Goal: Task Accomplishment & Management: Manage account settings

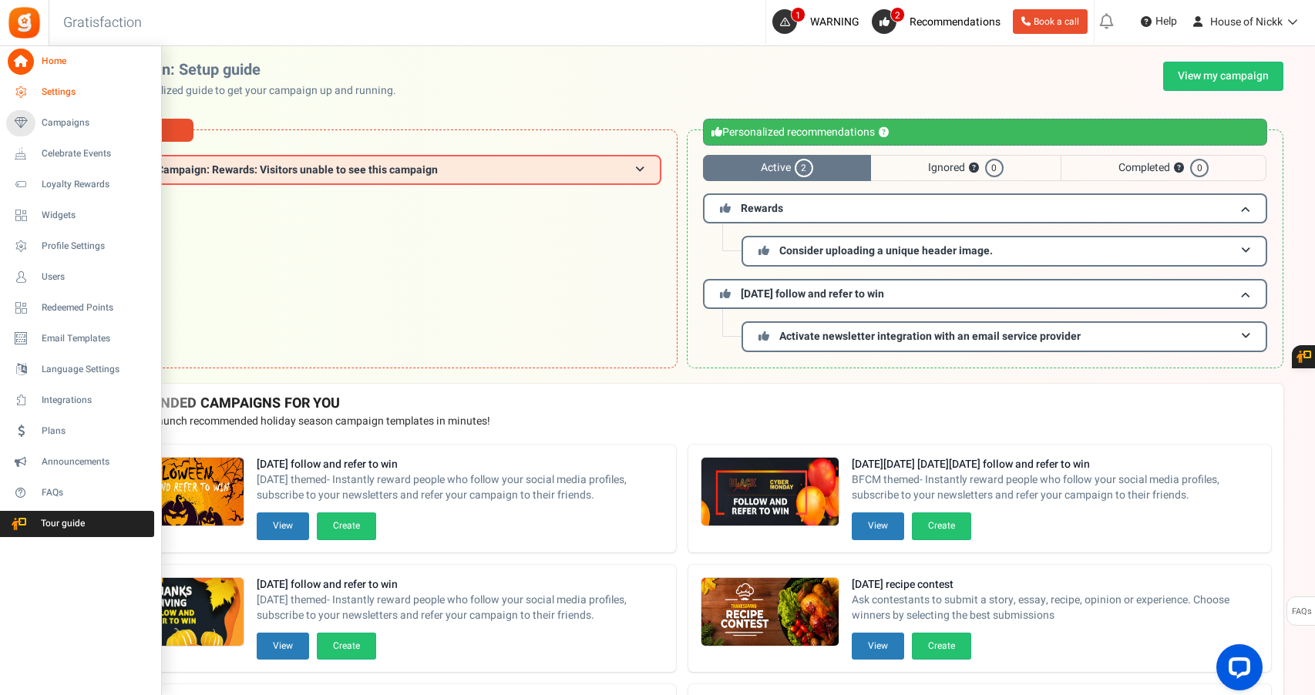
click at [69, 101] on link "Settings" at bounding box center [80, 92] width 148 height 26
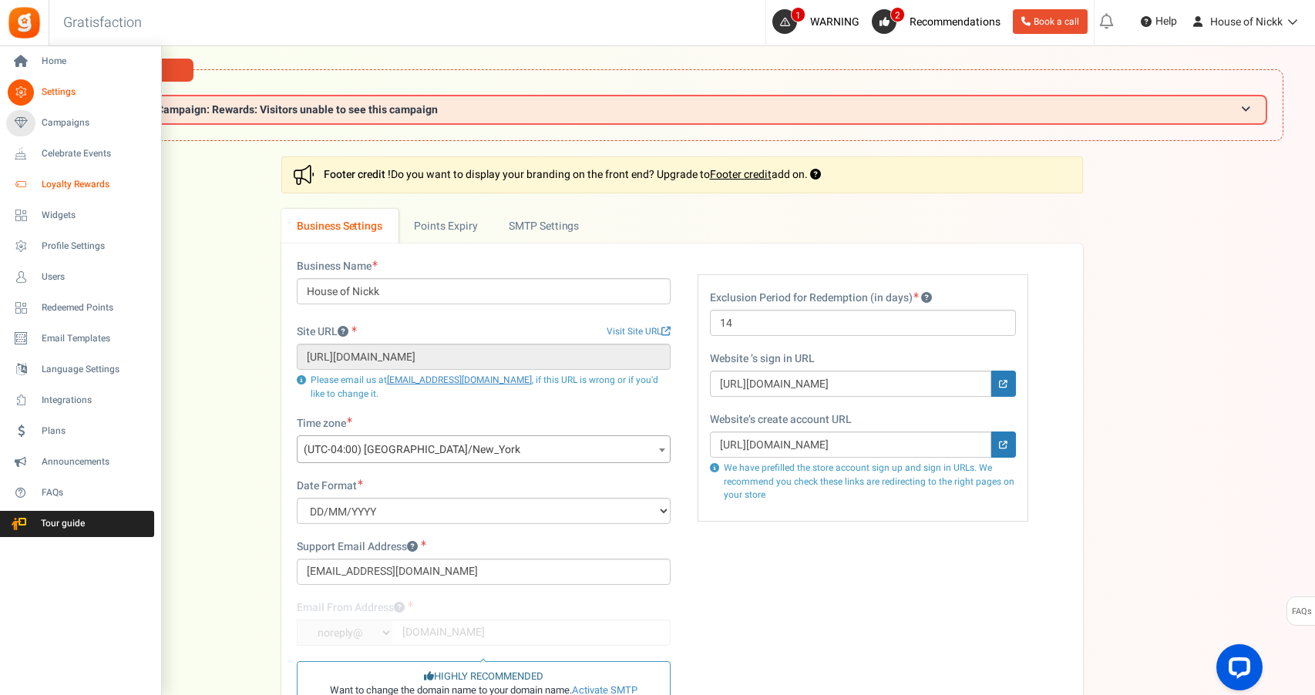
click at [106, 190] on span "Loyalty Rewards" at bounding box center [96, 184] width 108 height 13
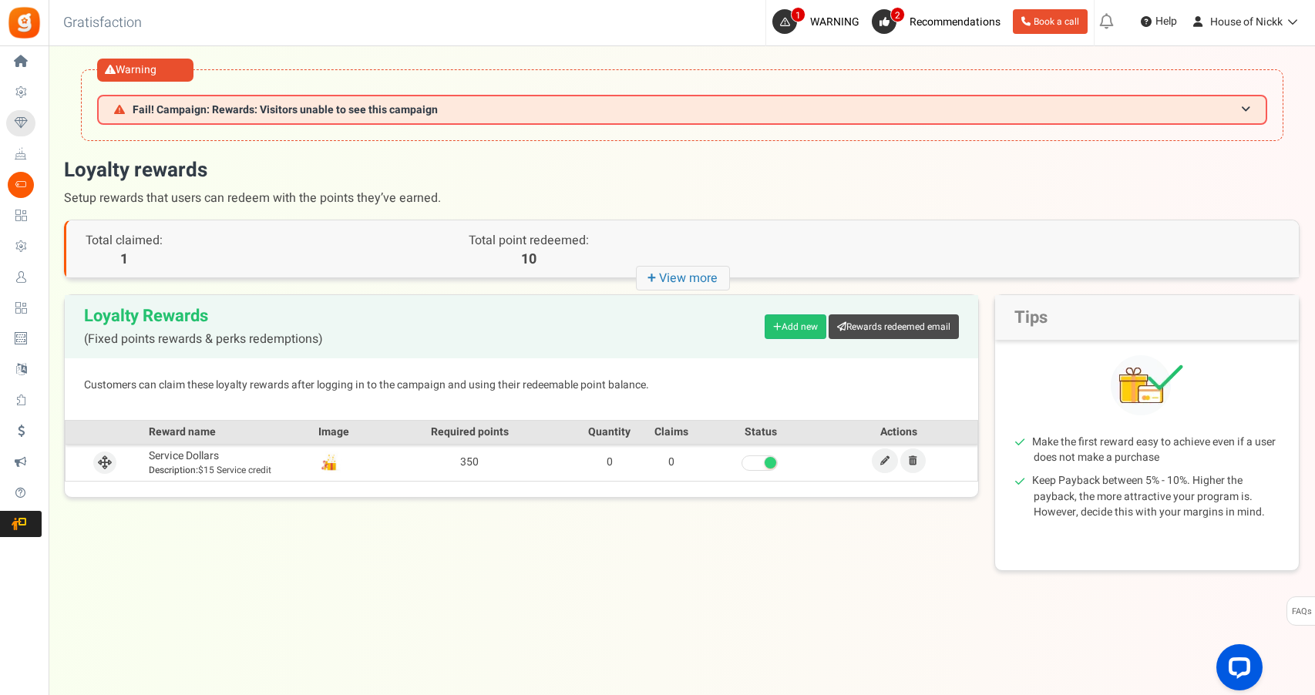
click at [671, 275] on icon "+ View more" at bounding box center [683, 278] width 94 height 25
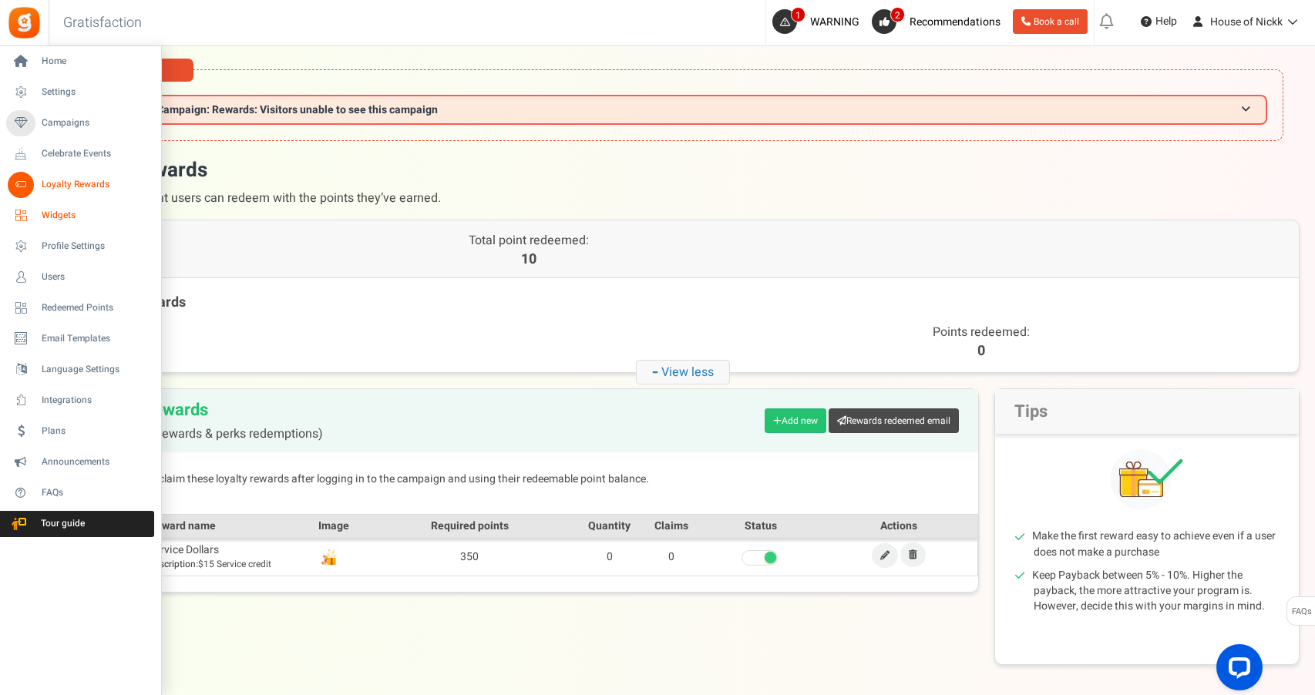
click at [41, 217] on link "Widgets" at bounding box center [80, 216] width 148 height 26
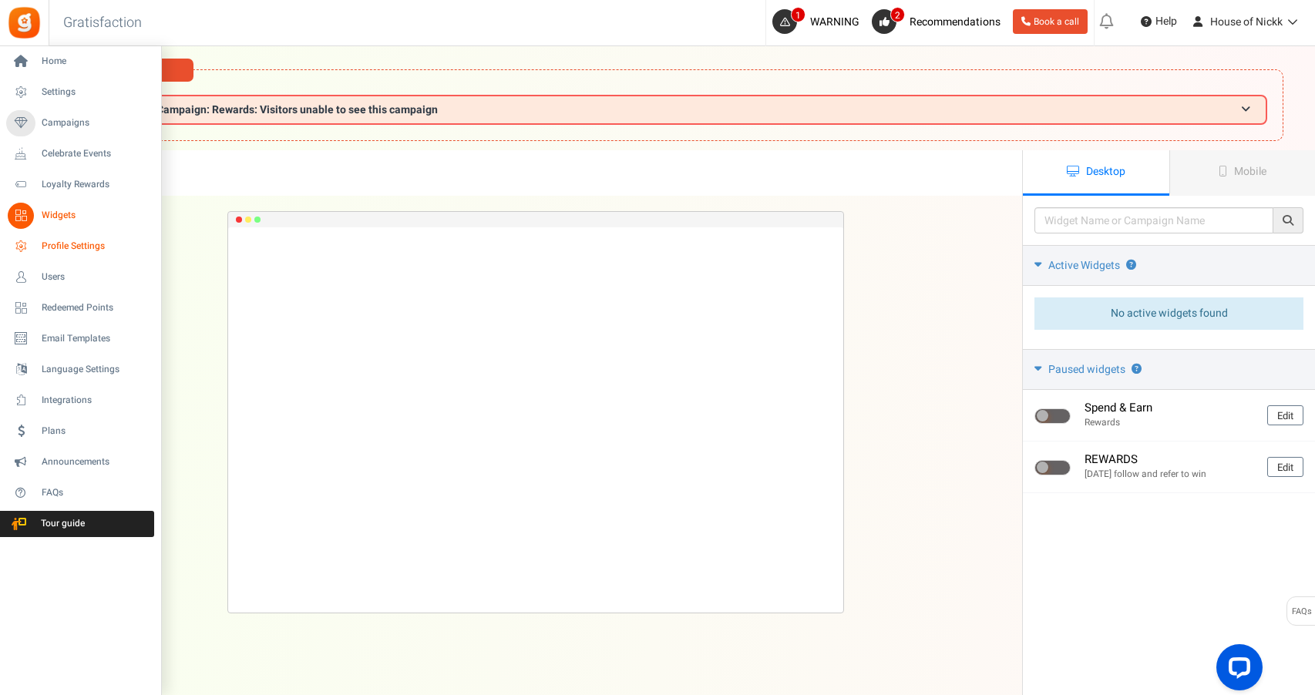
click at [54, 247] on span "Profile Settings" at bounding box center [96, 246] width 108 height 13
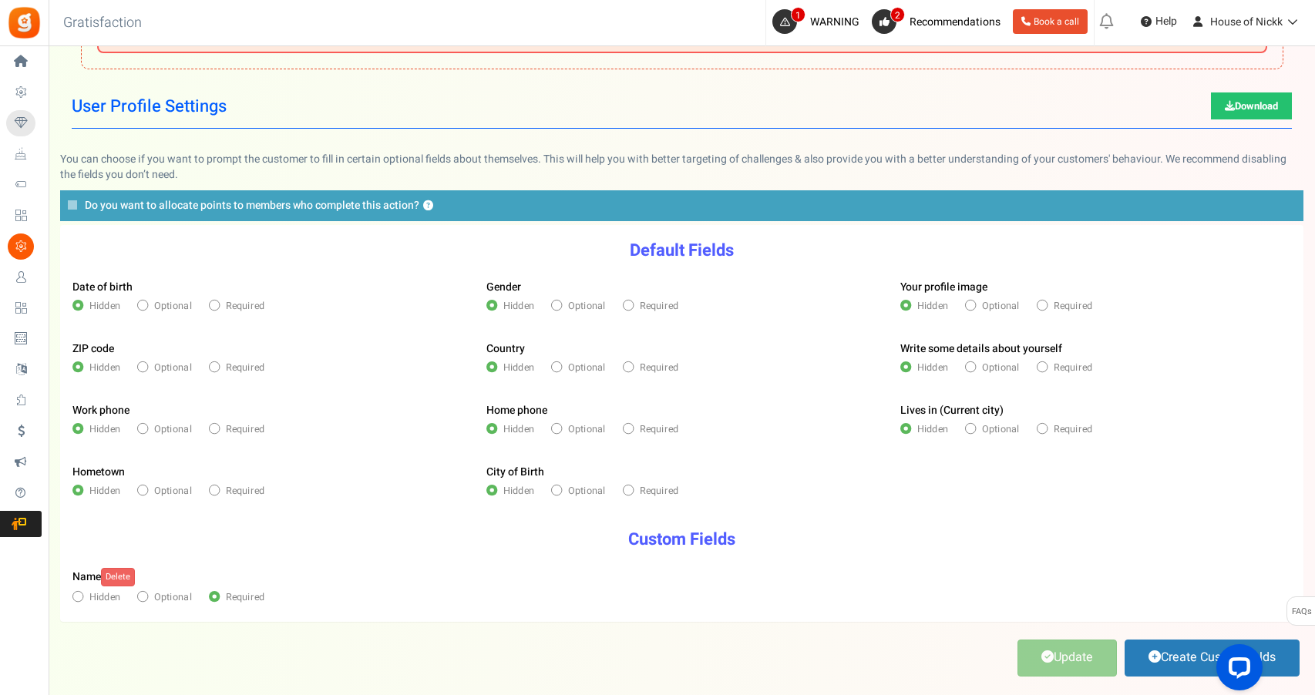
scroll to position [74, 0]
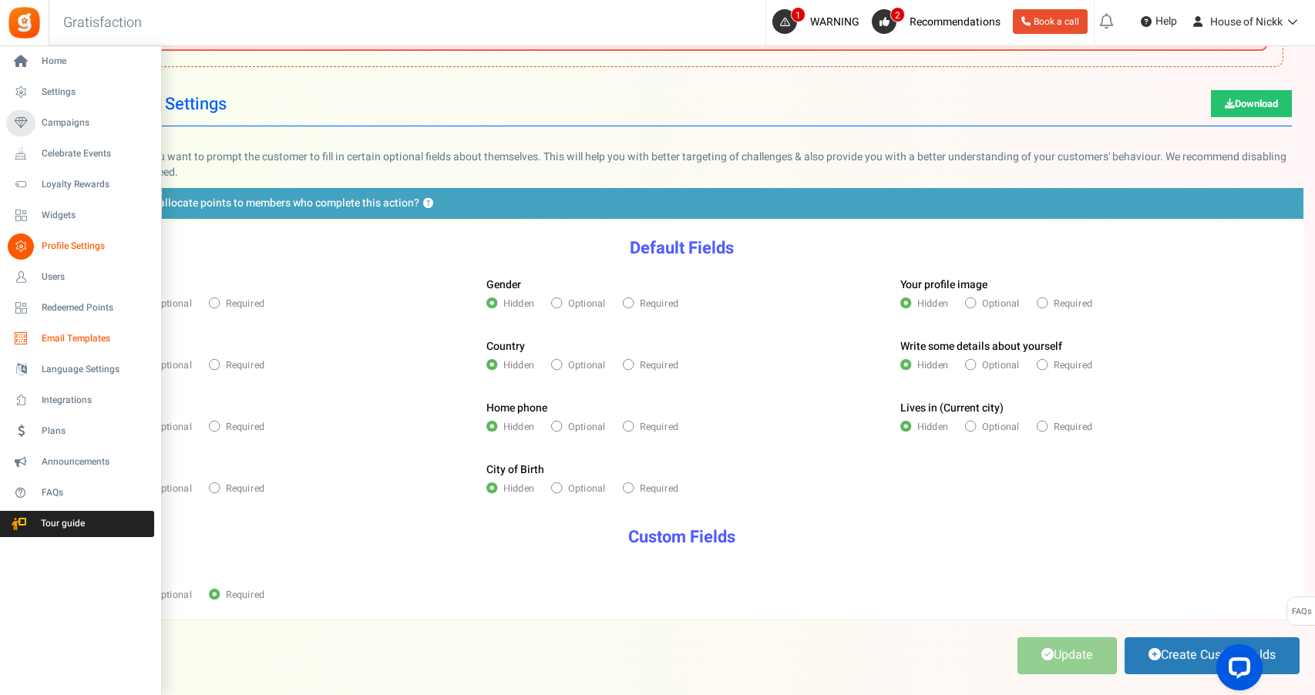
click at [100, 341] on span "Email Templates" at bounding box center [96, 338] width 108 height 13
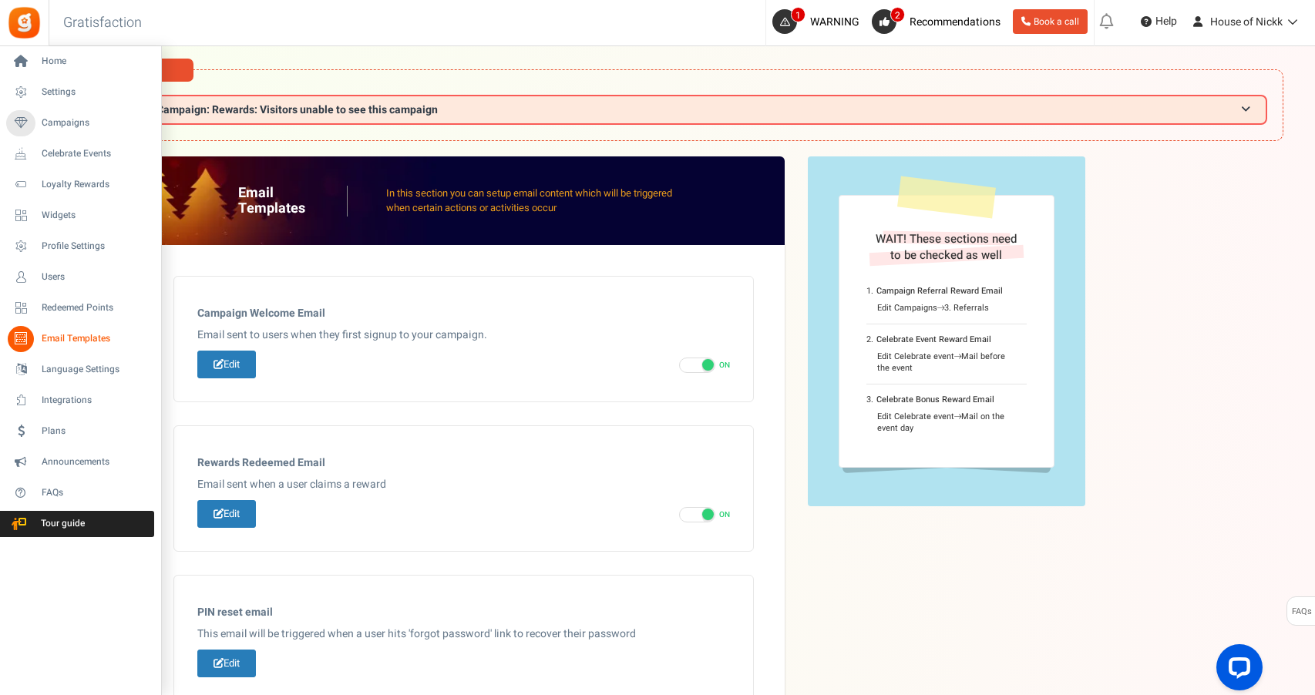
click at [80, 75] on li "Home" at bounding box center [80, 61] width 160 height 31
click at [42, 97] on span "Settings" at bounding box center [96, 92] width 108 height 13
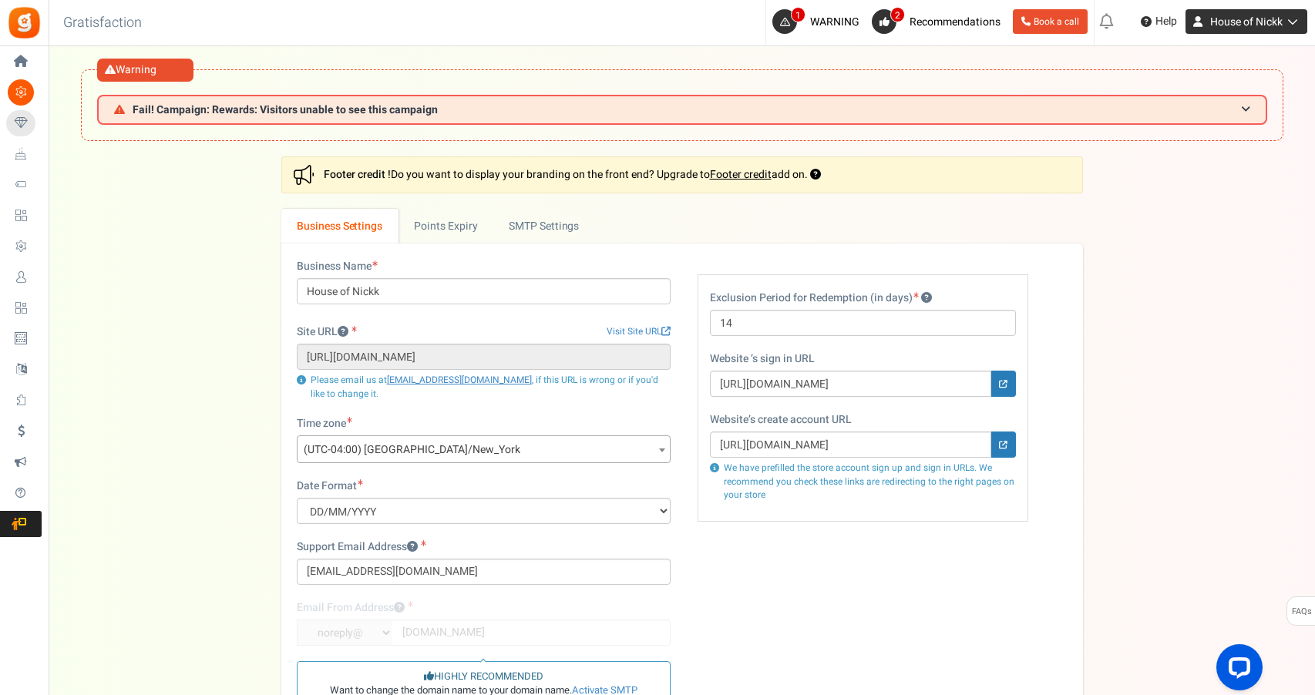
click at [1251, 26] on span "House of Nickk" at bounding box center [1246, 22] width 72 height 16
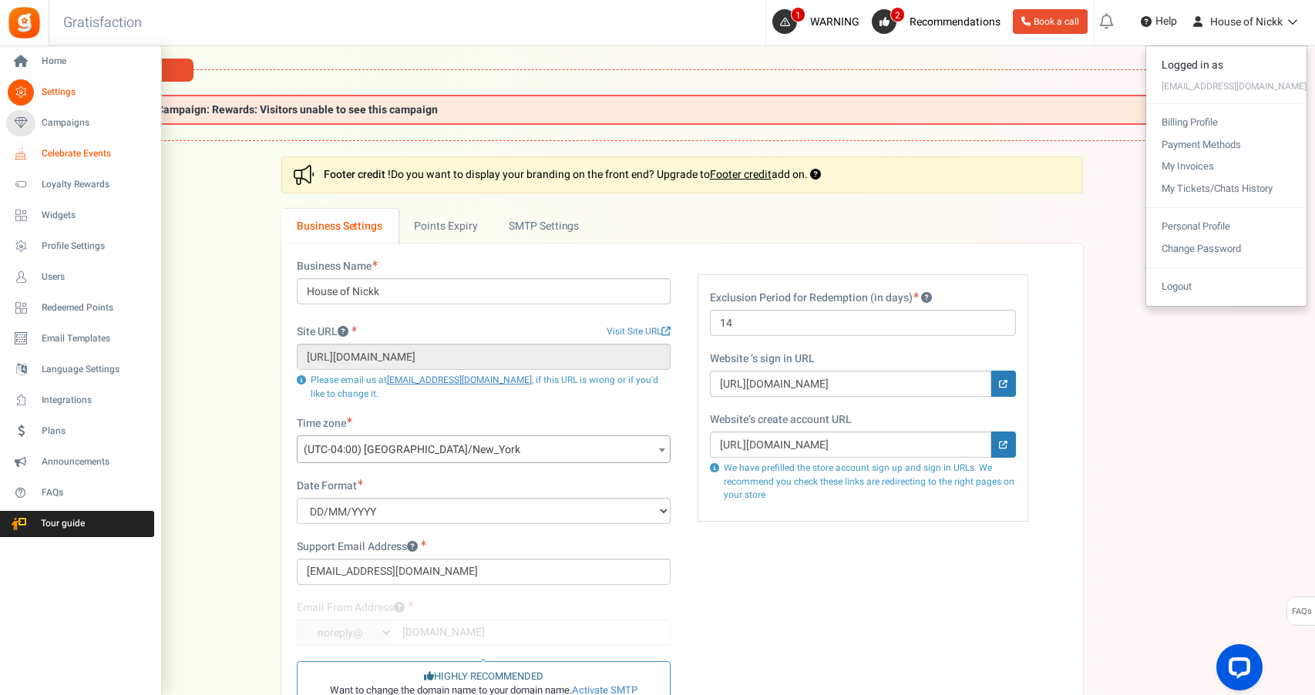
click at [92, 151] on span "Celebrate Events" at bounding box center [96, 153] width 108 height 13
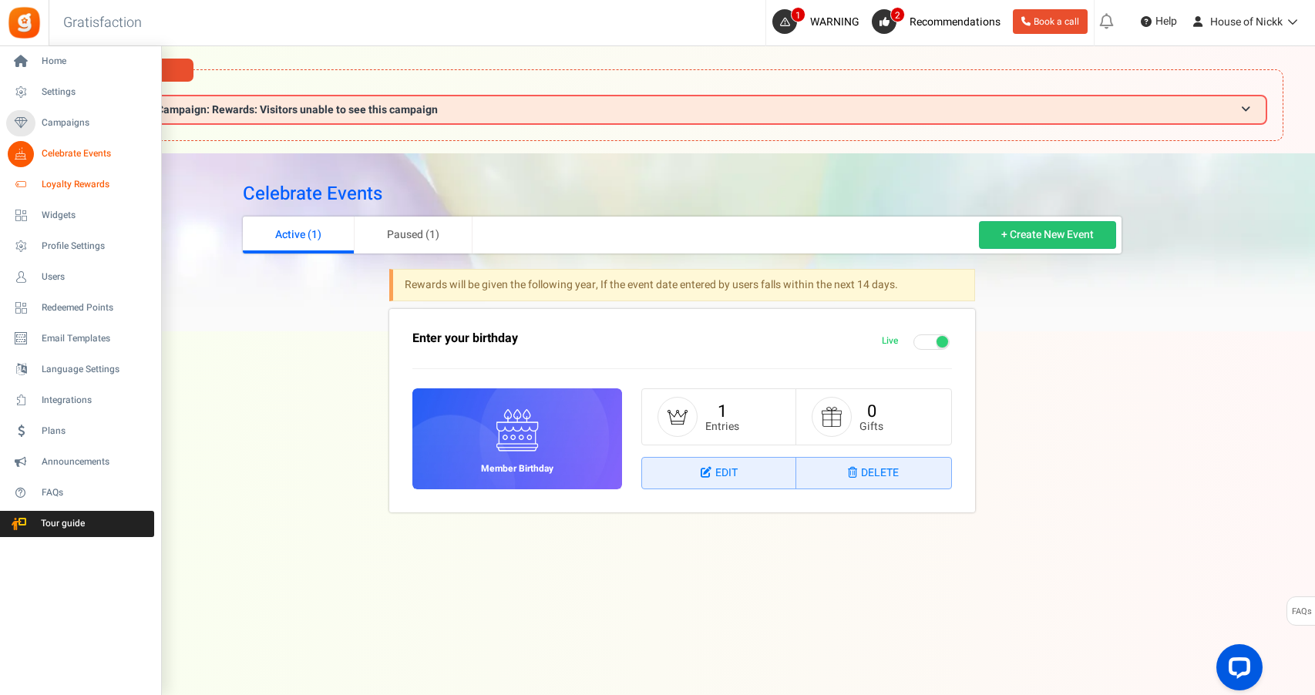
click at [44, 190] on span "Loyalty Rewards" at bounding box center [96, 184] width 108 height 13
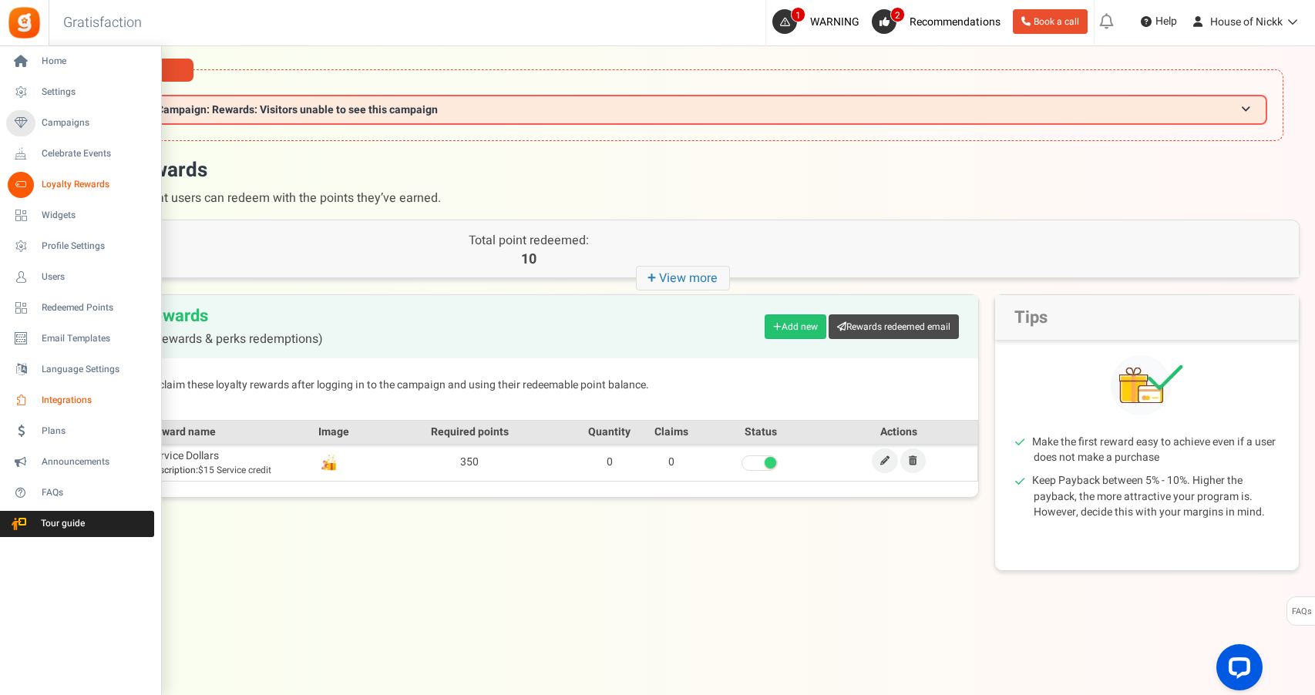
click at [99, 406] on span "Integrations" at bounding box center [96, 400] width 108 height 13
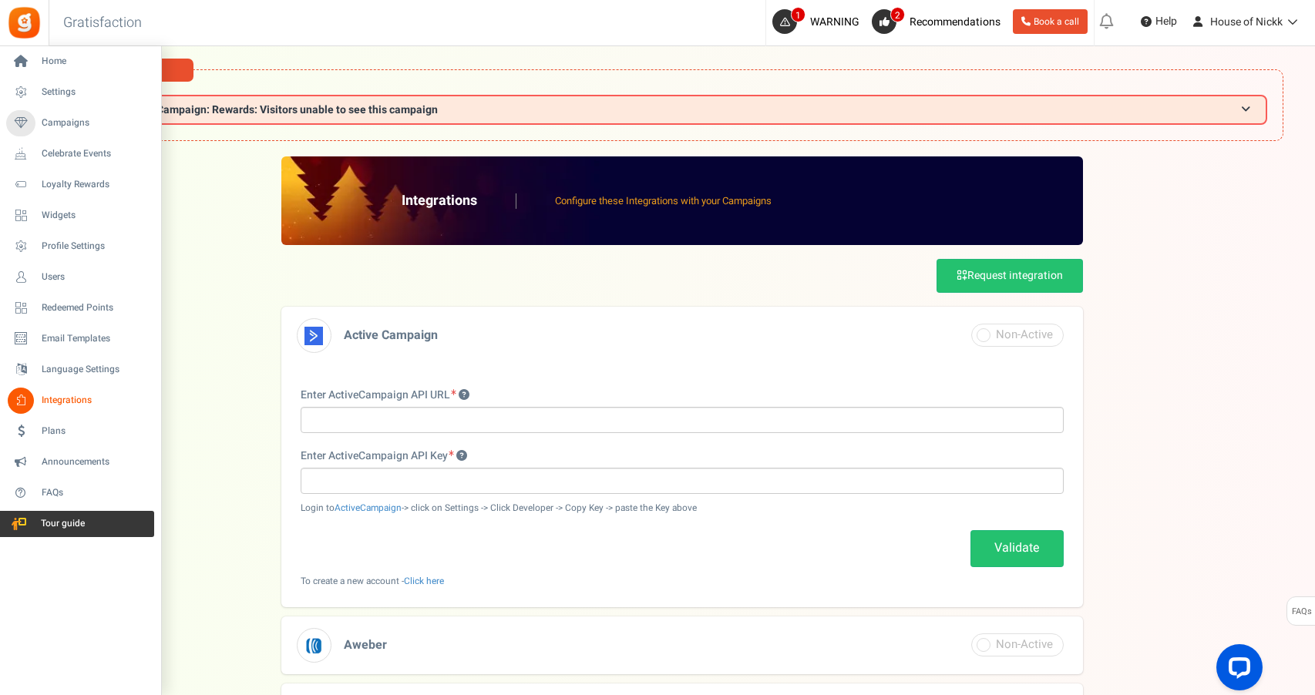
click at [62, 517] on span "Tour guide" at bounding box center [61, 523] width 108 height 13
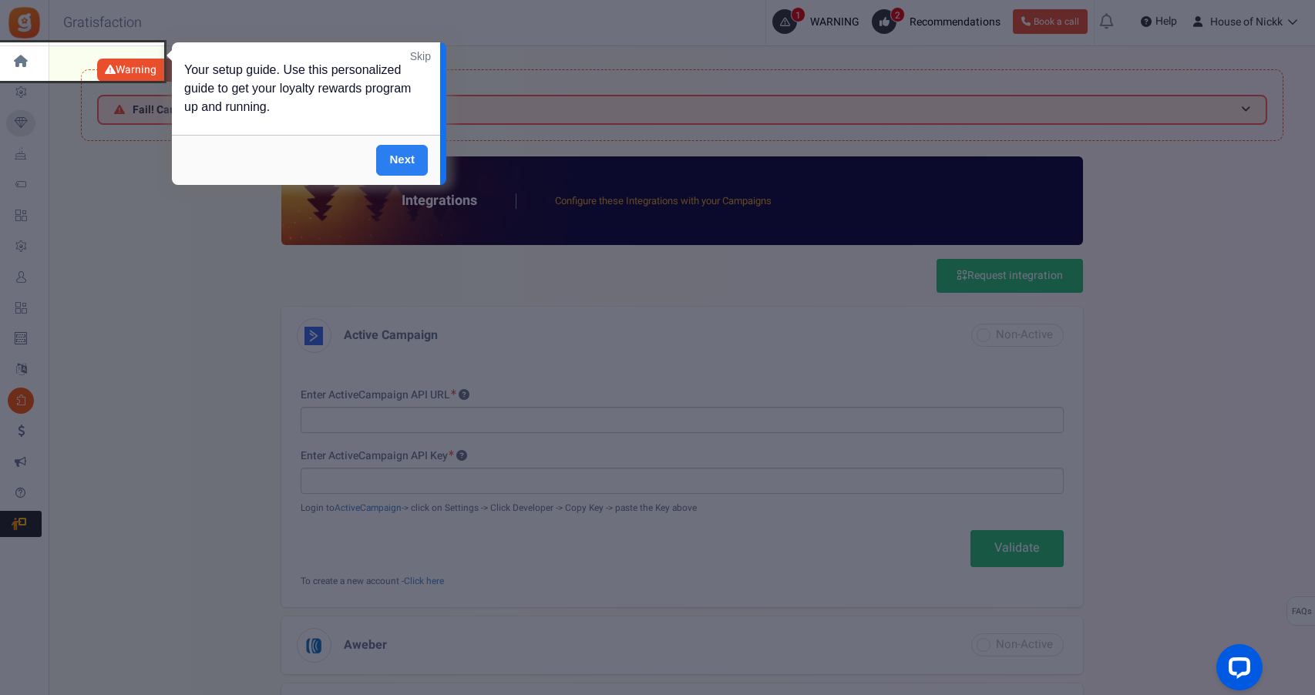
click at [414, 155] on link "Next" at bounding box center [402, 160] width 52 height 31
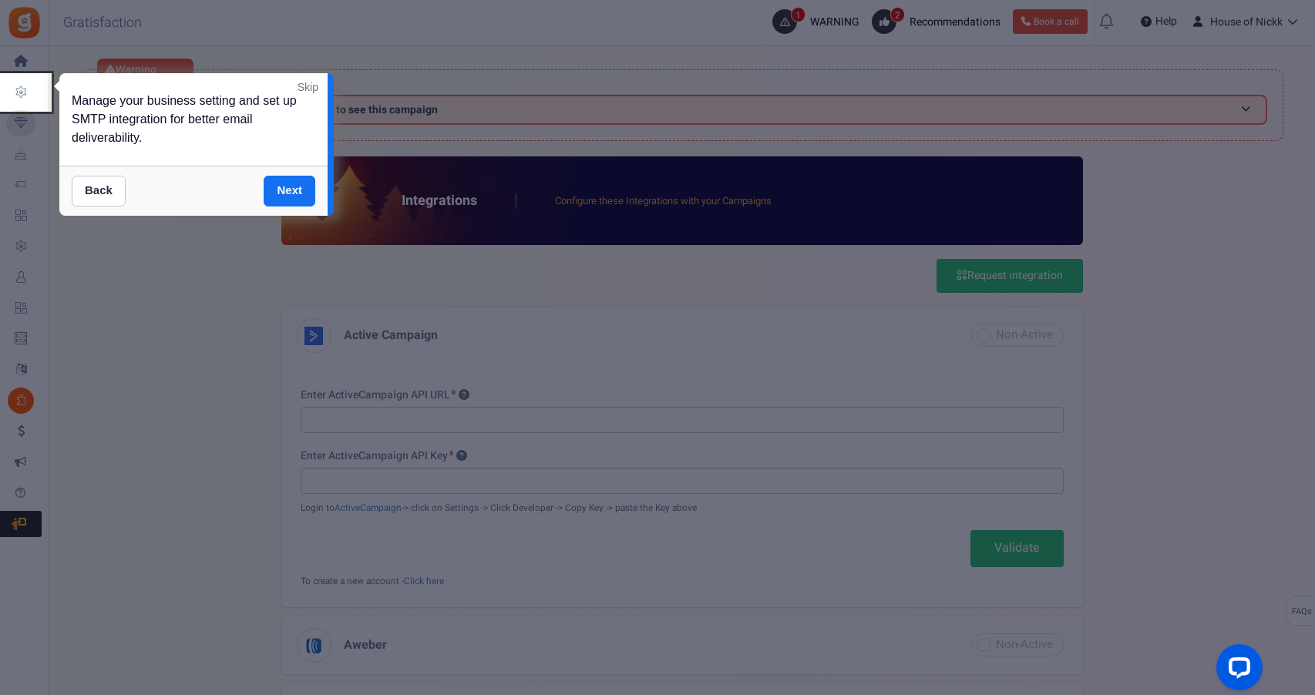
click at [288, 188] on link "Next" at bounding box center [290, 191] width 52 height 31
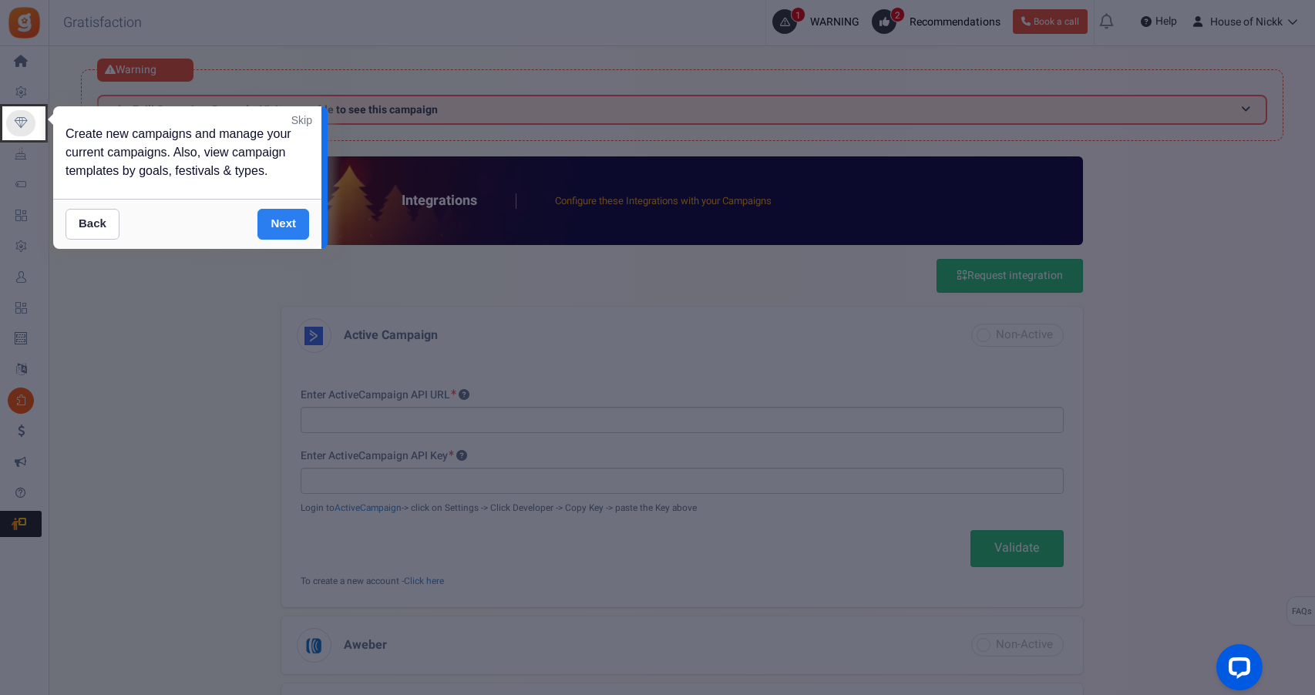
click at [286, 224] on link "Next" at bounding box center [283, 224] width 52 height 31
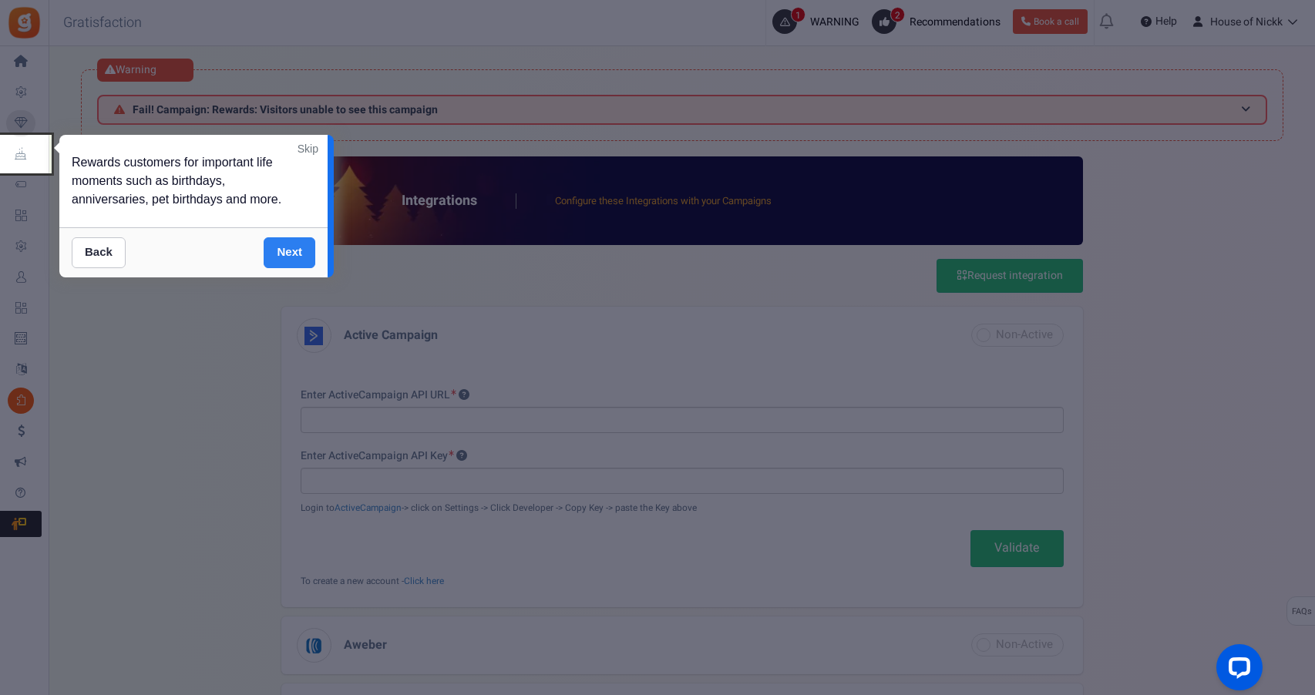
click at [297, 250] on link "Next" at bounding box center [290, 252] width 52 height 31
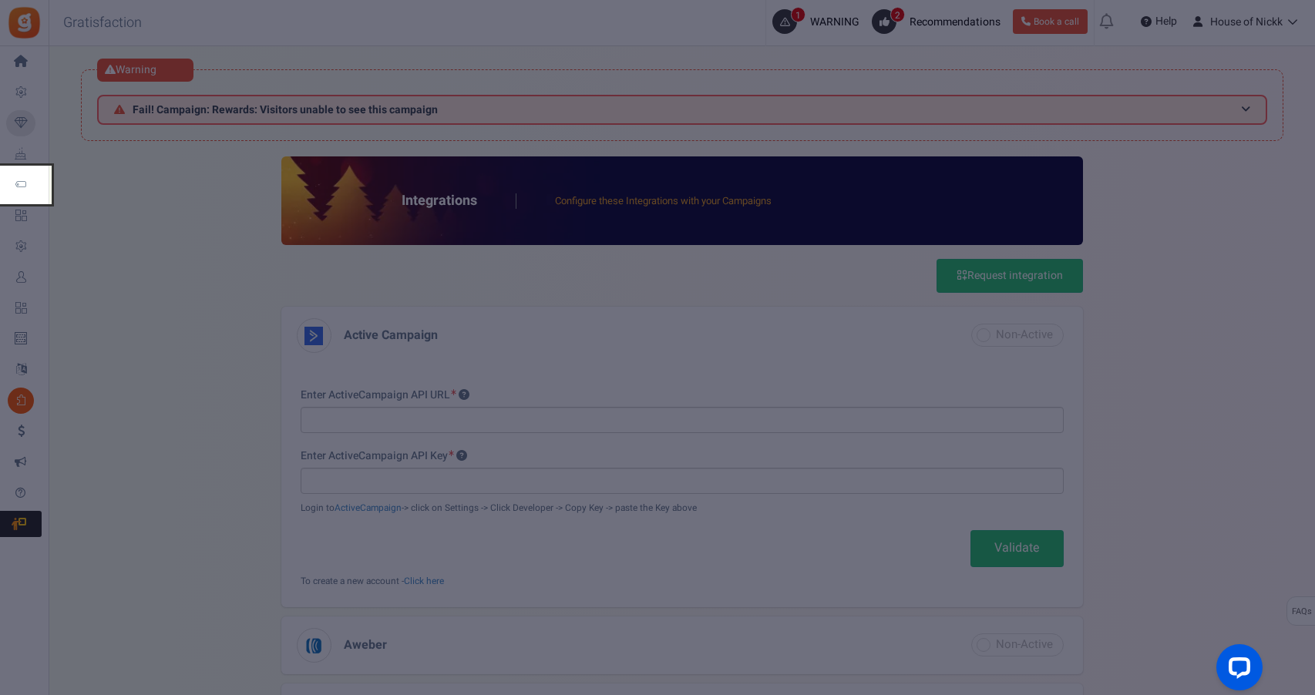
click at [296, 250] on div at bounding box center [657, 347] width 1315 height 695
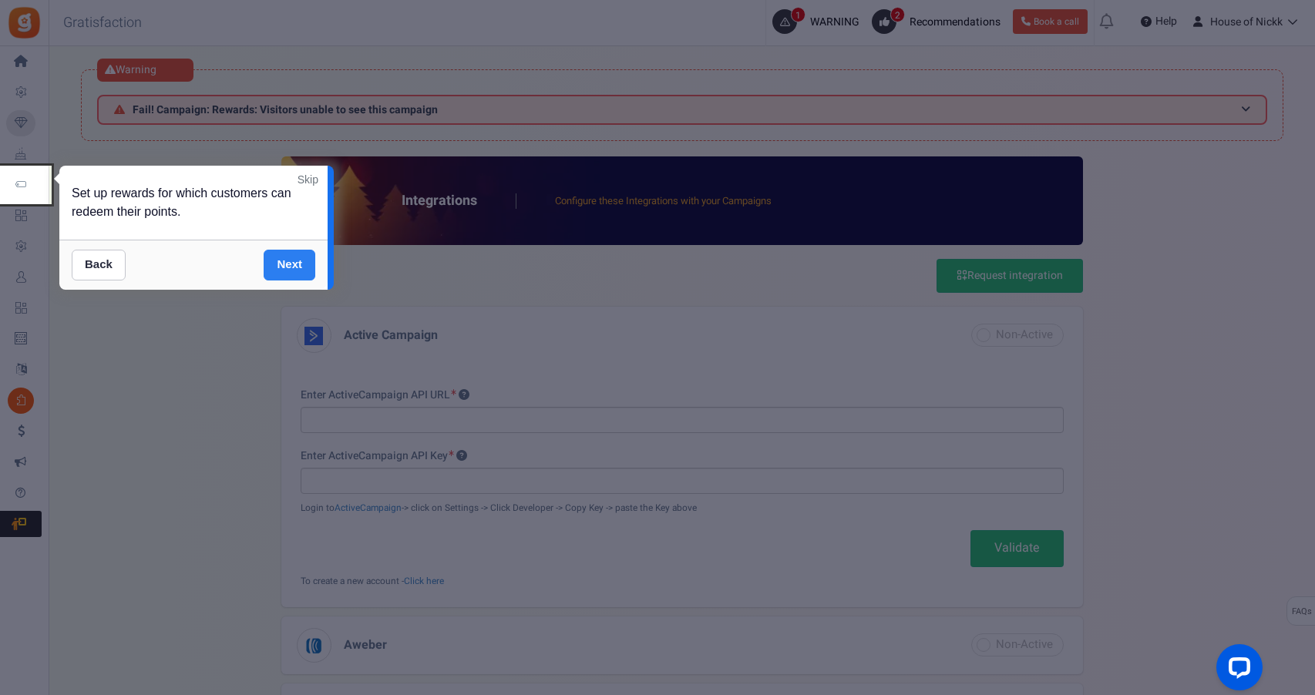
click at [291, 264] on link "Next" at bounding box center [290, 265] width 52 height 31
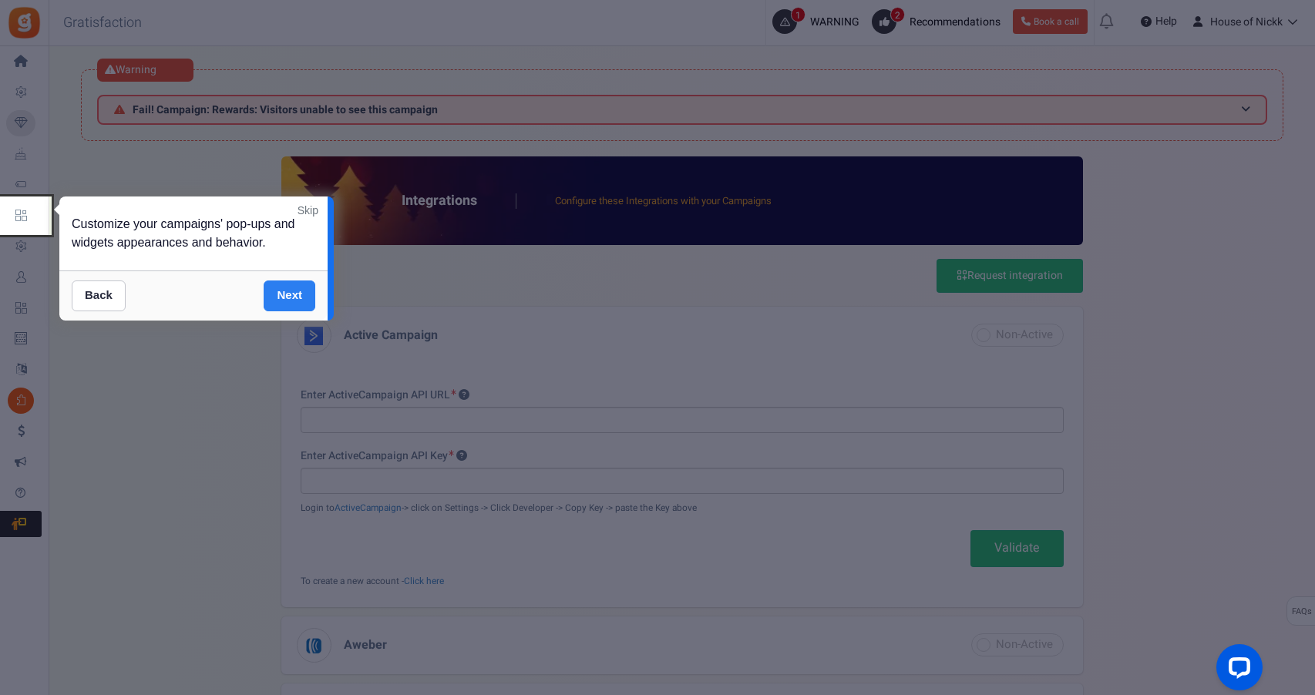
click at [294, 288] on link "Next" at bounding box center [290, 296] width 52 height 31
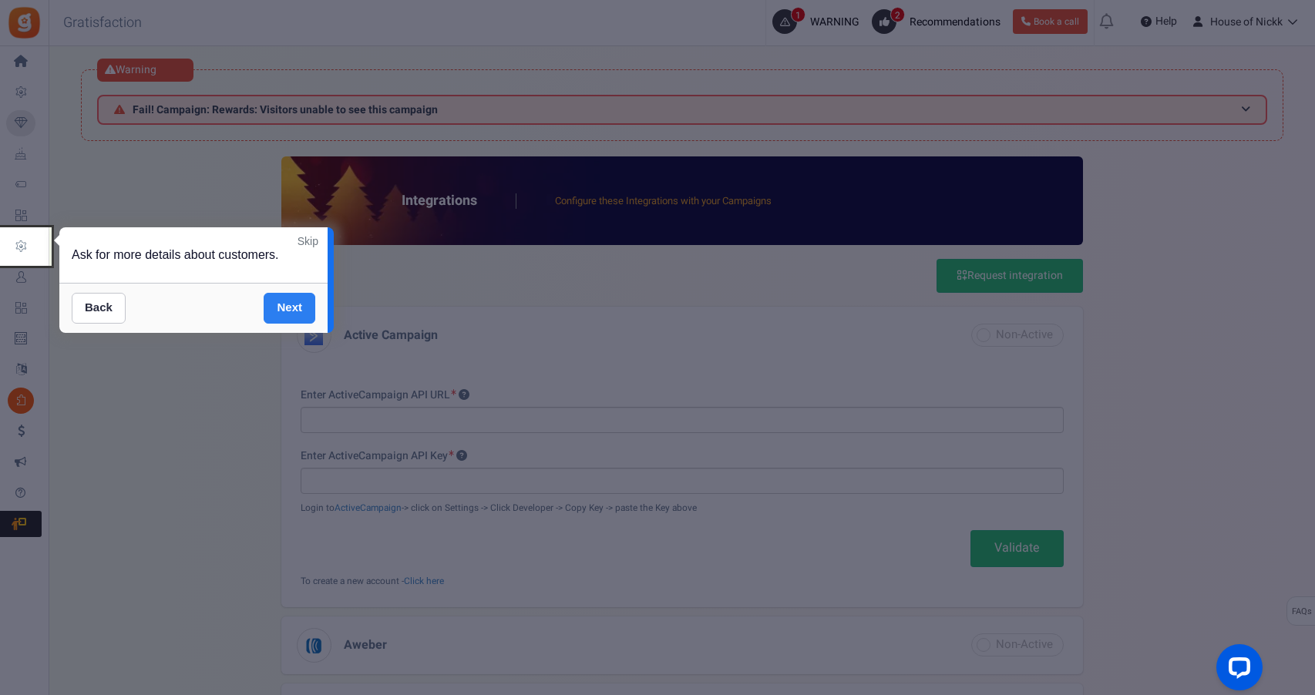
click at [292, 303] on link "Next" at bounding box center [290, 308] width 52 height 31
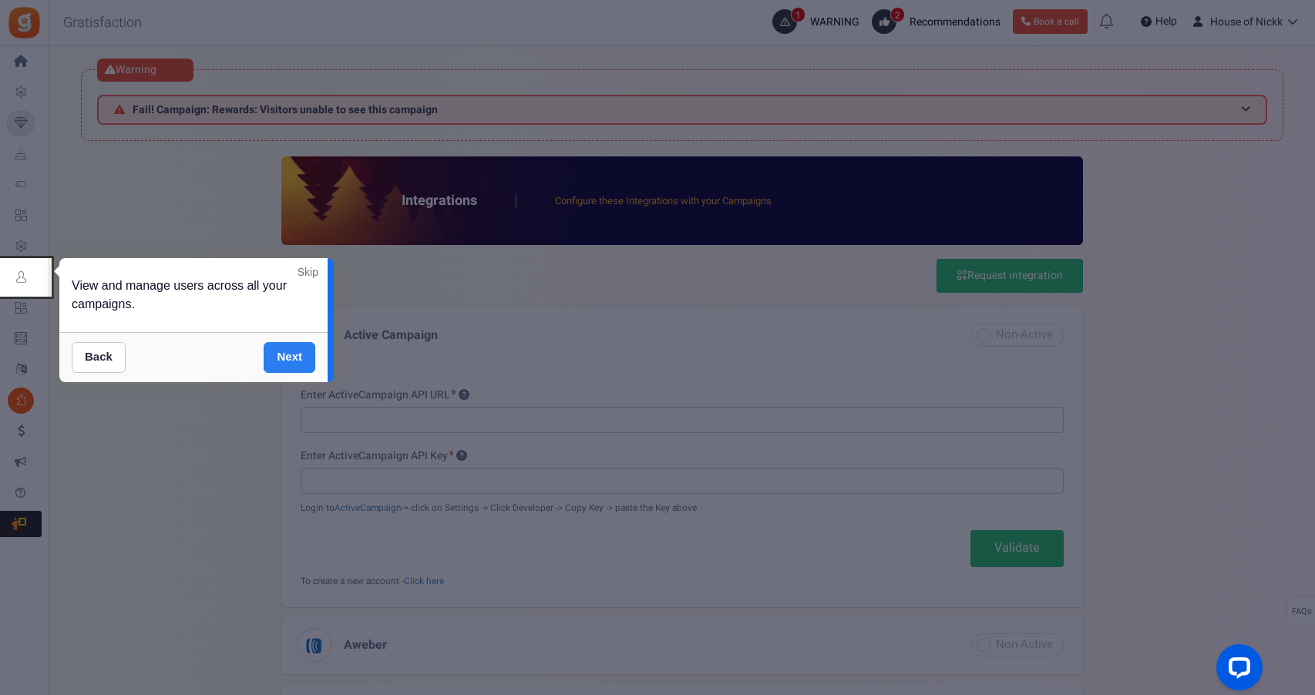
click at [290, 351] on link "Next" at bounding box center [290, 357] width 52 height 31
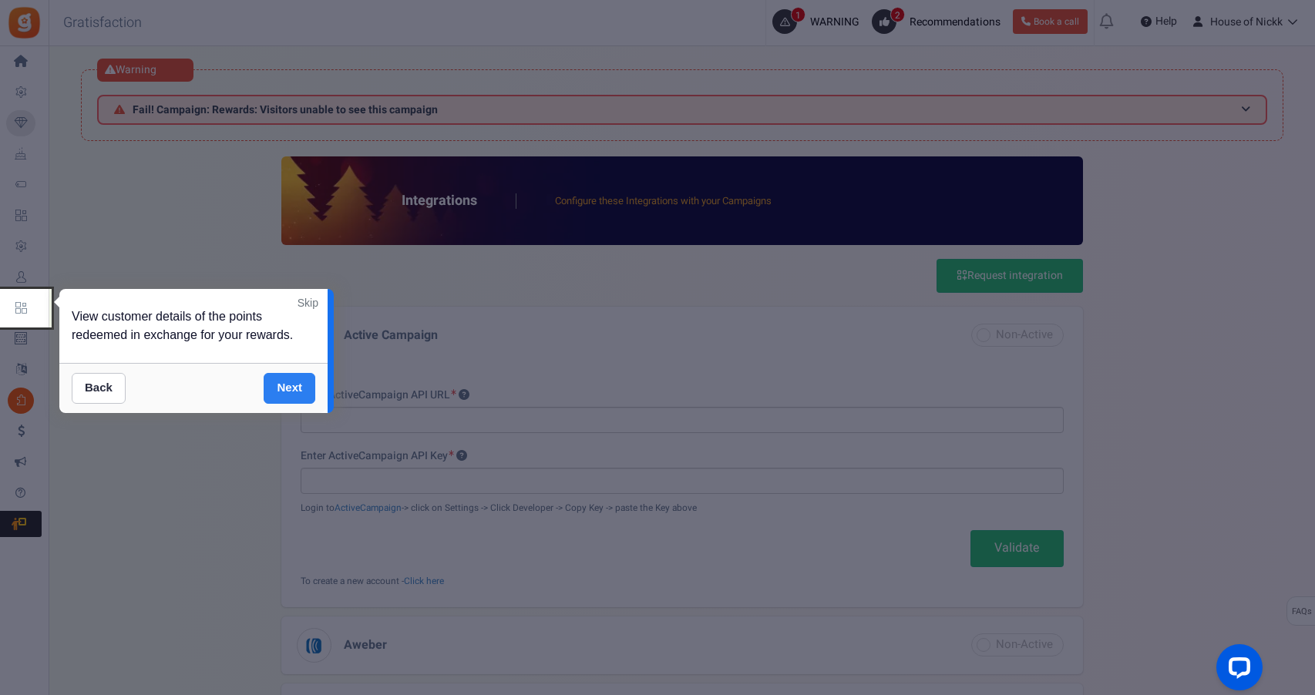
click at [291, 379] on link "Next" at bounding box center [290, 388] width 52 height 31
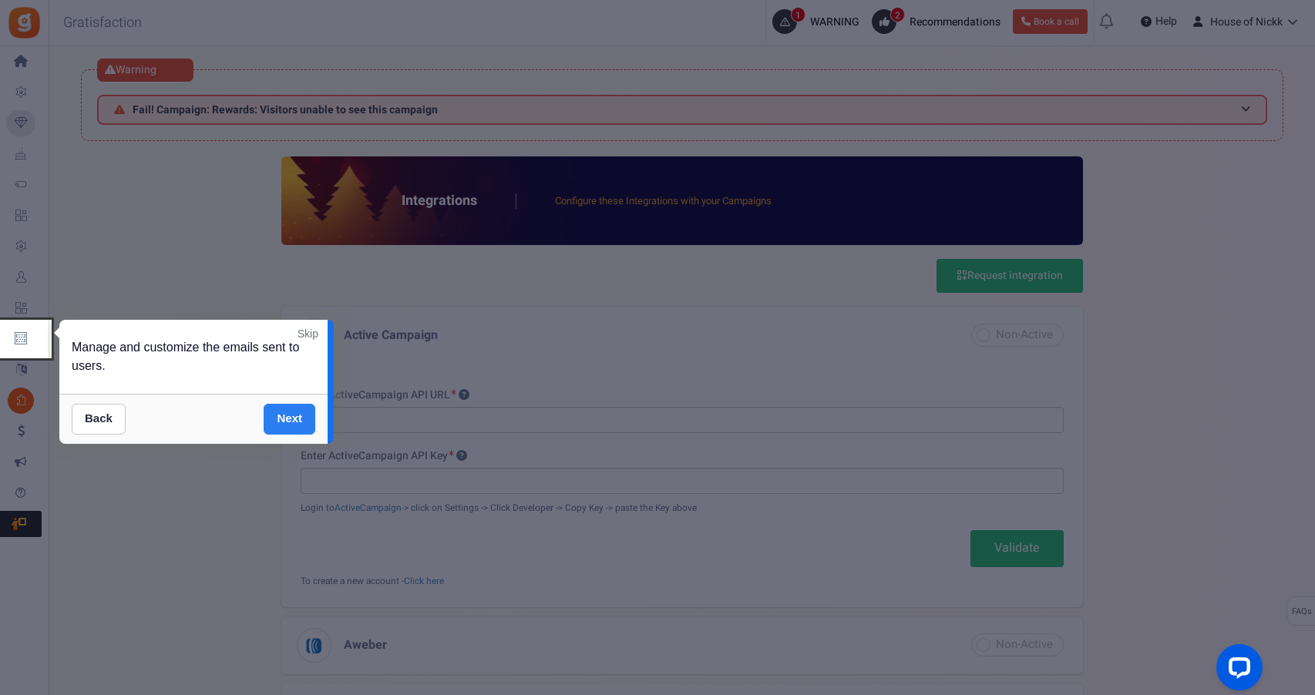
click at [295, 408] on link "Next" at bounding box center [290, 419] width 52 height 31
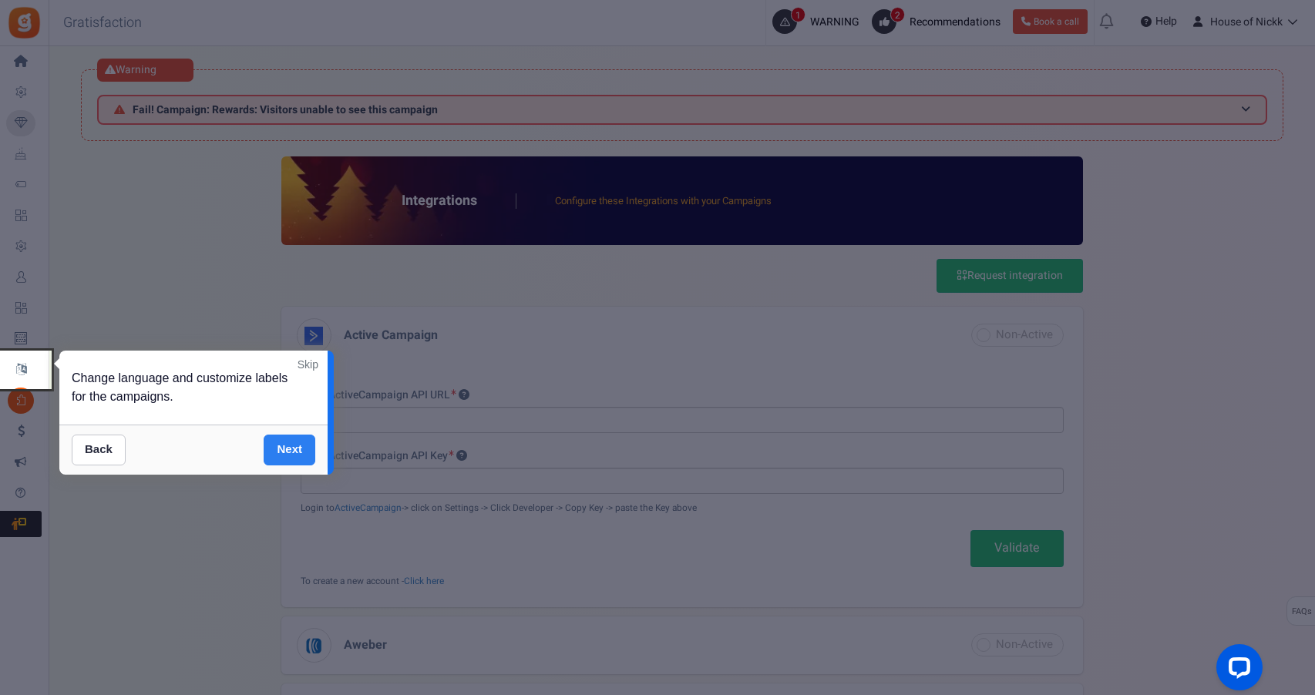
click at [292, 438] on link "Next" at bounding box center [290, 450] width 52 height 31
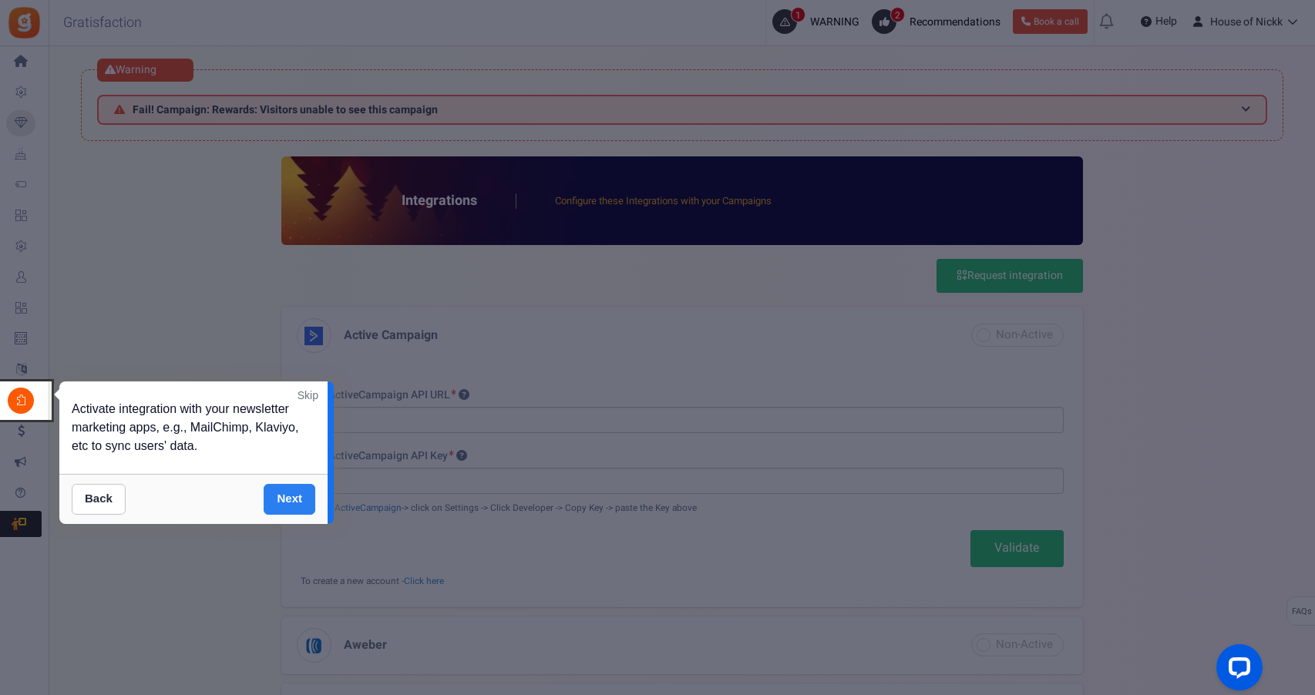
click at [294, 503] on link "Next" at bounding box center [290, 499] width 52 height 31
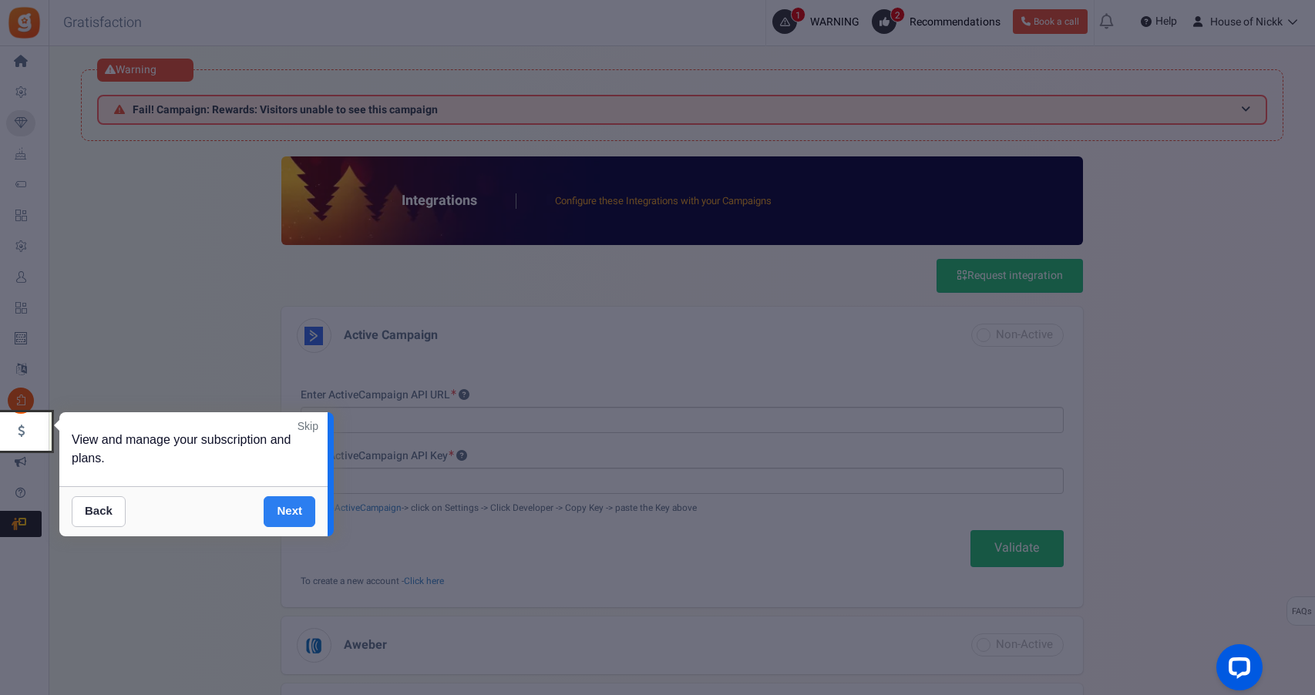
click at [293, 506] on link "Next" at bounding box center [290, 511] width 52 height 31
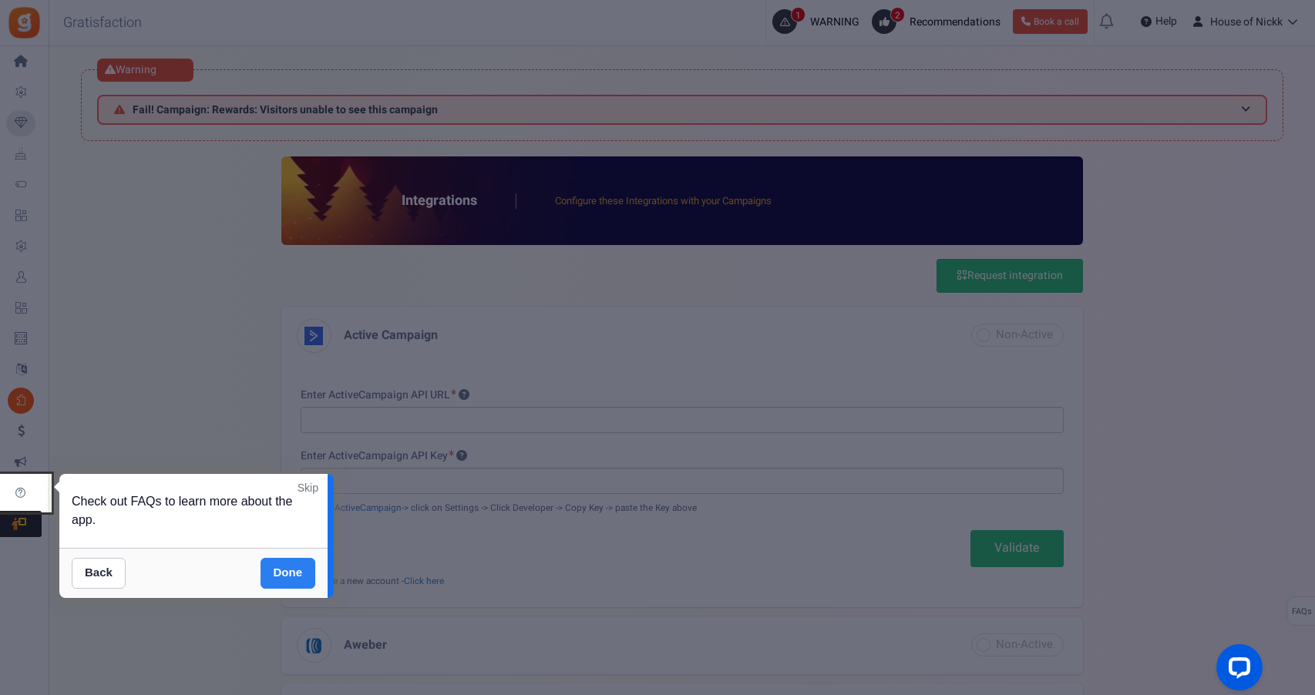
click at [288, 570] on link "Done" at bounding box center [288, 573] width 55 height 31
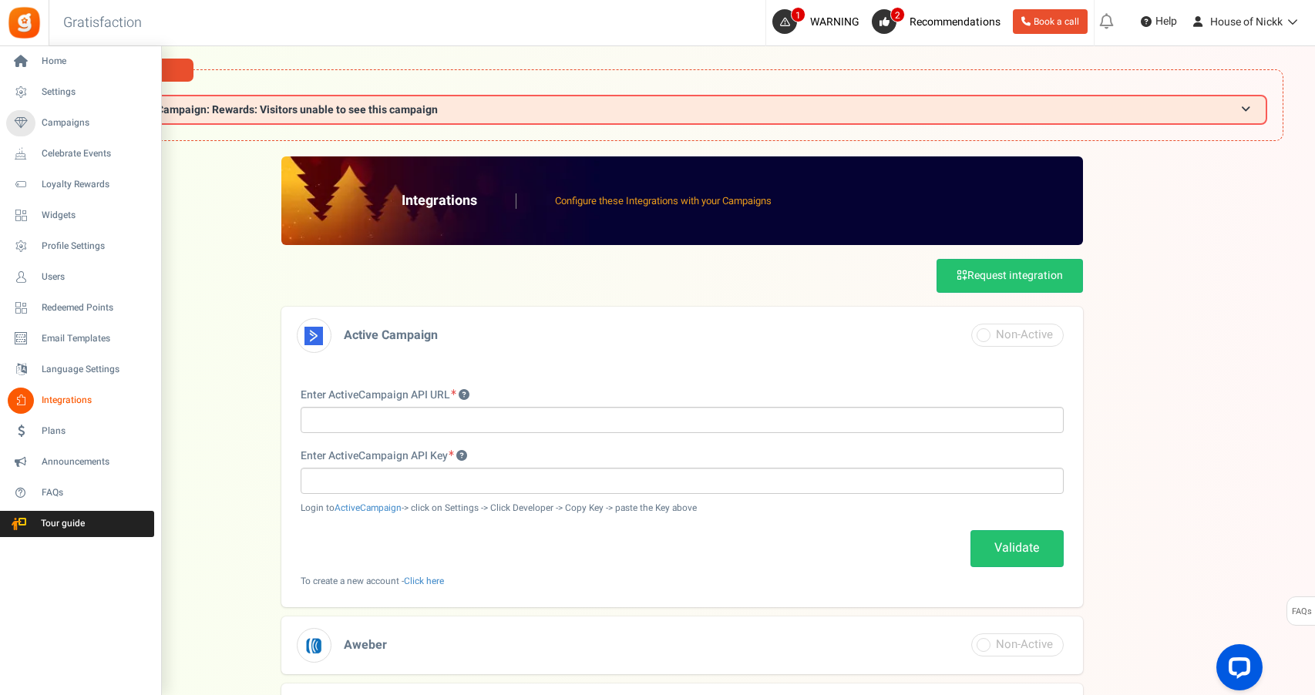
click at [30, 446] on li "Plans" at bounding box center [80, 431] width 160 height 31
click at [29, 437] on icon at bounding box center [21, 432] width 26 height 26
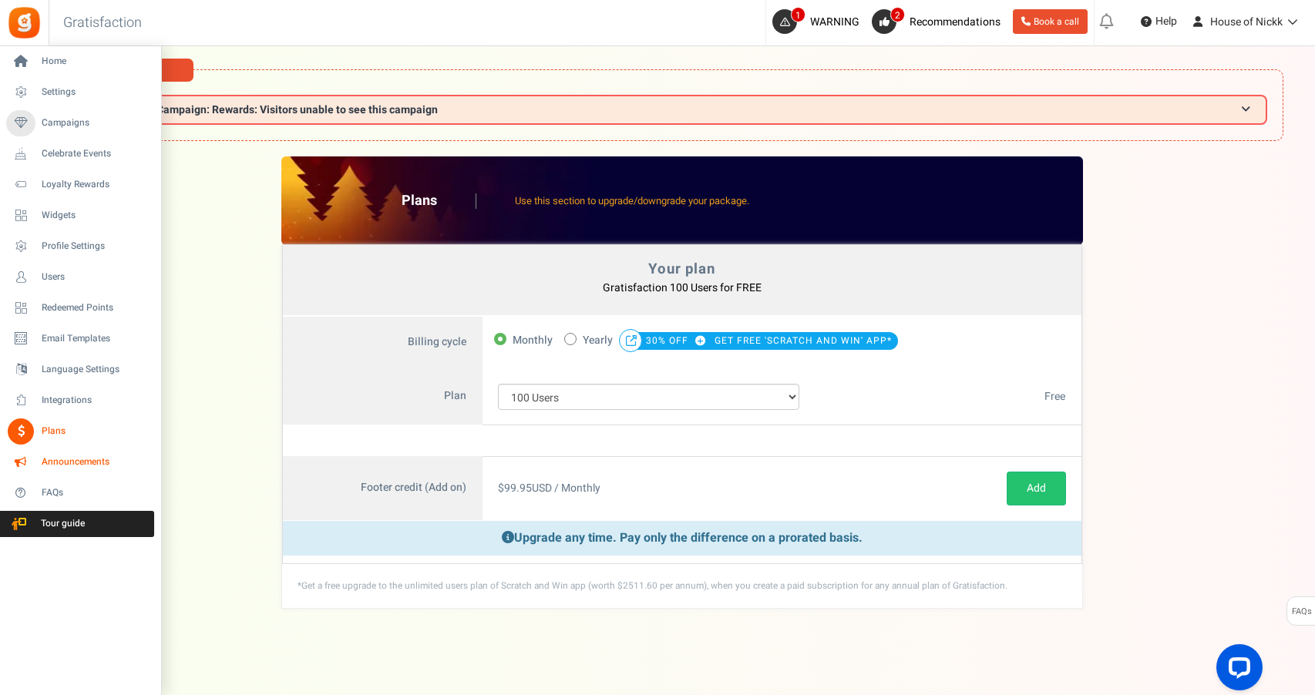
click at [43, 455] on span "Announcements" at bounding box center [96, 461] width 108 height 13
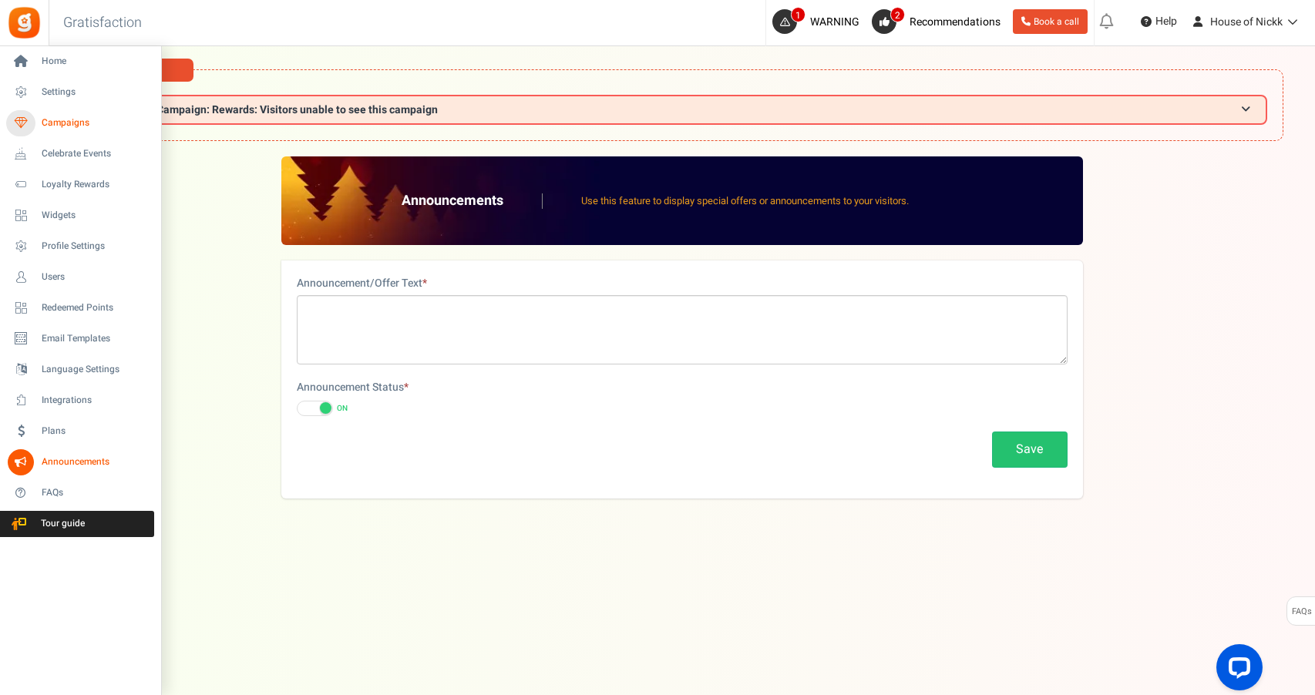
click at [35, 128] on link "Campaigns" at bounding box center [80, 123] width 148 height 26
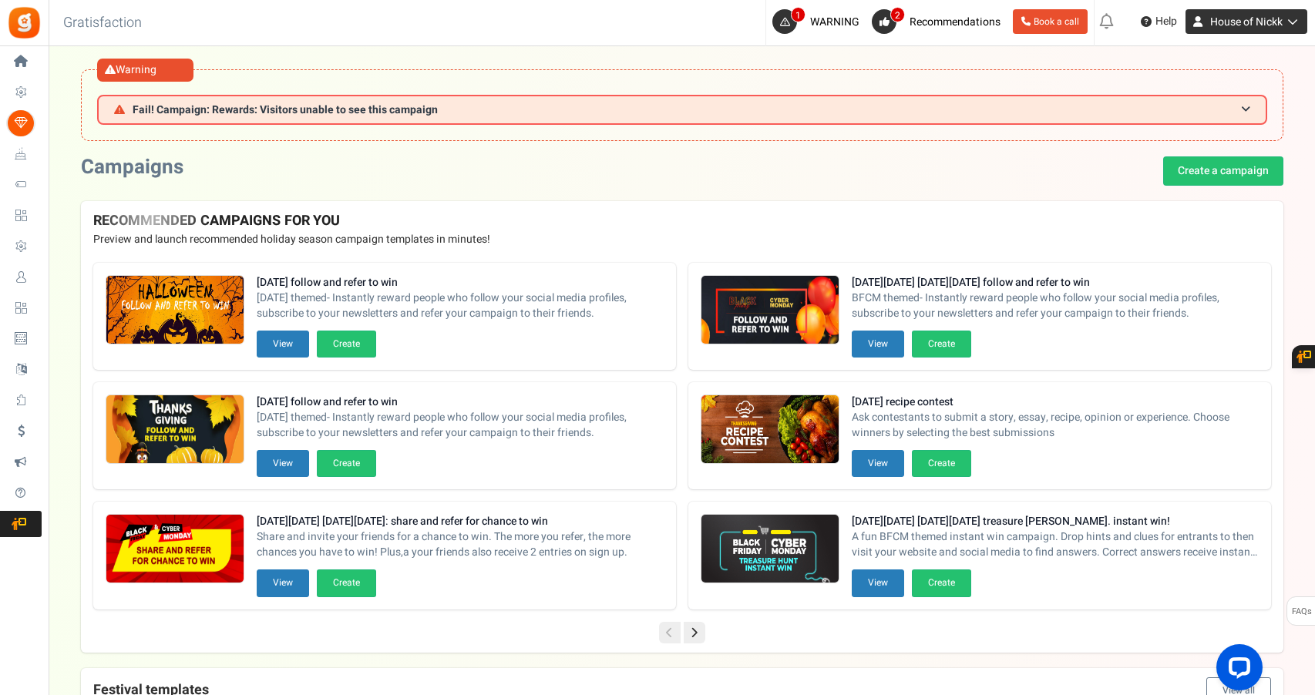
click at [1220, 31] on link "House of Nickk" at bounding box center [1246, 21] width 122 height 25
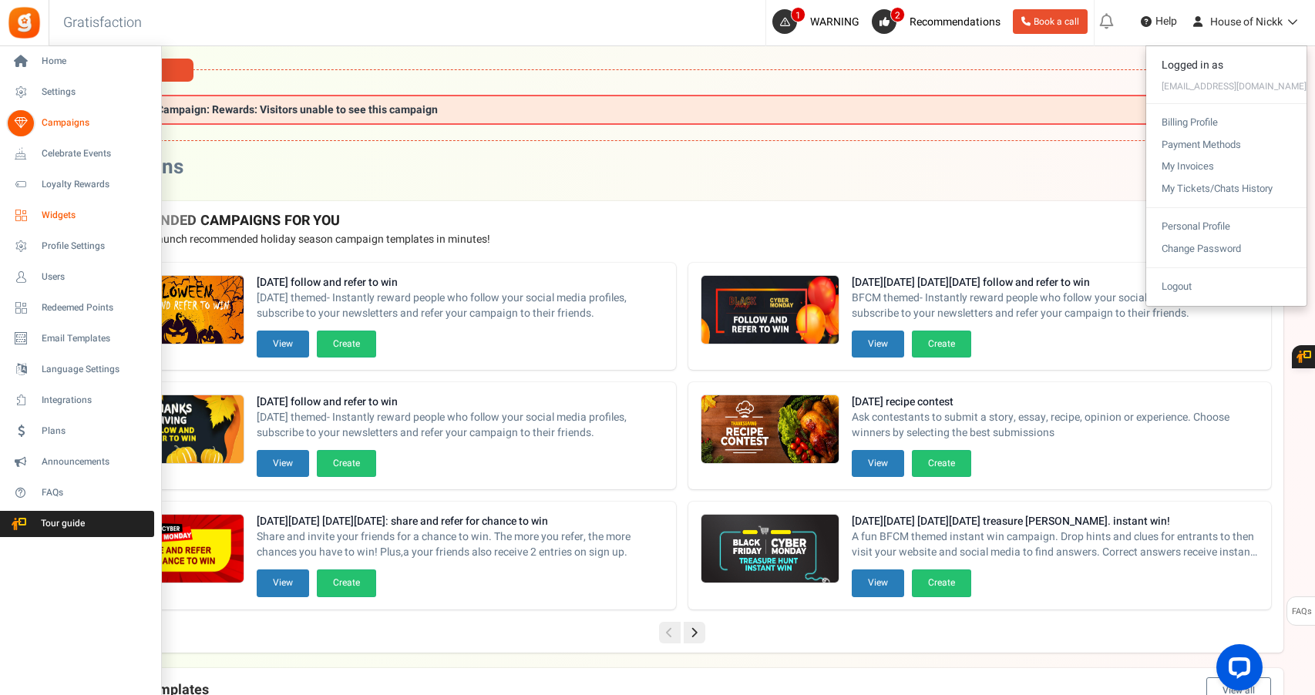
click at [60, 220] on span "Widgets" at bounding box center [96, 215] width 108 height 13
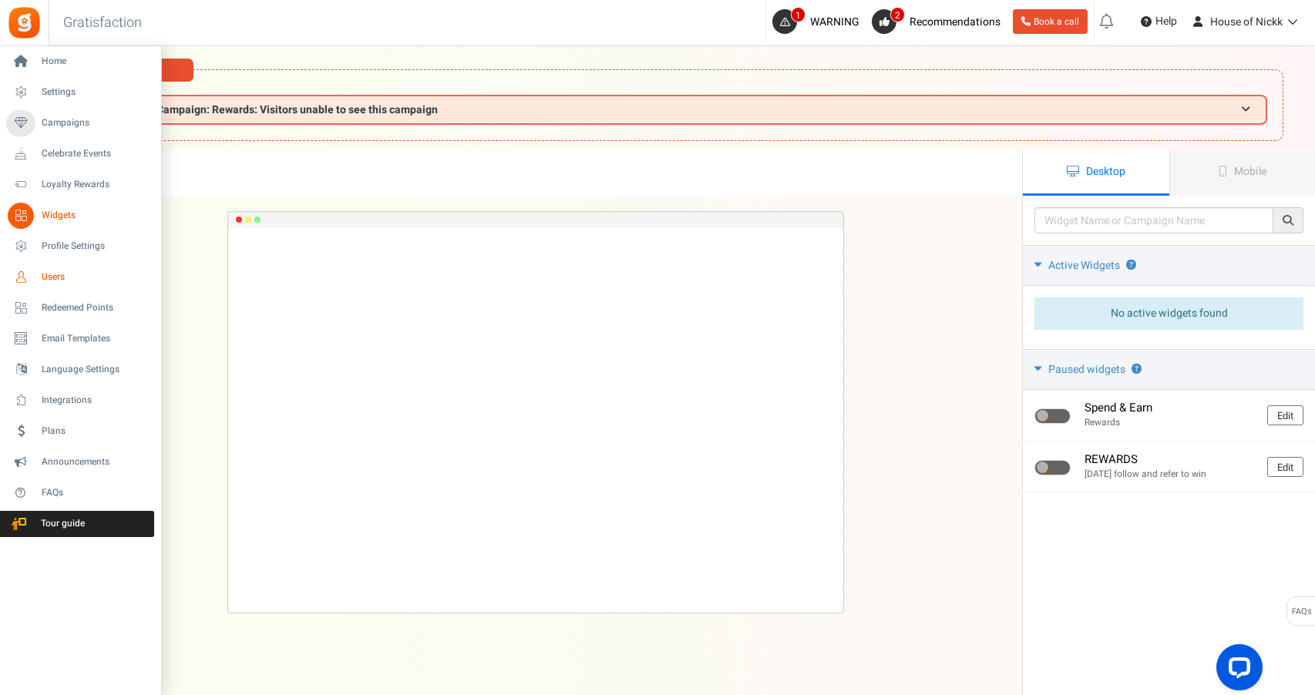
click at [68, 274] on span "Users" at bounding box center [96, 277] width 108 height 13
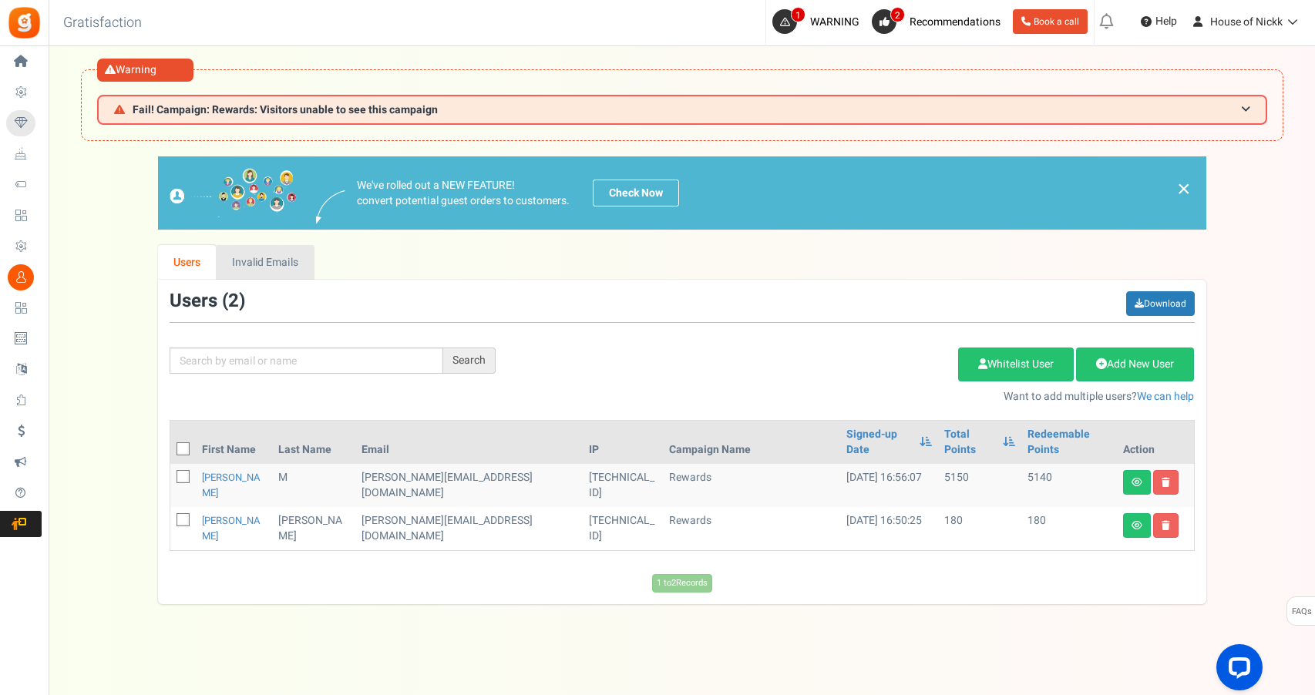
click at [304, 262] on link "Invalid Emails" at bounding box center [265, 262] width 98 height 35
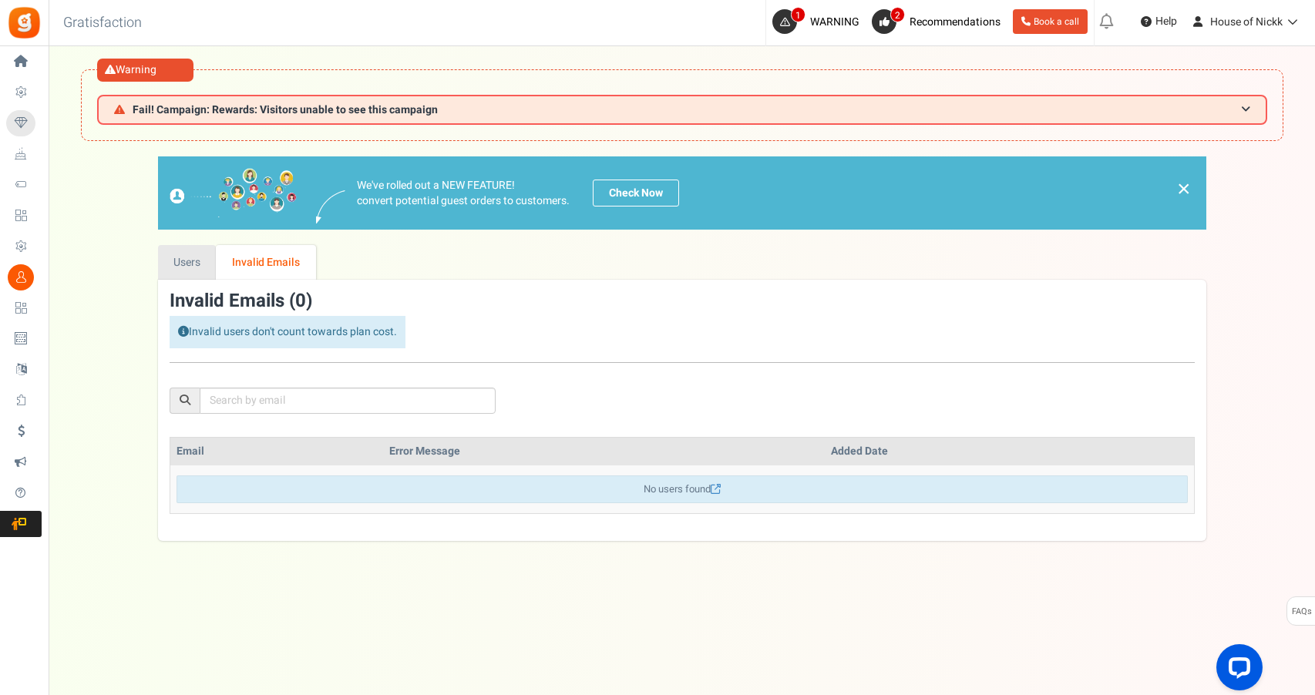
click at [198, 250] on link "Users" at bounding box center [187, 262] width 59 height 35
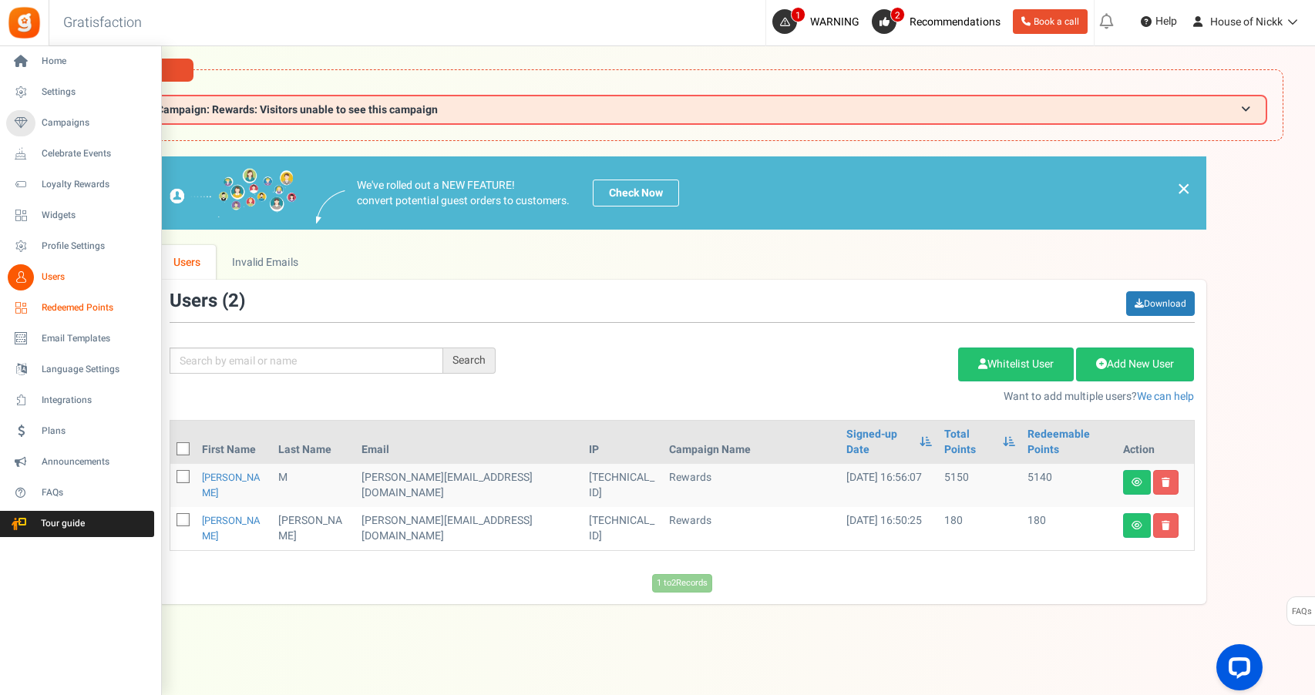
click at [79, 306] on span "Redeemed Points" at bounding box center [96, 307] width 108 height 13
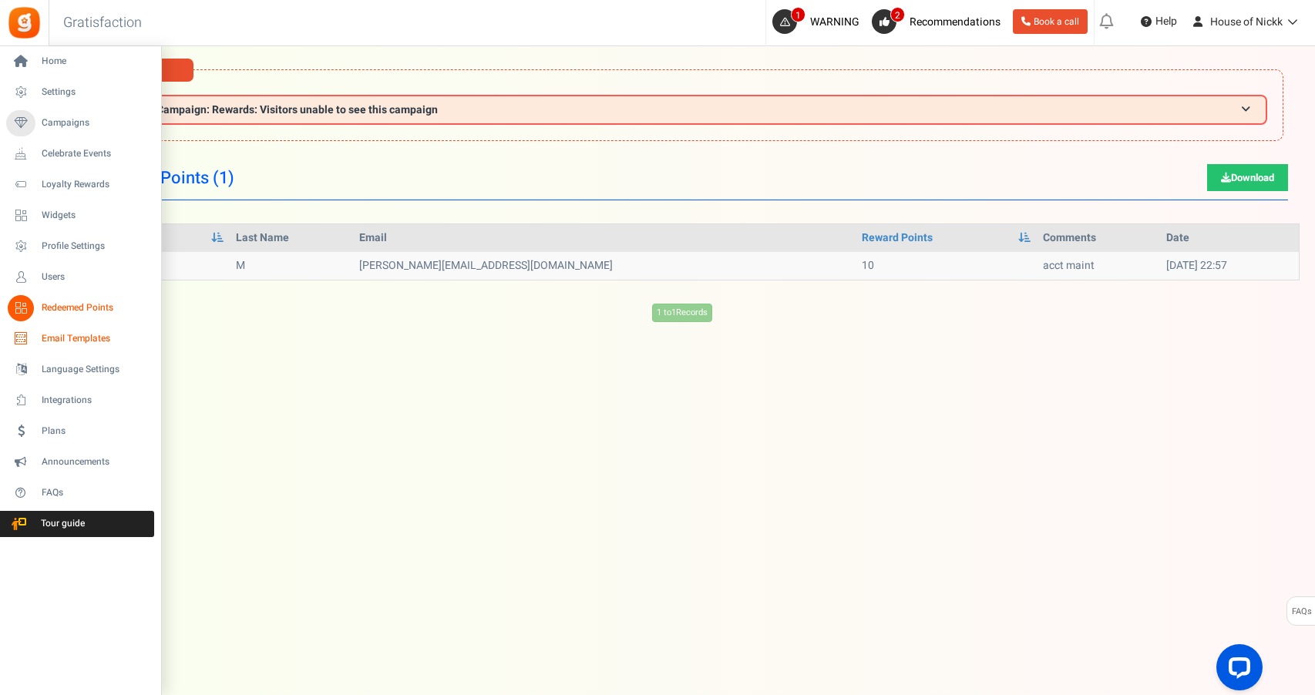
click at [79, 340] on span "Email Templates" at bounding box center [96, 338] width 108 height 13
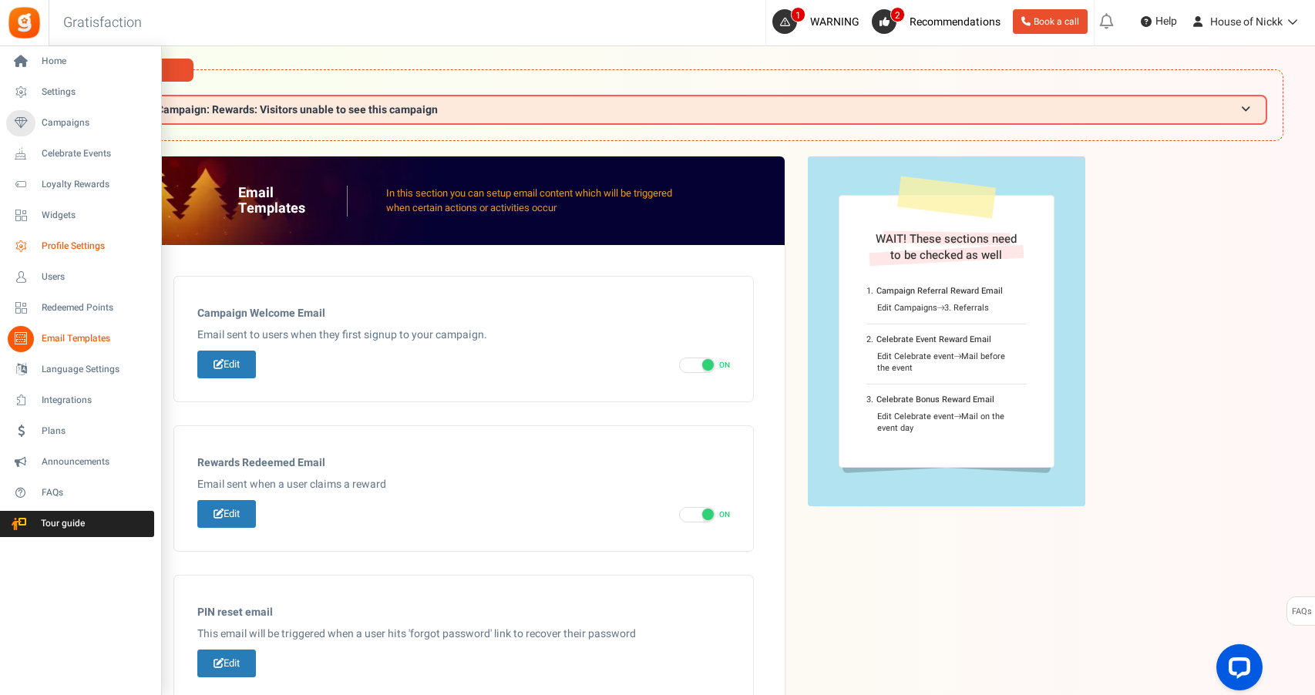
click at [66, 247] on span "Profile Settings" at bounding box center [96, 246] width 108 height 13
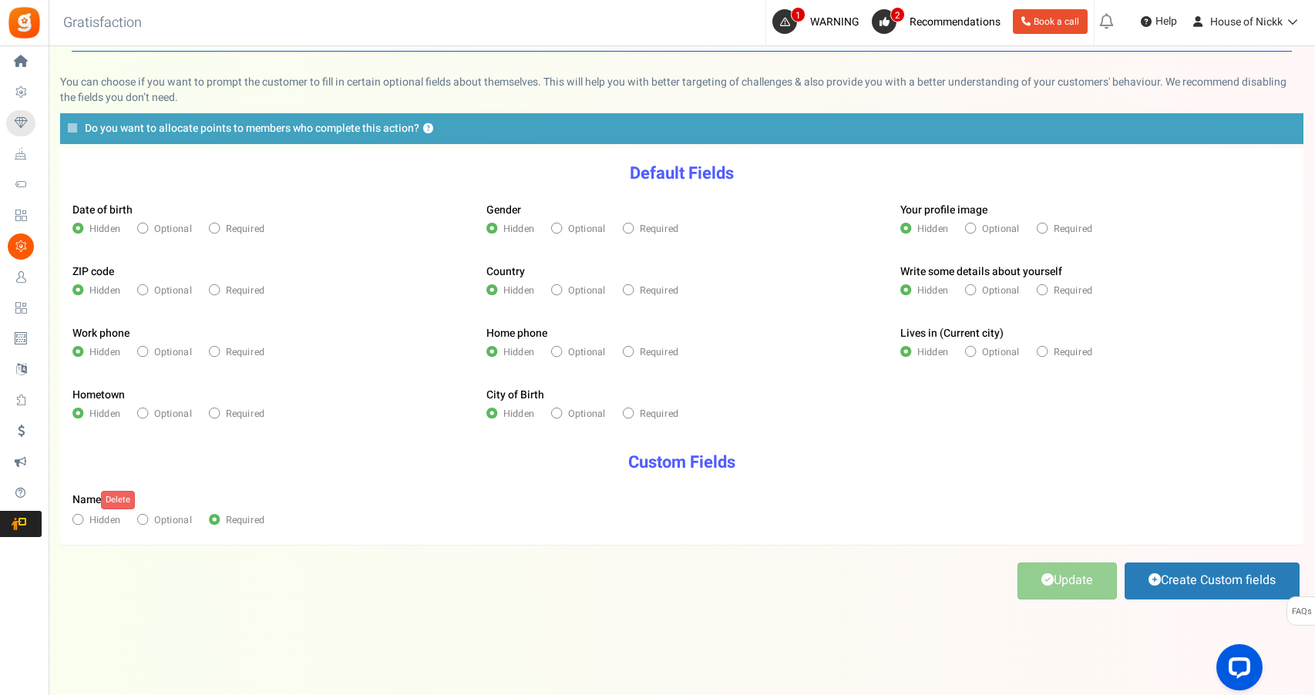
scroll to position [148, 0]
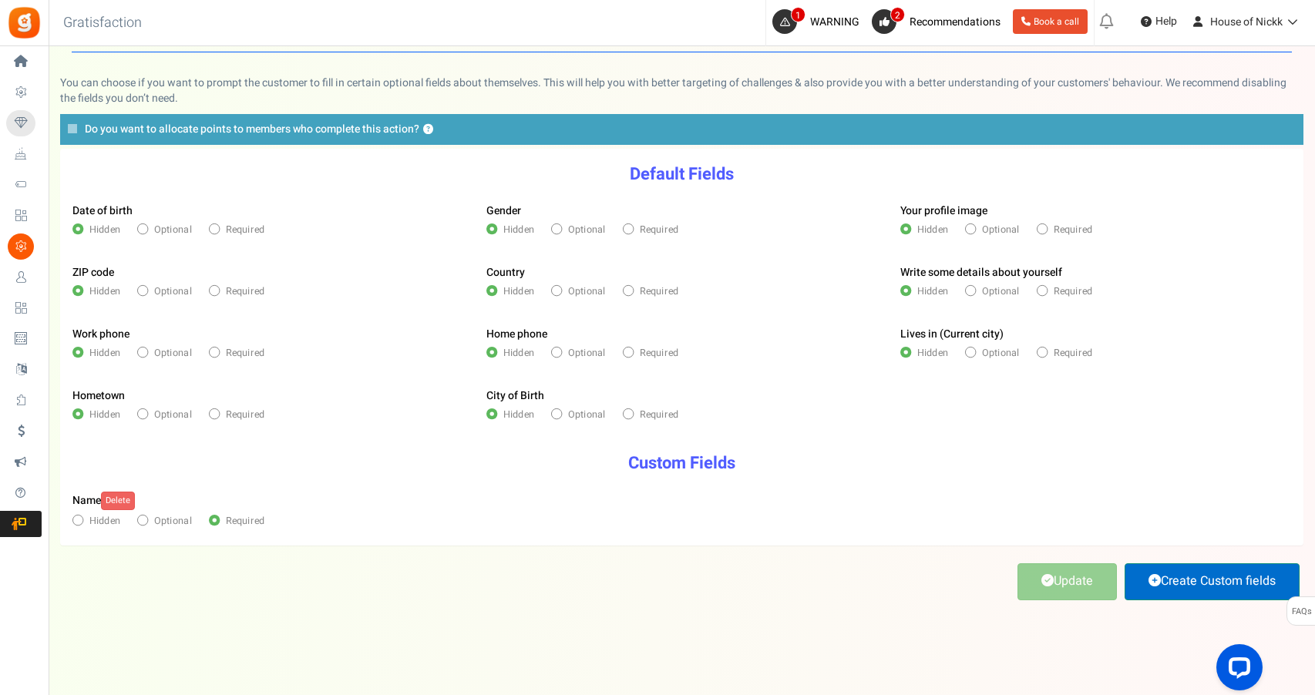
click at [1272, 583] on link "Create Custom fields" at bounding box center [1211, 581] width 175 height 36
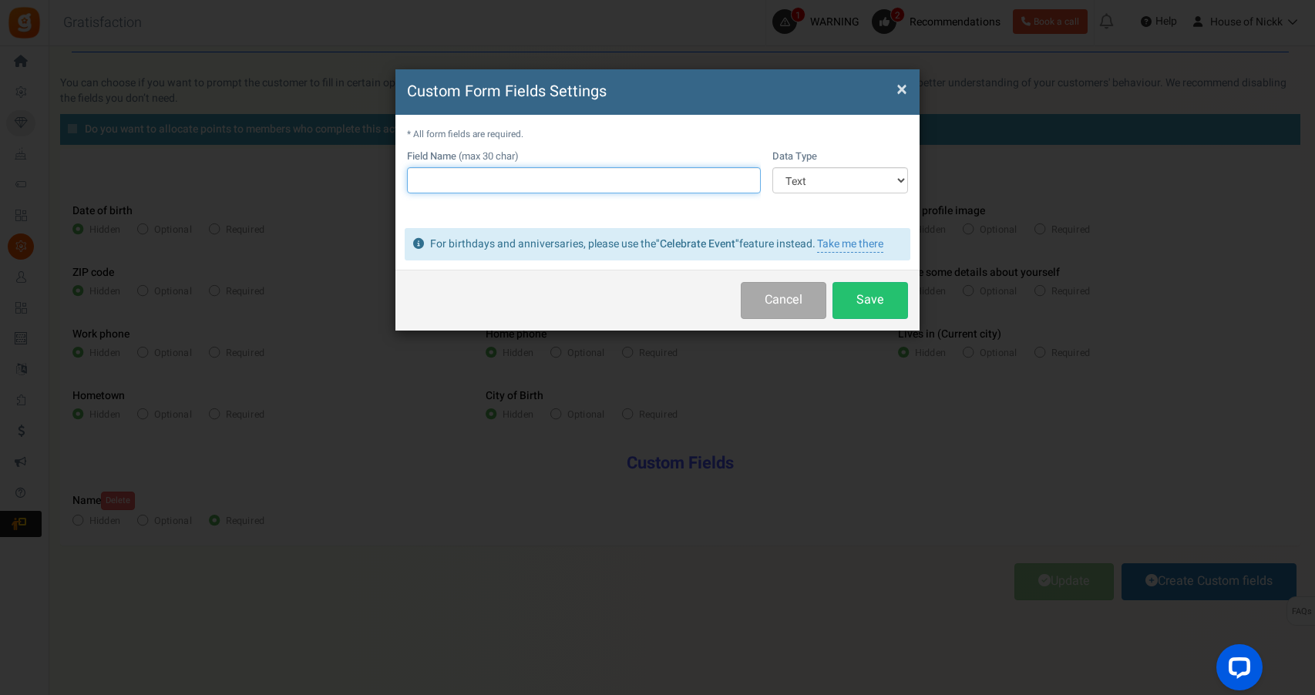
click at [645, 182] on input "text" at bounding box center [584, 180] width 354 height 26
click at [708, 186] on input "text" at bounding box center [584, 180] width 354 height 26
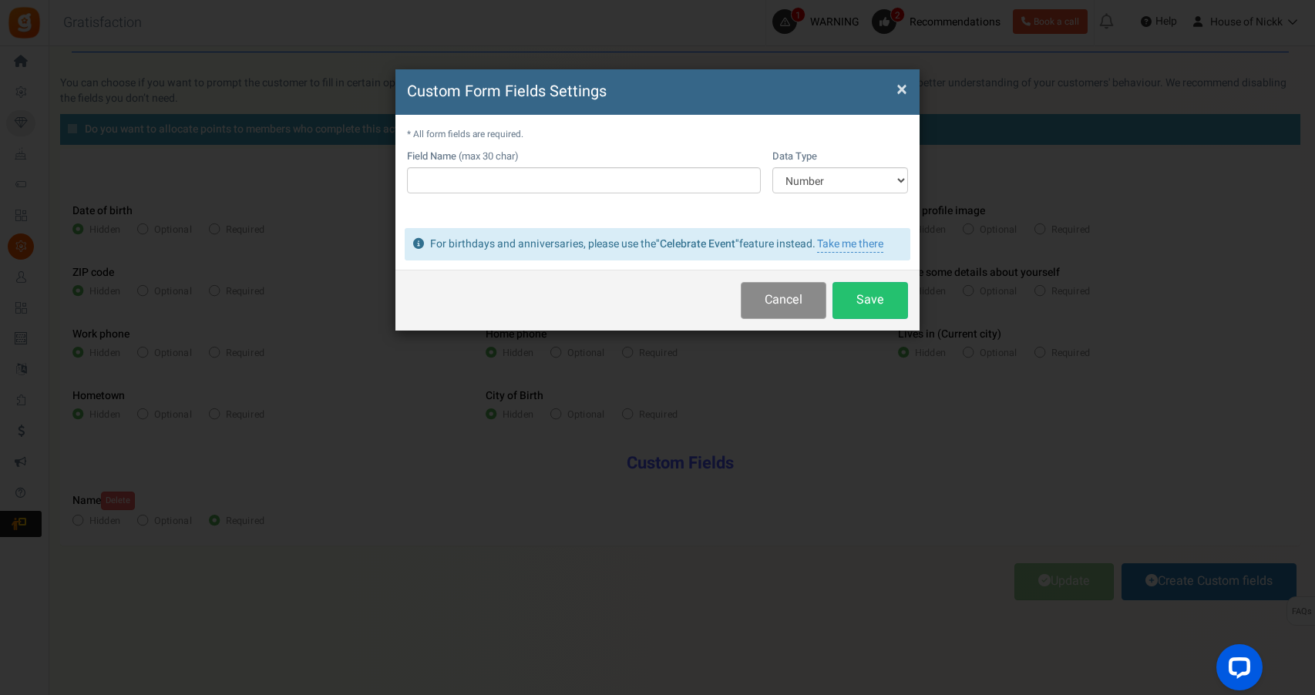
click at [772, 308] on button "Cancel" at bounding box center [784, 300] width 86 height 36
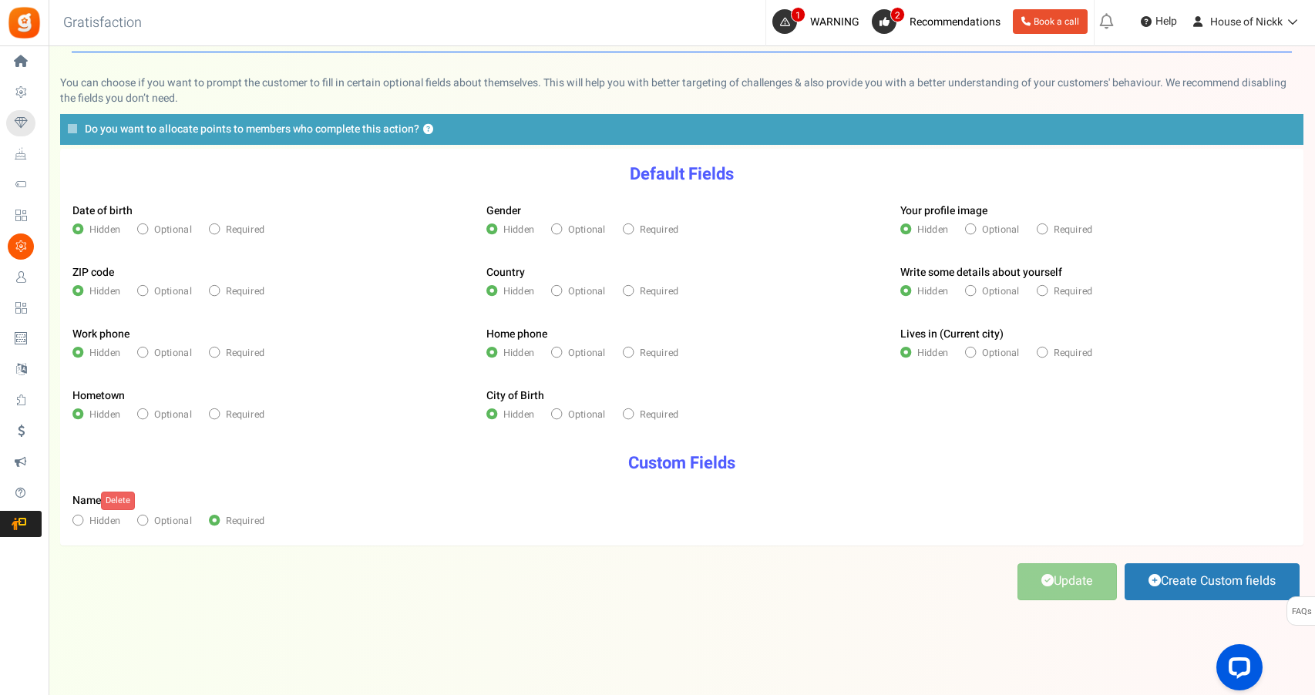
click at [96, 331] on label "Work phone" at bounding box center [100, 334] width 57 height 15
click at [1214, 597] on link "Create Custom fields" at bounding box center [1211, 581] width 175 height 36
select select "1"
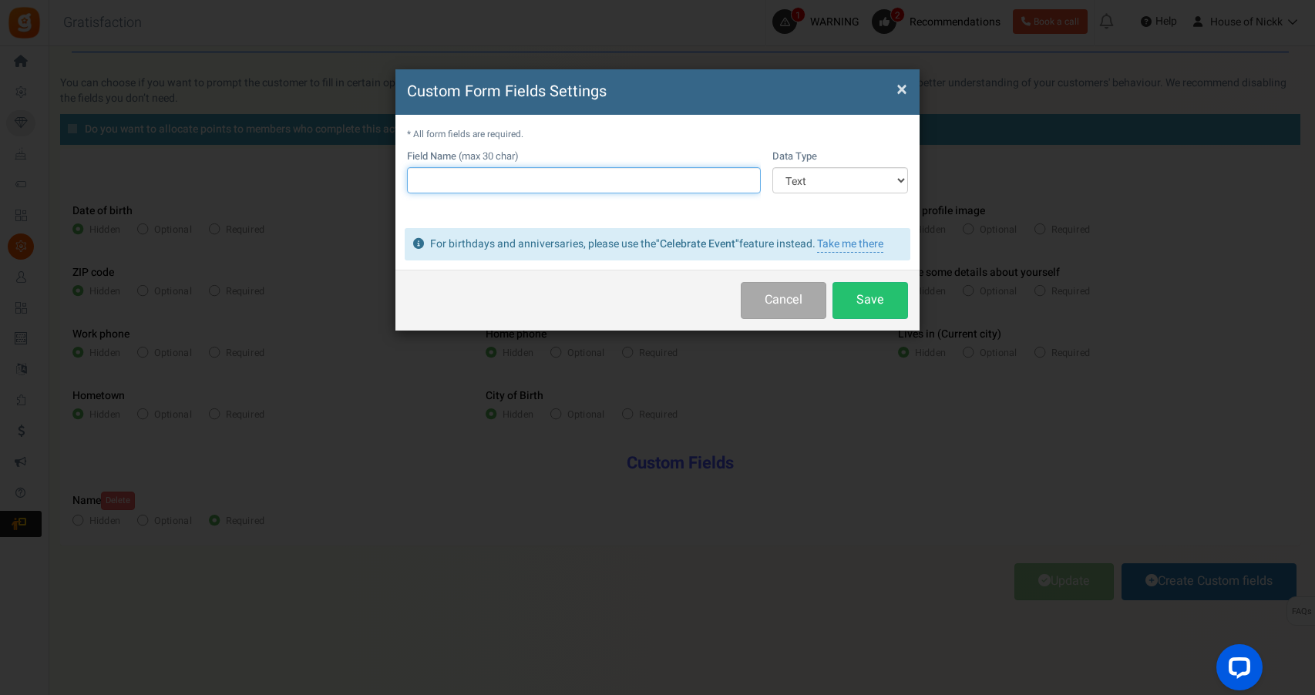
click at [573, 173] on input "text" at bounding box center [584, 180] width 354 height 26
type input "Number"
click at [783, 197] on td "Data Type Text Number Multiple Options (can only select one) Multiple Options (…" at bounding box center [834, 180] width 147 height 60
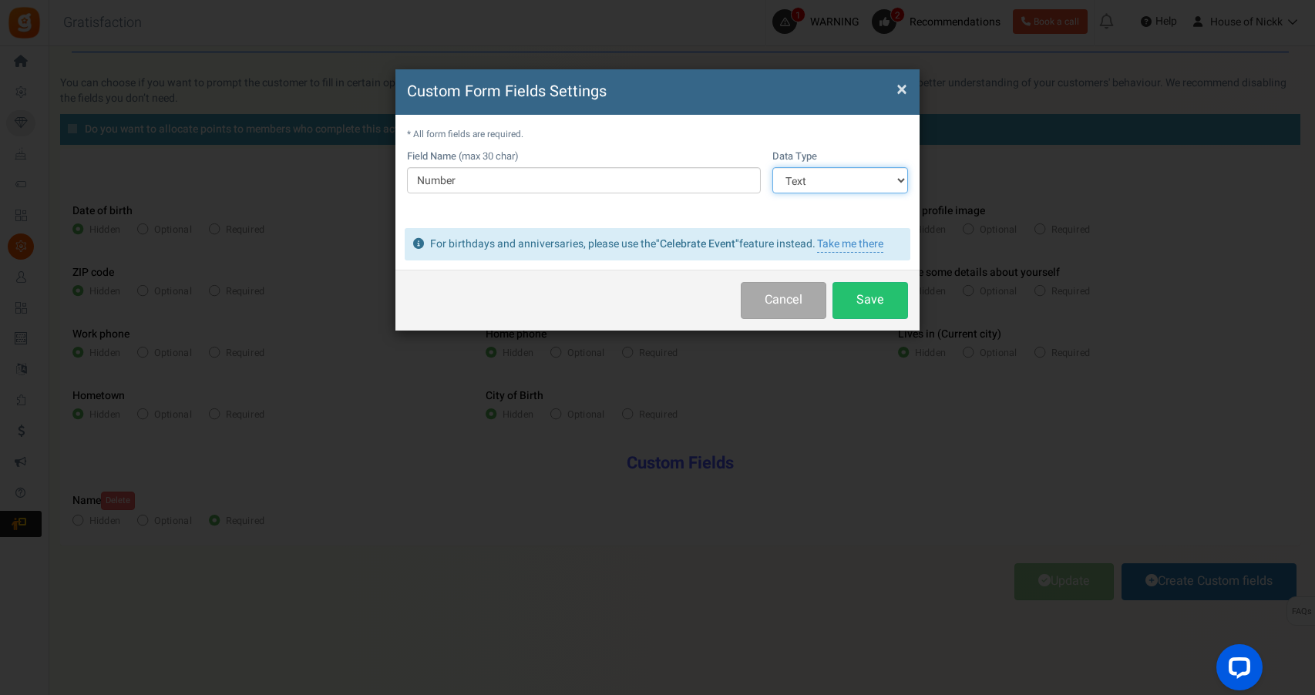
select select "2"
click at [867, 301] on button "Save" at bounding box center [870, 300] width 76 height 36
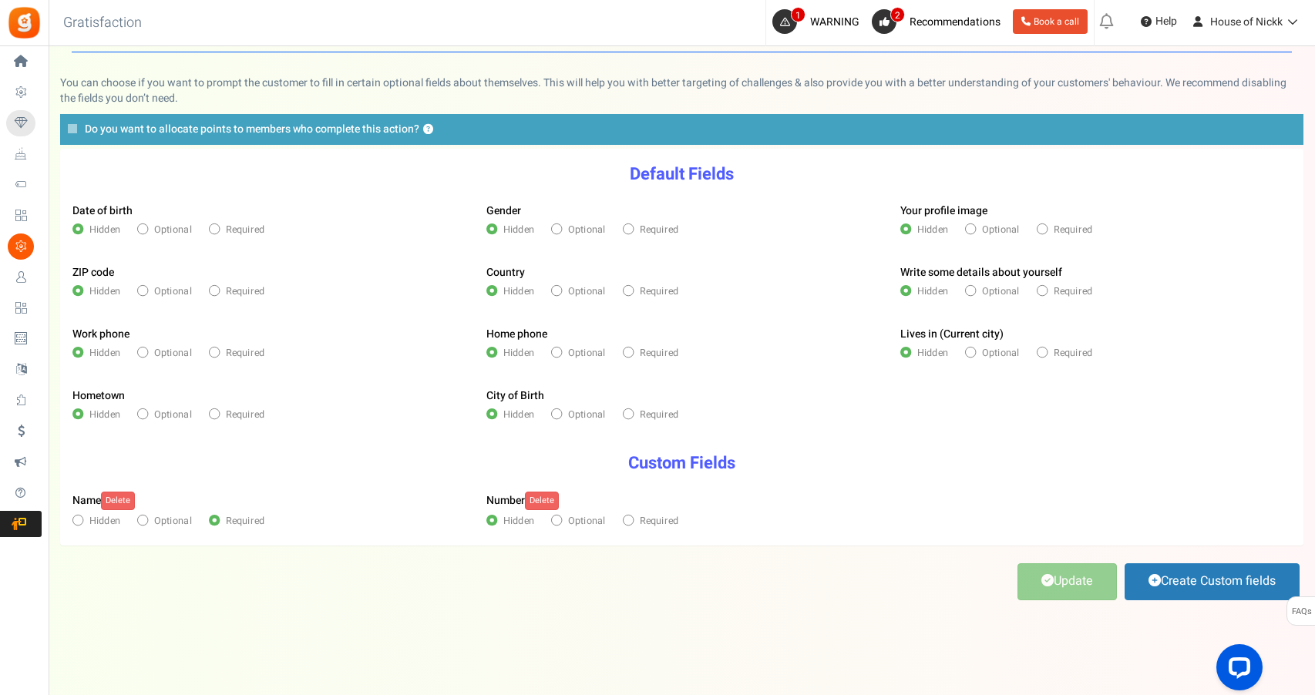
click at [637, 519] on label "Required" at bounding box center [650, 521] width 55 height 14
click at [632, 519] on input"] "Required" at bounding box center [627, 520] width 9 height 9
radio input"] "true"
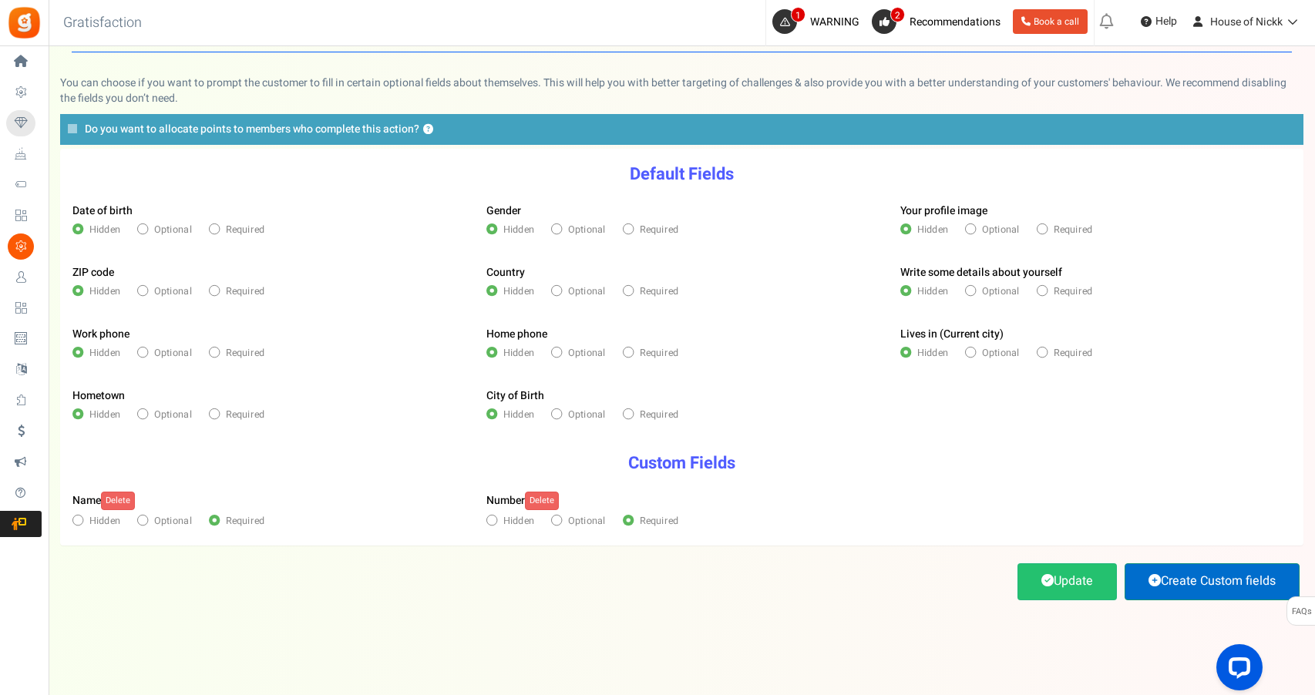
click at [1155, 585] on icon at bounding box center [1154, 580] width 12 height 12
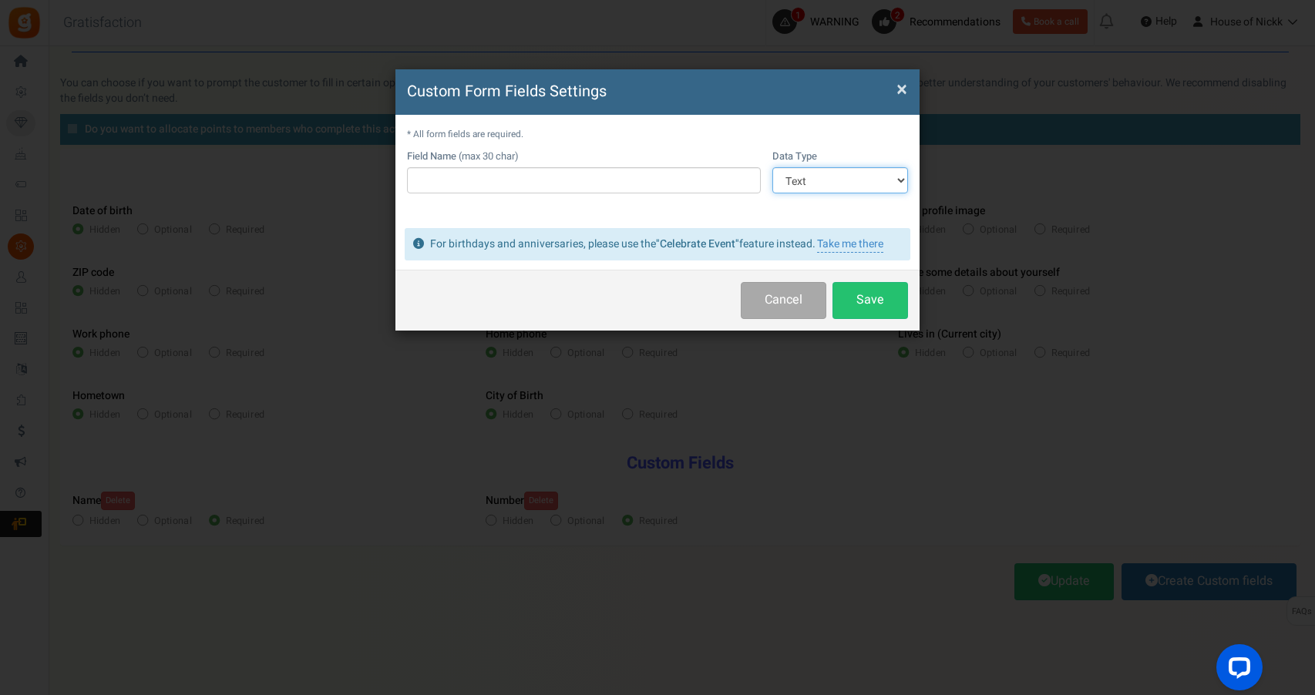
select select "5"
click at [898, 87] on span "×" at bounding box center [901, 89] width 11 height 29
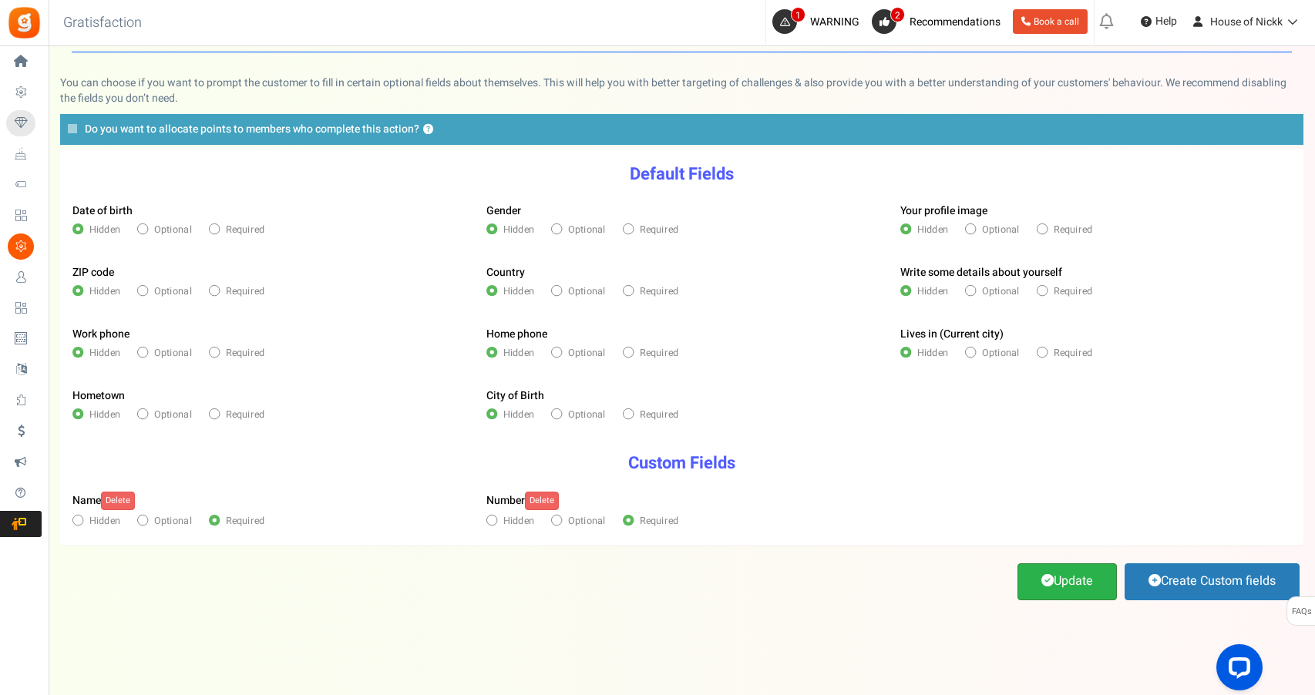
click at [1027, 573] on link "Update" at bounding box center [1066, 581] width 99 height 36
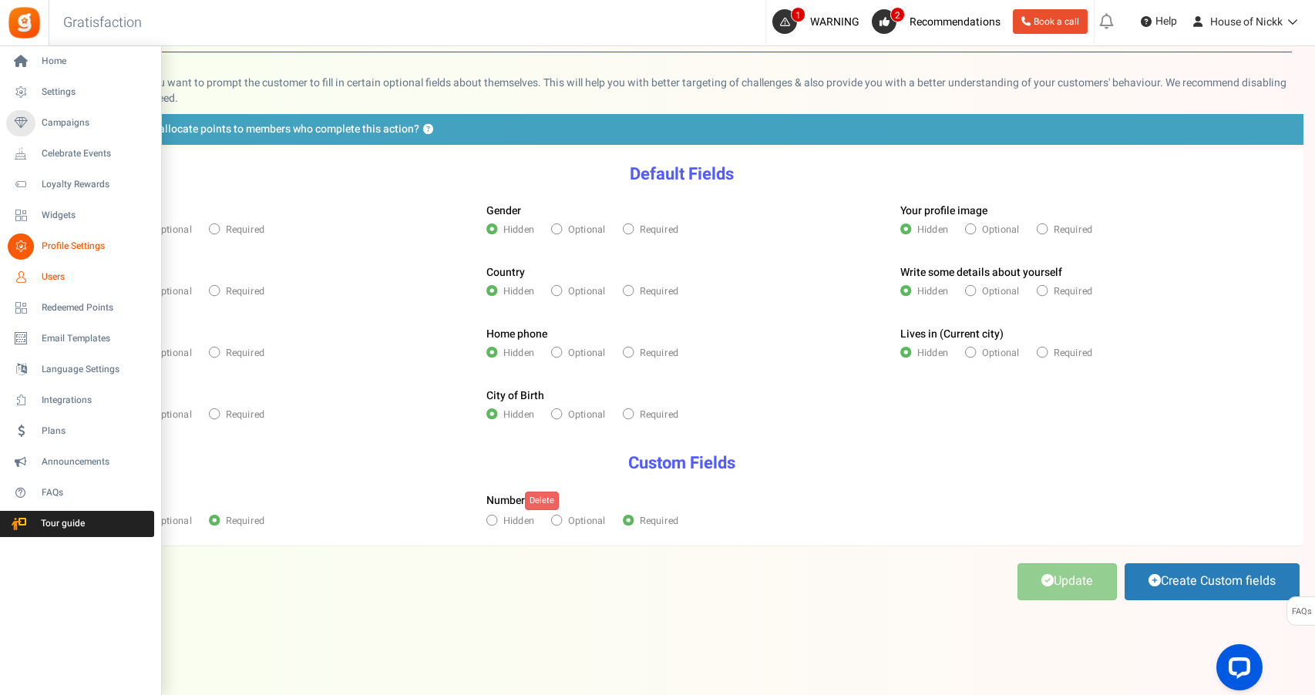
click at [72, 285] on link "Users" at bounding box center [80, 277] width 148 height 26
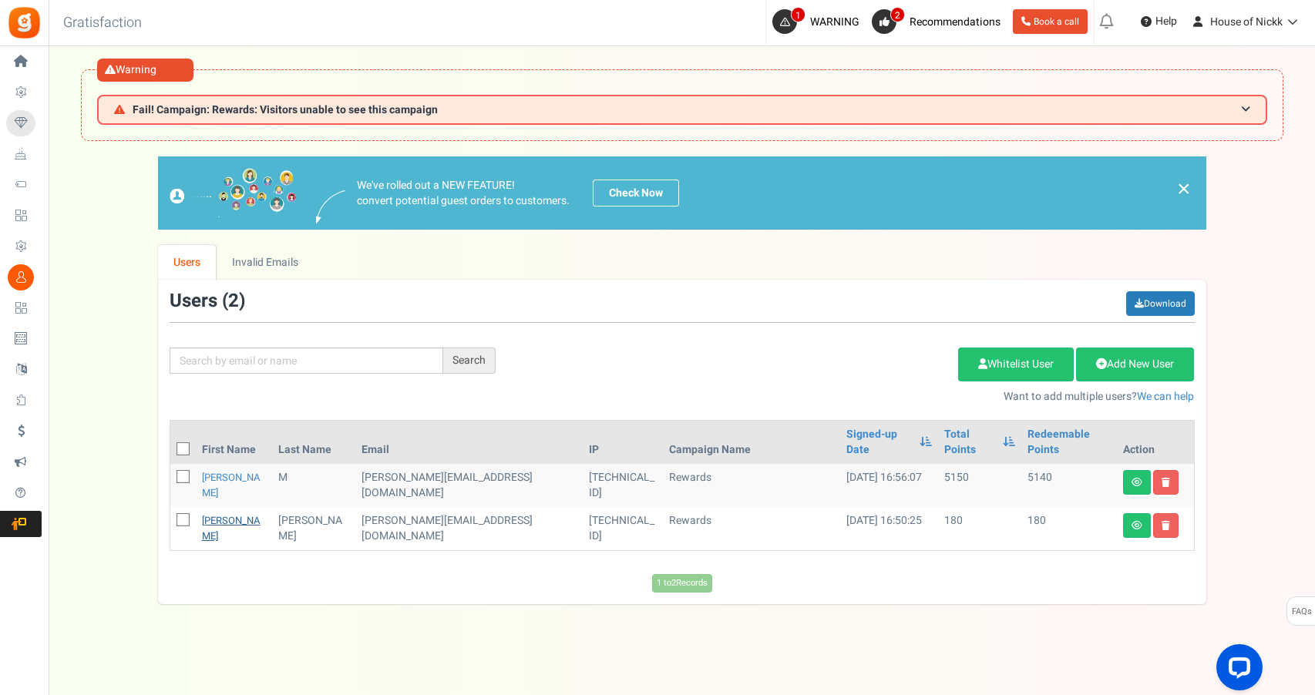
click at [214, 513] on link "Katie" at bounding box center [231, 528] width 59 height 30
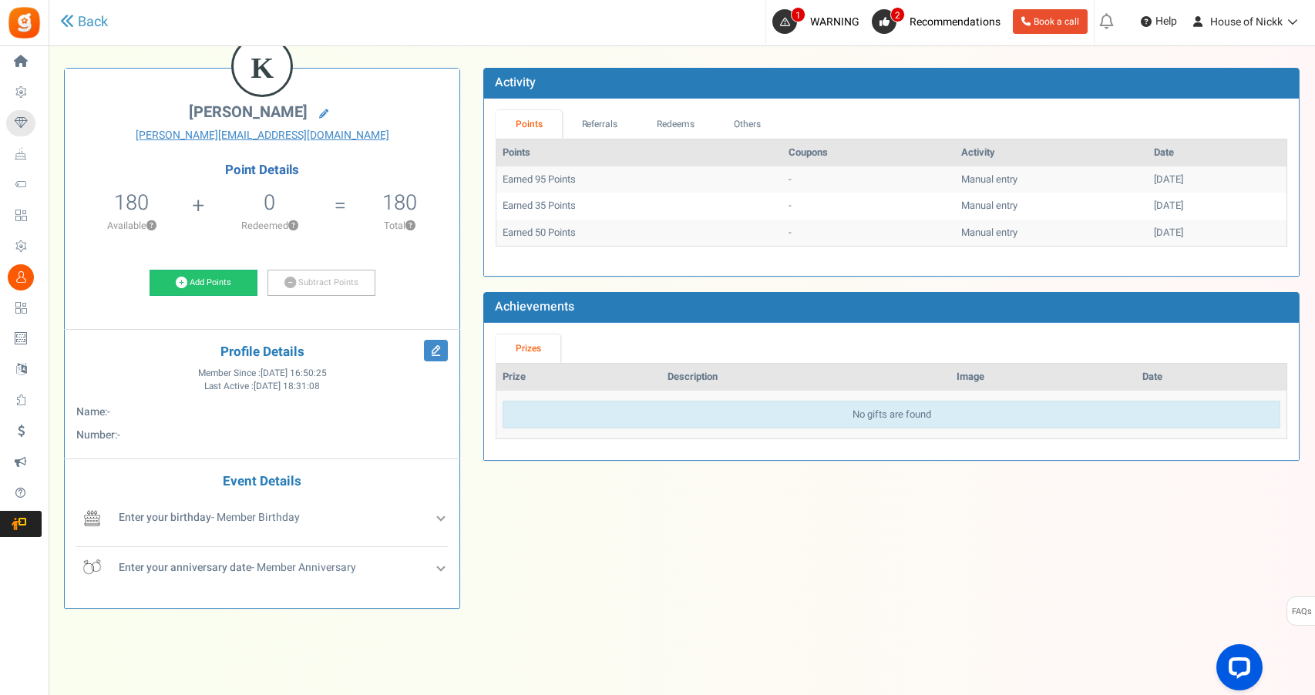
scroll to position [197, 0]
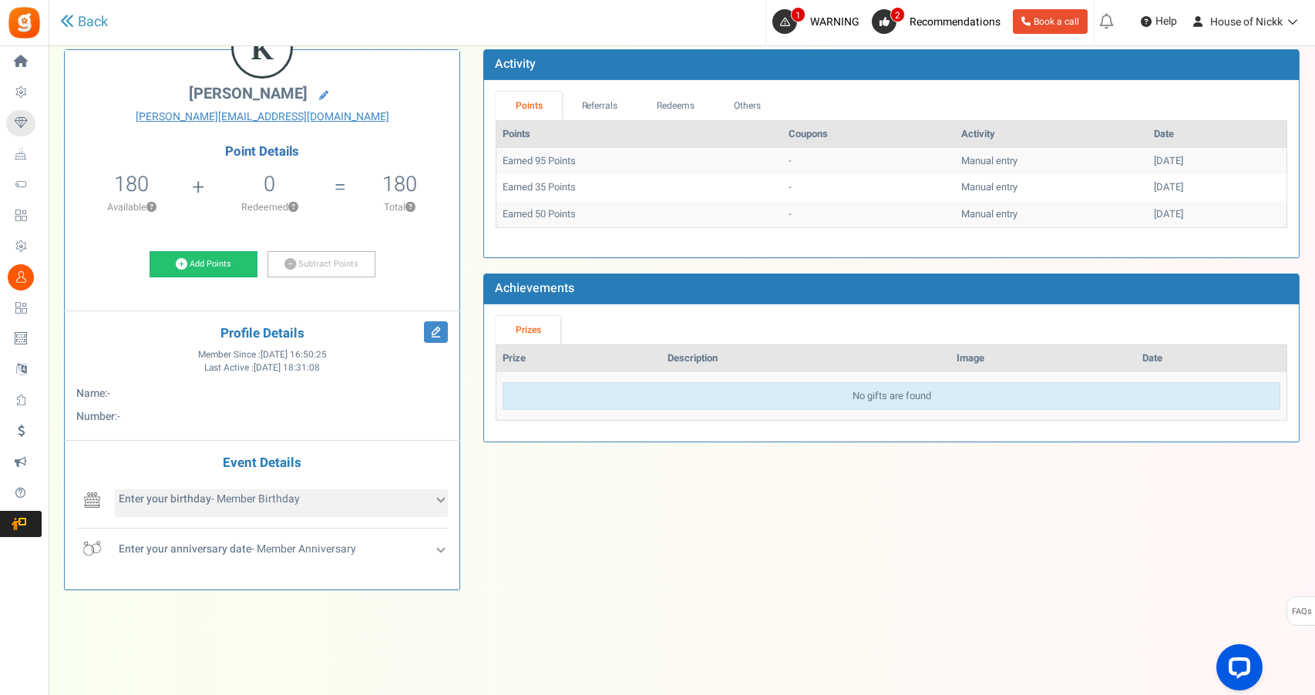
click at [409, 498] on div "Enter your birthday - Member Birthday" at bounding box center [281, 503] width 333 height 28
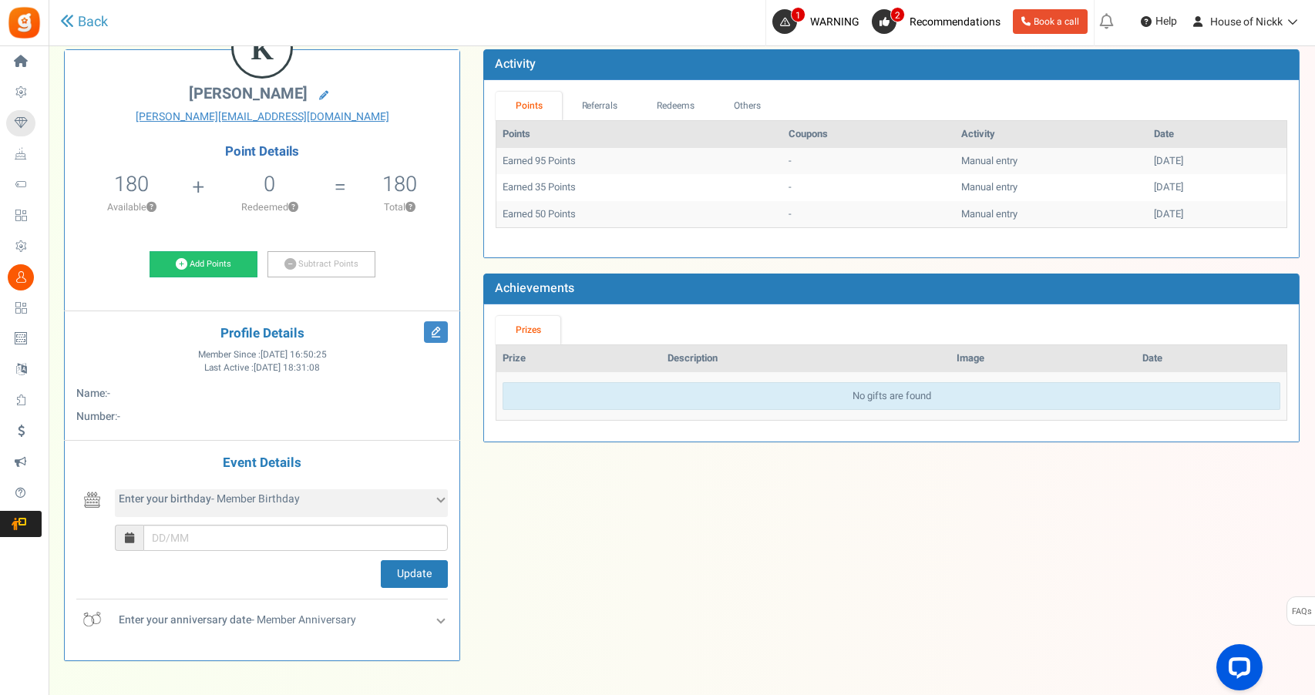
click at [409, 498] on div "Enter your birthday - Member Birthday" at bounding box center [281, 503] width 333 height 28
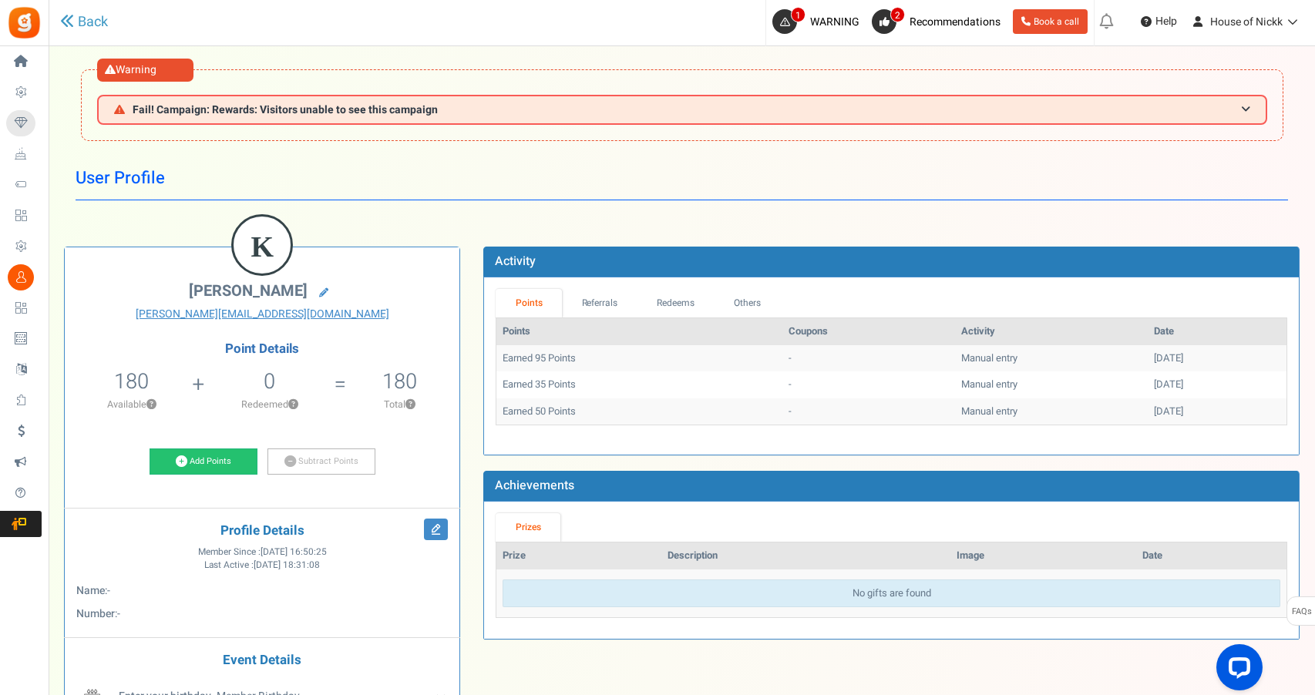
scroll to position [0, 0]
click at [384, 113] on span "Fail! Campaign: Rewards: Visitors unable to see this campaign" at bounding box center [285, 110] width 305 height 12
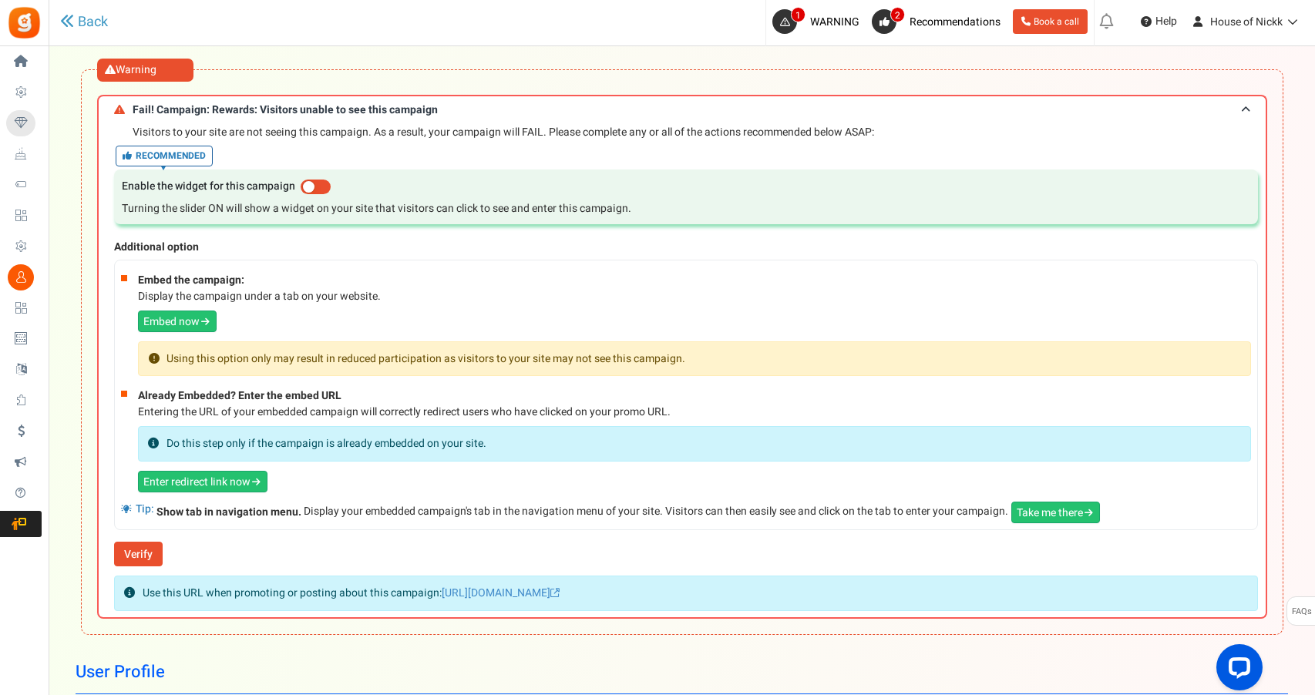
click at [69, 32] on div "Back" at bounding box center [290, 22] width 460 height 45
click at [82, 25] on link "Back" at bounding box center [84, 22] width 48 height 20
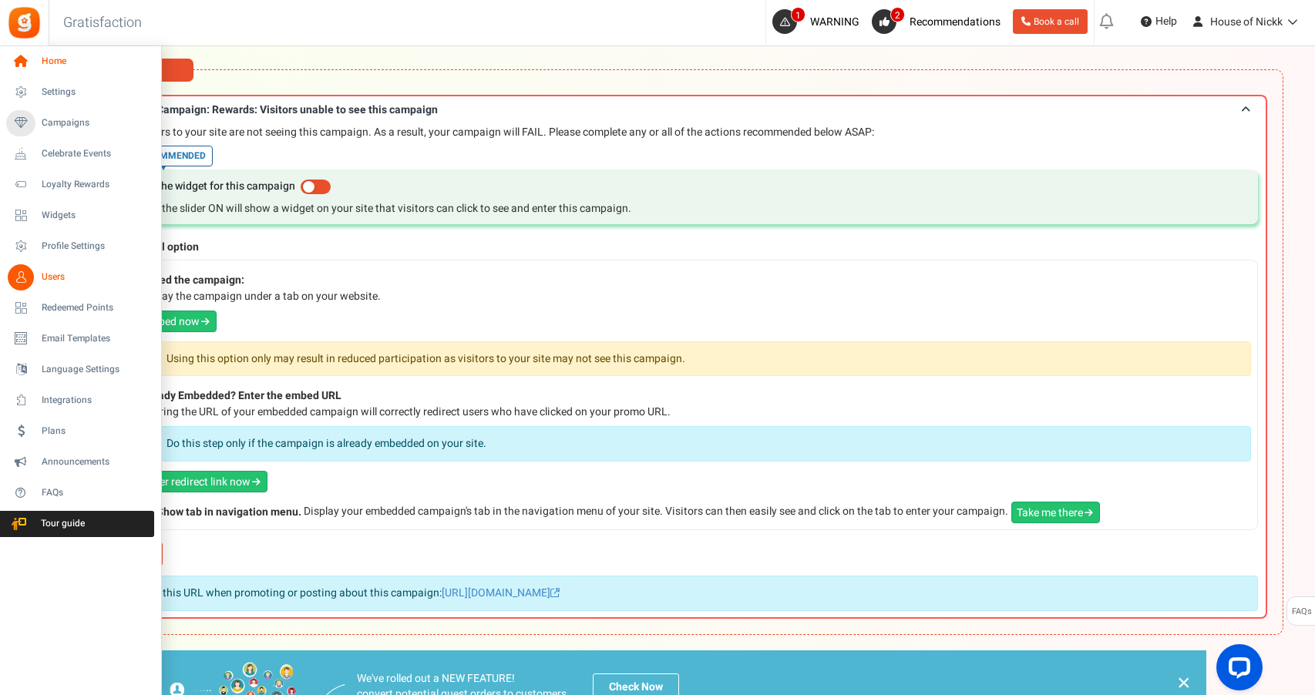
click at [32, 68] on icon at bounding box center [21, 62] width 26 height 26
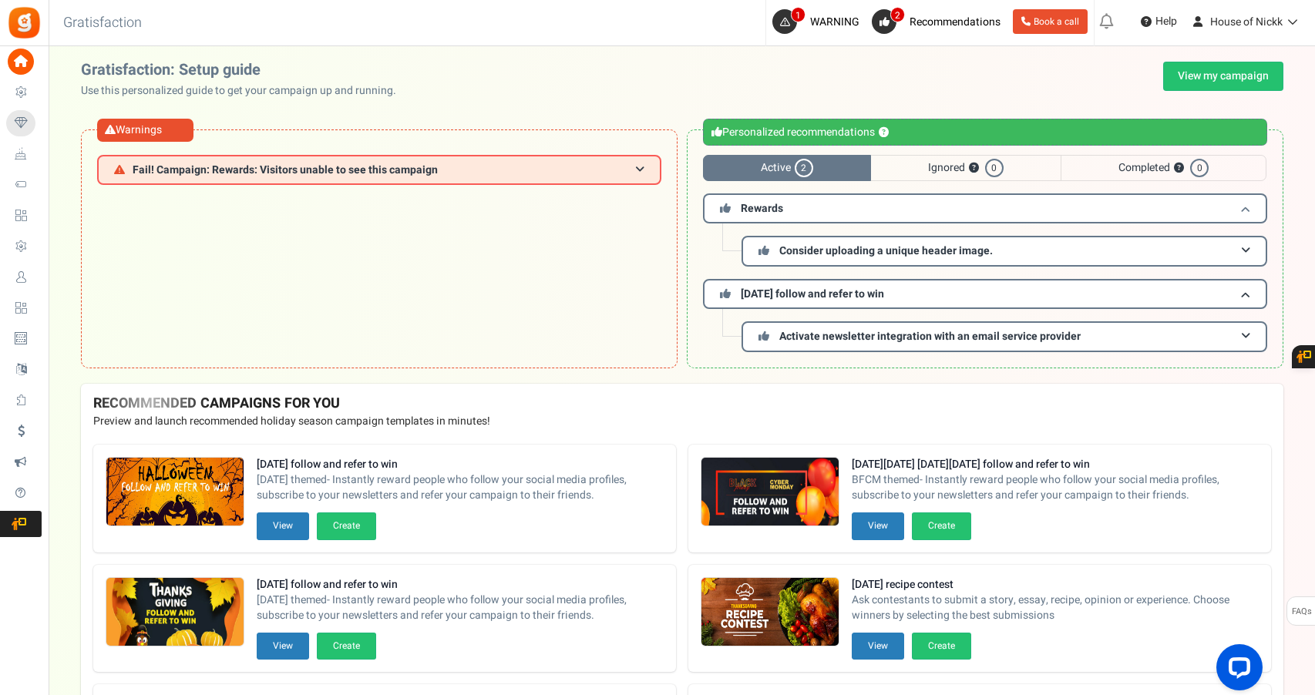
click at [819, 208] on h3 "Rewards" at bounding box center [985, 208] width 564 height 30
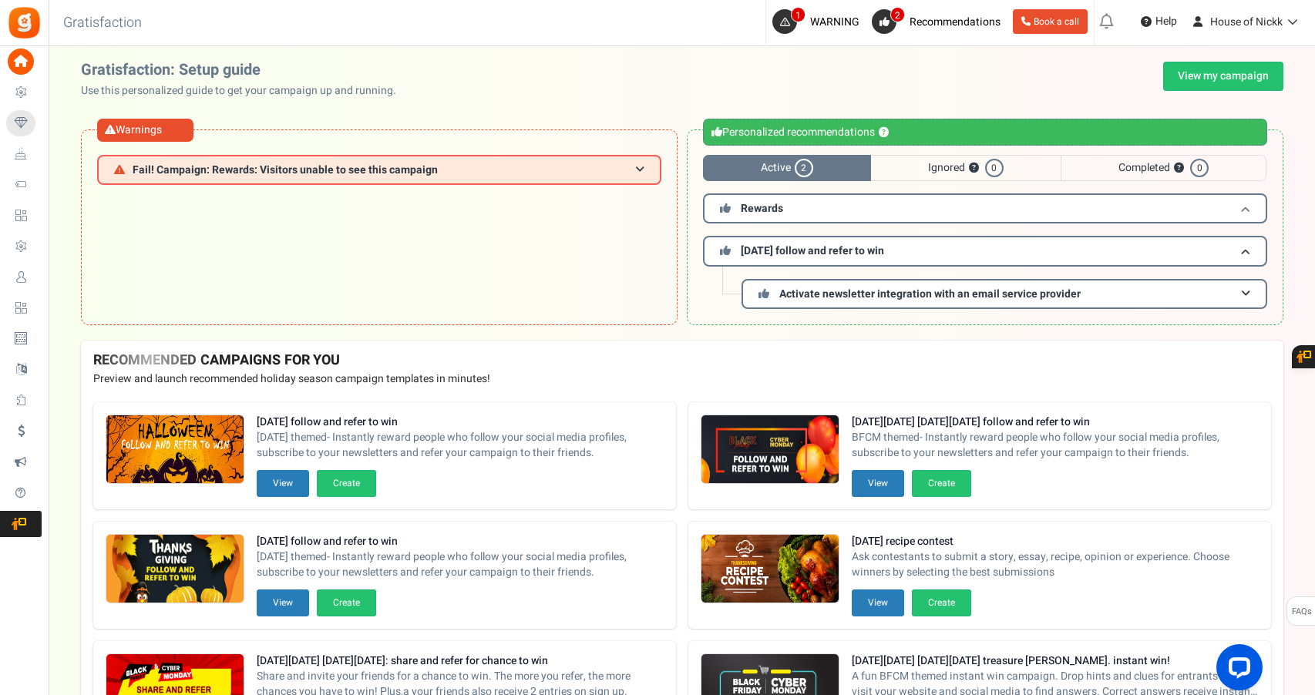
click at [819, 208] on h3 "Rewards" at bounding box center [985, 208] width 564 height 30
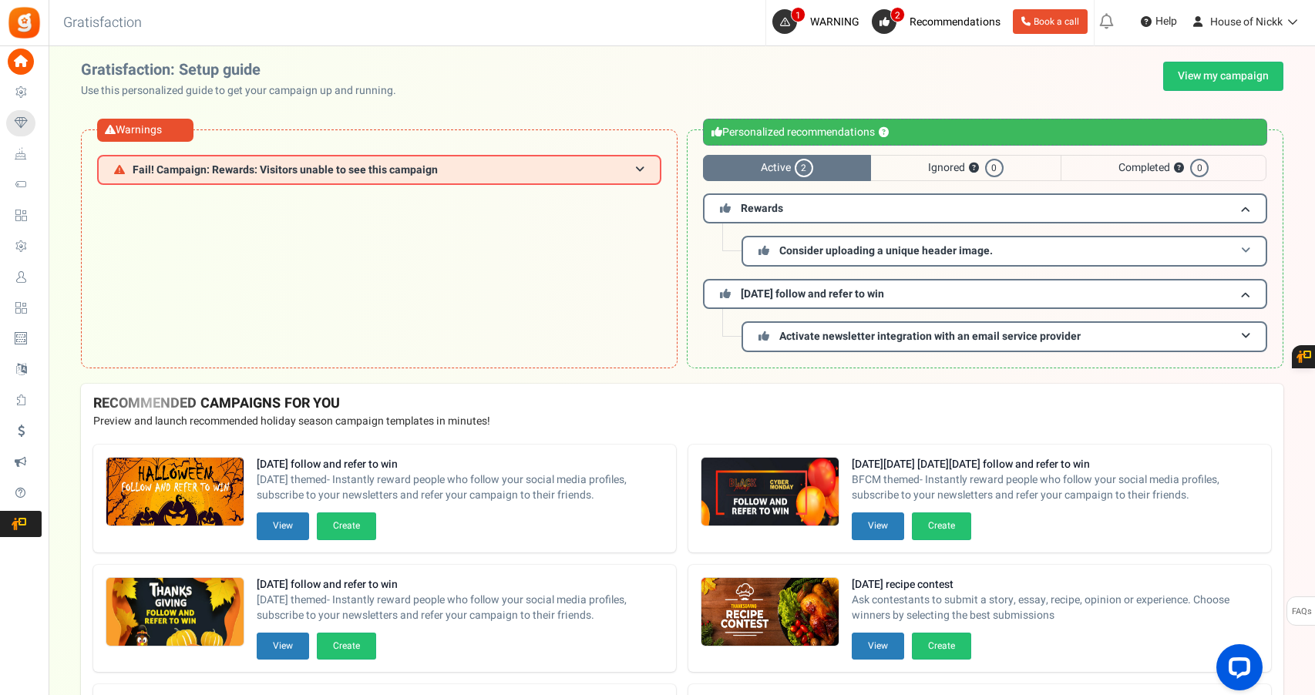
click at [882, 260] on h3 "Consider uploading a unique header image." at bounding box center [1004, 251] width 526 height 30
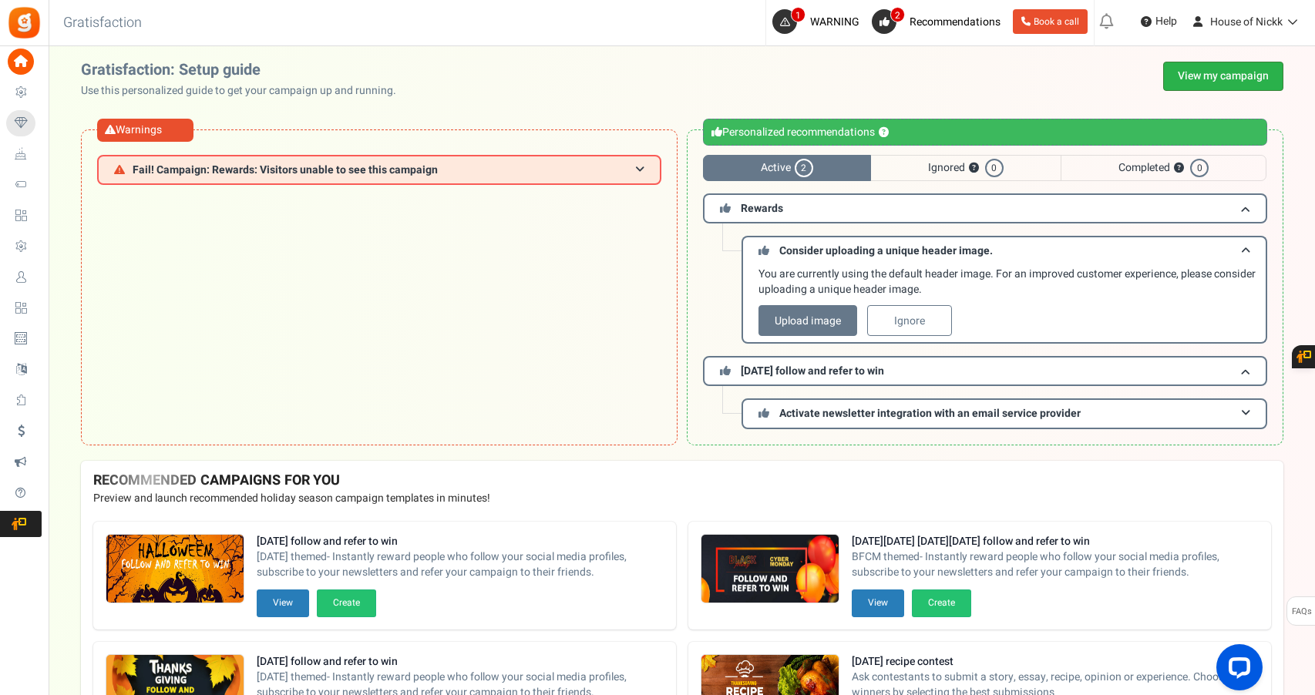
click at [1212, 87] on link "View my campaign" at bounding box center [1223, 76] width 120 height 29
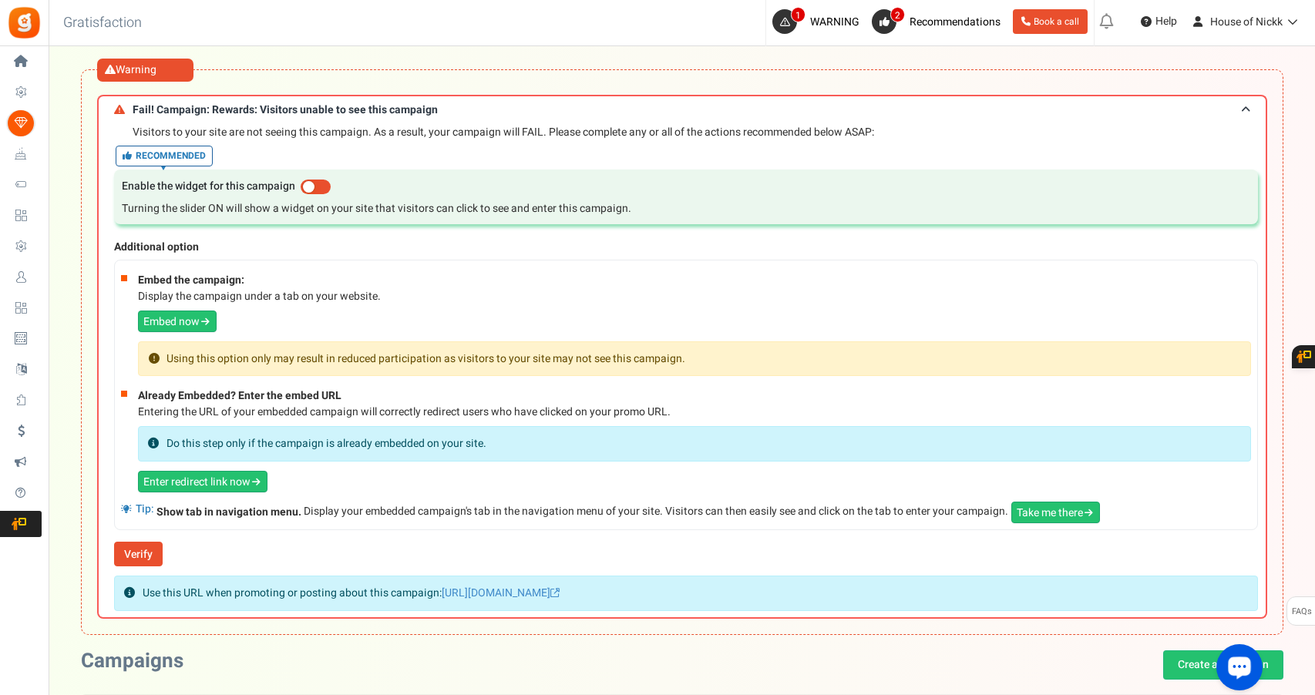
click at [1223, 660] on button "Open LiveChat chat widget" at bounding box center [1239, 667] width 46 height 46
click at [743, 327] on li "Embed the campaign: Display the campaign under a tab on your website. Embed now…" at bounding box center [694, 321] width 1113 height 109
click at [1305, 615] on span "FAQs" at bounding box center [1301, 611] width 21 height 29
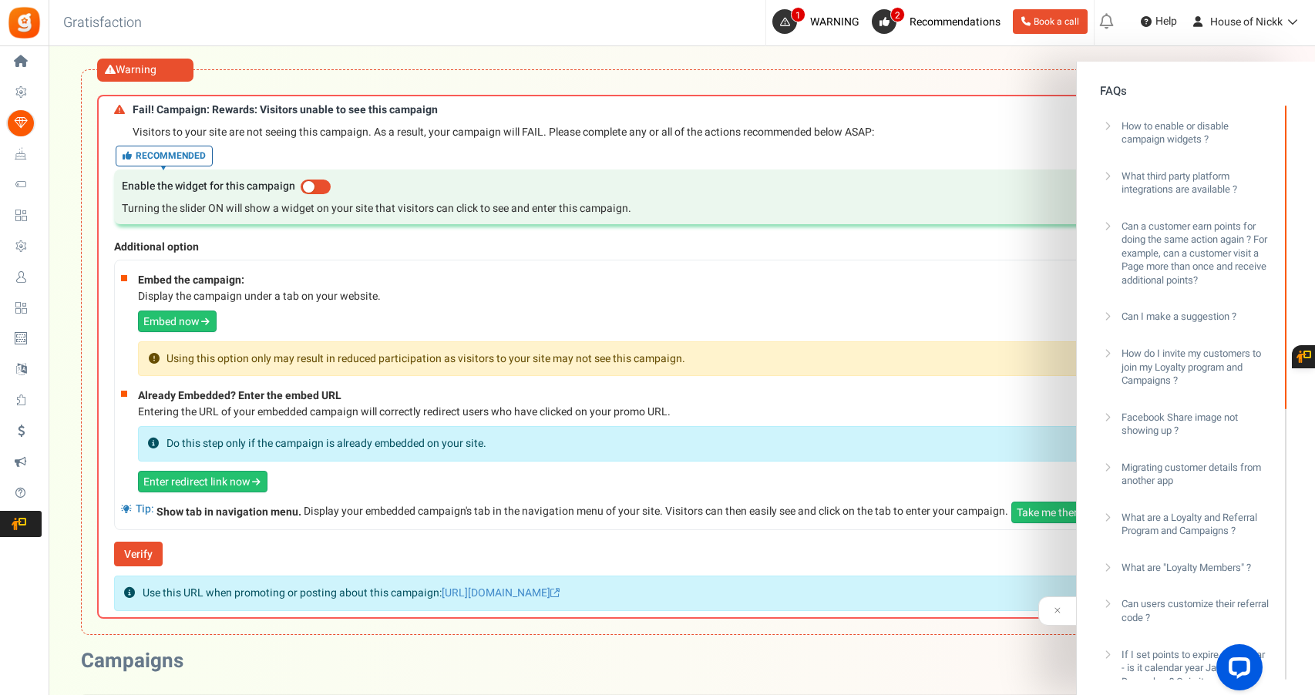
click at [1216, 380] on h3 "How do I invite my customers to join my Loyalty program and Campaigns ?" at bounding box center [1194, 367] width 147 height 41
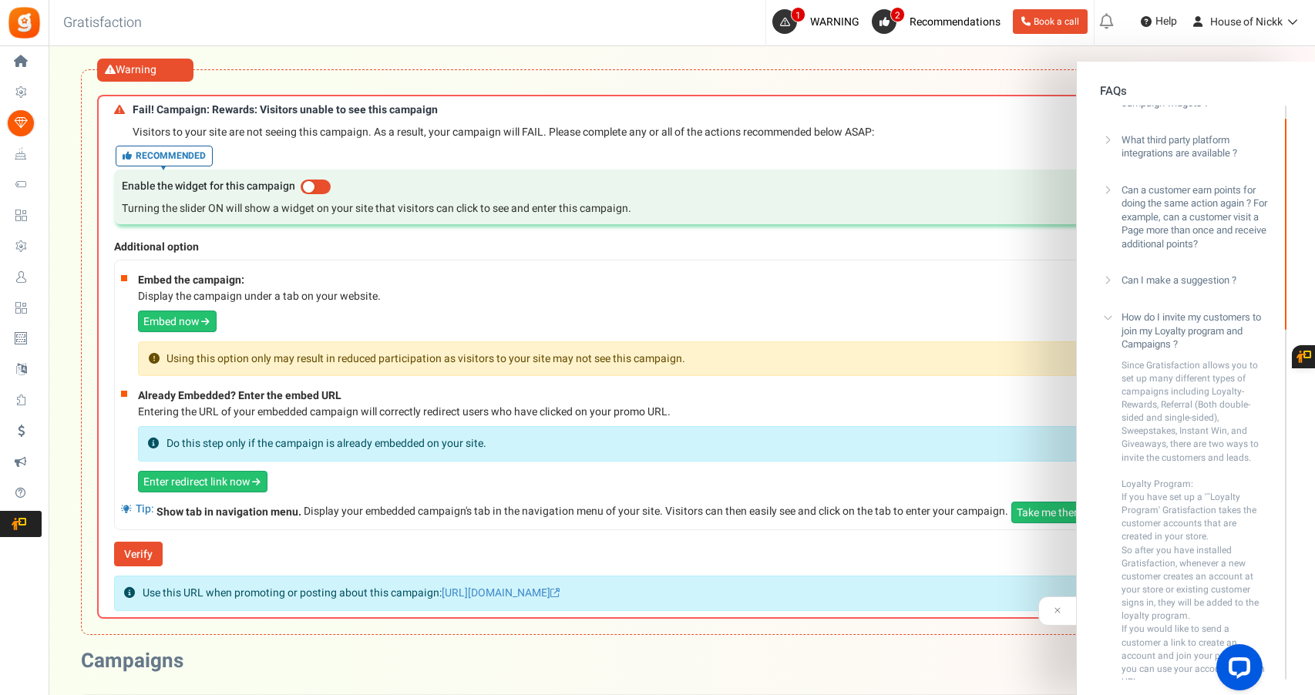
click at [1175, 314] on h3 "How do I invite my customers to join my Loyalty program and Campaigns ?" at bounding box center [1194, 331] width 147 height 41
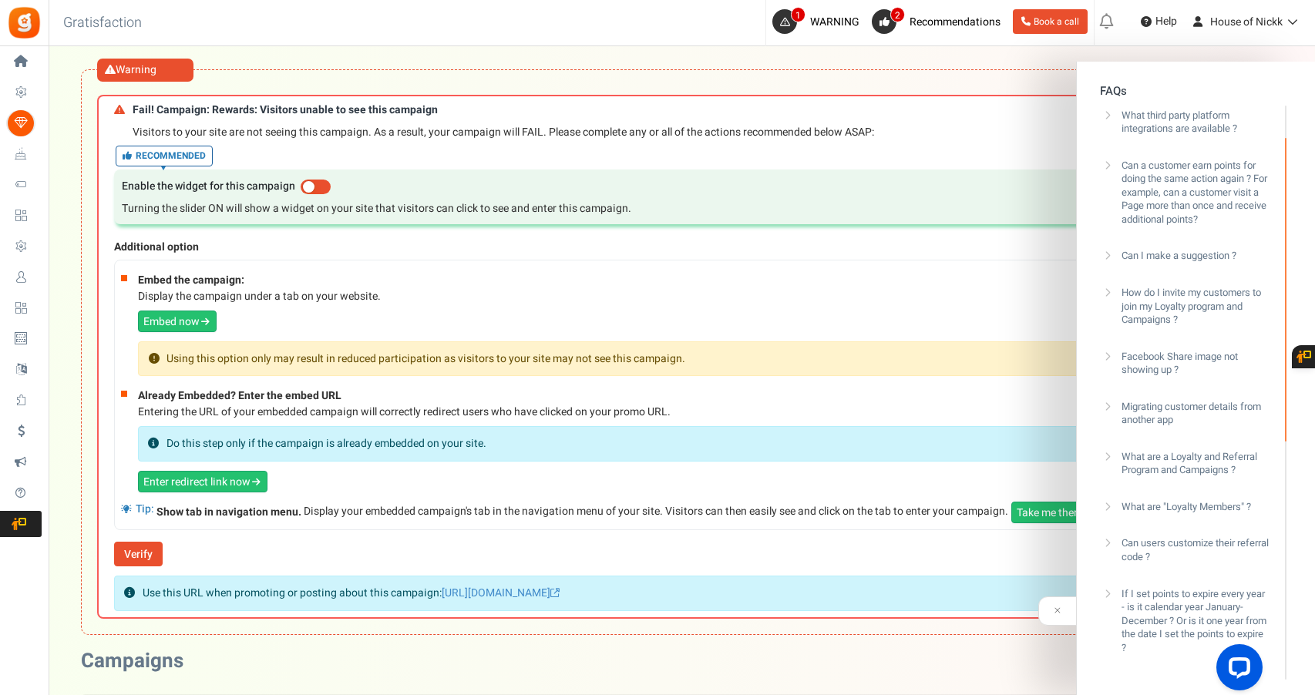
click at [852, 141] on div "Visitors to your site are not seeing this campaign. As a result, your campaign …" at bounding box center [686, 368] width 1144 height 486
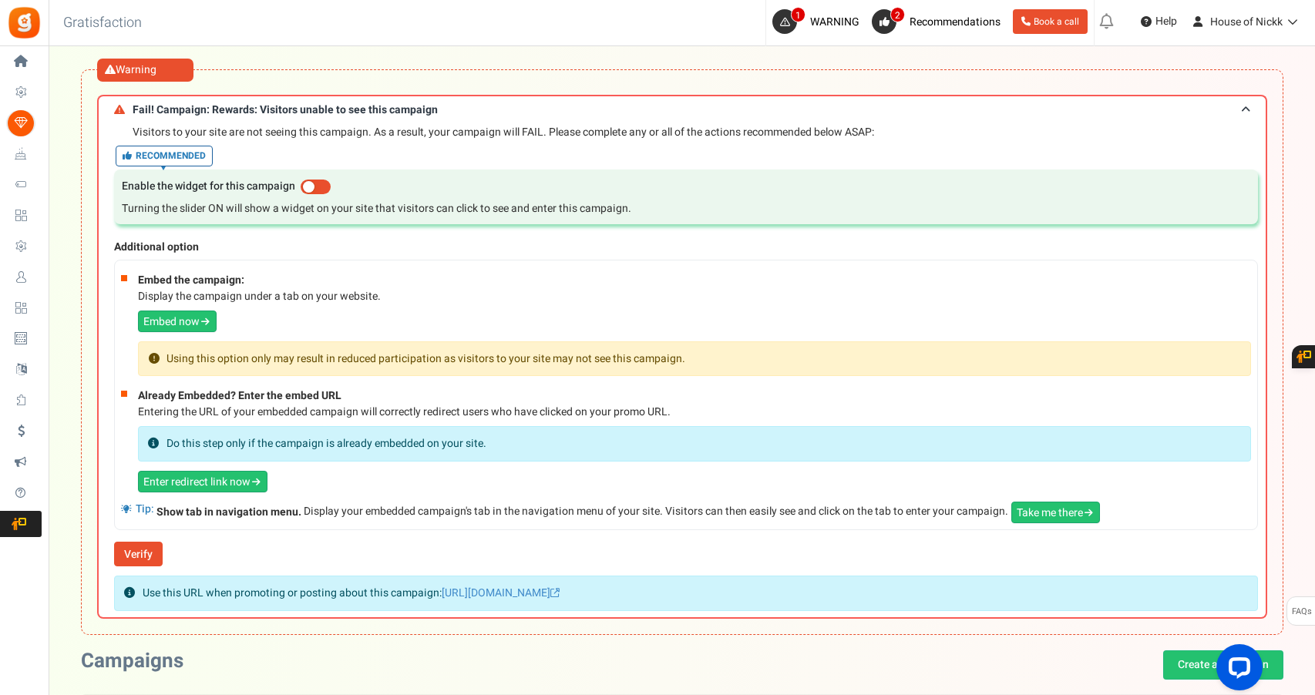
click at [655, 581] on div "Use this URL when promoting or posting about this campaign: https://giftz.cc/oR…" at bounding box center [686, 593] width 1144 height 35
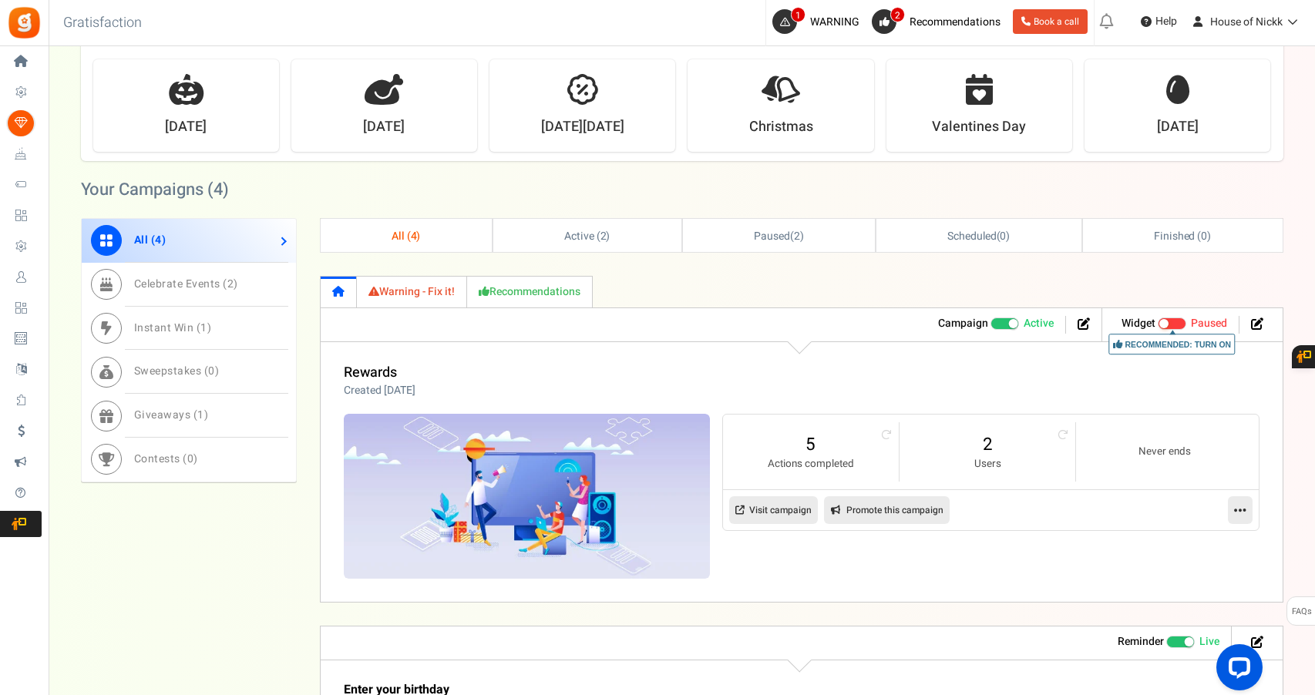
scroll to position [1178, 0]
click at [224, 422] on link "Giveaways ( 1 )" at bounding box center [189, 414] width 214 height 44
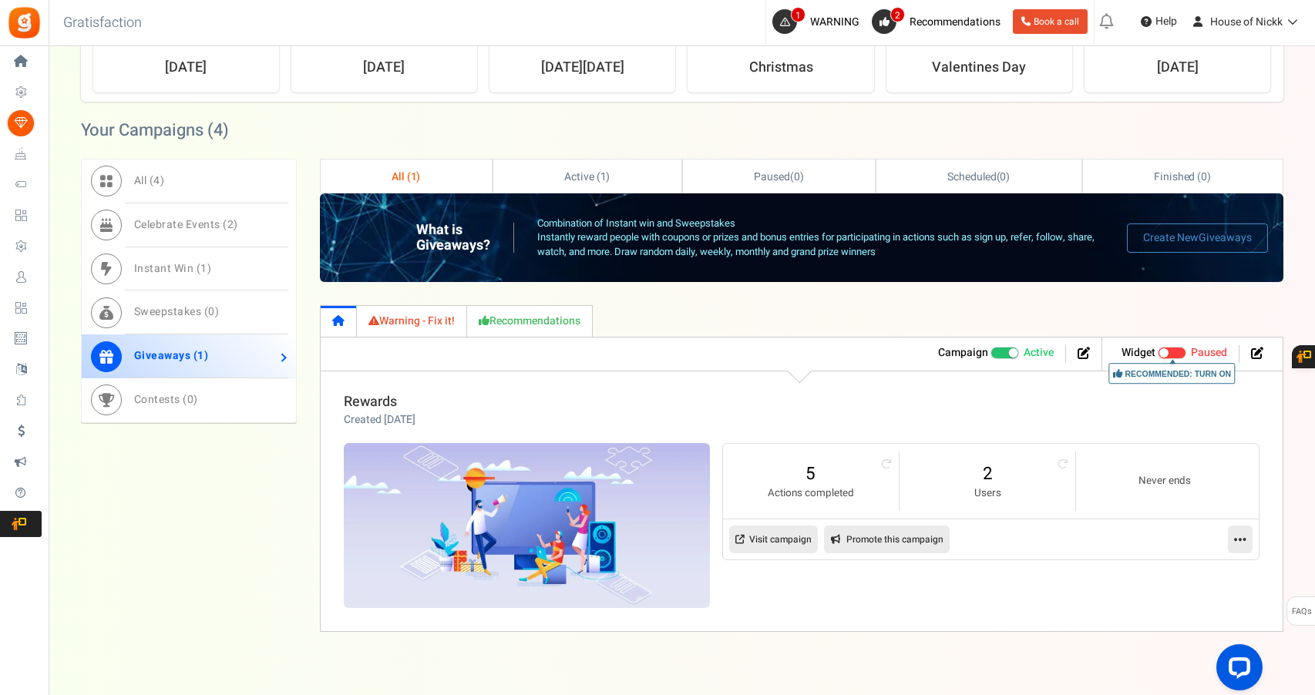
scroll to position [1238, 0]
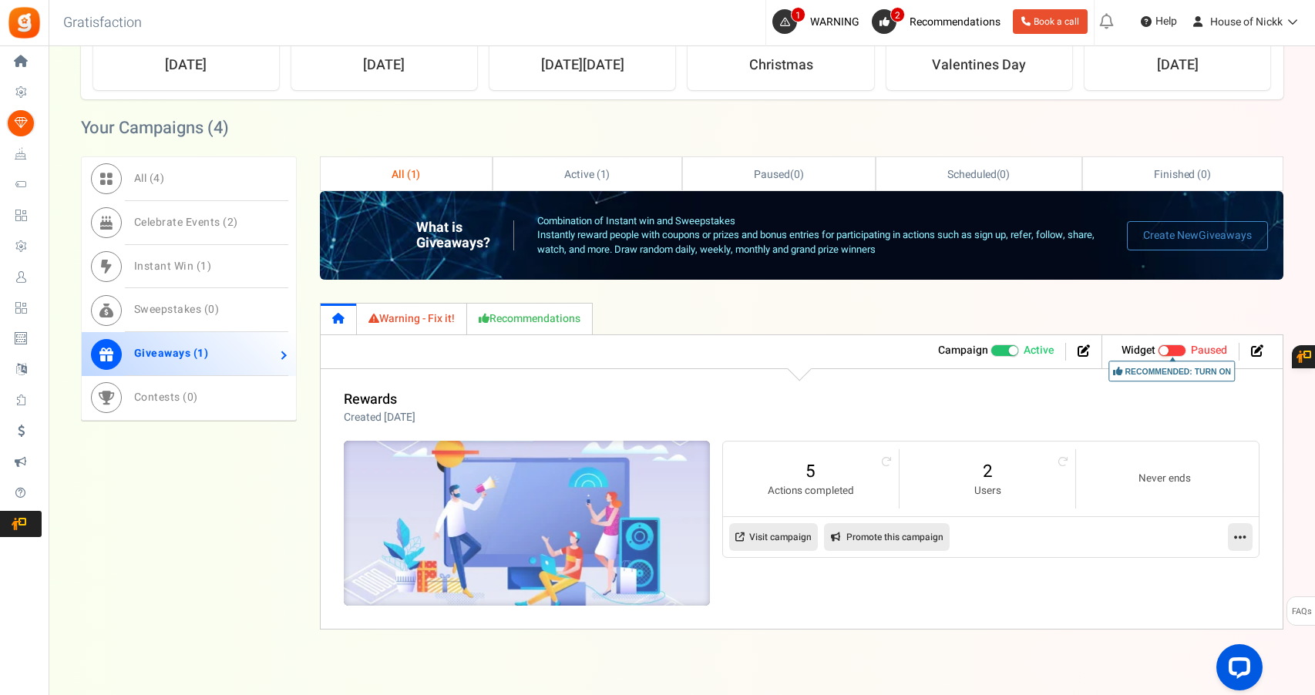
click at [604, 510] on img at bounding box center [527, 523] width 550 height 247
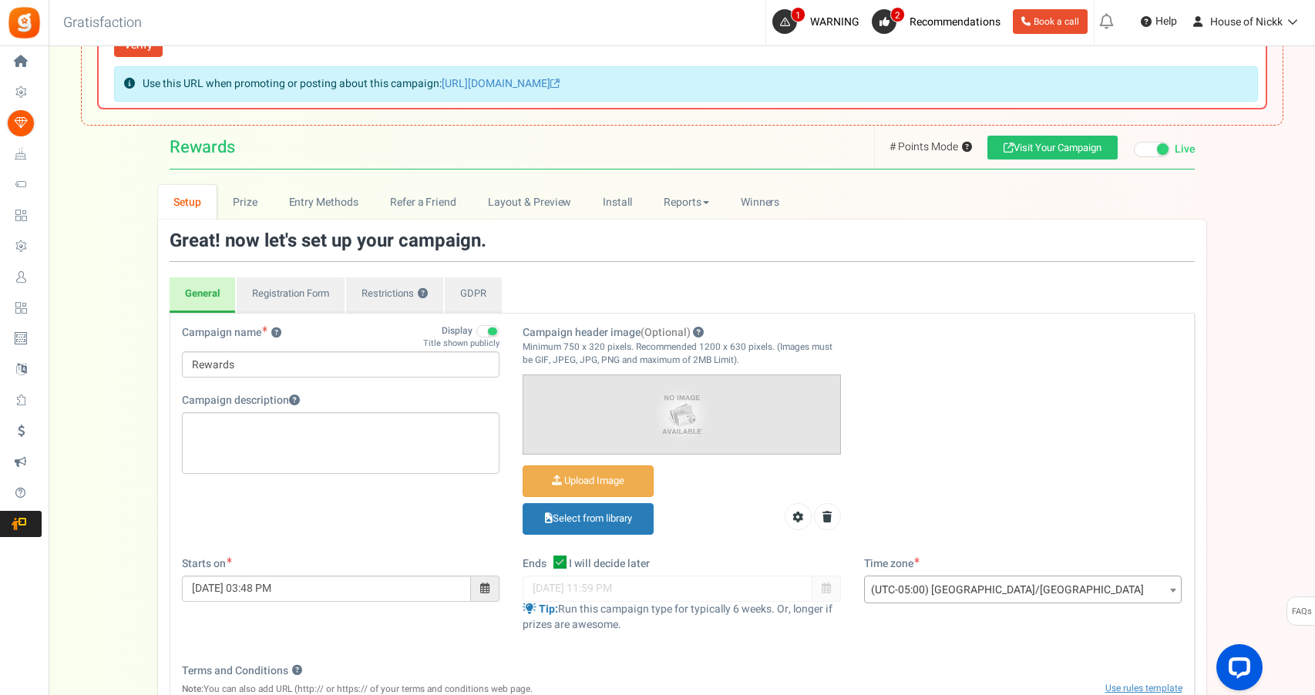
scroll to position [459, 0]
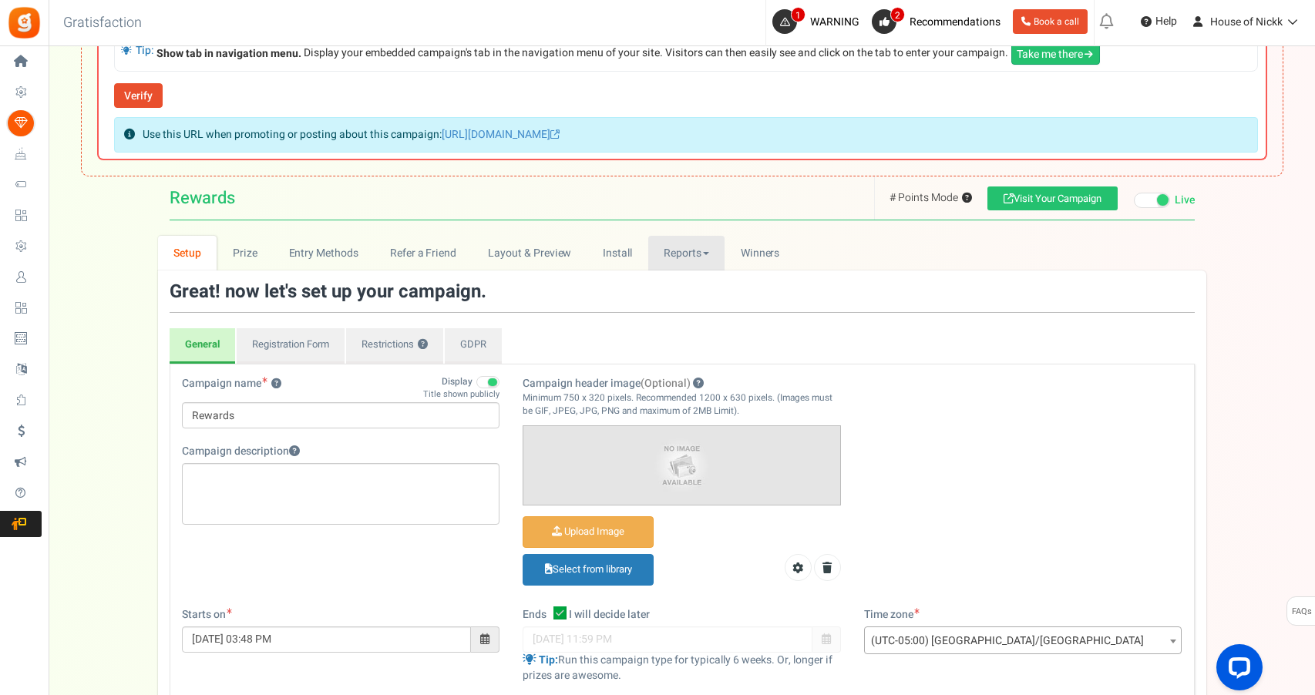
click at [717, 262] on link "Reports" at bounding box center [686, 253] width 77 height 35
click at [913, 317] on div "General Registration Form Restrictions ? GDPR" at bounding box center [682, 323] width 1025 height 82
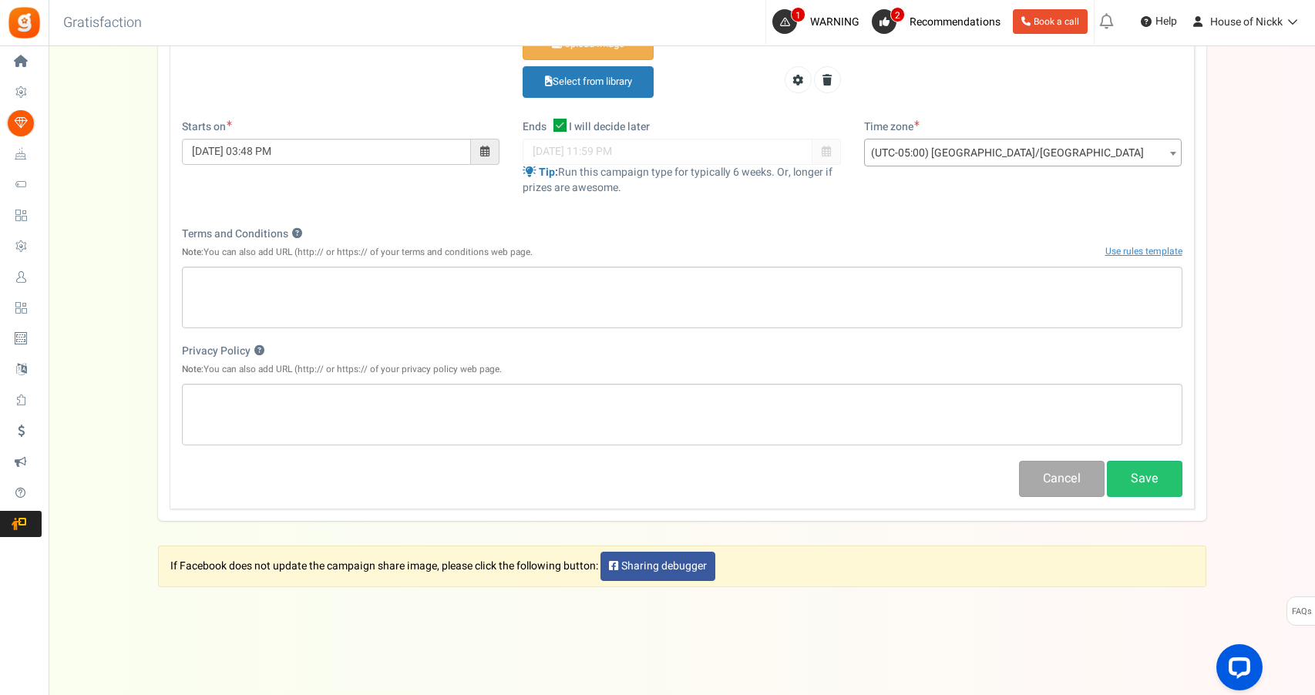
scroll to position [946, 0]
click at [1054, 471] on button "Cancel" at bounding box center [1062, 480] width 86 height 36
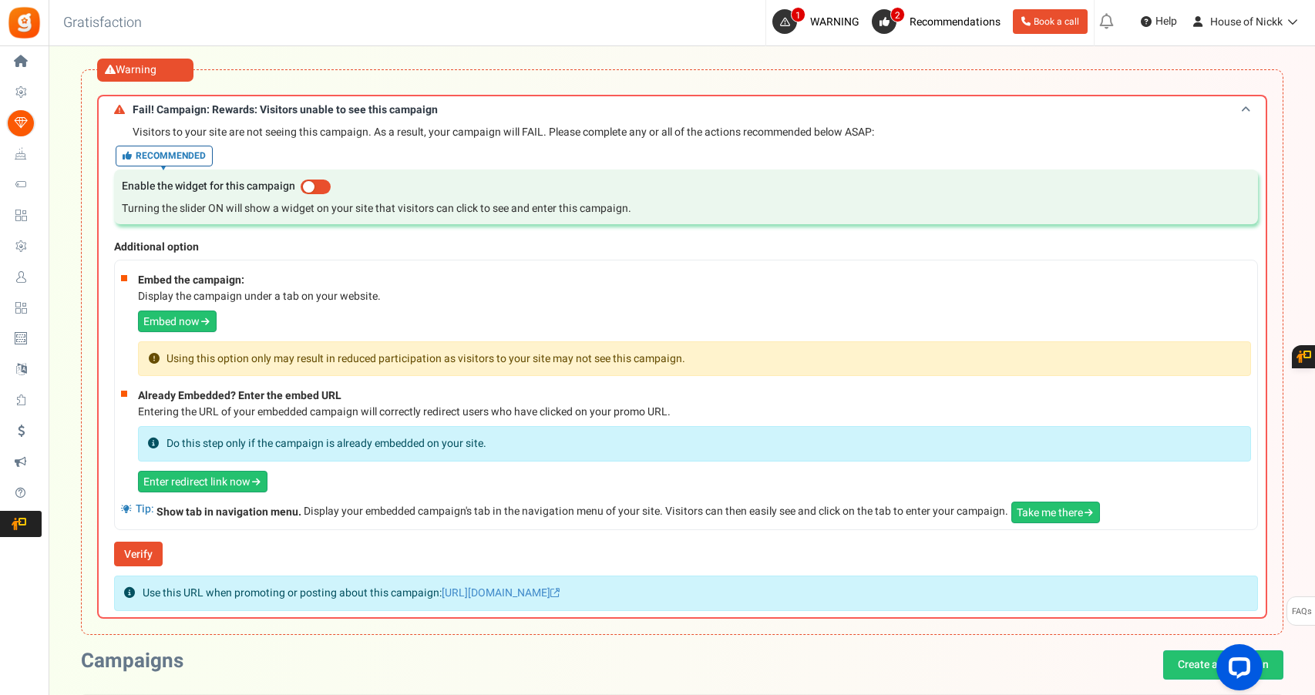
click at [1156, 113] on h3 "Fail! Campaign: Rewards: Visitors unable to see this campaign" at bounding box center [682, 109] width 1170 height 29
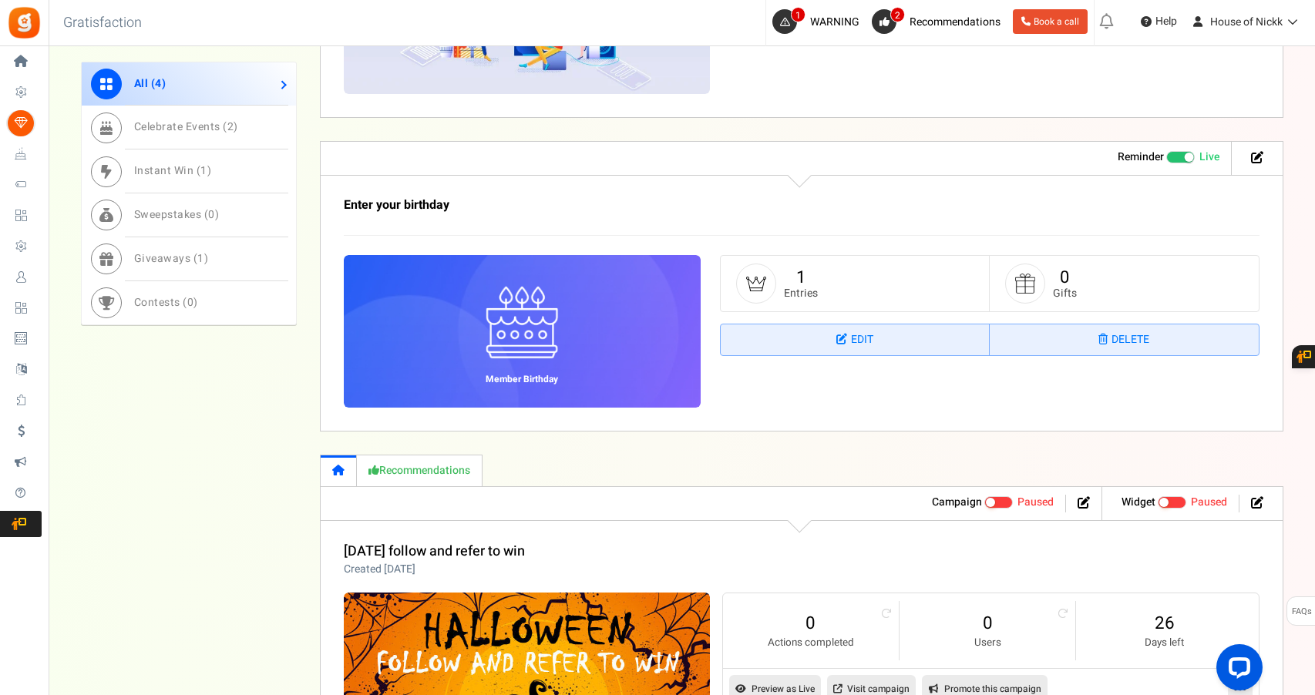
scroll to position [1266, 0]
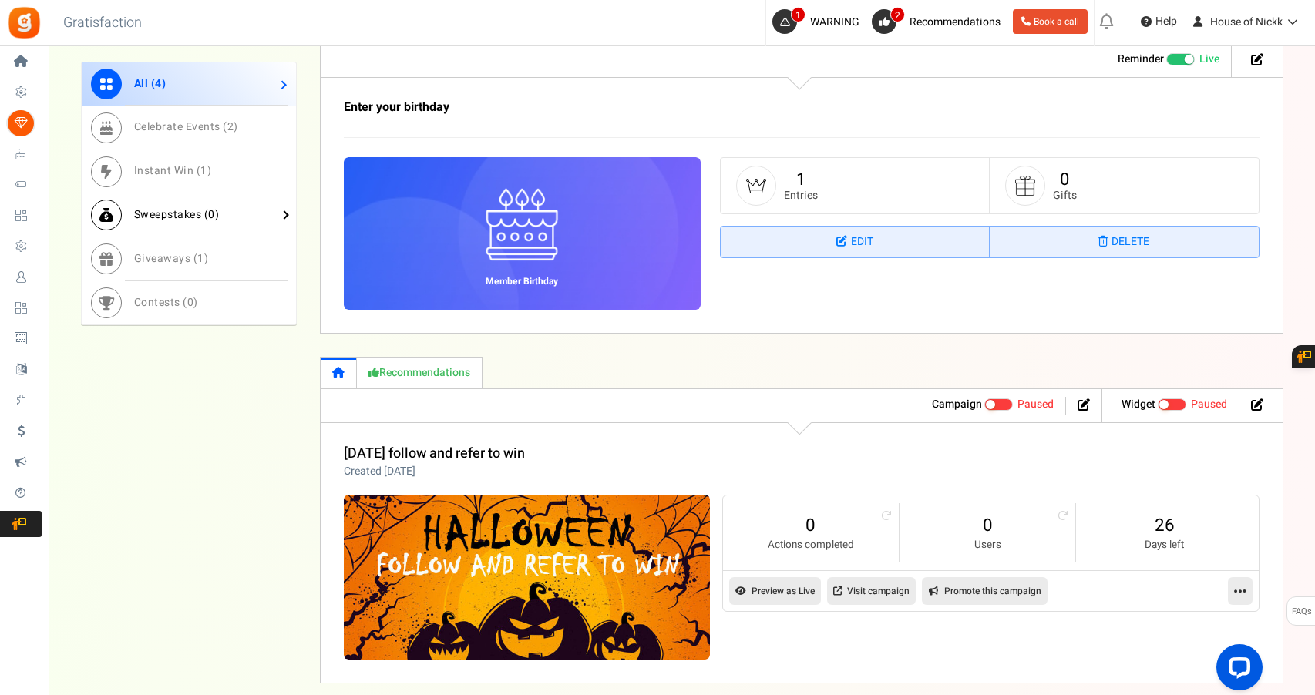
click at [163, 232] on link "Sweepstakes ( 0 )" at bounding box center [189, 215] width 214 height 44
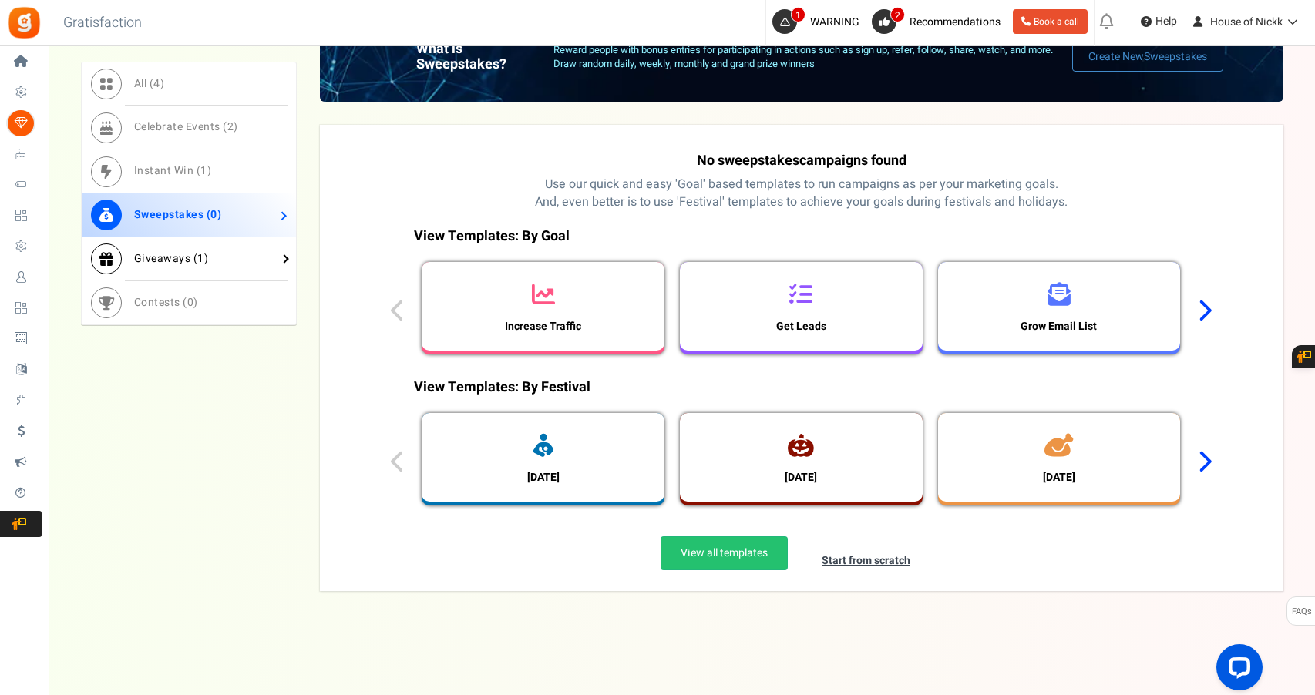
click at [175, 250] on span "Giveaways ( 1 )" at bounding box center [171, 258] width 75 height 16
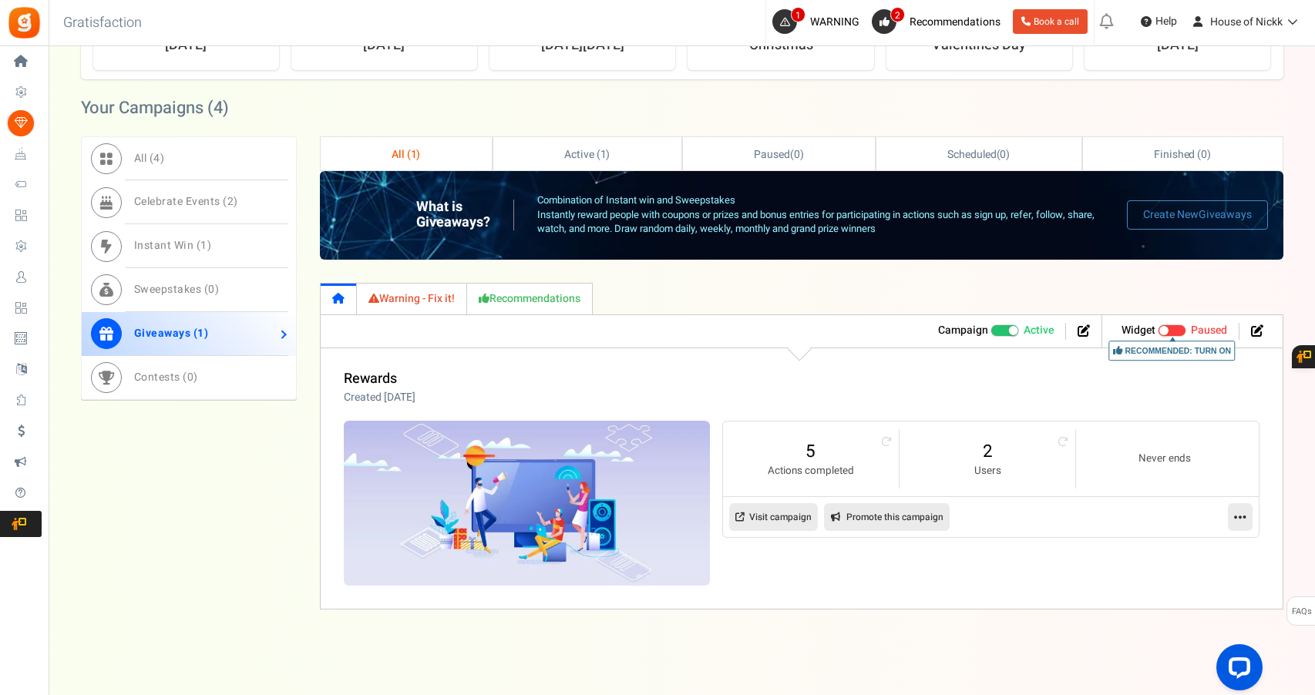
scroll to position [761, 0]
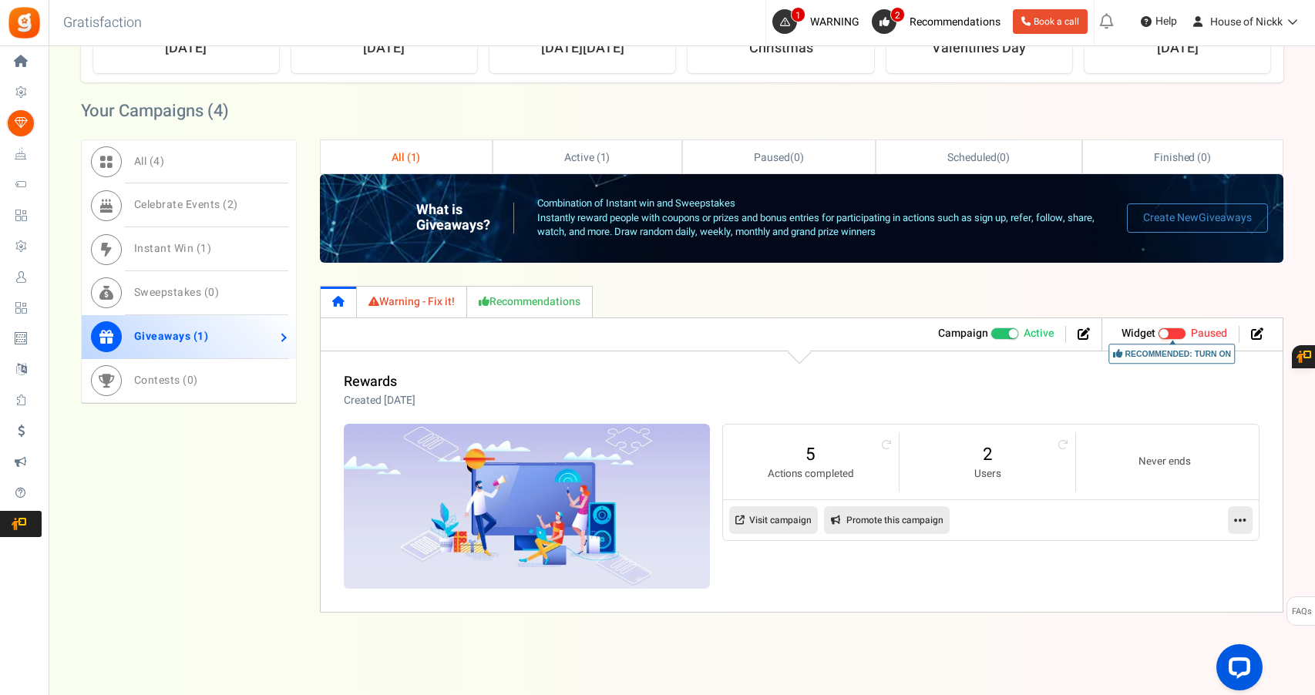
click at [1250, 513] on link at bounding box center [1240, 520] width 25 height 28
click at [1175, 634] on link "Delete" at bounding box center [1191, 643] width 114 height 29
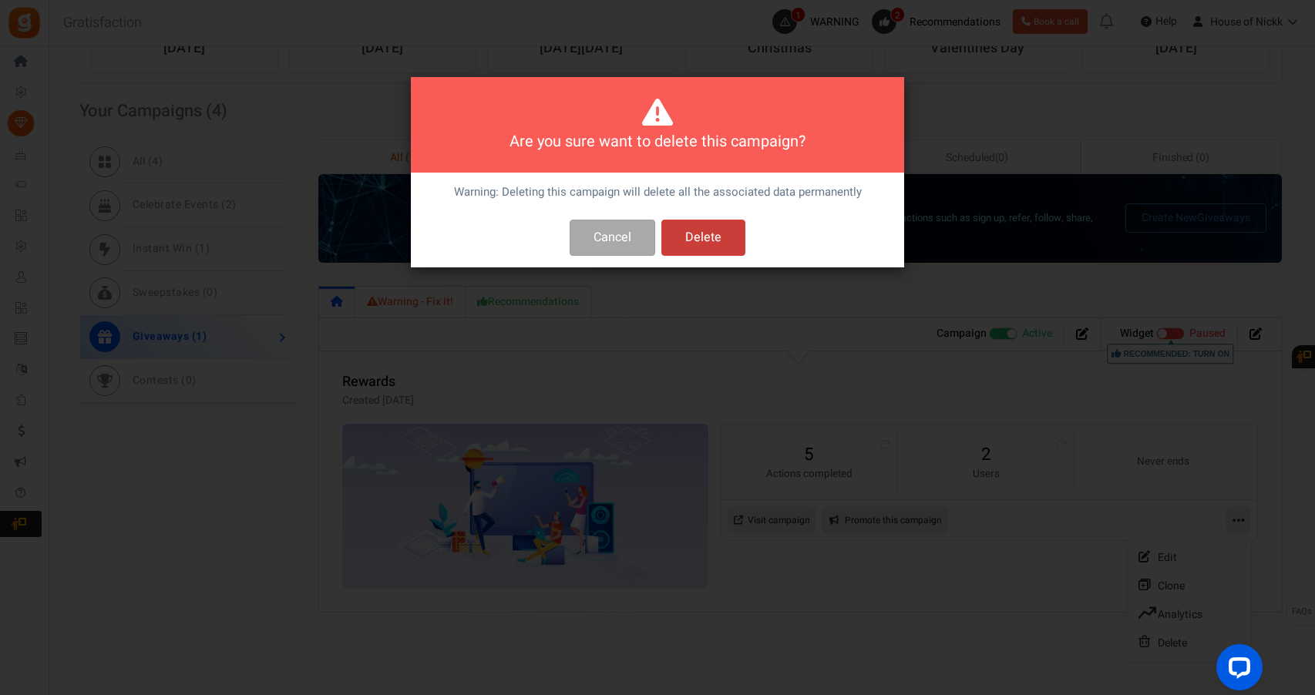
click at [707, 234] on button "Delete" at bounding box center [703, 238] width 84 height 36
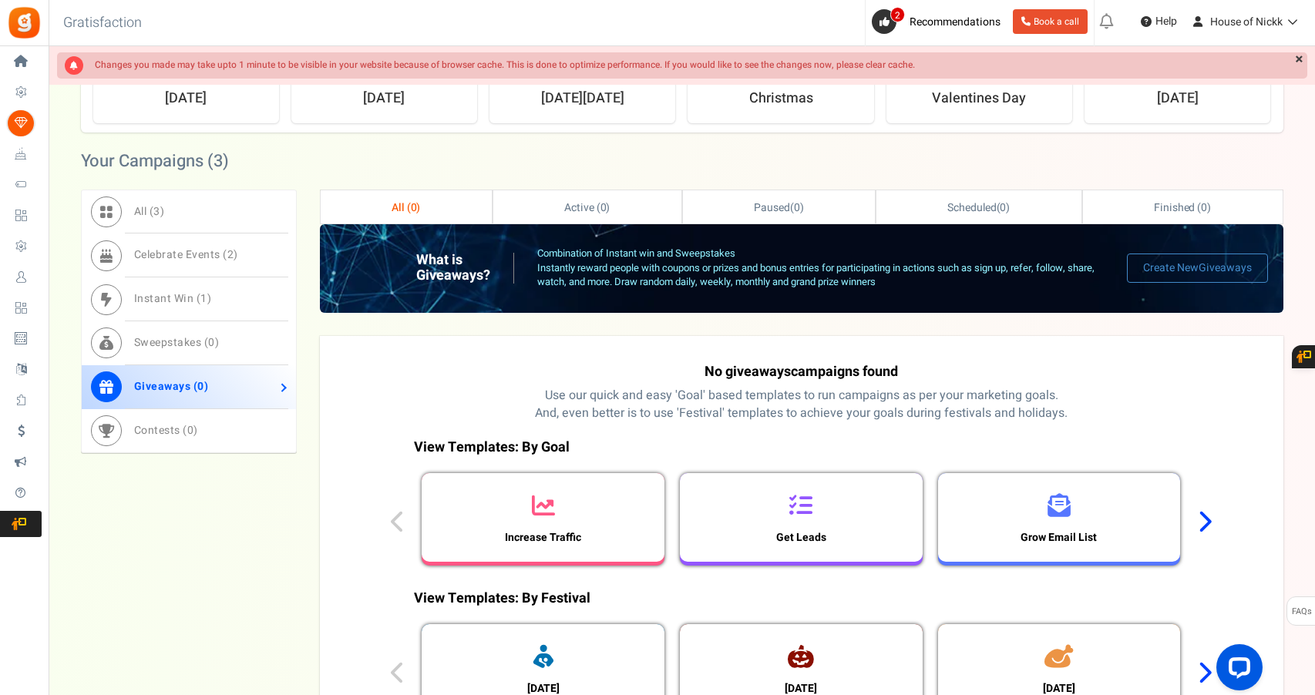
scroll to position [724, 0]
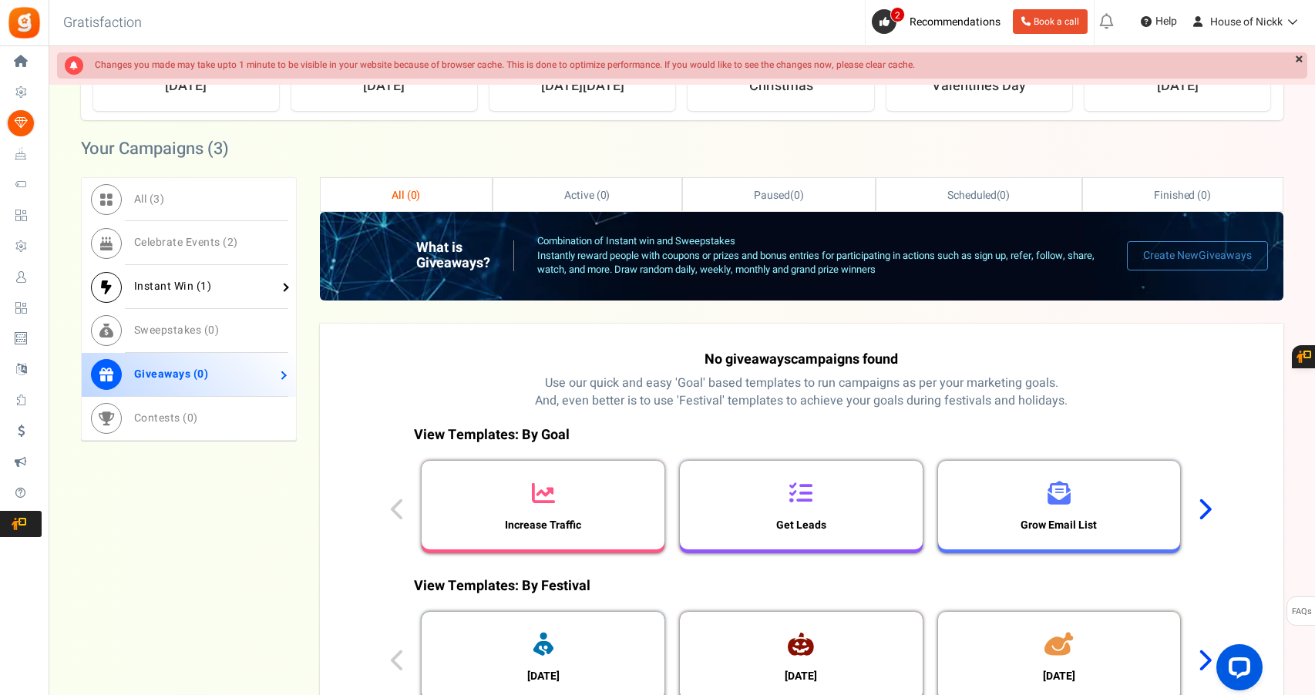
click at [244, 300] on link "Instant Win ( 1 )" at bounding box center [189, 287] width 214 height 44
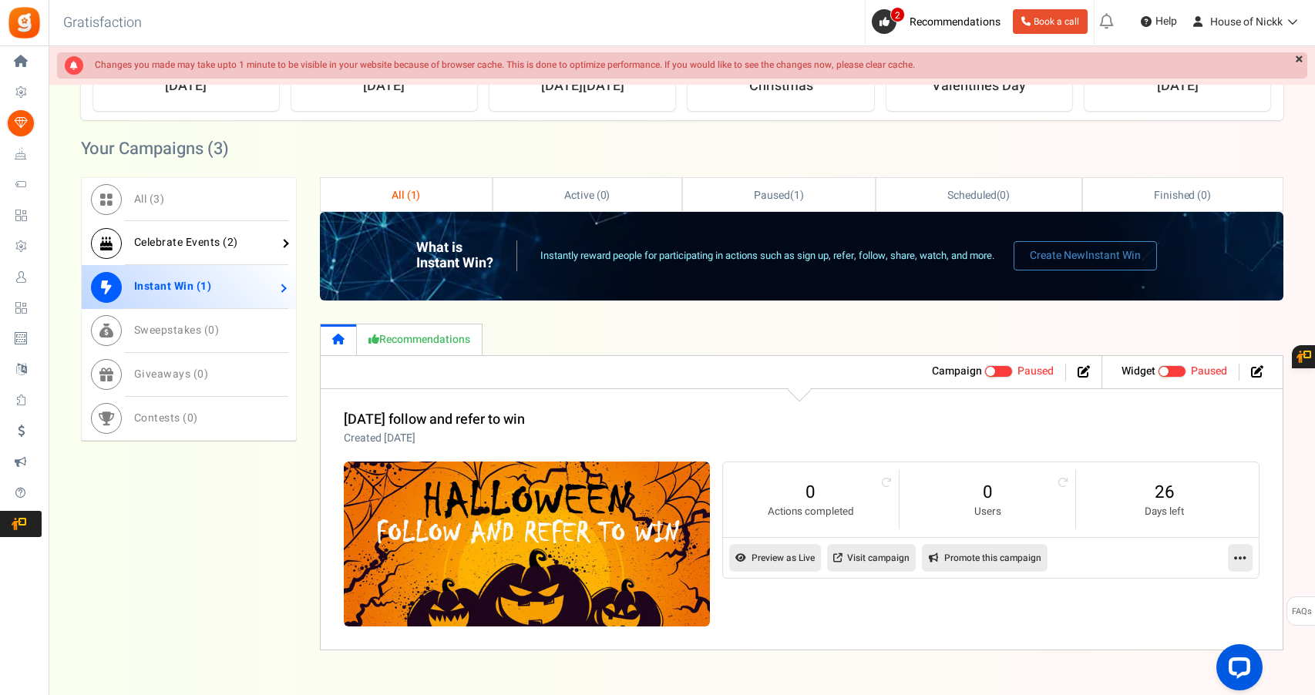
click at [193, 236] on span "Celebrate Events ( 2 )" at bounding box center [186, 242] width 104 height 16
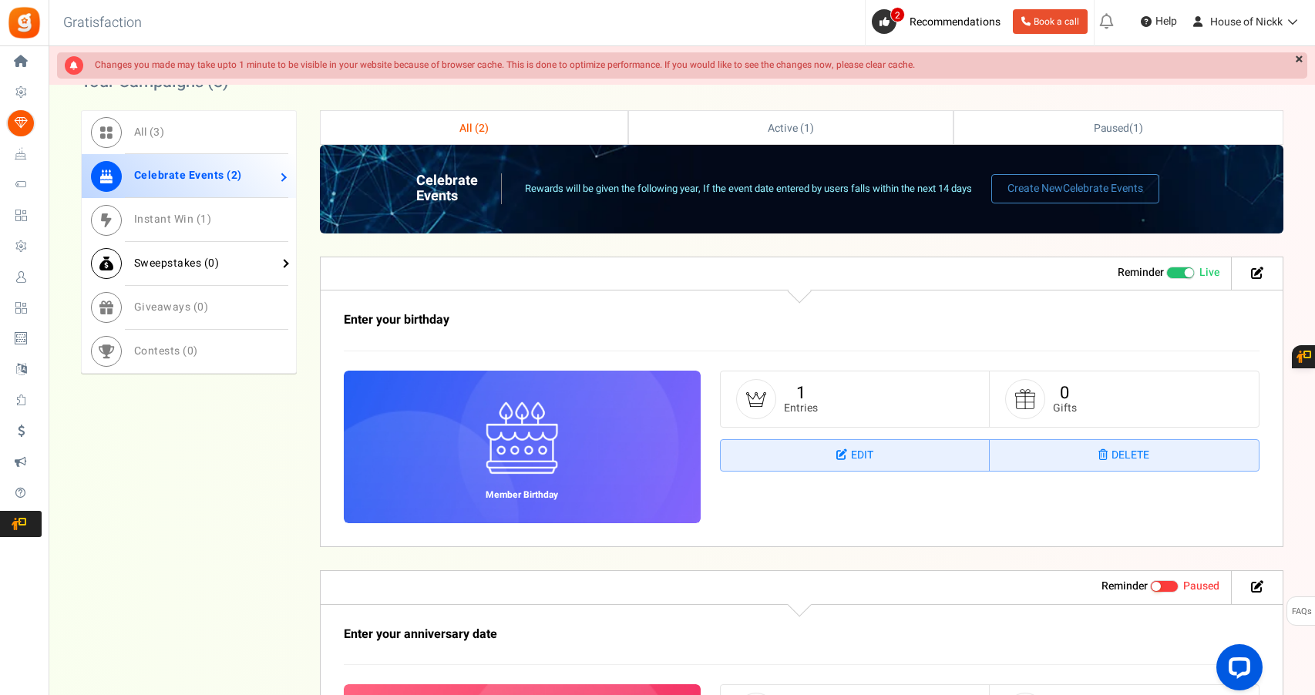
scroll to position [790, 0]
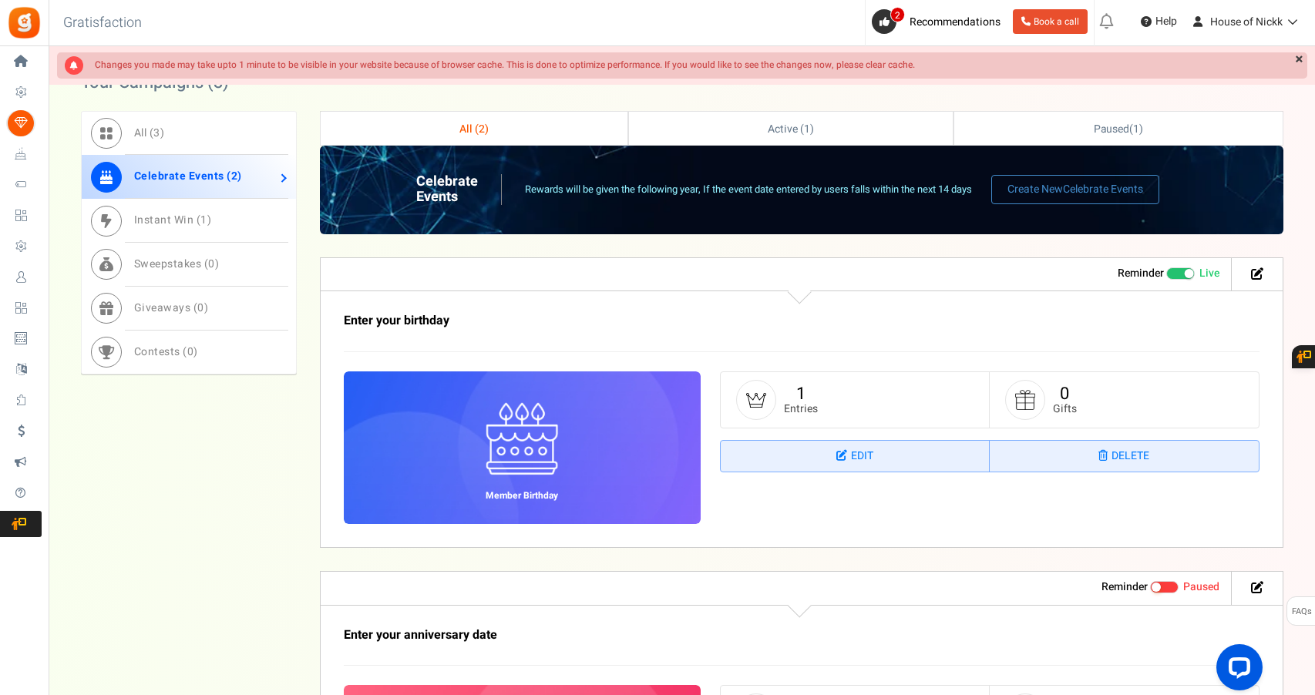
click at [1256, 597] on ul at bounding box center [1253, 588] width 43 height 33
click at [1256, 589] on icon at bounding box center [1257, 587] width 12 height 12
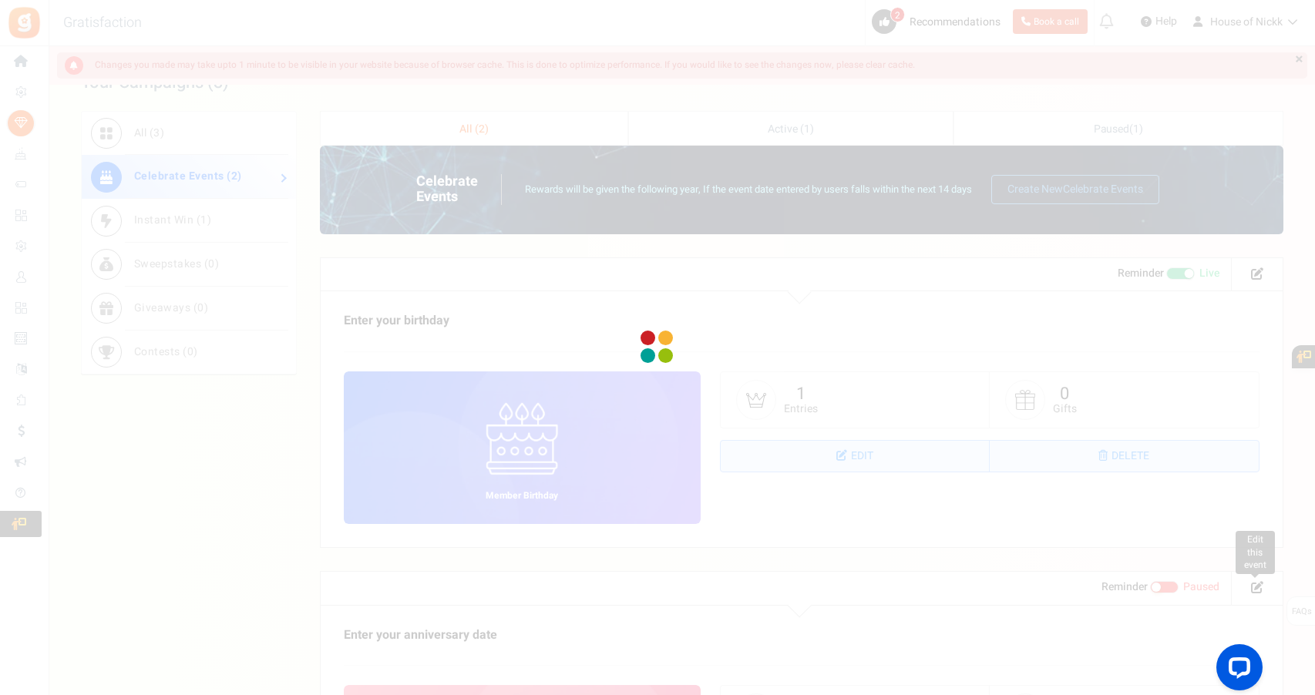
select select "1"
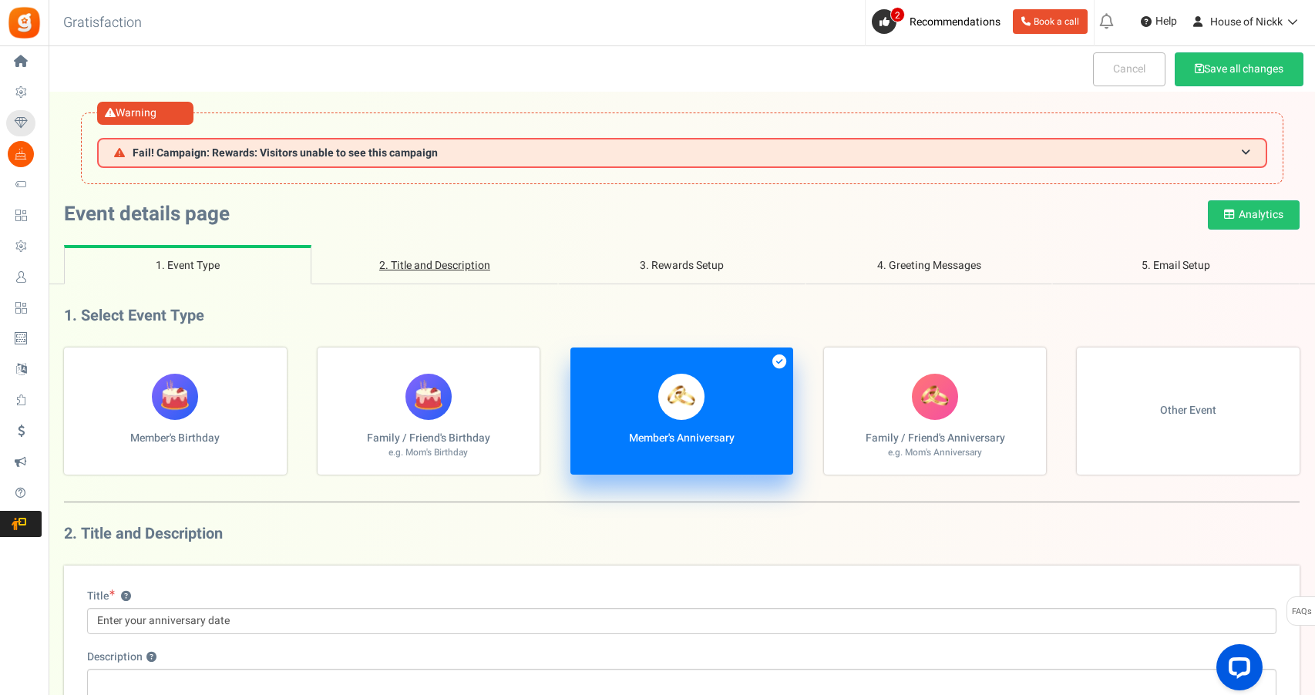
click at [421, 261] on link "2. Title and Description" at bounding box center [434, 264] width 247 height 39
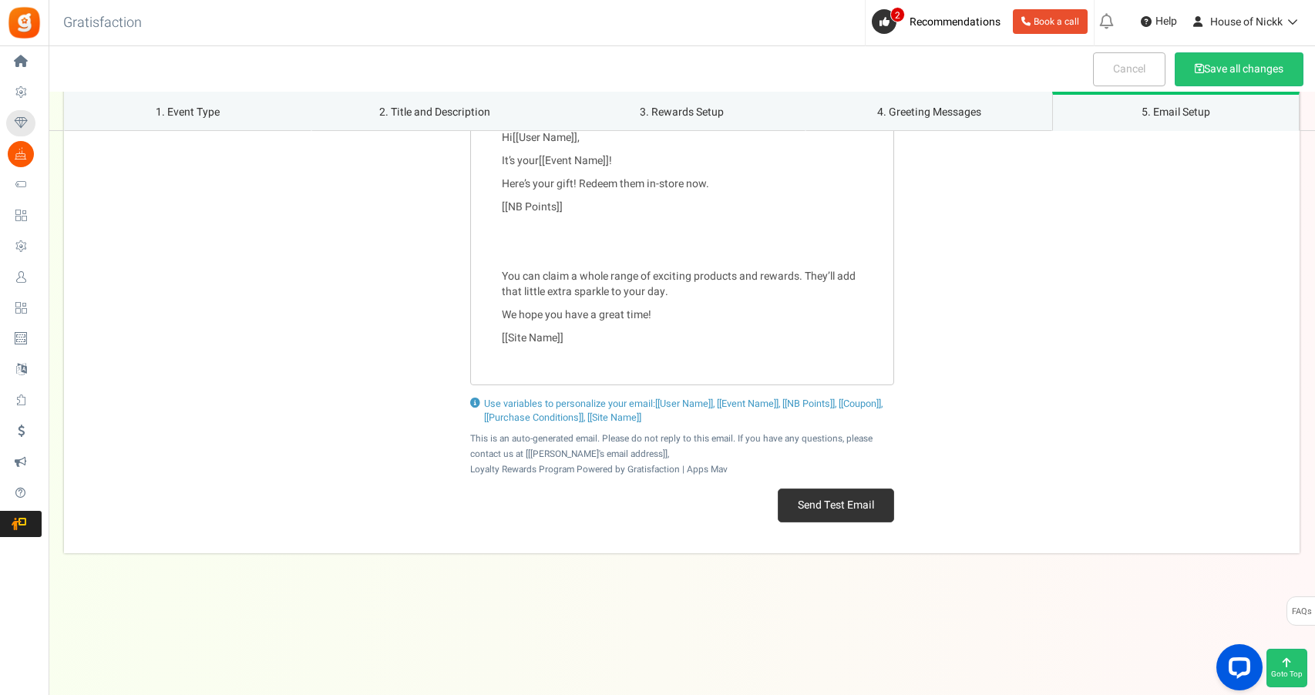
scroll to position [2068, 0]
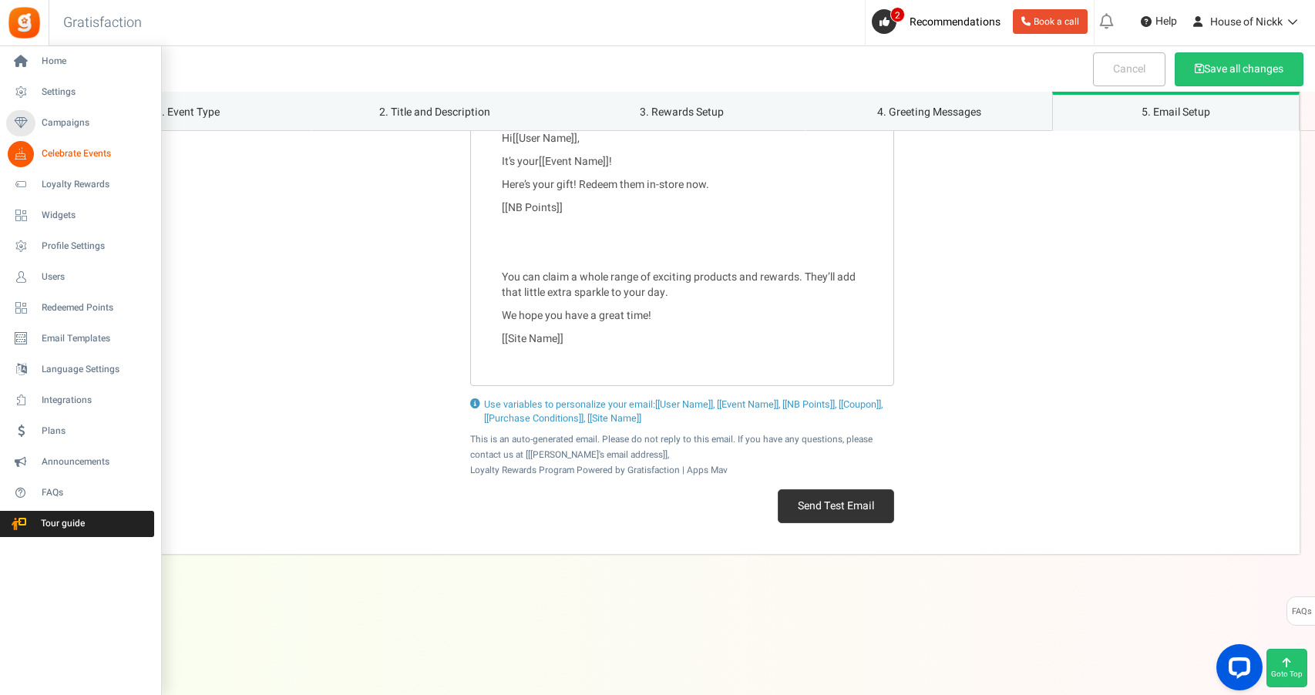
click at [52, 152] on span "Celebrate Events" at bounding box center [96, 153] width 108 height 13
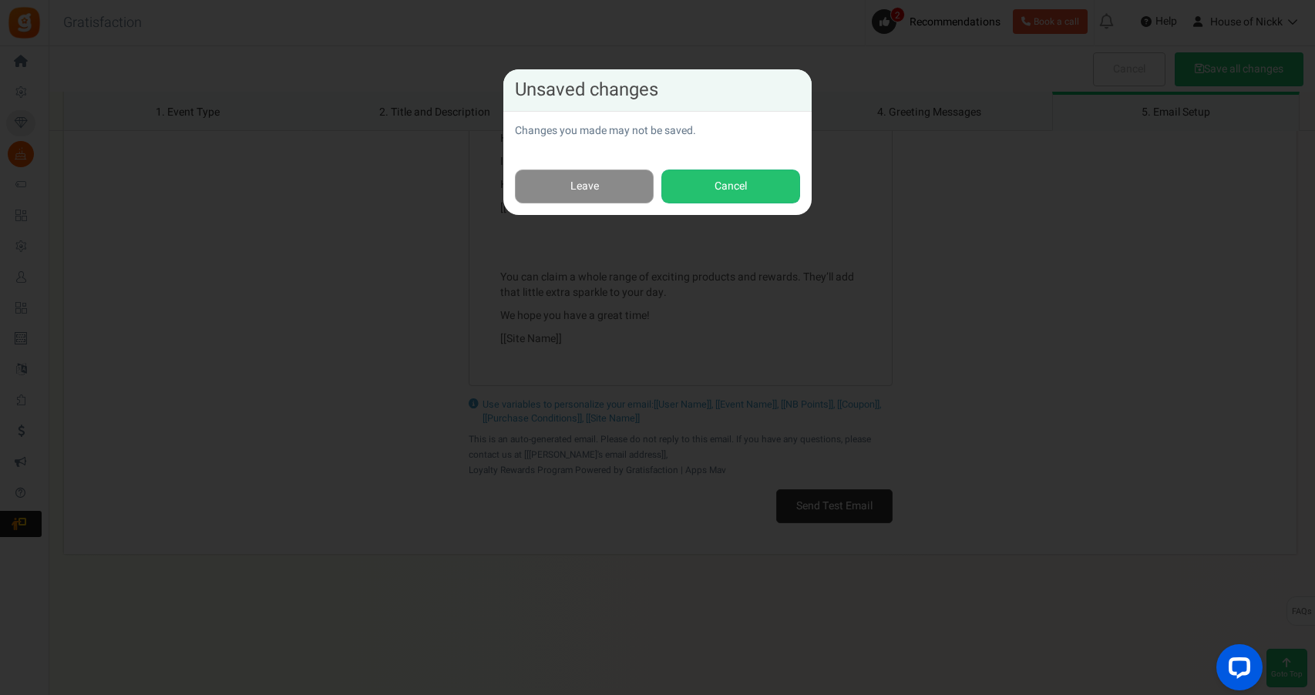
click at [604, 200] on link "Leave" at bounding box center [584, 187] width 139 height 35
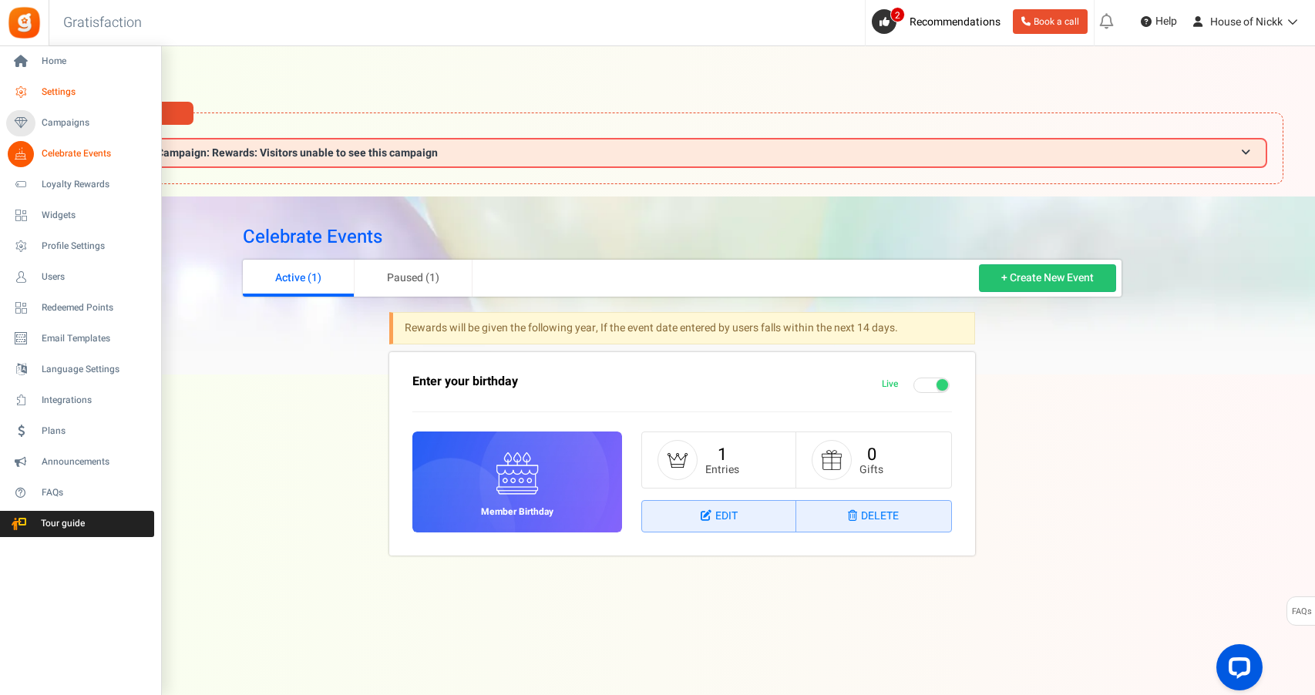
click at [20, 95] on icon at bounding box center [21, 92] width 26 height 26
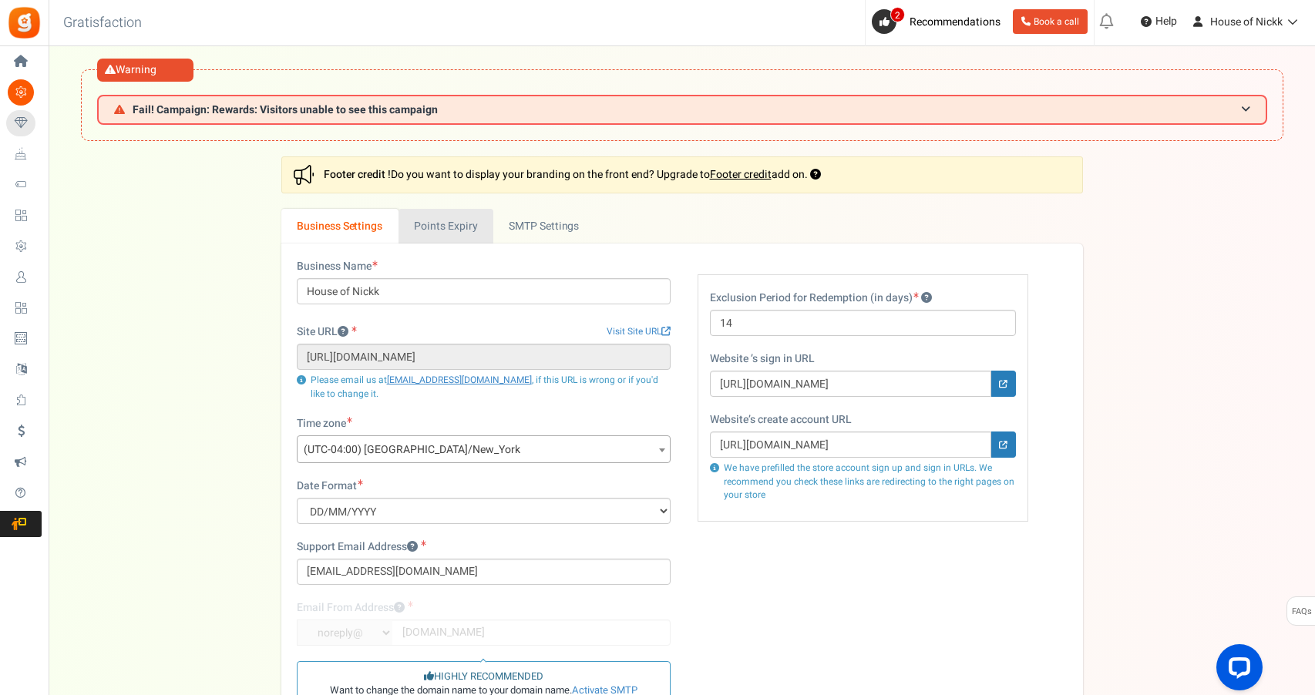
click at [481, 226] on link "Points Expiry" at bounding box center [445, 226] width 95 height 35
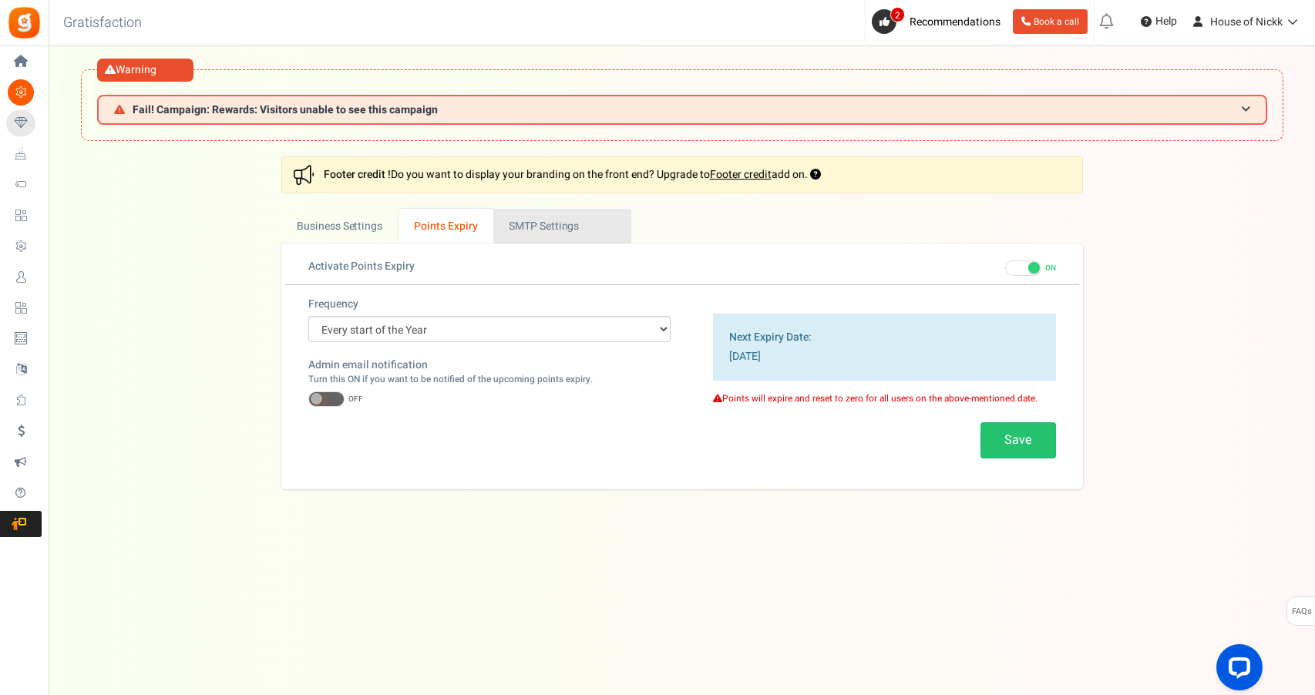
click at [534, 234] on link "Active SMTP Settings" at bounding box center [562, 226] width 138 height 35
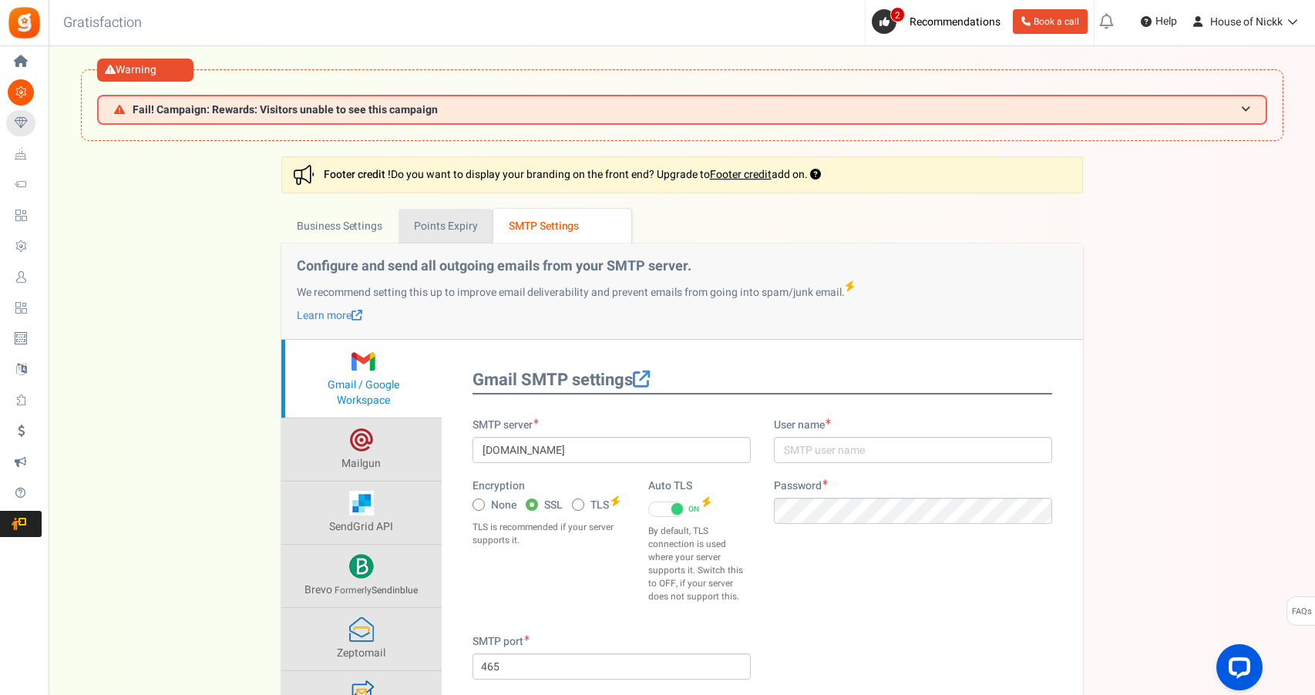
click at [422, 240] on link "Points Expiry" at bounding box center [445, 226] width 95 height 35
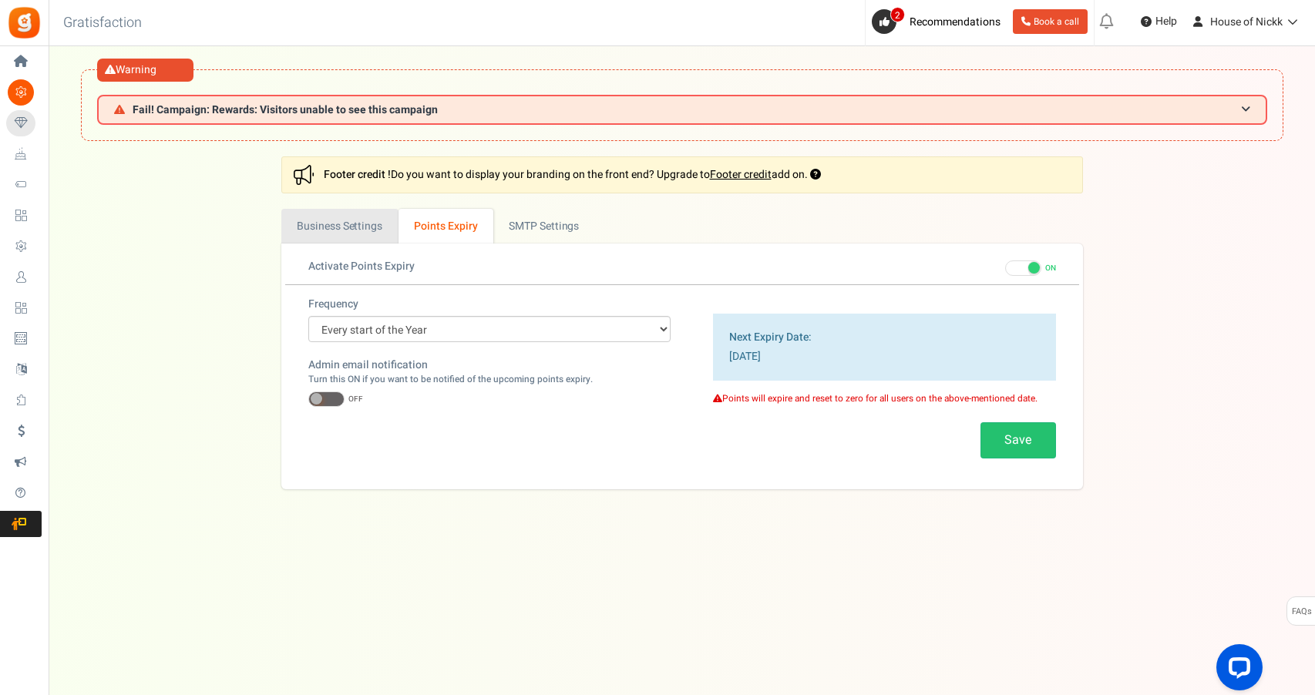
click at [373, 228] on link "Business Settings" at bounding box center [339, 226] width 117 height 35
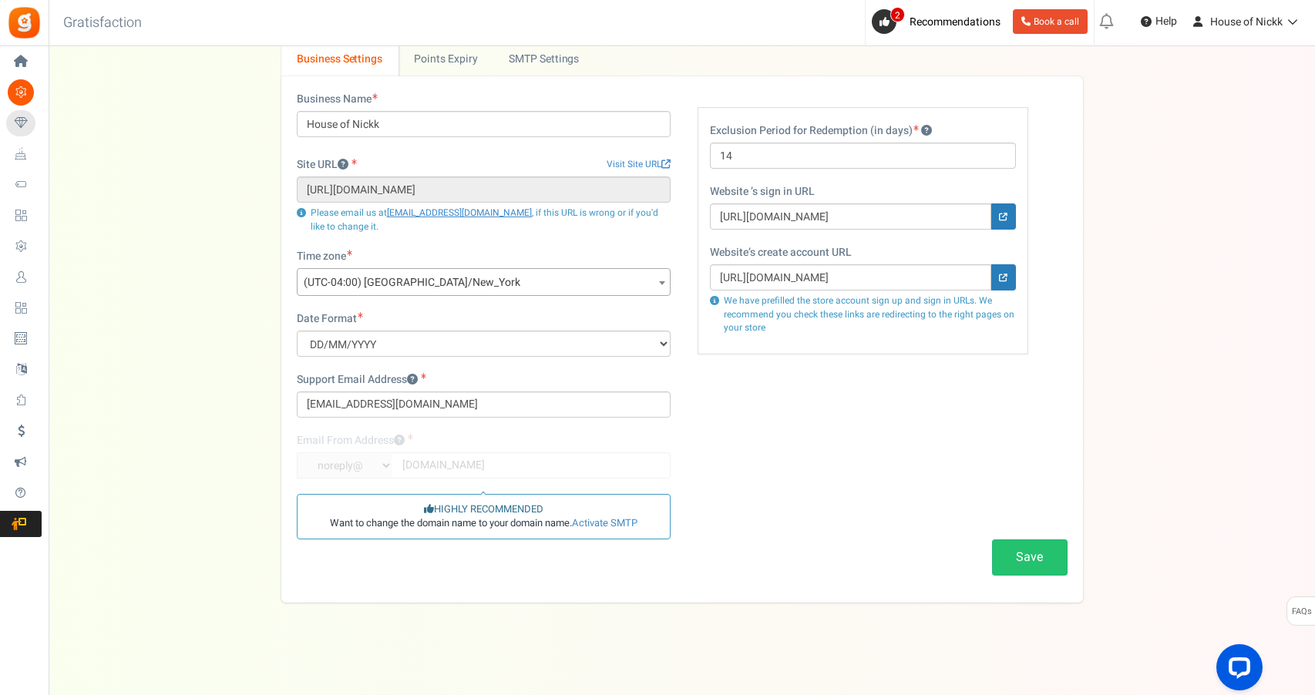
scroll to position [166, 0]
click at [476, 465] on div at bounding box center [484, 456] width 374 height 45
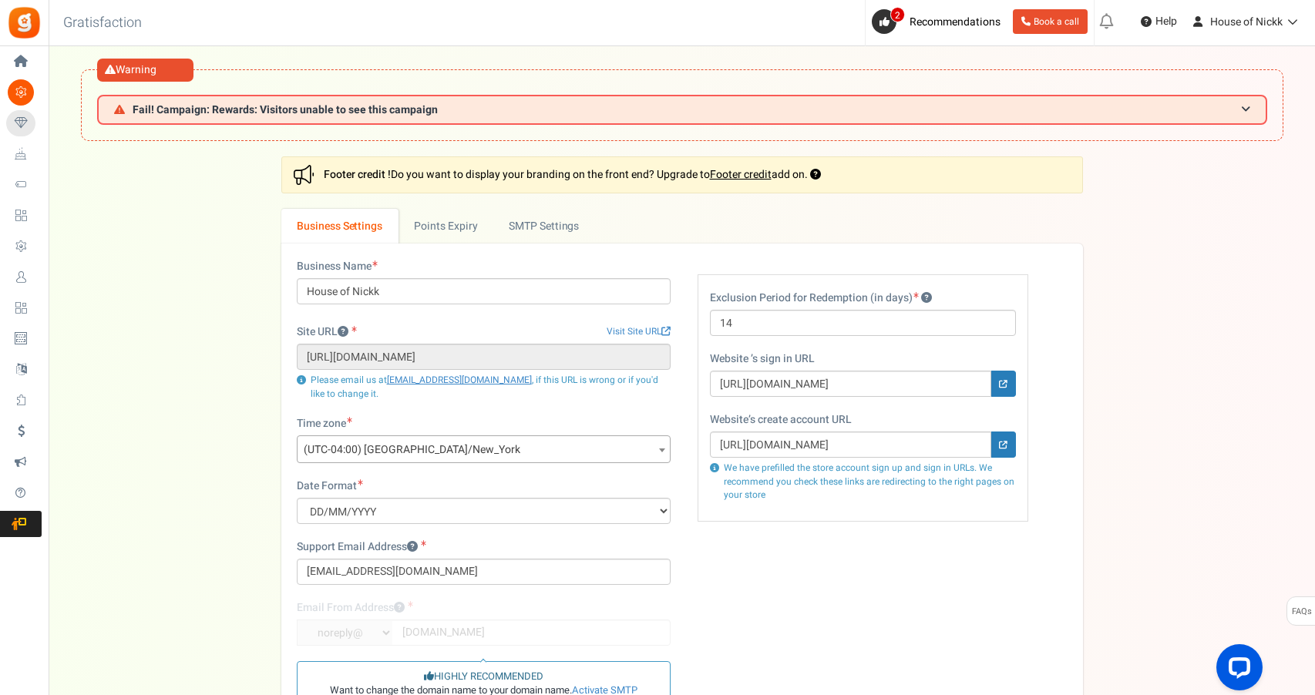
scroll to position [0, 0]
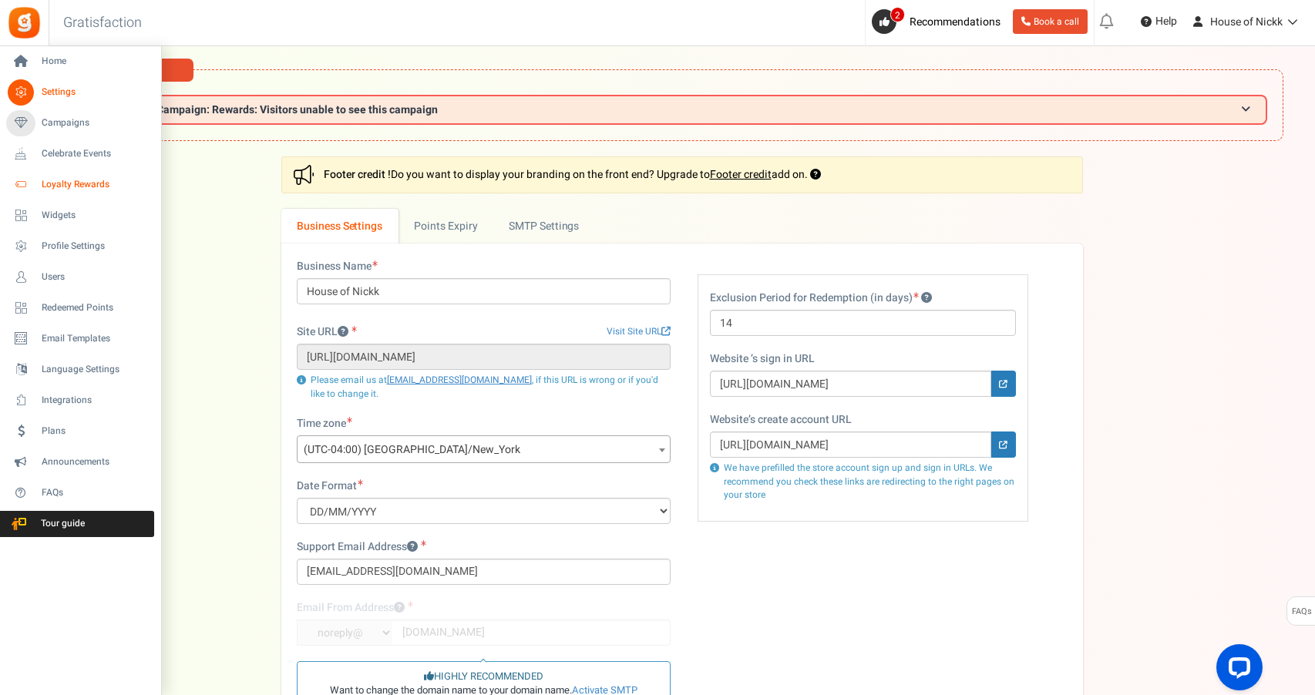
click at [73, 175] on link "Loyalty Rewards" at bounding box center [80, 185] width 148 height 26
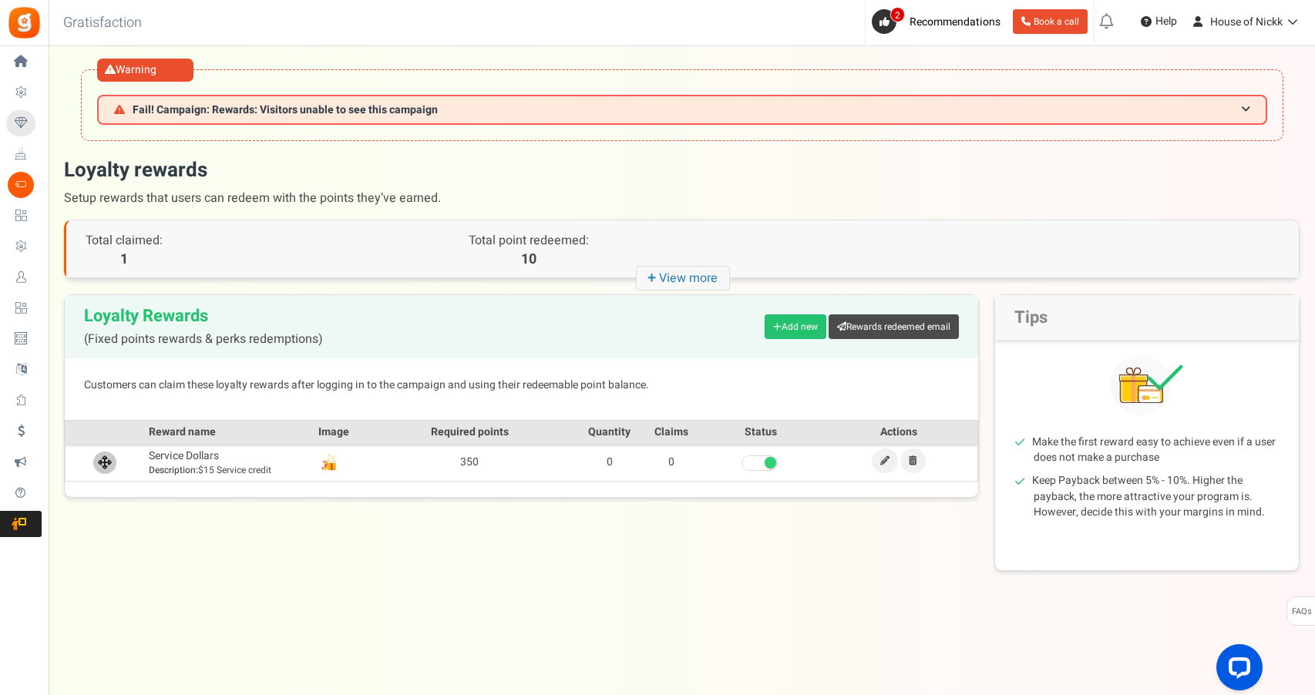
click at [108, 462] on icon at bounding box center [105, 462] width 14 height 14
click at [187, 463] on b "Description:" at bounding box center [173, 470] width 49 height 14
click at [787, 318] on link "Add new" at bounding box center [796, 326] width 62 height 25
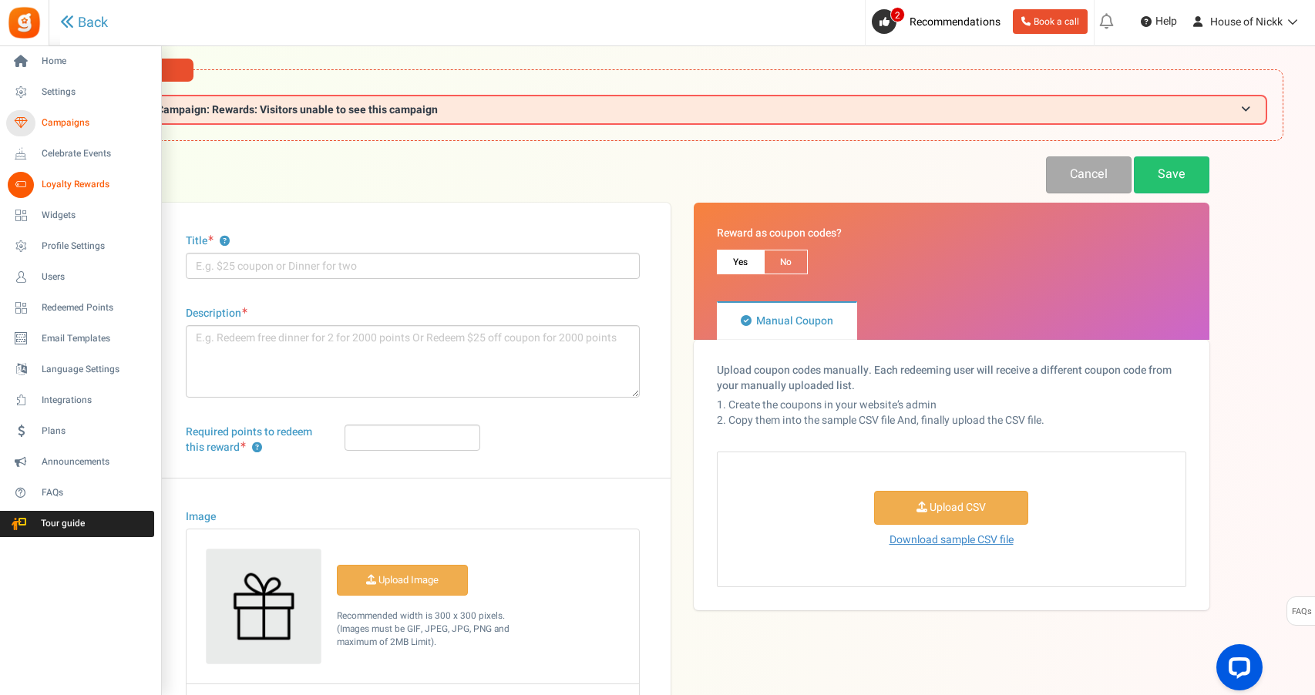
click at [52, 127] on span "Campaigns" at bounding box center [96, 122] width 108 height 13
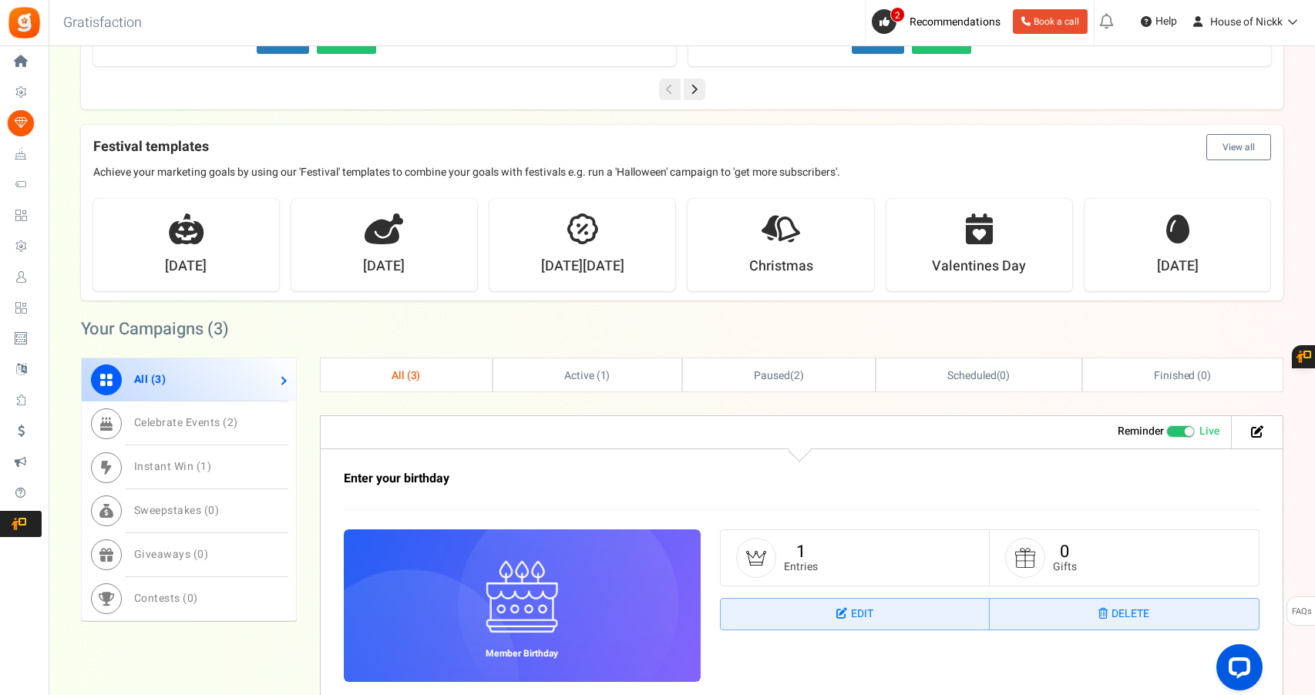
scroll to position [544, 0]
click at [628, 385] on link "Active ( 1 )" at bounding box center [587, 374] width 188 height 33
click at [730, 385] on link "Paused ( 2 )" at bounding box center [777, 374] width 192 height 33
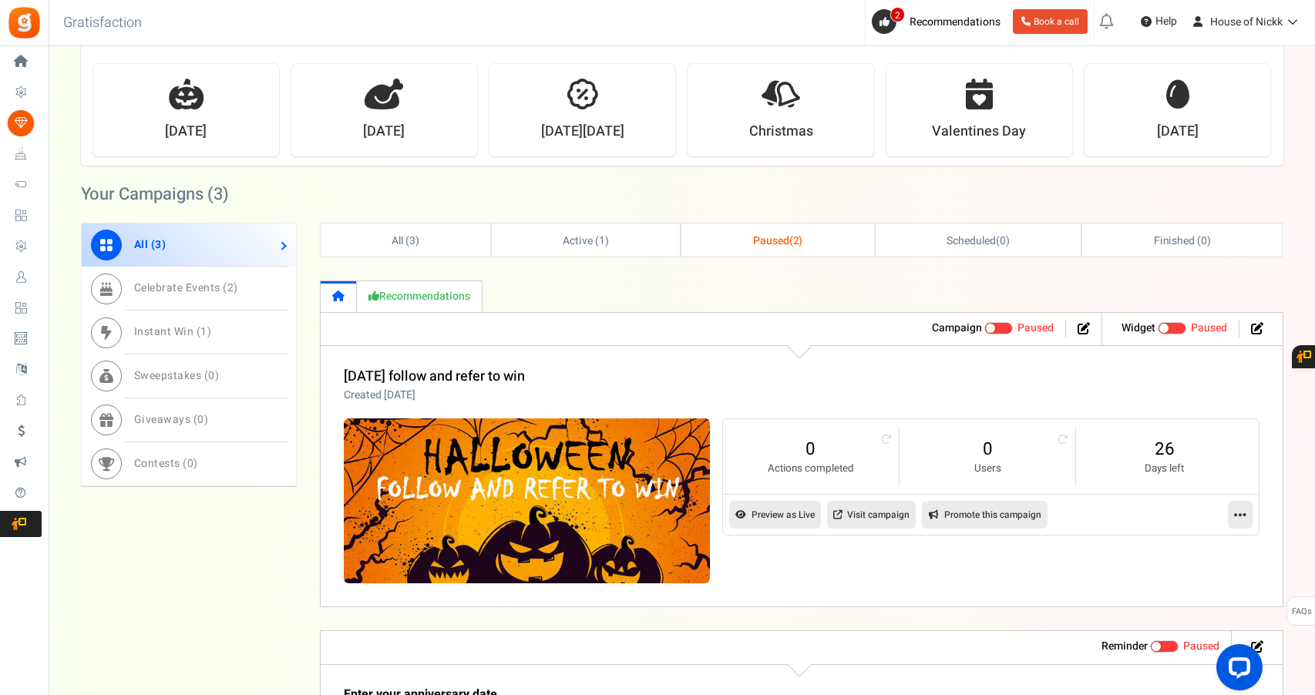
scroll to position [701, 0]
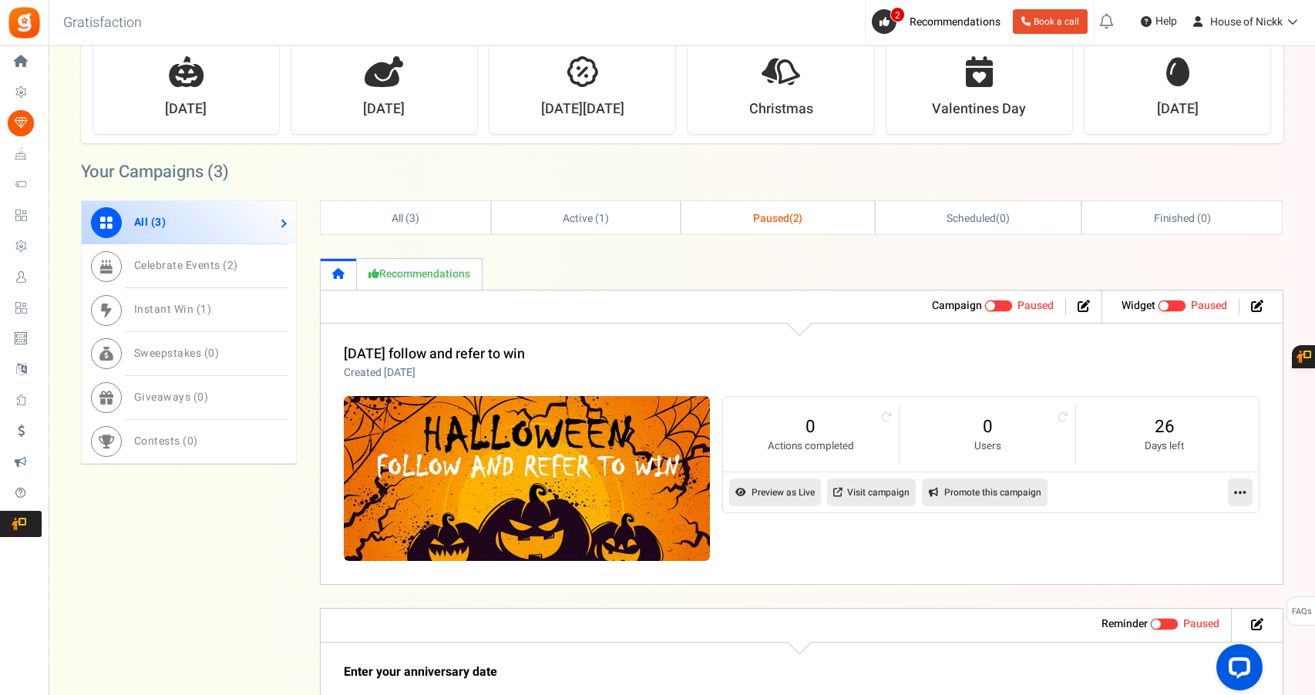
click at [1253, 313] on link at bounding box center [1257, 306] width 12 height 18
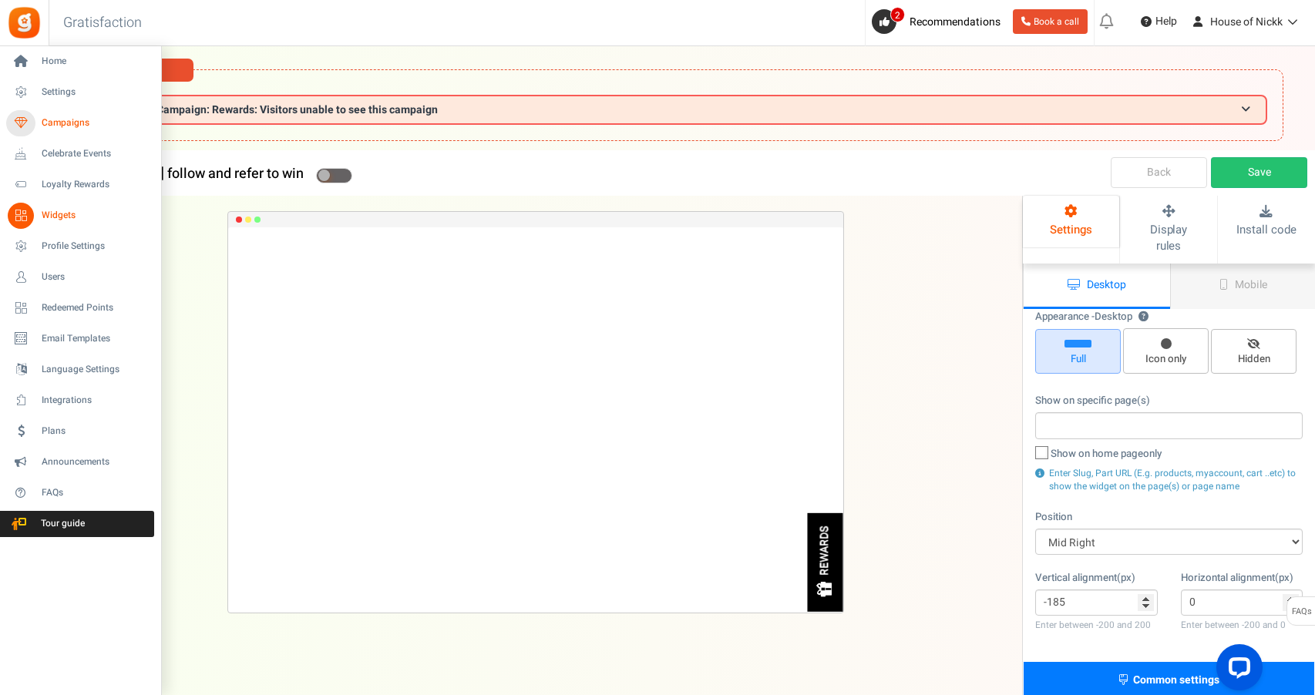
click at [19, 126] on icon at bounding box center [21, 123] width 26 height 26
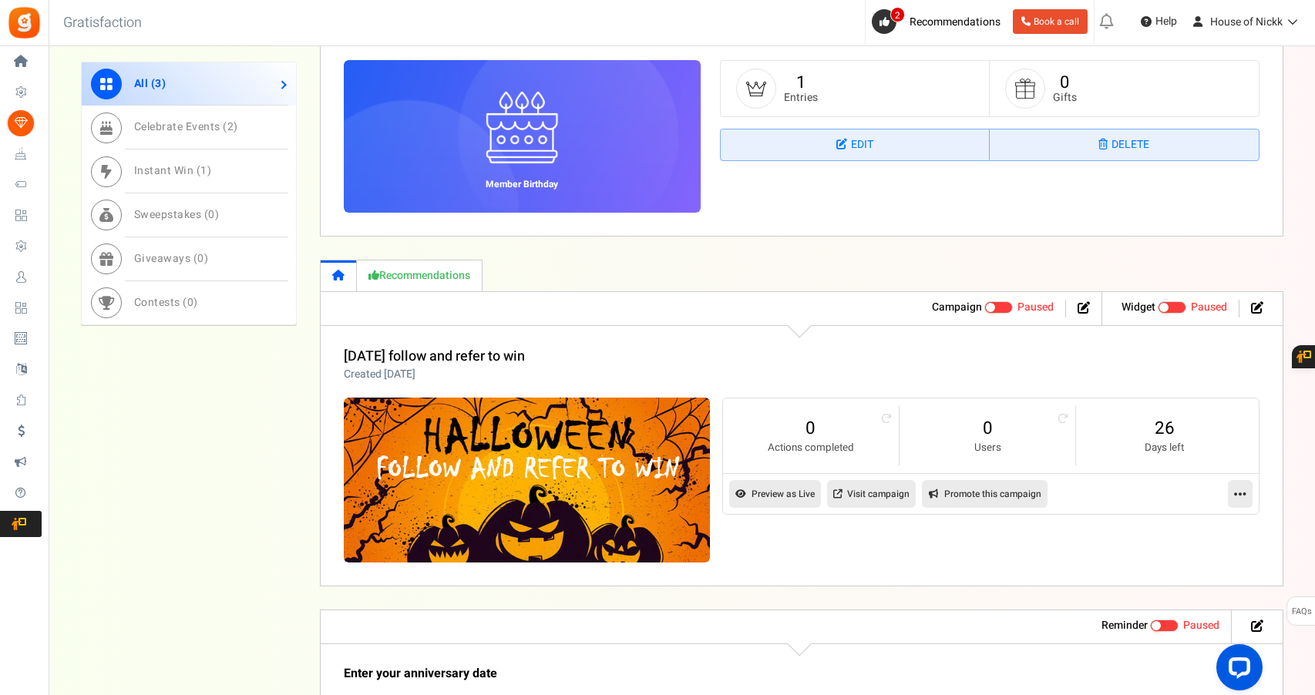
scroll to position [1050, 0]
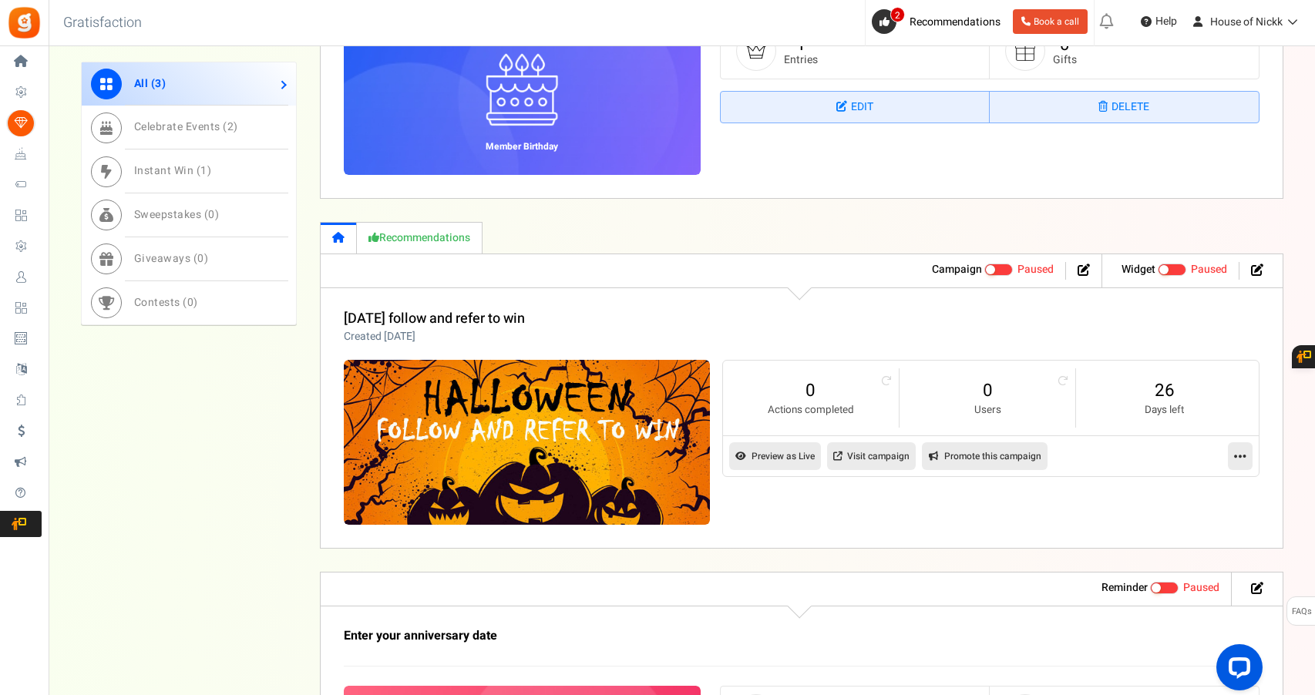
click at [1258, 279] on ul "Widget Recommended: TURN ON Active Paused" at bounding box center [1188, 270] width 173 height 33
click at [1255, 273] on icon at bounding box center [1257, 270] width 12 height 12
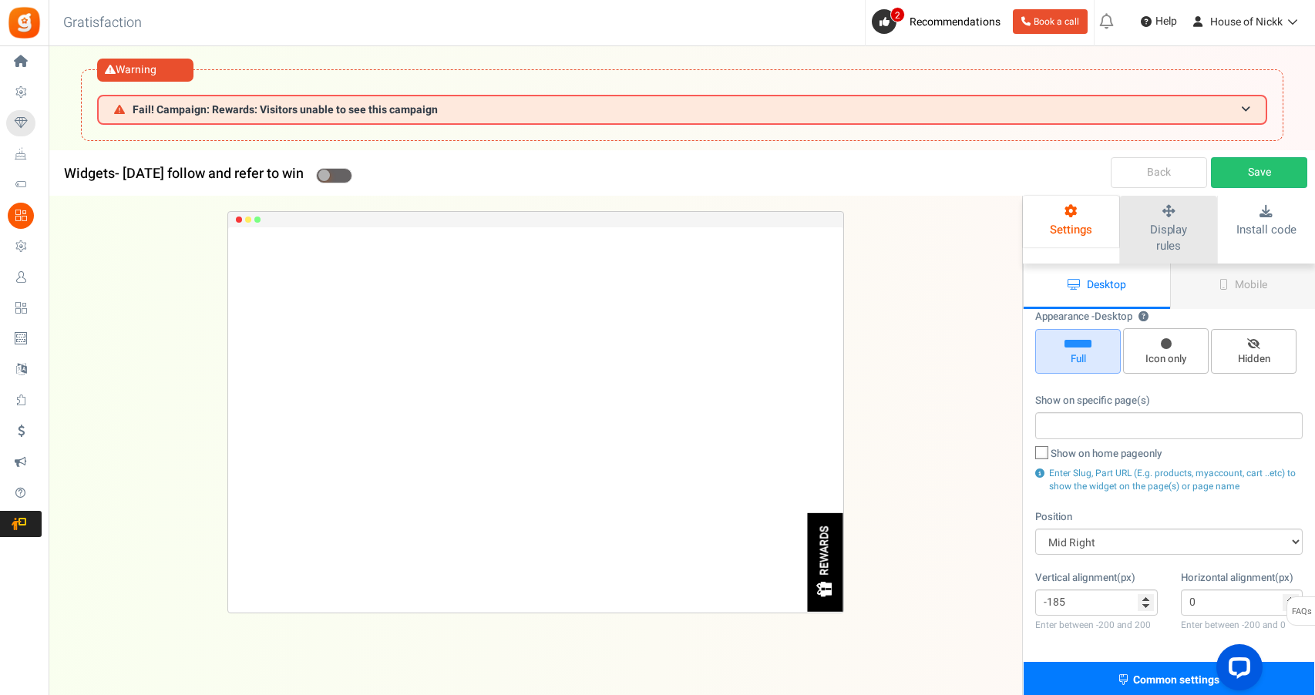
click at [1179, 230] on span "Display rules" at bounding box center [1169, 237] width 38 height 33
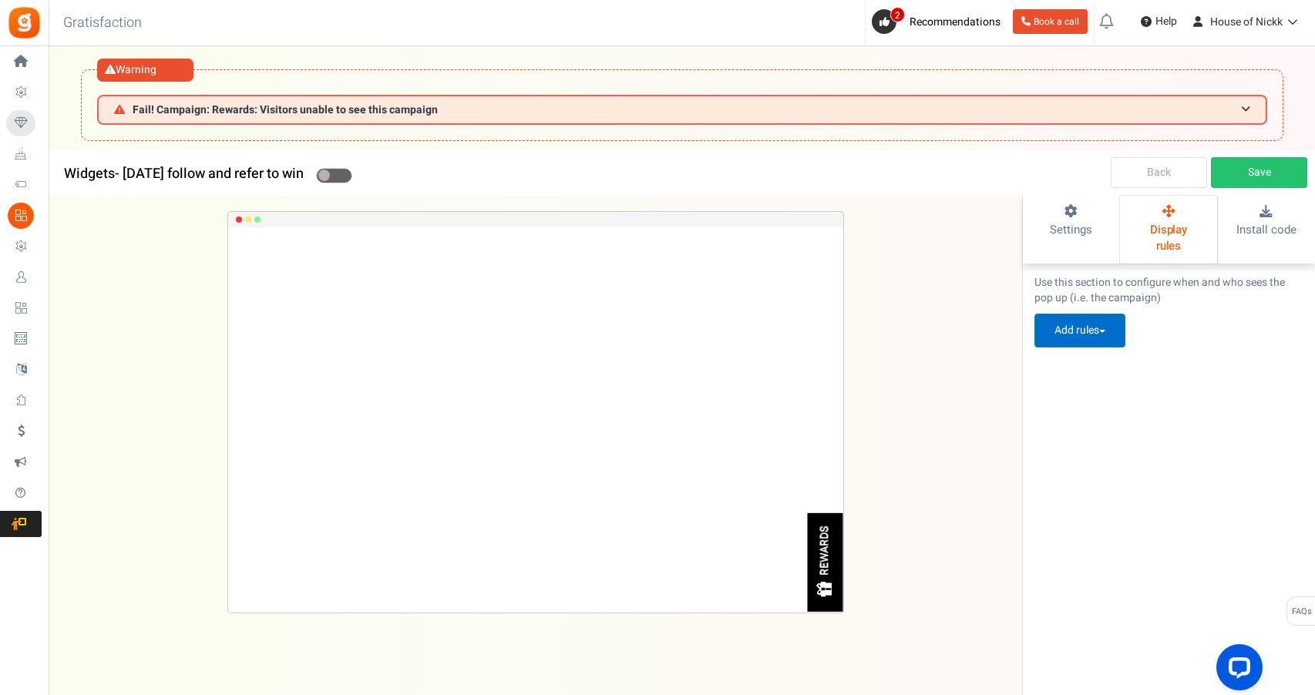
click at [1104, 314] on button "Add rules" at bounding box center [1079, 331] width 91 height 34
click at [1079, 233] on span "Settings" at bounding box center [1071, 229] width 42 height 17
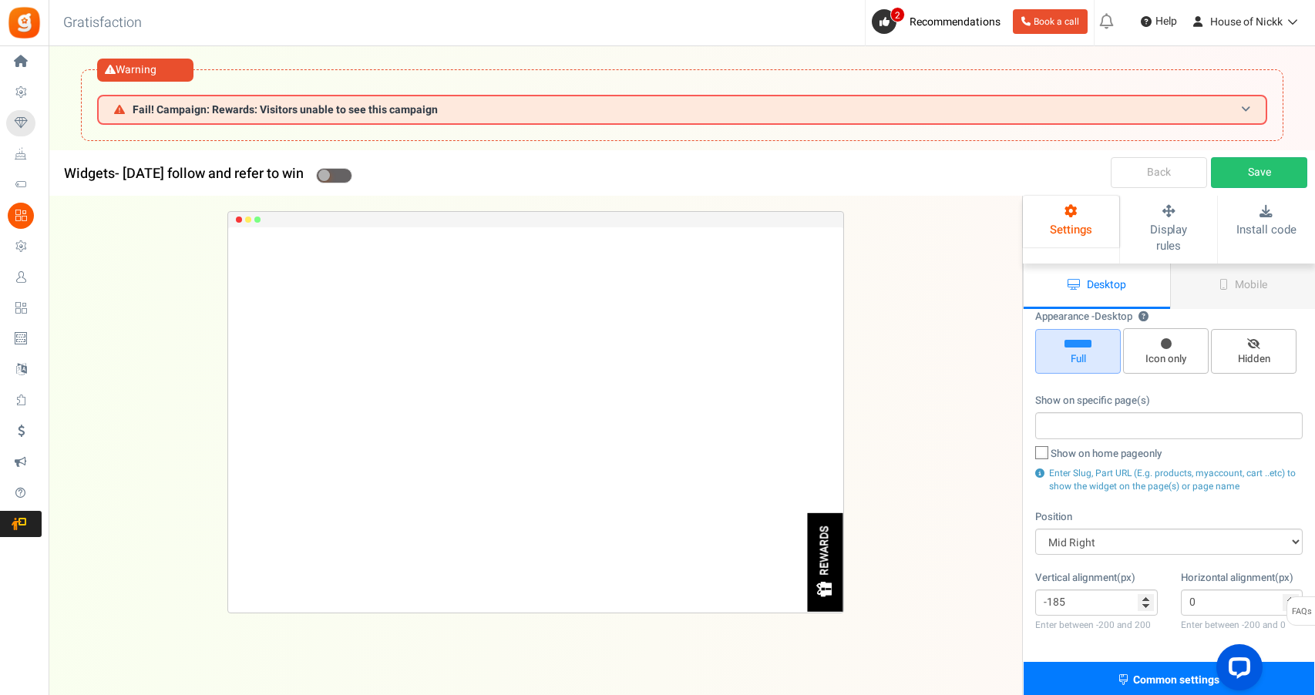
click at [976, 113] on h3 "Fail! Campaign: Rewards: Visitors unable to see this campaign" at bounding box center [682, 110] width 1170 height 30
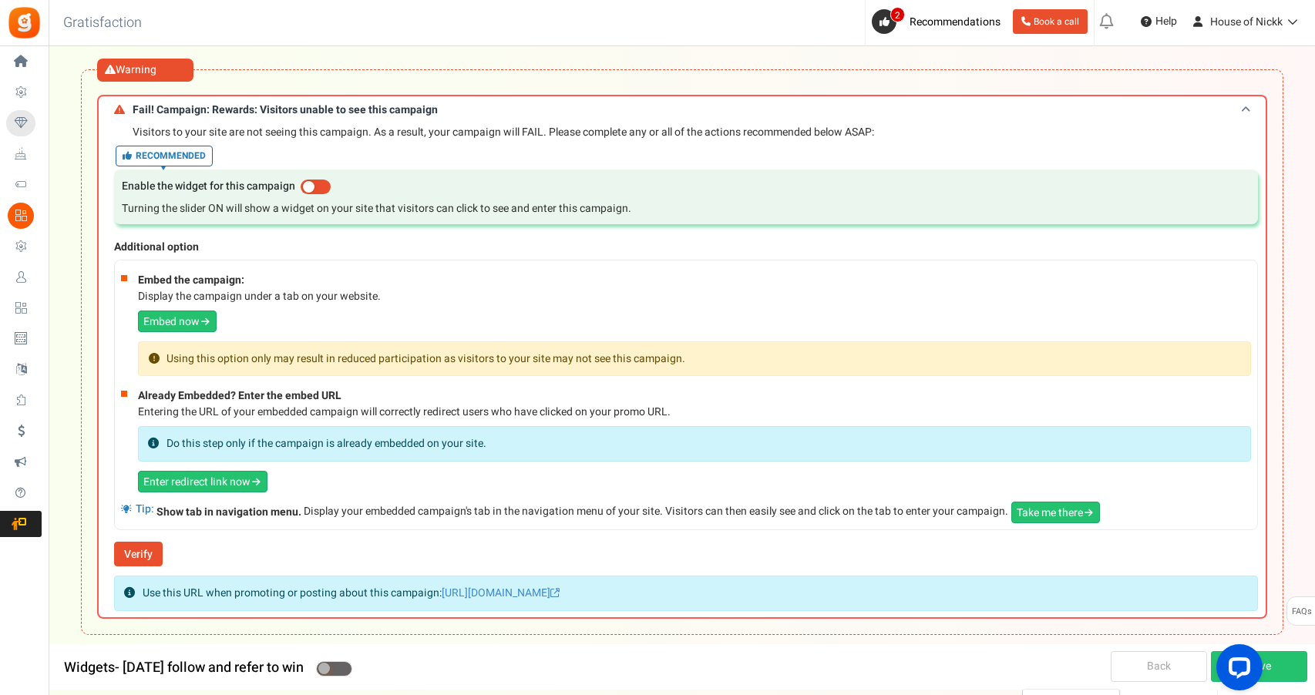
click at [852, 106] on h3 "Fail! Campaign: Rewards: Visitors unable to see this campaign" at bounding box center [682, 109] width 1170 height 29
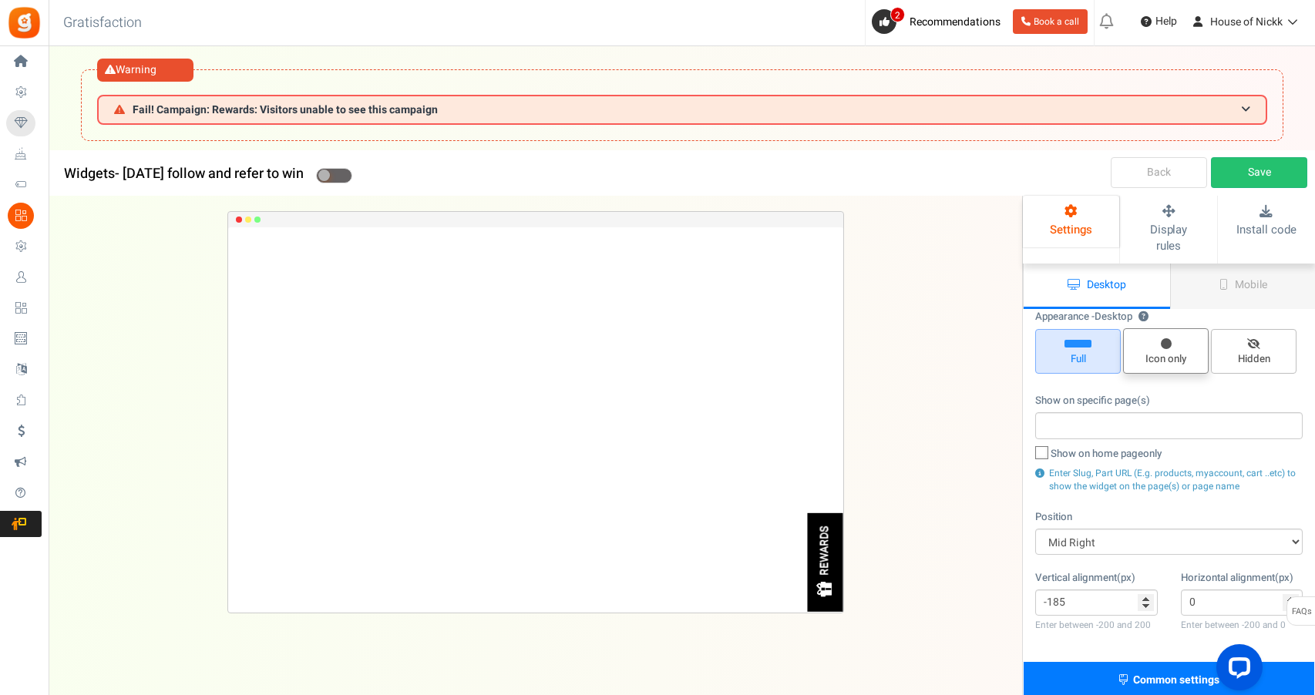
click at [1139, 328] on span "Icon only" at bounding box center [1166, 350] width 86 height 45
click at [1166, 331] on input "Icon only" at bounding box center [1171, 336] width 10 height 10
radio input "true"
type input "0"
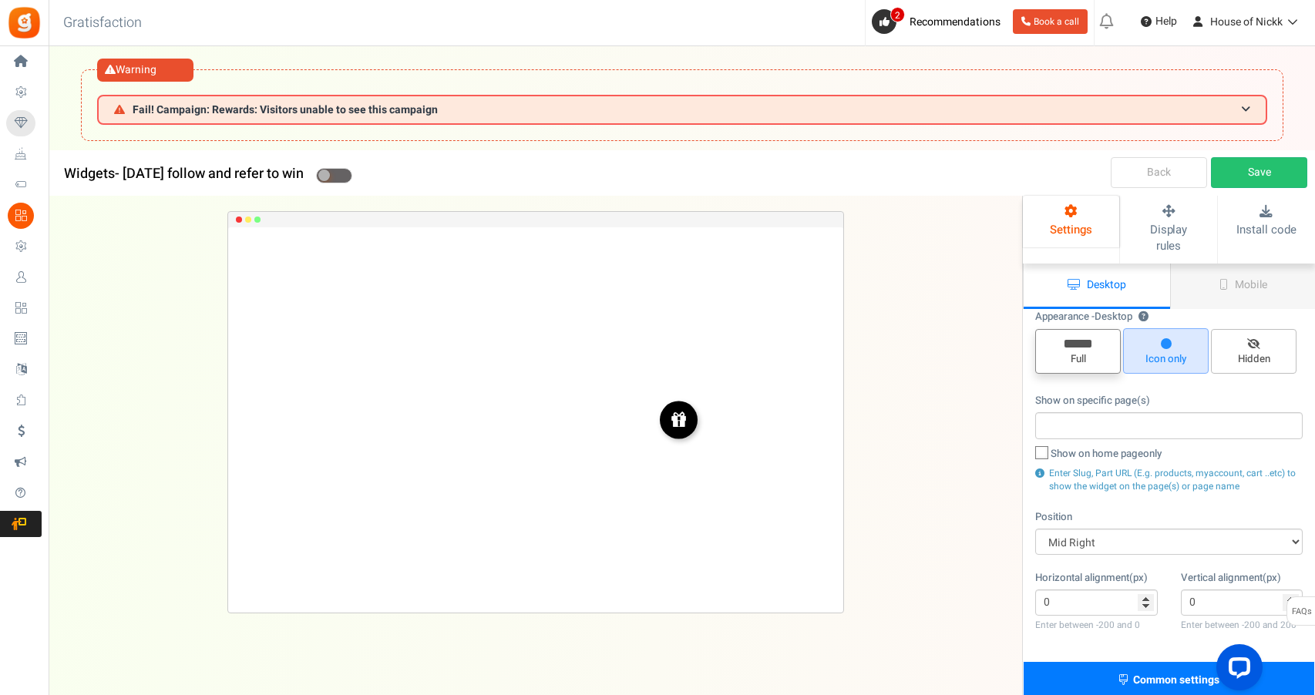
click at [1107, 329] on span "Full" at bounding box center [1078, 351] width 86 height 45
click at [1088, 332] on input "Full" at bounding box center [1083, 337] width 10 height 10
radio input "true"
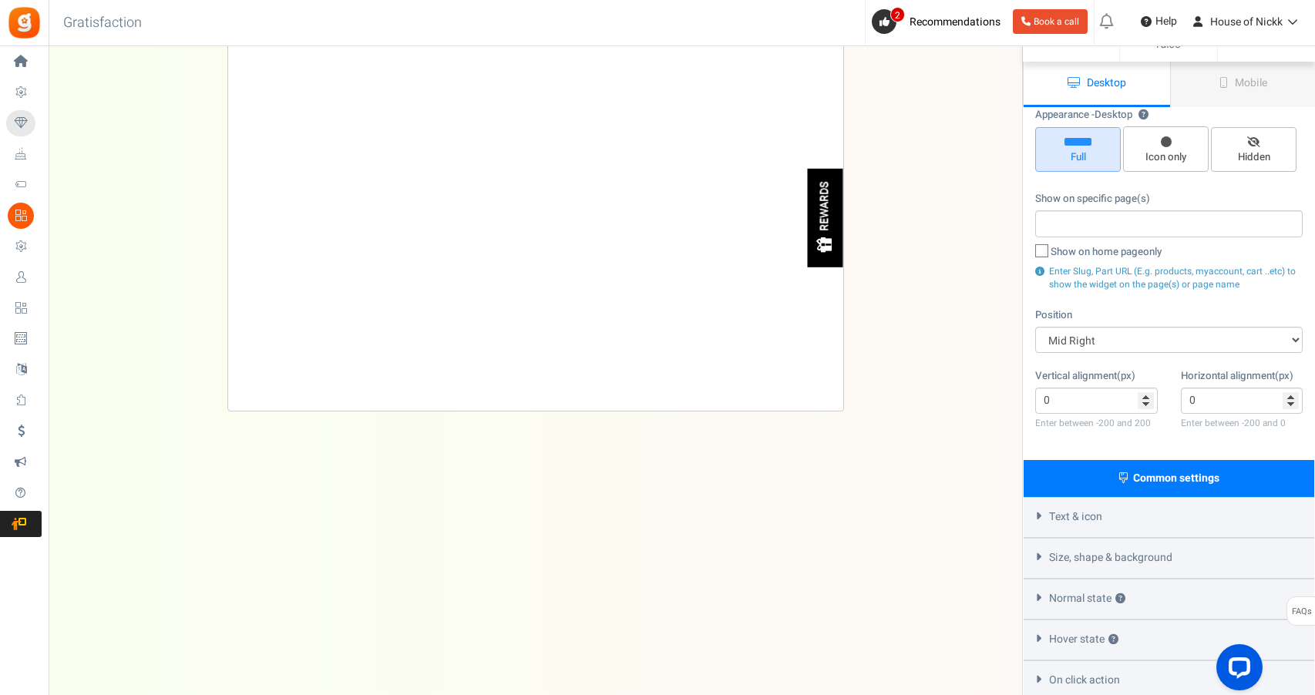
scroll to position [205, 0]
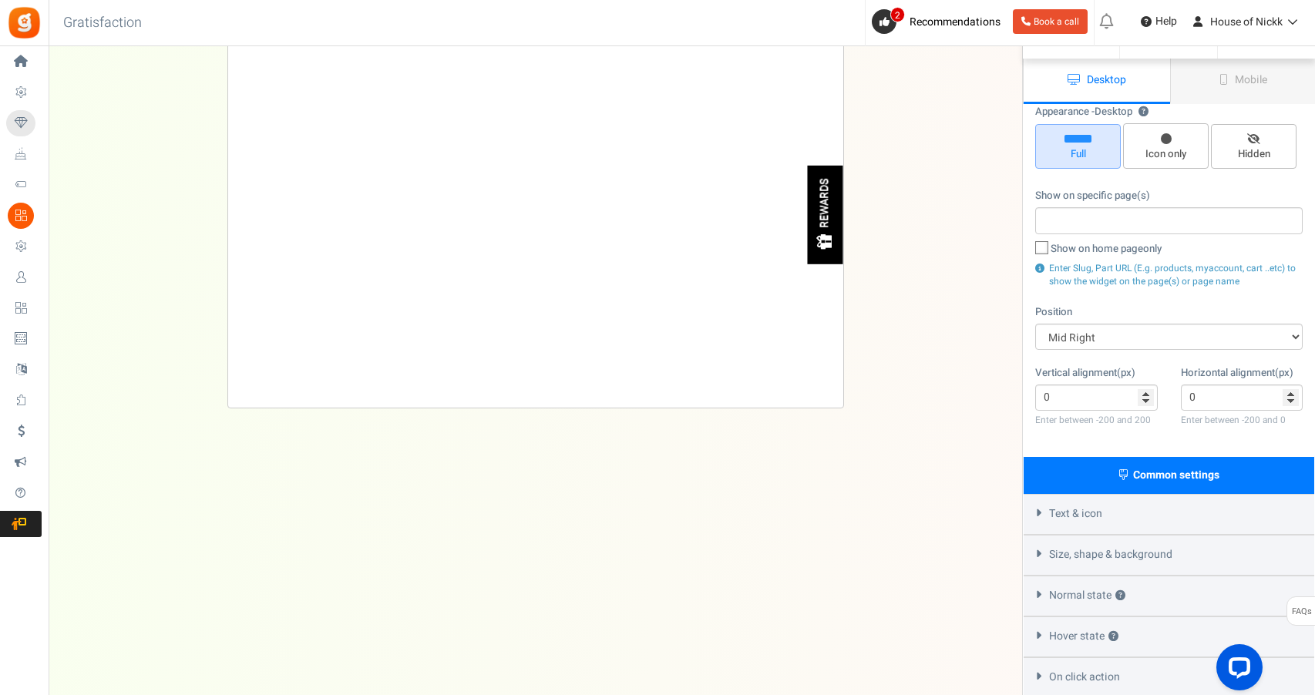
click at [1113, 457] on div "Common settings" at bounding box center [1169, 475] width 291 height 37
click at [1066, 506] on span "Text & icon" at bounding box center [1075, 513] width 53 height 15
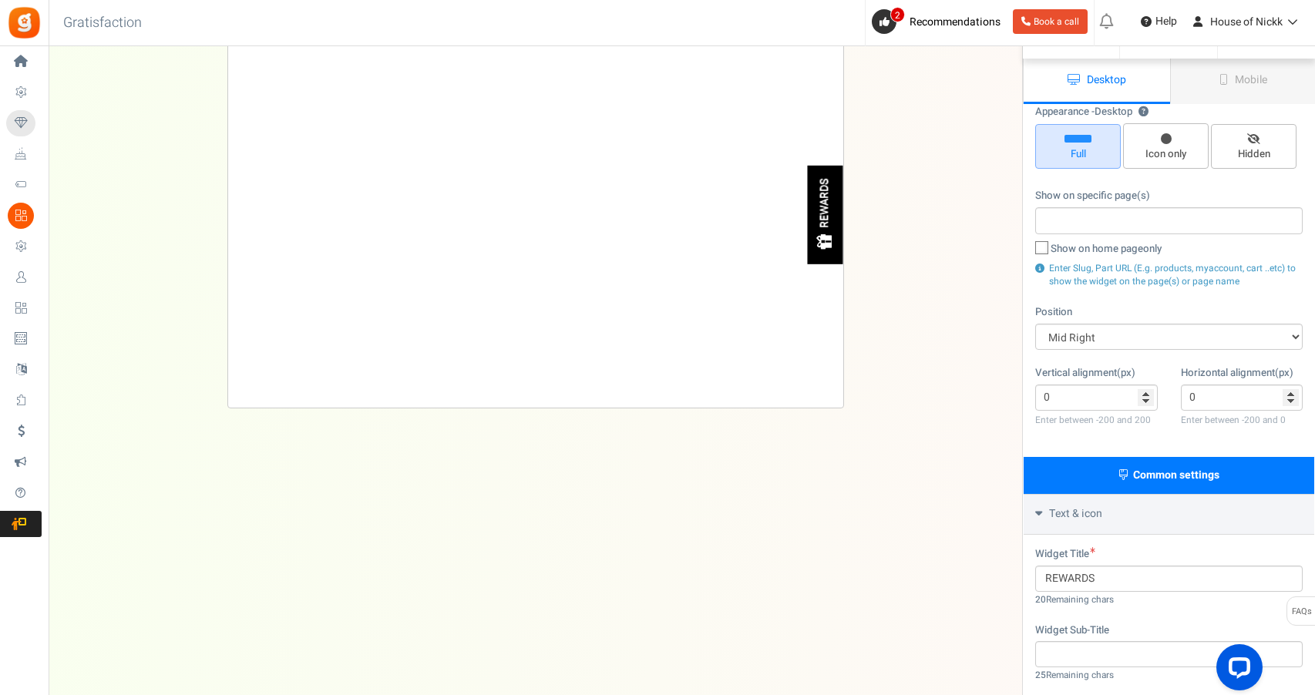
click at [1066, 506] on span "Text & icon" at bounding box center [1075, 513] width 53 height 15
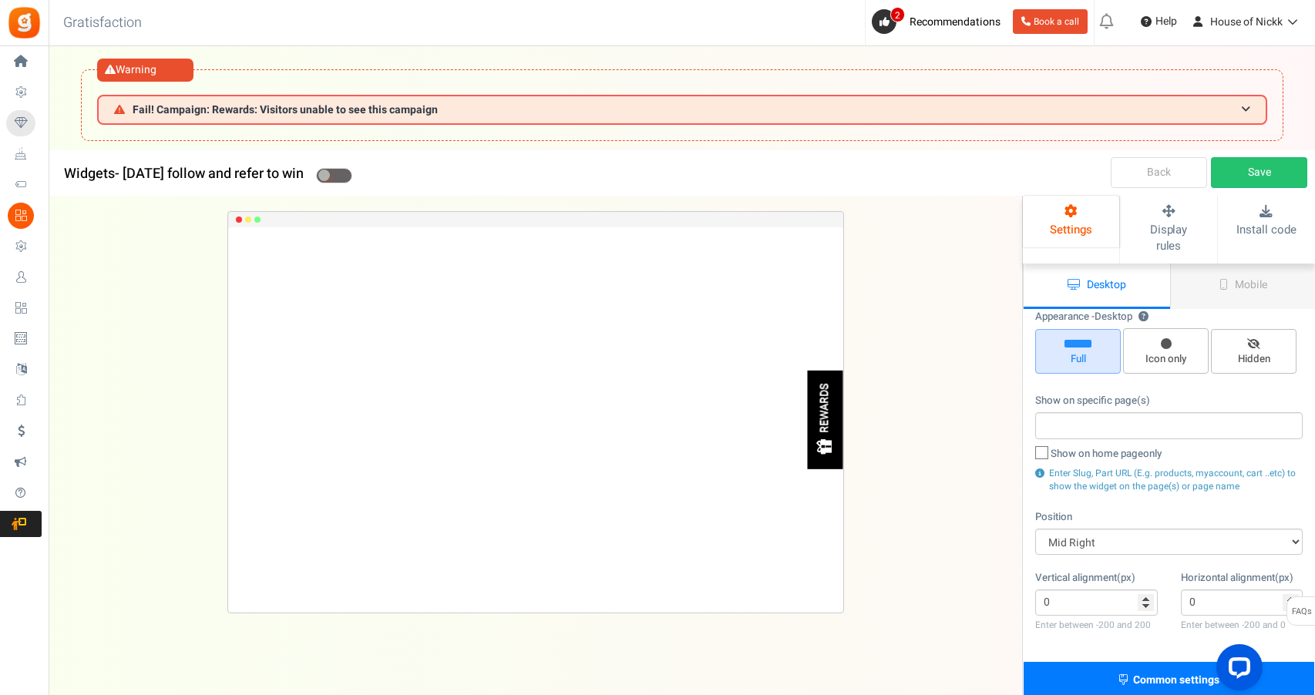
scroll to position [0, 0]
click at [1188, 221] on span "Display rules" at bounding box center [1169, 237] width 38 height 33
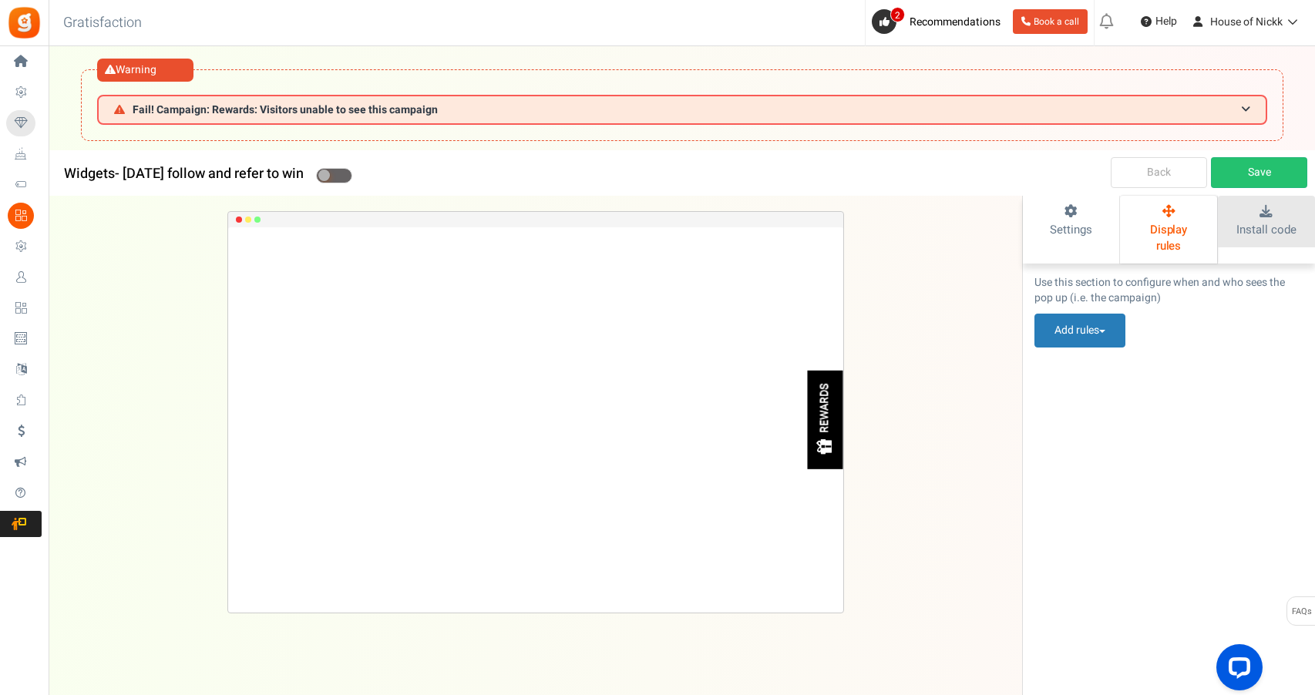
click at [1249, 225] on span "Install code" at bounding box center [1265, 229] width 59 height 17
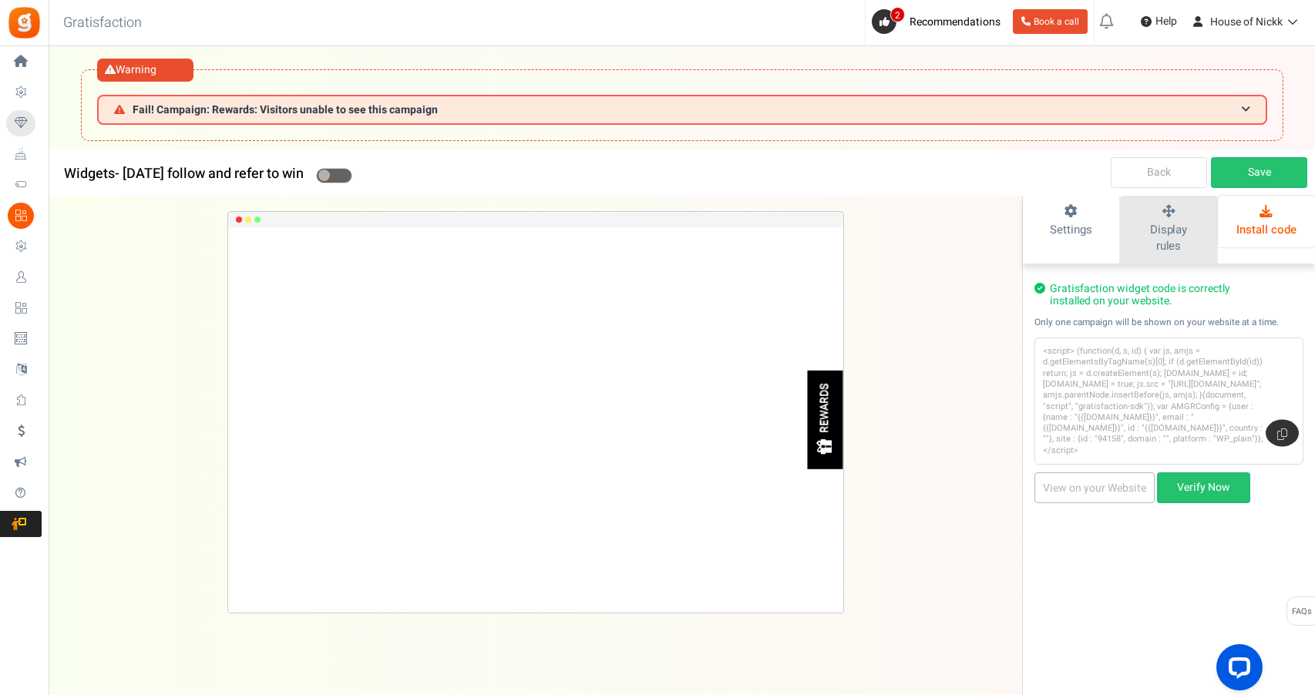
click at [1212, 233] on link "Display rules" at bounding box center [1168, 230] width 96 height 68
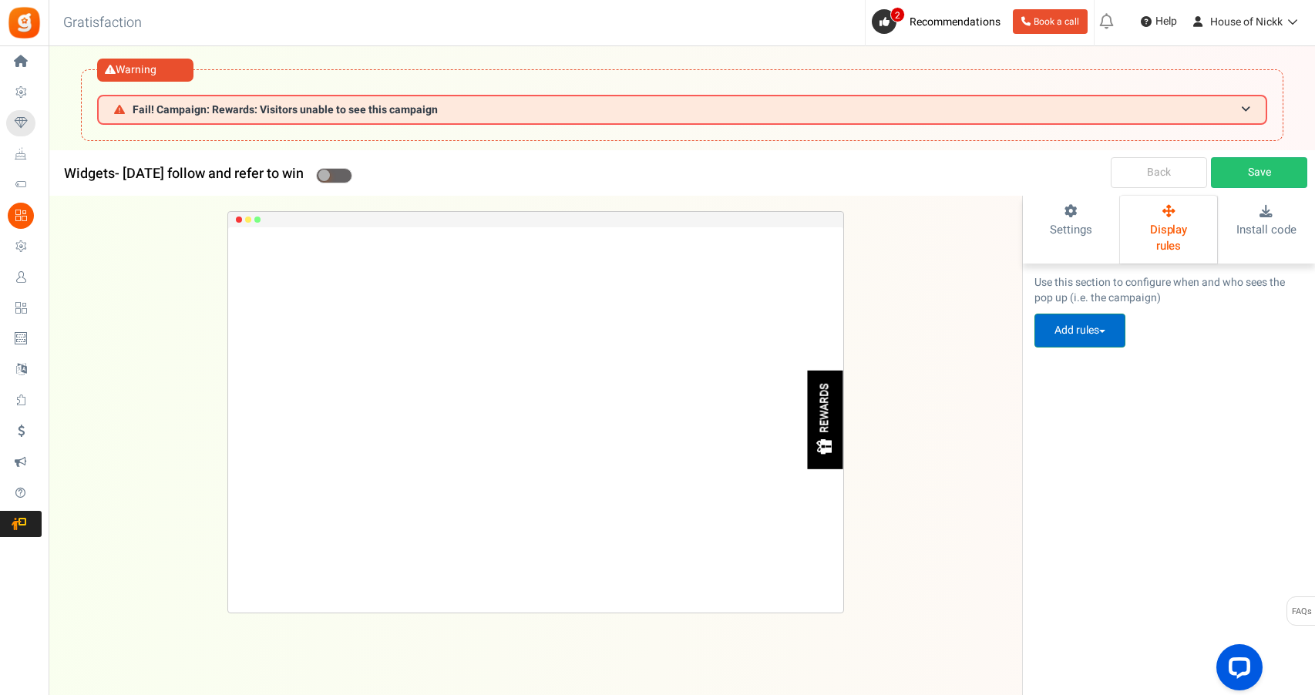
click at [1122, 314] on button "Add rules" at bounding box center [1079, 331] width 91 height 34
click at [1098, 242] on link "Settings" at bounding box center [1071, 222] width 96 height 52
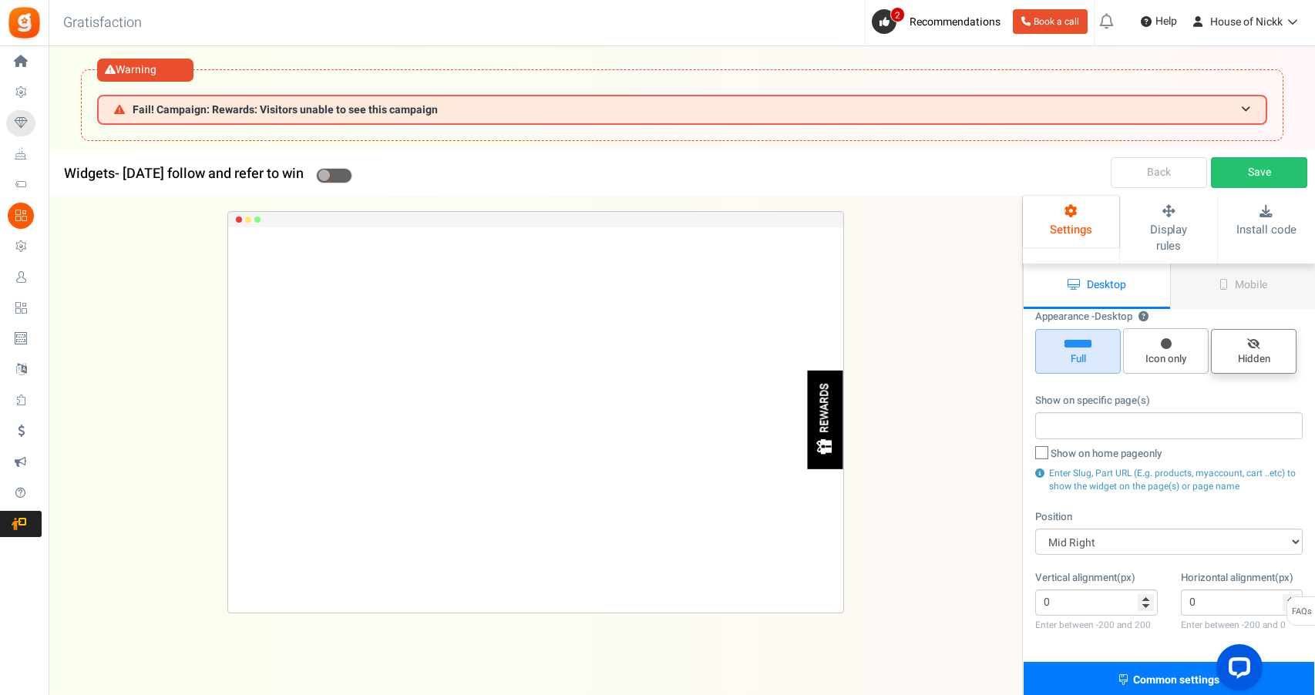
click at [1244, 329] on span "Hidden" at bounding box center [1254, 351] width 86 height 45
click at [1254, 332] on input "Hidden" at bounding box center [1259, 337] width 10 height 10
radio input "true"
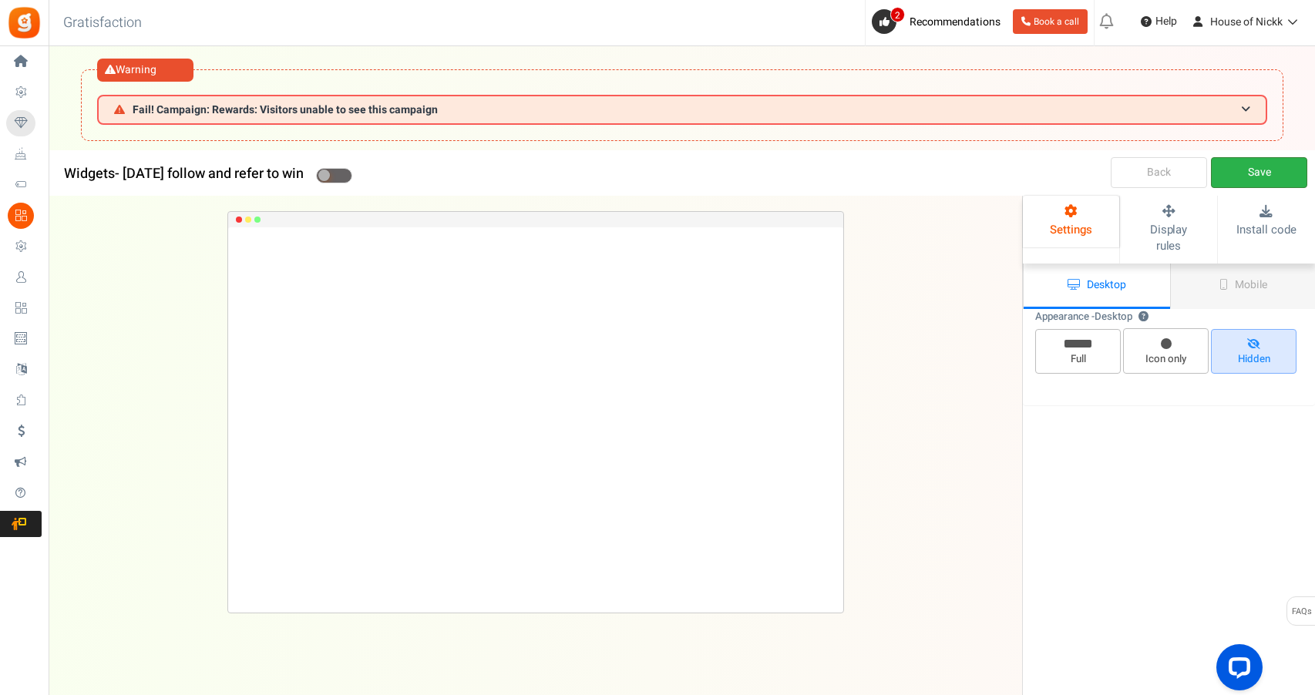
click at [1242, 166] on link "Save" at bounding box center [1259, 172] width 96 height 31
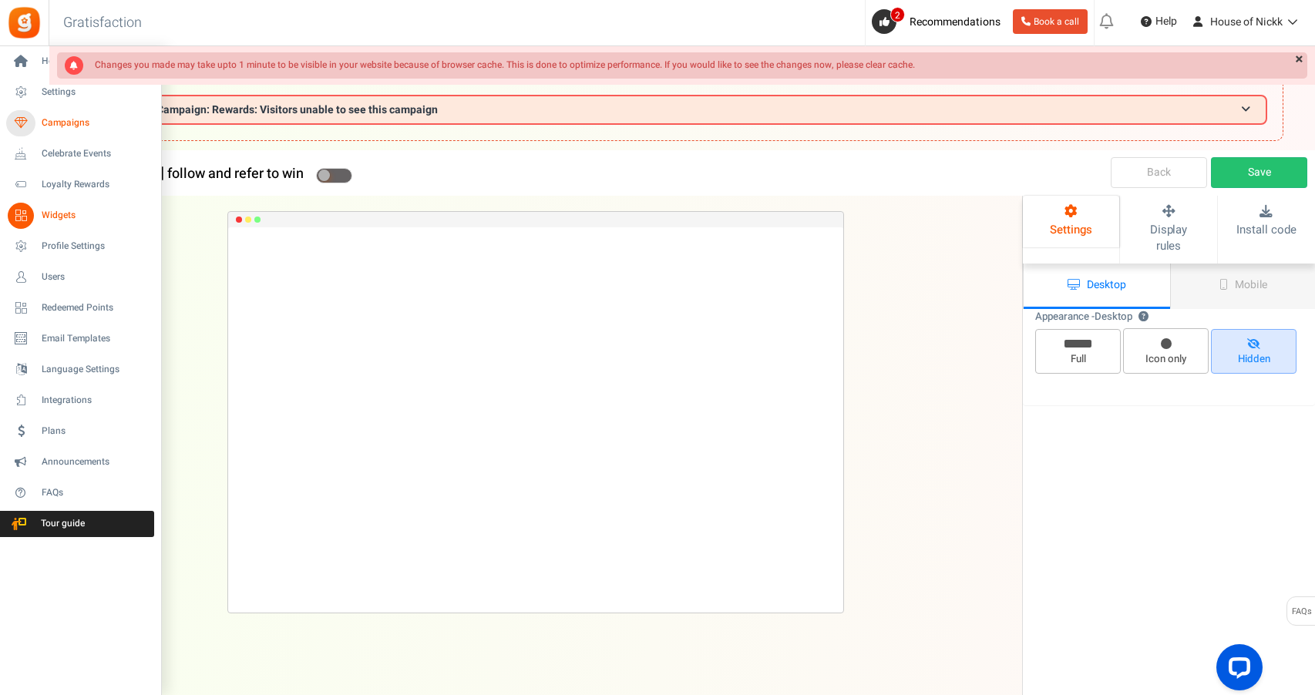
click at [20, 130] on icon at bounding box center [21, 123] width 26 height 26
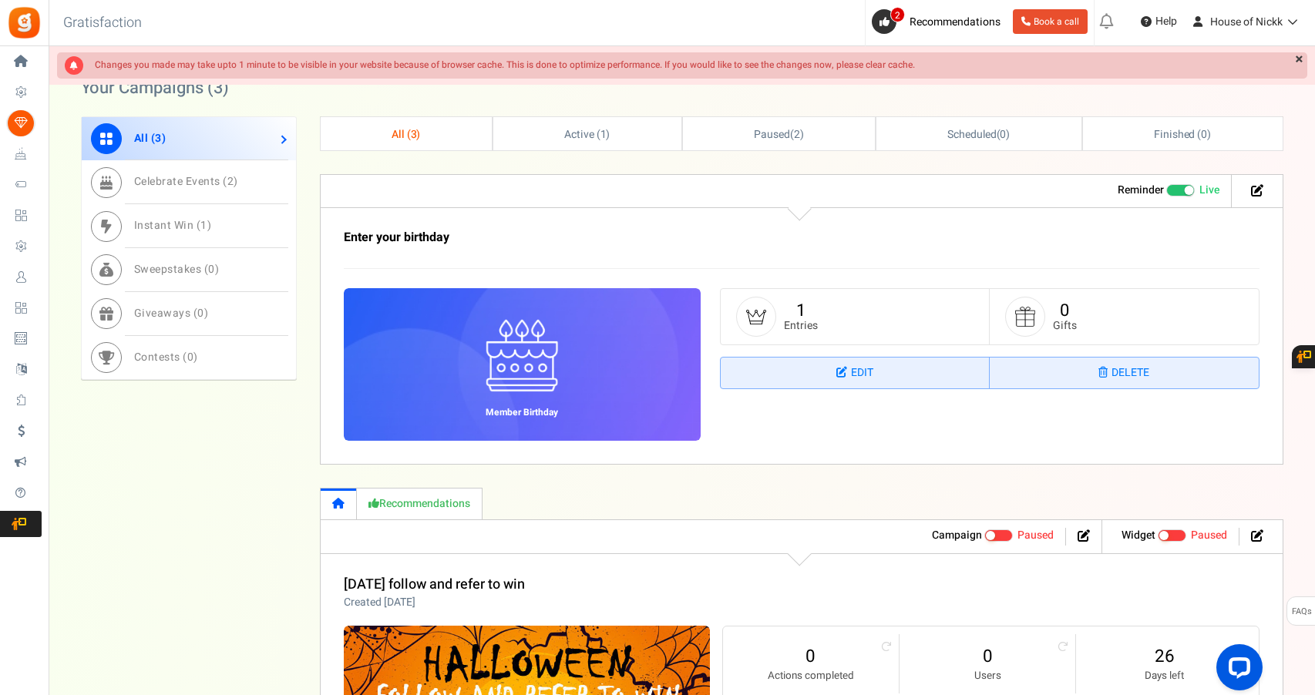
scroll to position [782, 0]
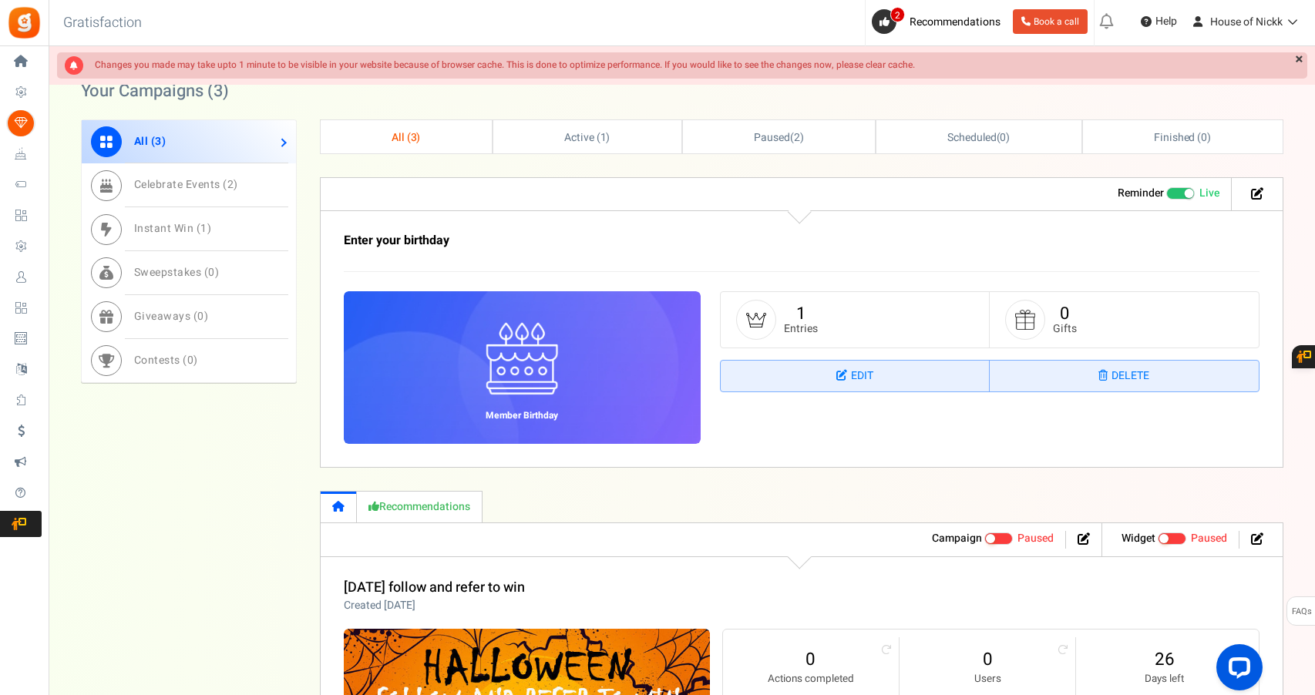
click at [1262, 193] on icon at bounding box center [1257, 193] width 12 height 12
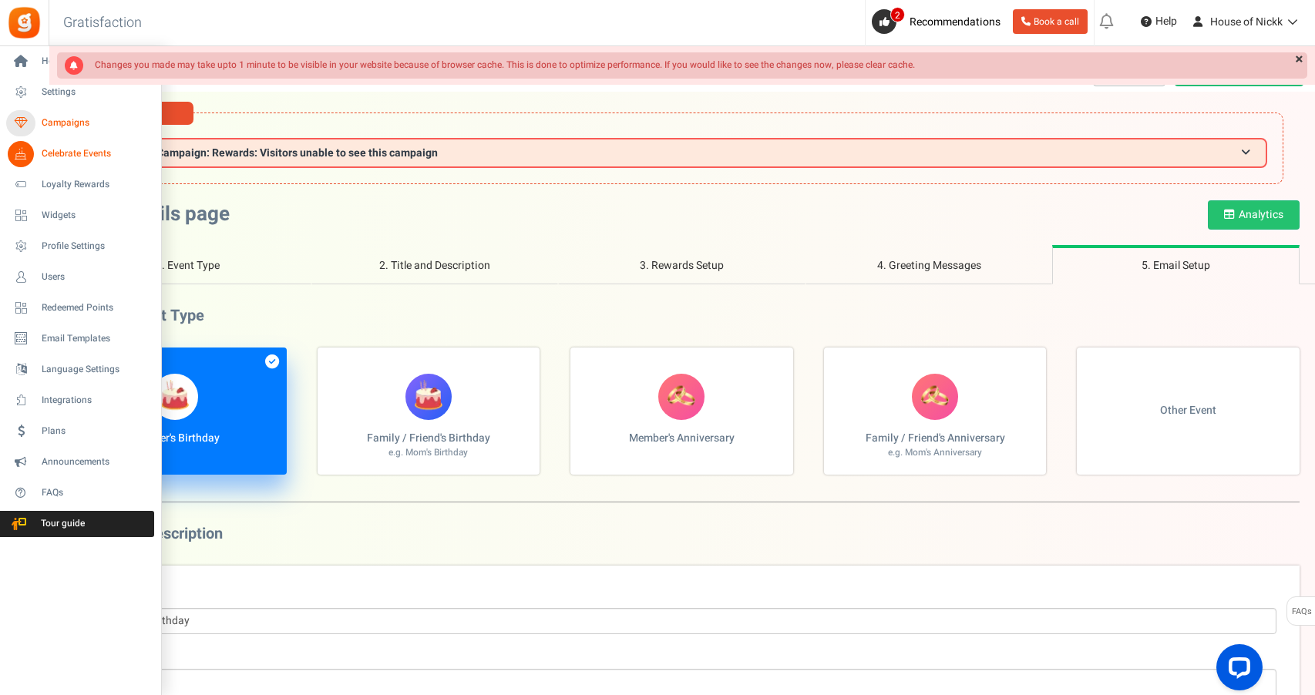
click at [17, 128] on icon at bounding box center [21, 123] width 26 height 26
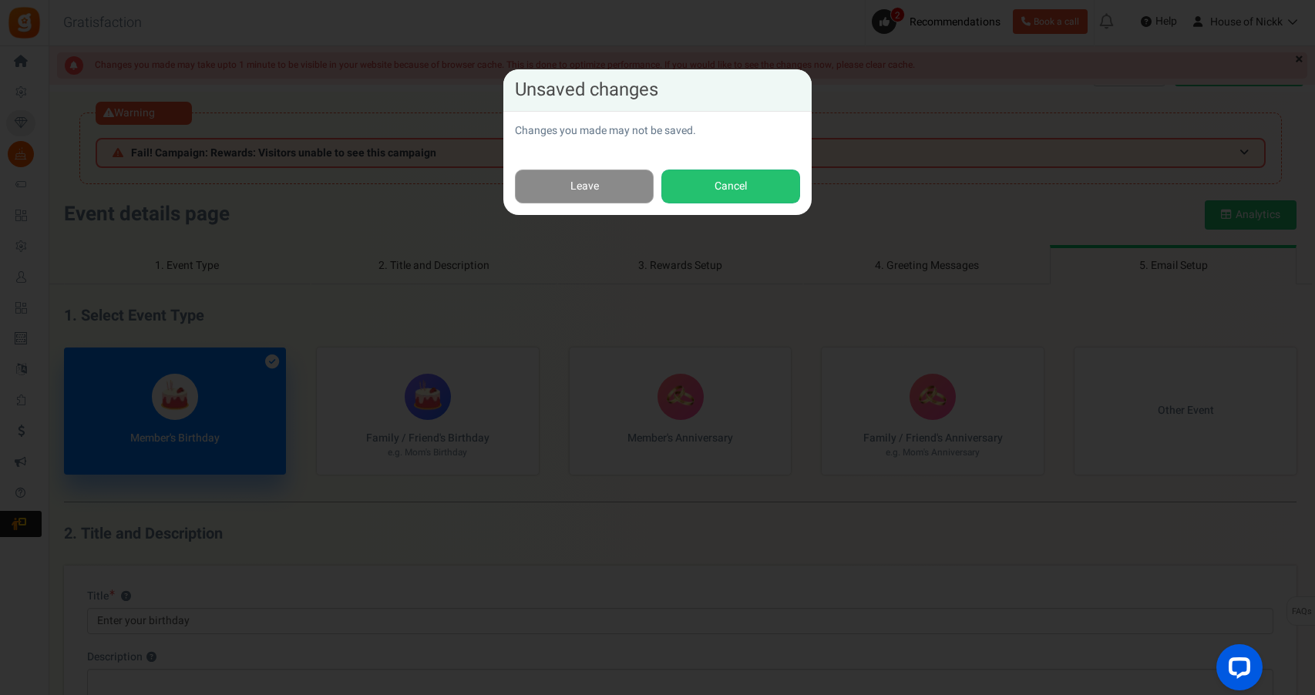
click at [552, 189] on link "Leave" at bounding box center [584, 187] width 139 height 35
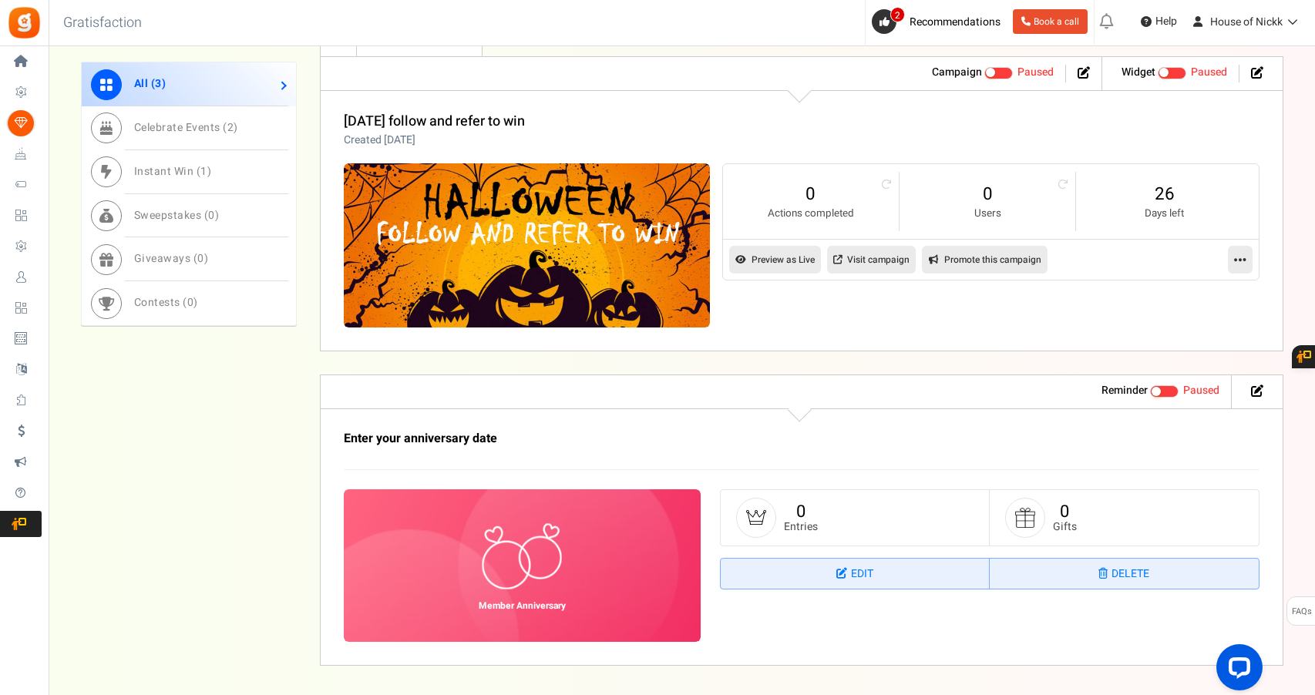
scroll to position [1175, 0]
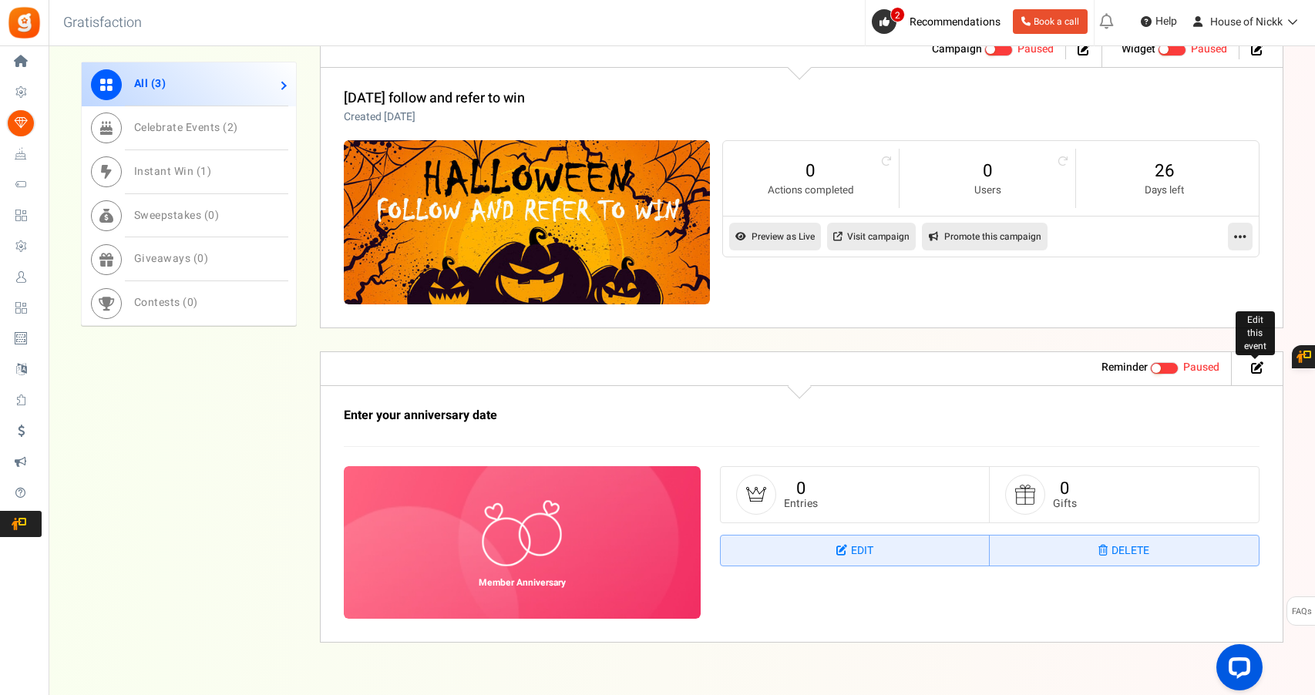
click at [1254, 361] on icon at bounding box center [1257, 367] width 12 height 12
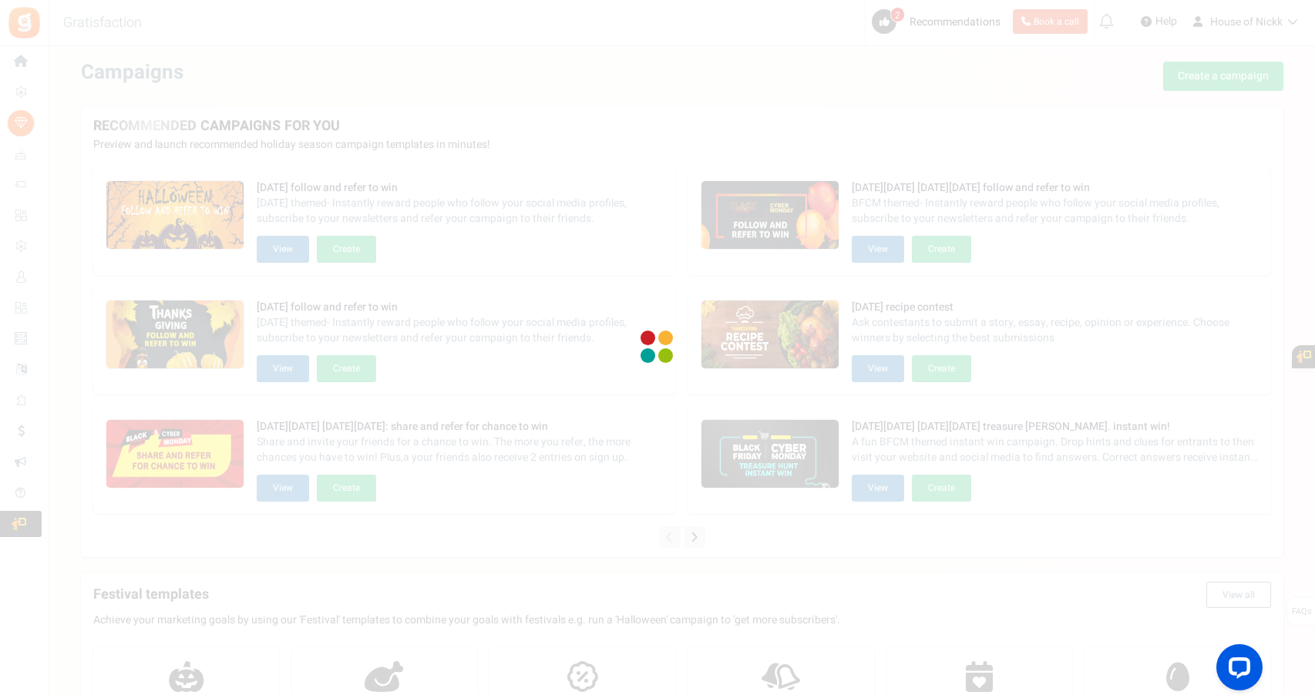
select select "1"
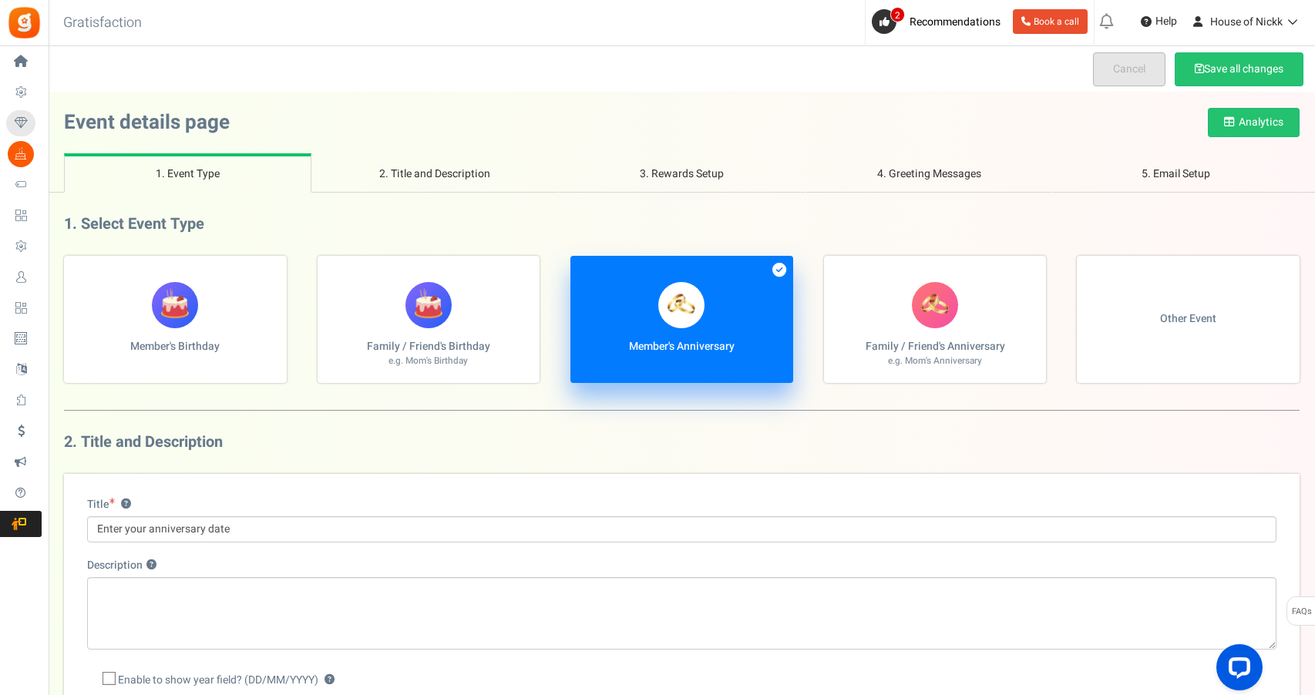
click at [1108, 69] on link "Cancel" at bounding box center [1129, 69] width 72 height 34
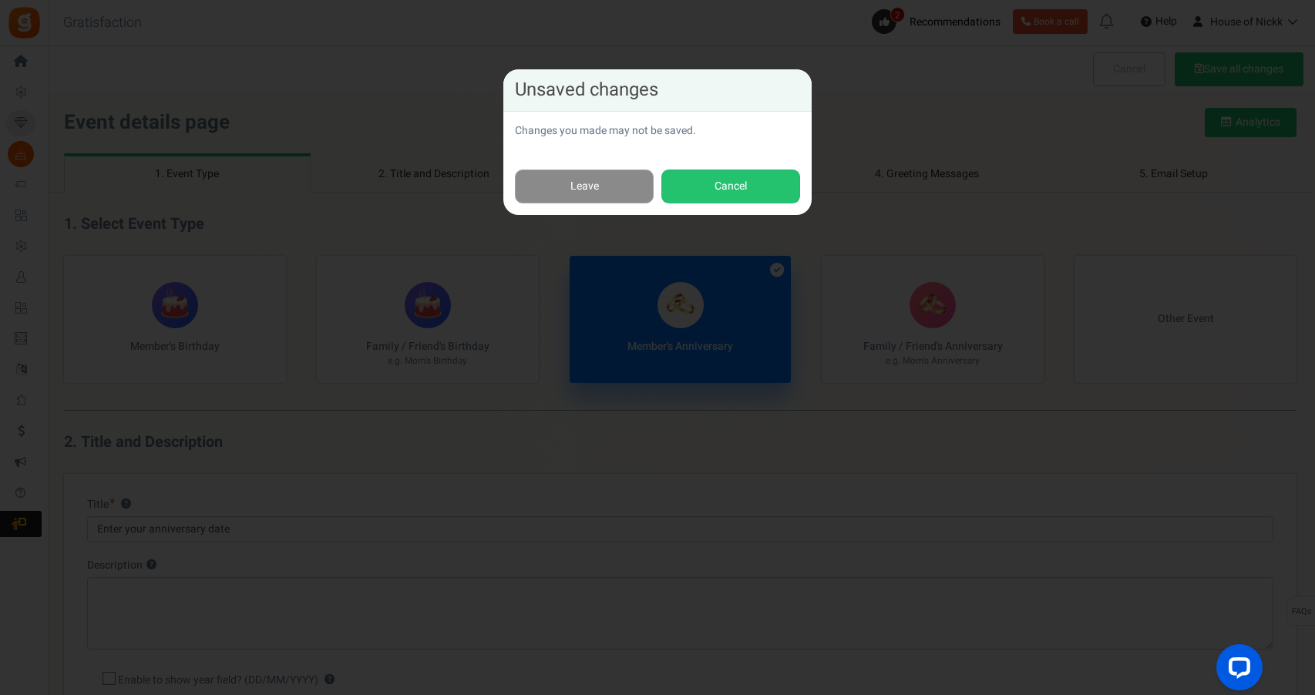
click at [620, 176] on link "Leave" at bounding box center [584, 187] width 139 height 35
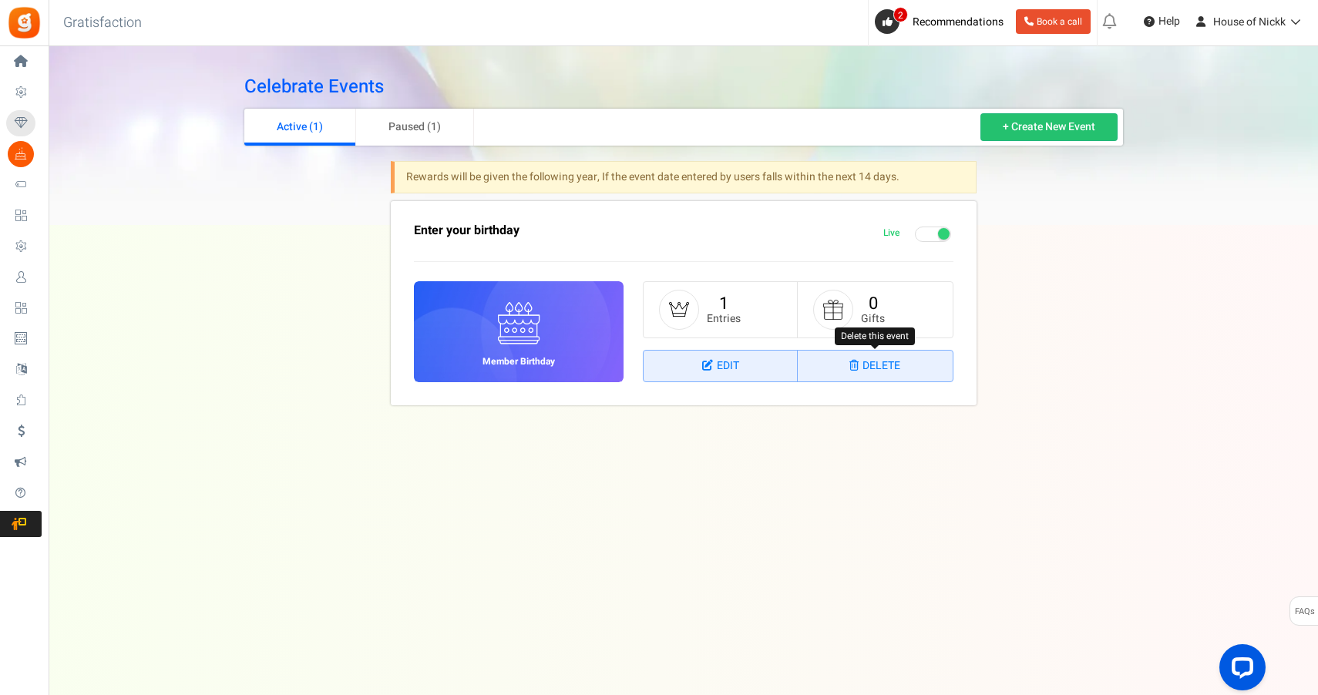
click at [896, 366] on link "Delete" at bounding box center [875, 366] width 154 height 31
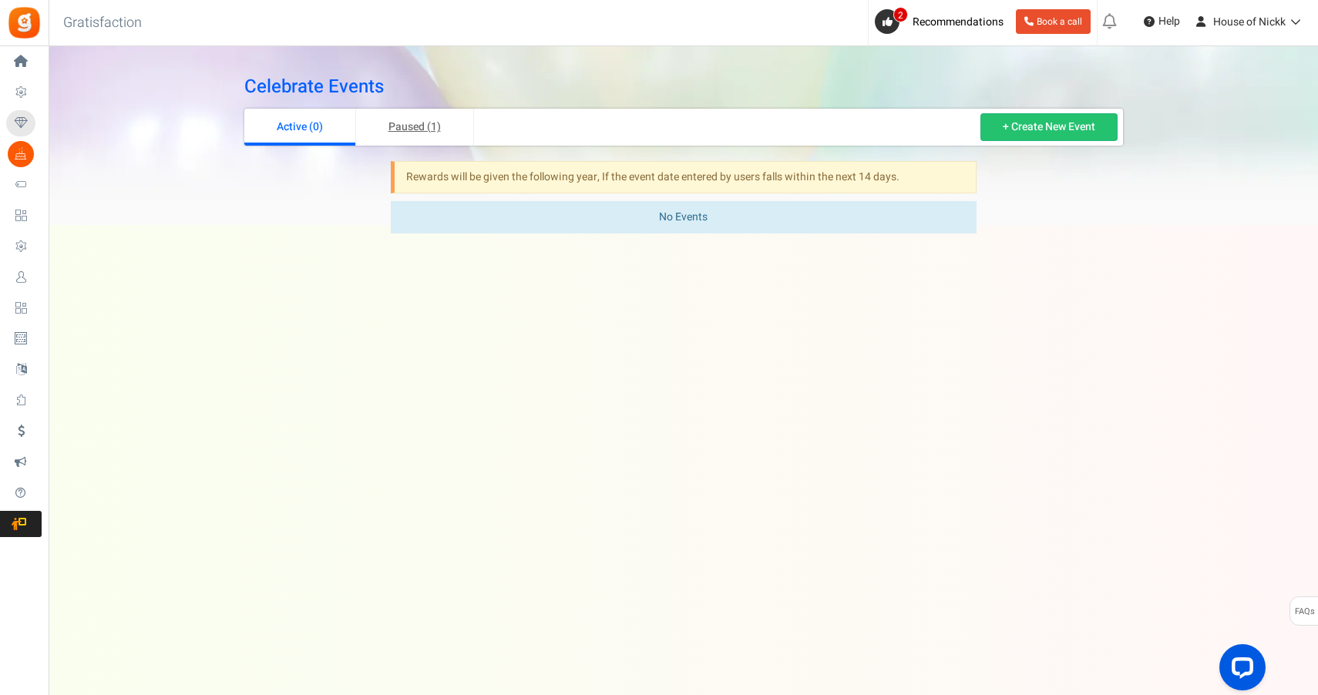
click at [412, 118] on link "Paused (1)" at bounding box center [415, 127] width 118 height 37
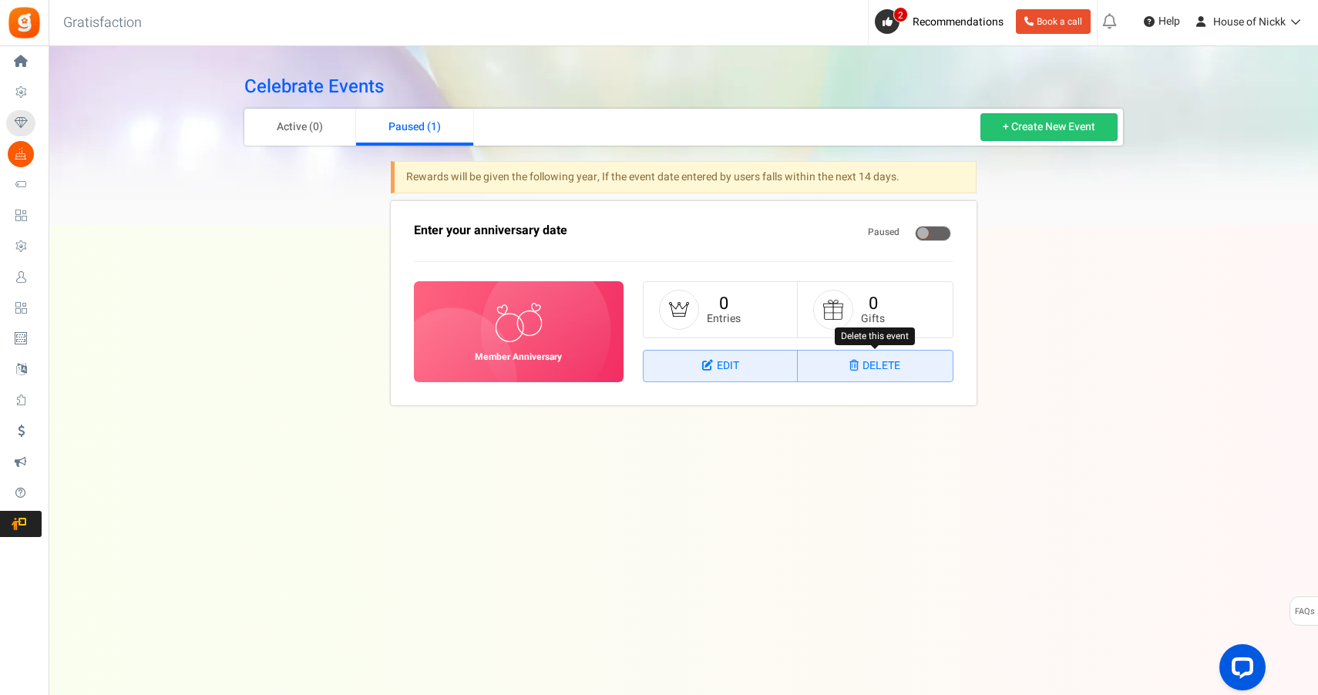
click at [863, 351] on link "Delete" at bounding box center [875, 366] width 154 height 31
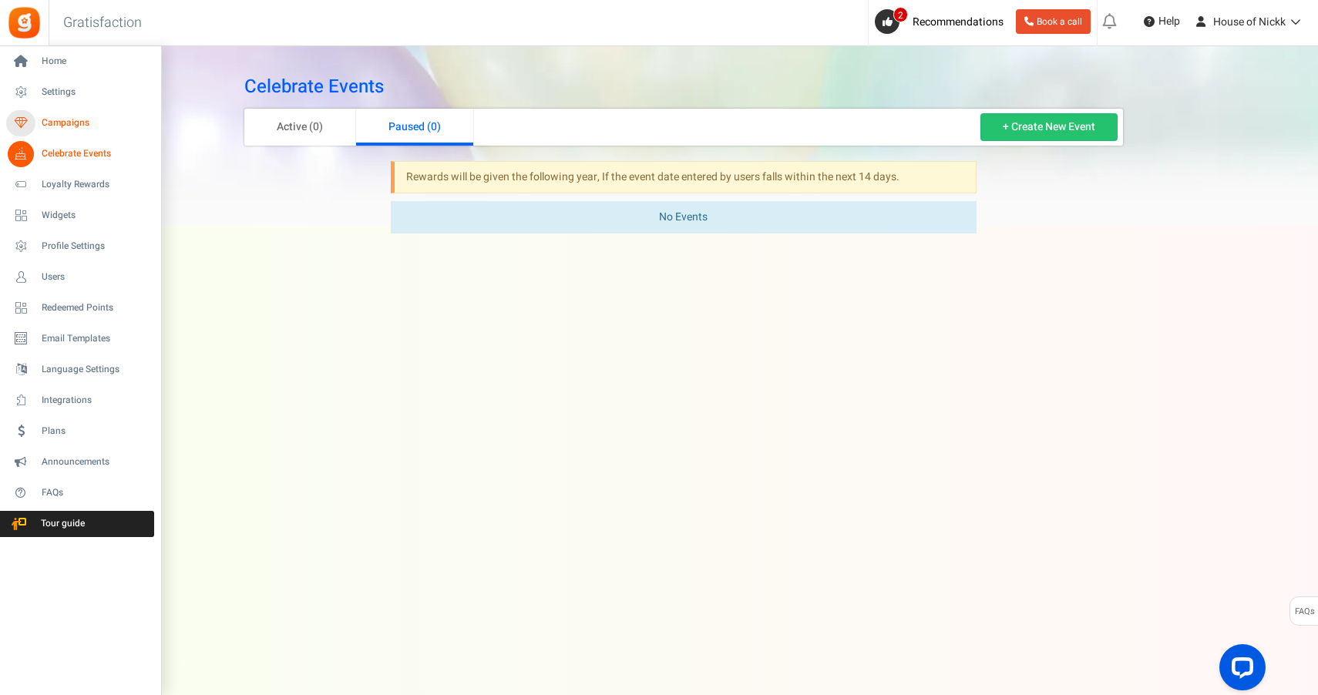
click at [28, 116] on icon at bounding box center [21, 123] width 26 height 26
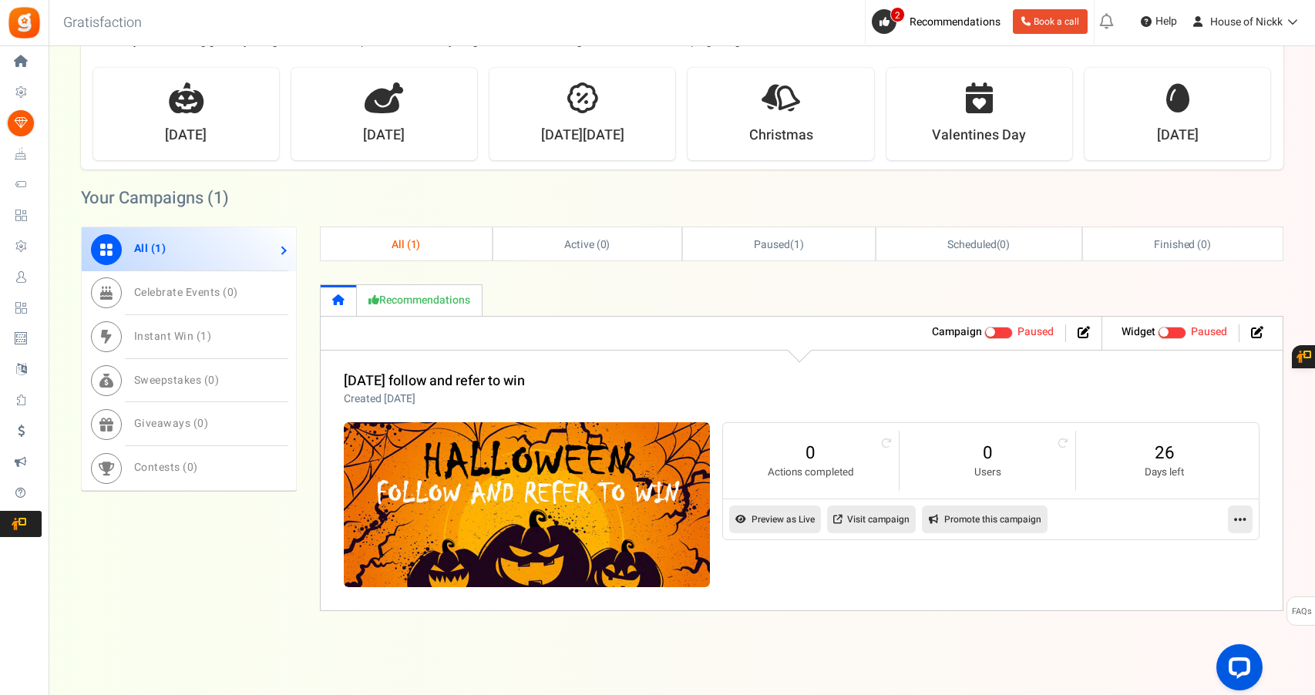
scroll to position [578, 0]
click at [1235, 519] on icon at bounding box center [1240, 520] width 12 height 14
click at [1179, 635] on link "Delete" at bounding box center [1191, 643] width 114 height 29
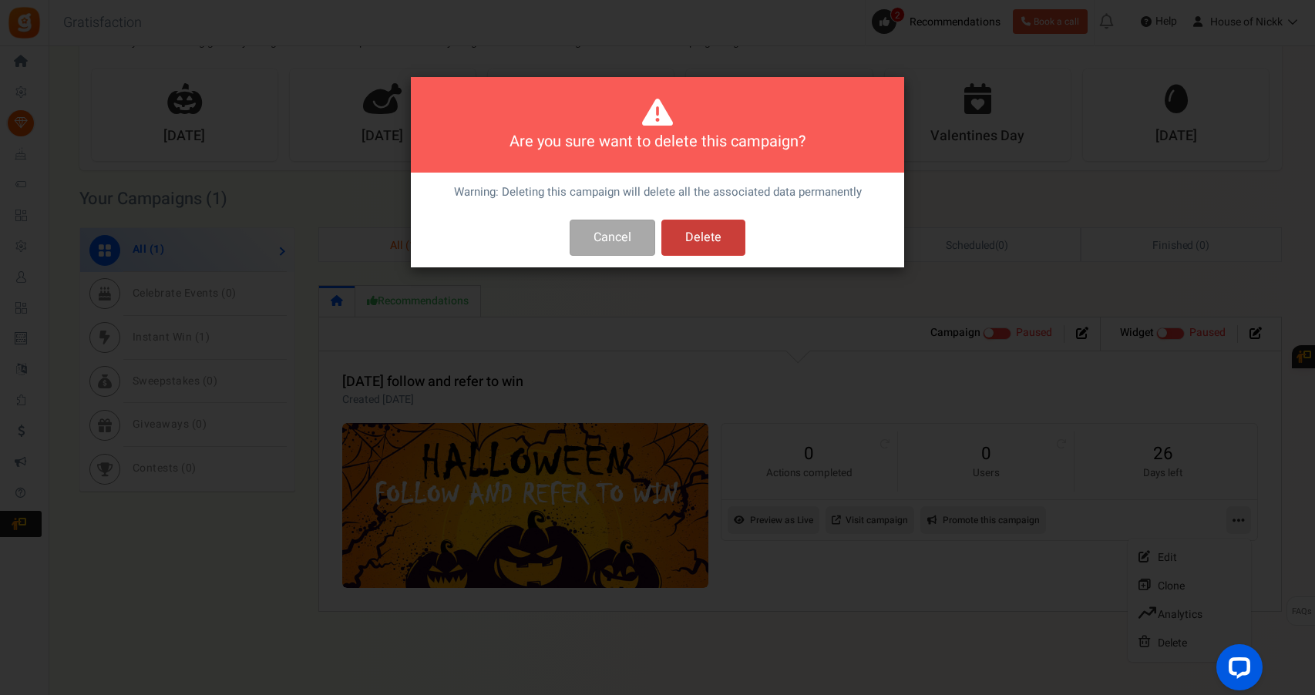
click at [714, 227] on button "Delete" at bounding box center [703, 238] width 84 height 36
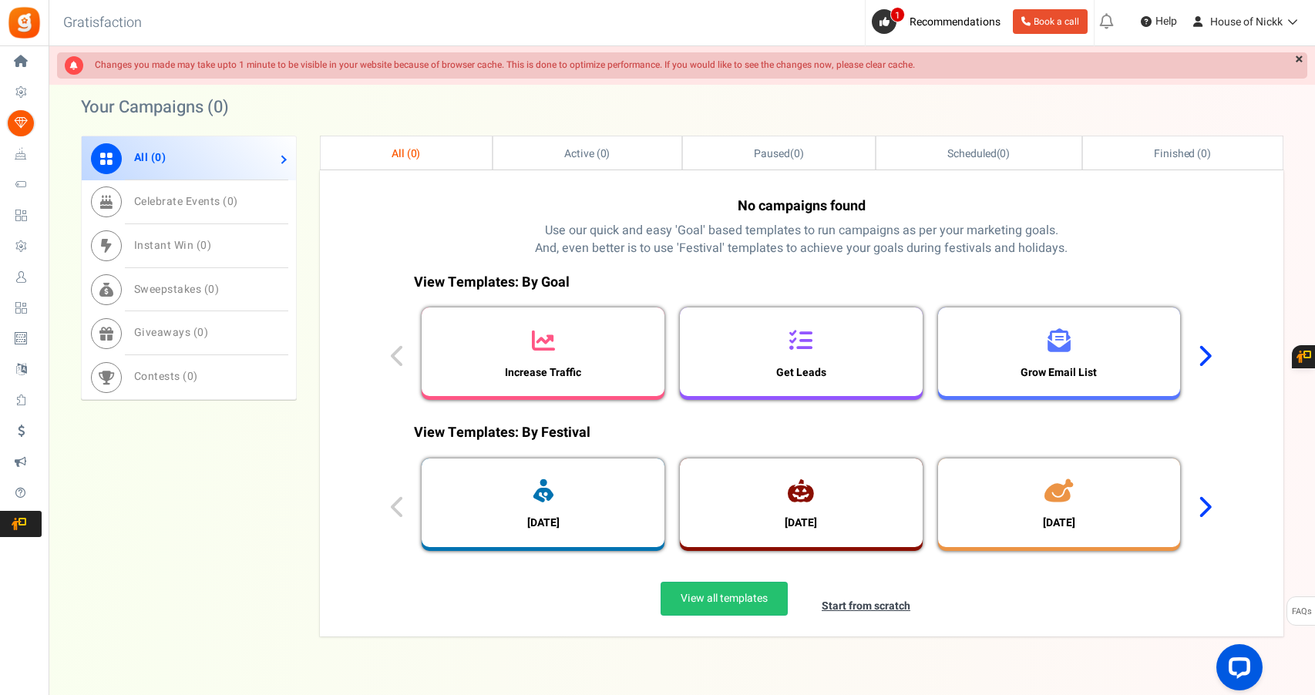
scroll to position [673, 0]
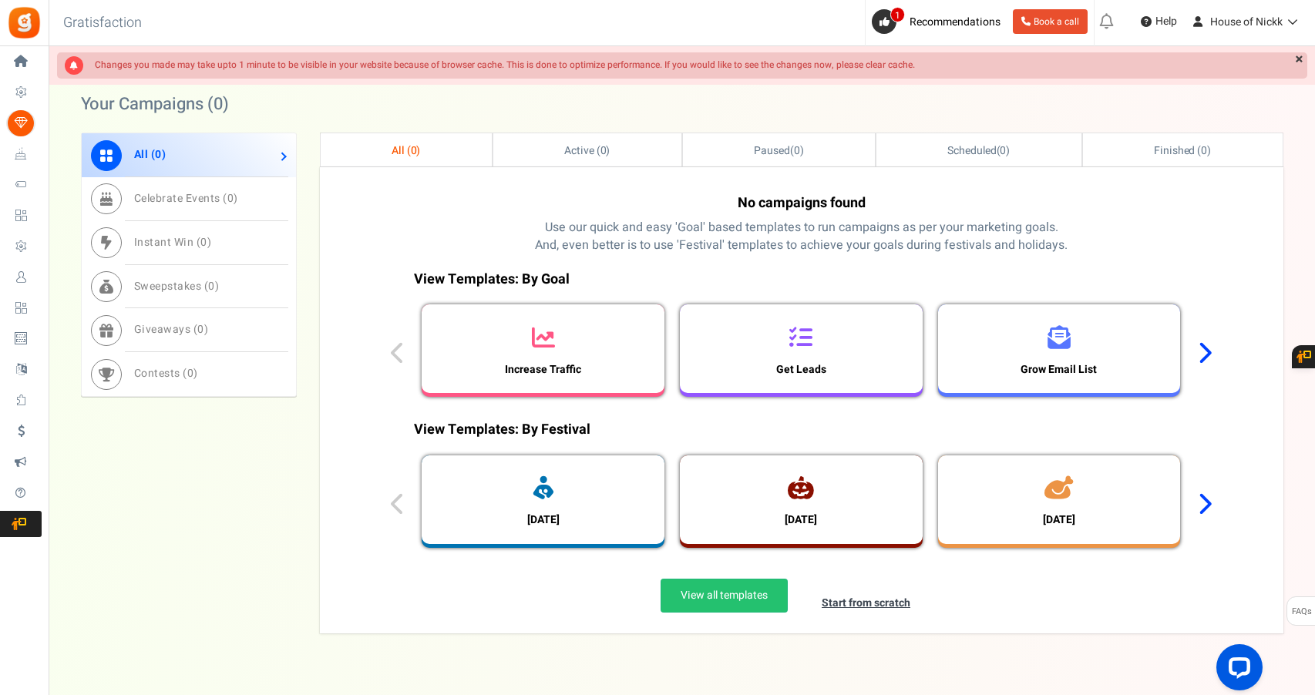
click at [1212, 358] on div "View Templates: By Goal Increase Traffic Get Leads Grow Email List Increase Bra…" at bounding box center [800, 337] width 843 height 151
click at [1198, 345] on icon at bounding box center [1204, 352] width 15 height 23
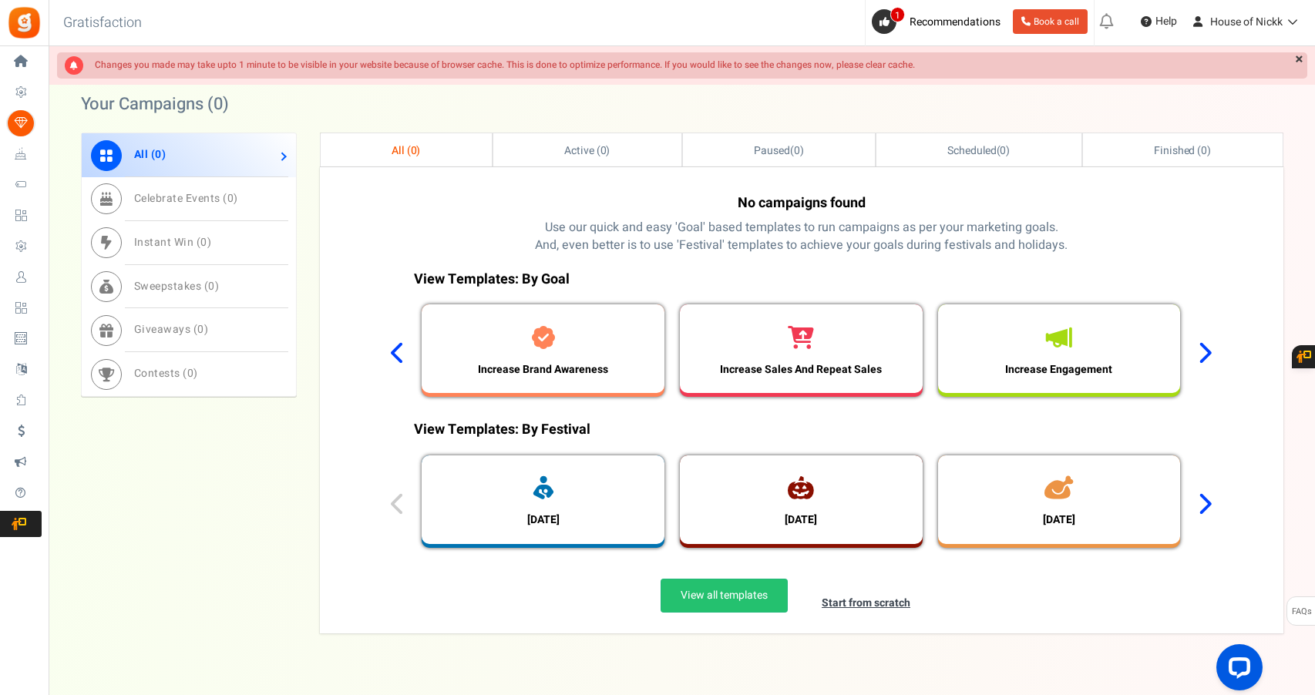
click at [1198, 345] on icon at bounding box center [1204, 352] width 15 height 23
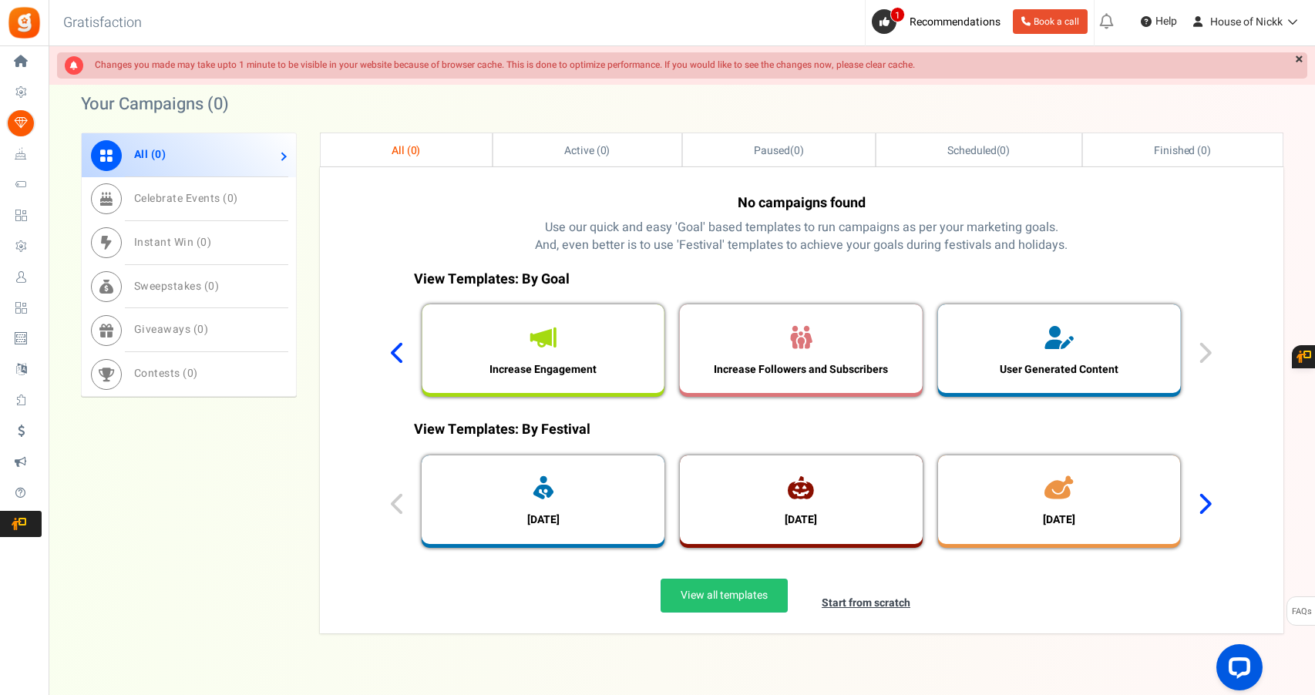
click at [1197, 363] on div "View Templates: By Goal Increase Traffic Get Leads Grow Email List Increase Bra…" at bounding box center [800, 337] width 843 height 151
click at [1203, 349] on div "View Templates: By Goal Increase Traffic Get Leads Grow Email List Increase Bra…" at bounding box center [800, 337] width 843 height 151
click at [404, 341] on icon at bounding box center [398, 352] width 15 height 23
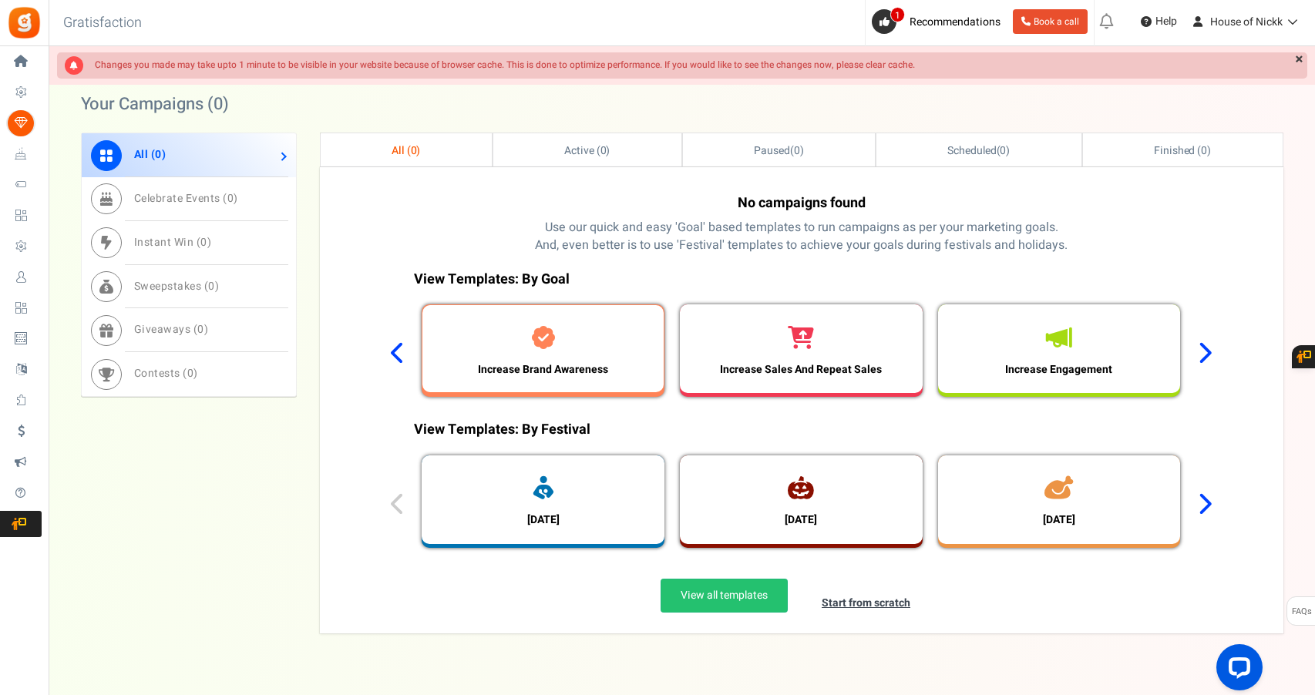
click at [553, 376] on div "Increase Brand Awareness" at bounding box center [542, 348] width 241 height 87
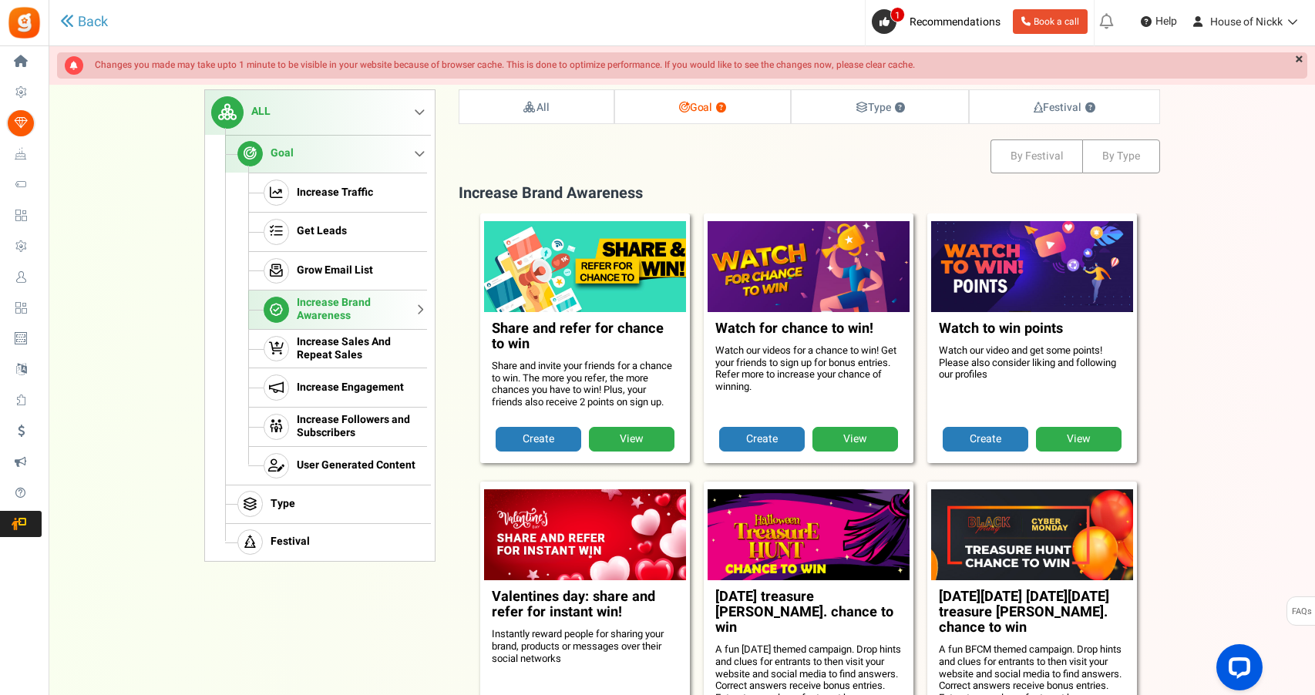
scroll to position [156, 0]
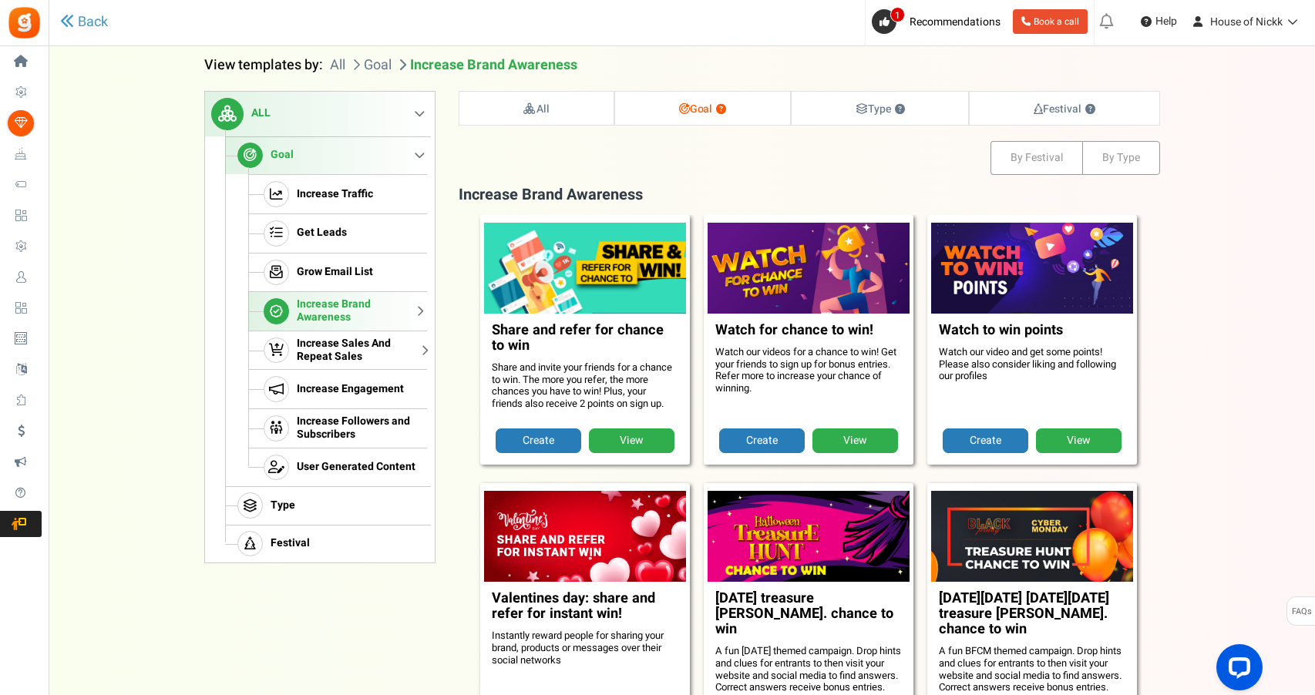
click at [388, 346] on span "Increase Sales And Repeat Sales" at bounding box center [360, 351] width 126 height 26
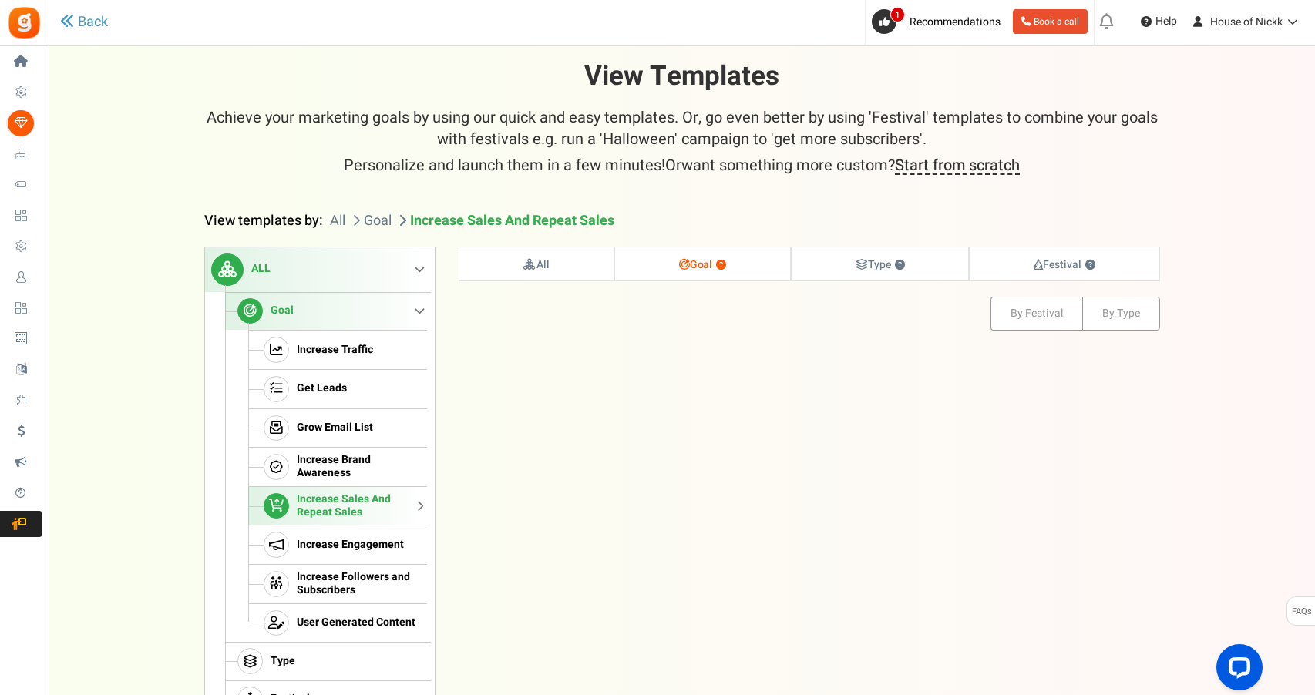
scroll to position [0, 0]
click at [572, 253] on link "All" at bounding box center [536, 263] width 154 height 33
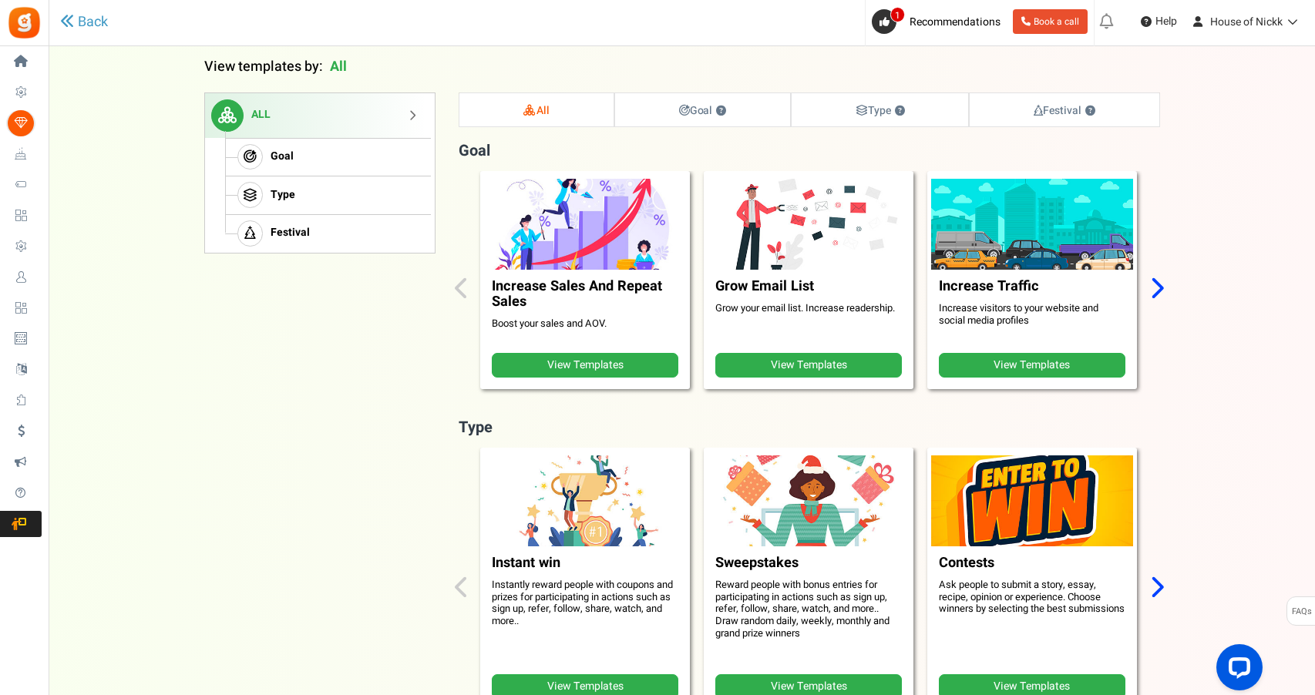
scroll to position [156, 0]
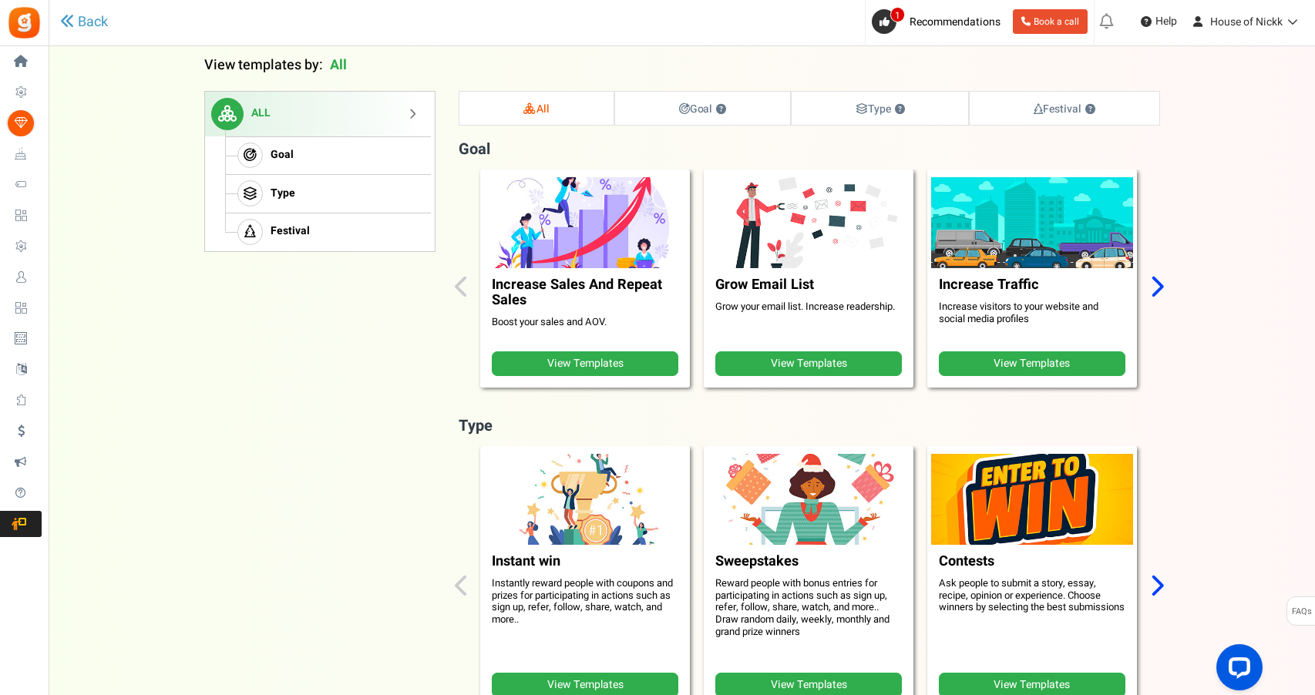
click at [640, 368] on link "View Templates" at bounding box center [585, 363] width 187 height 25
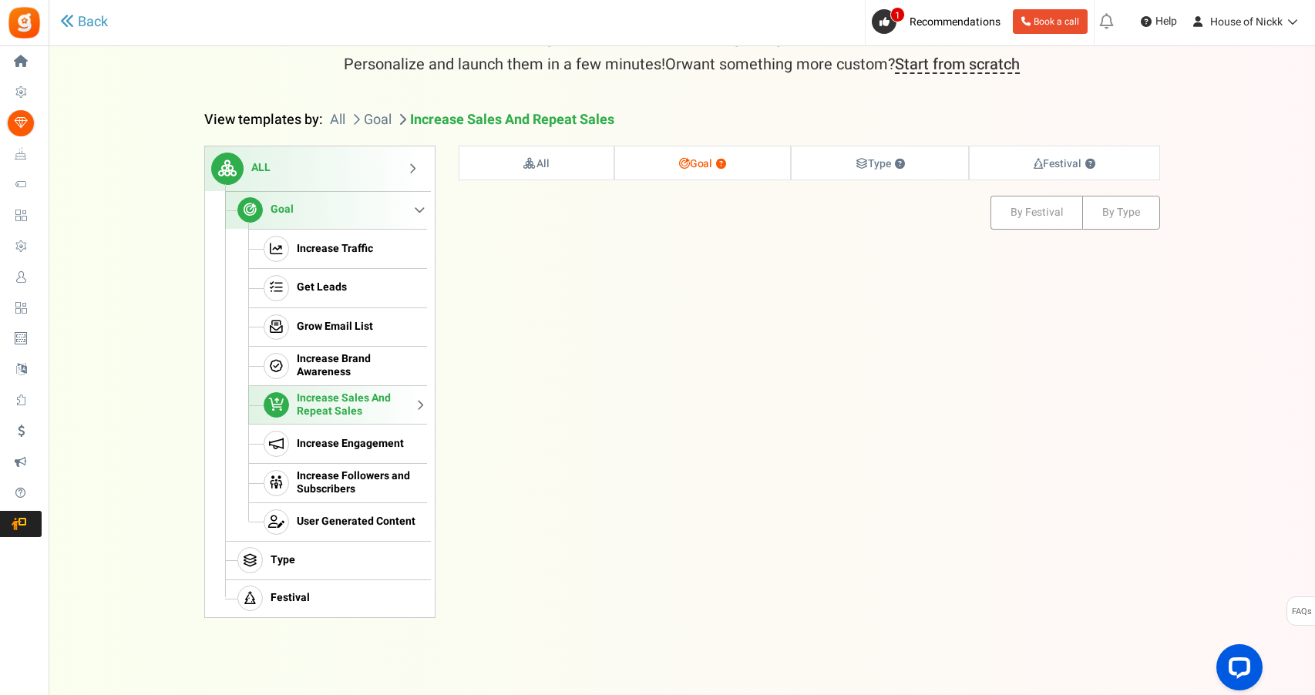
scroll to position [100, 0]
click at [341, 431] on link "Increase Engagement" at bounding box center [337, 444] width 179 height 39
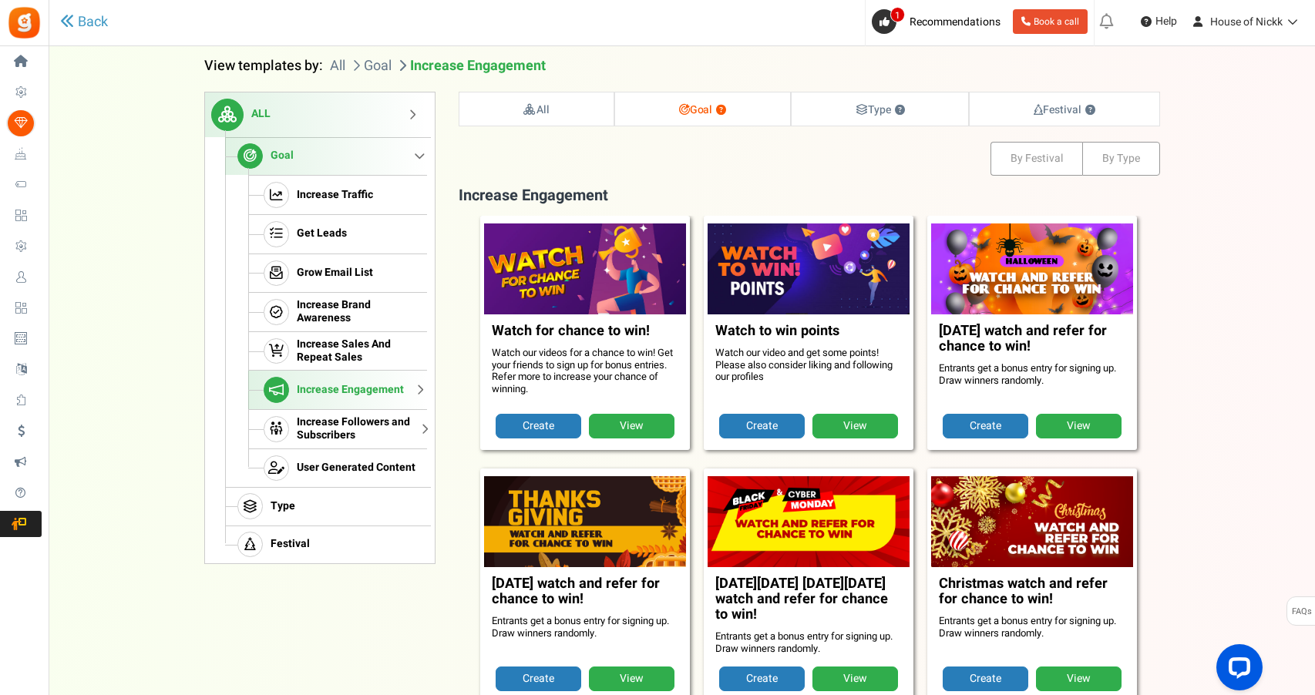
scroll to position [156, 0]
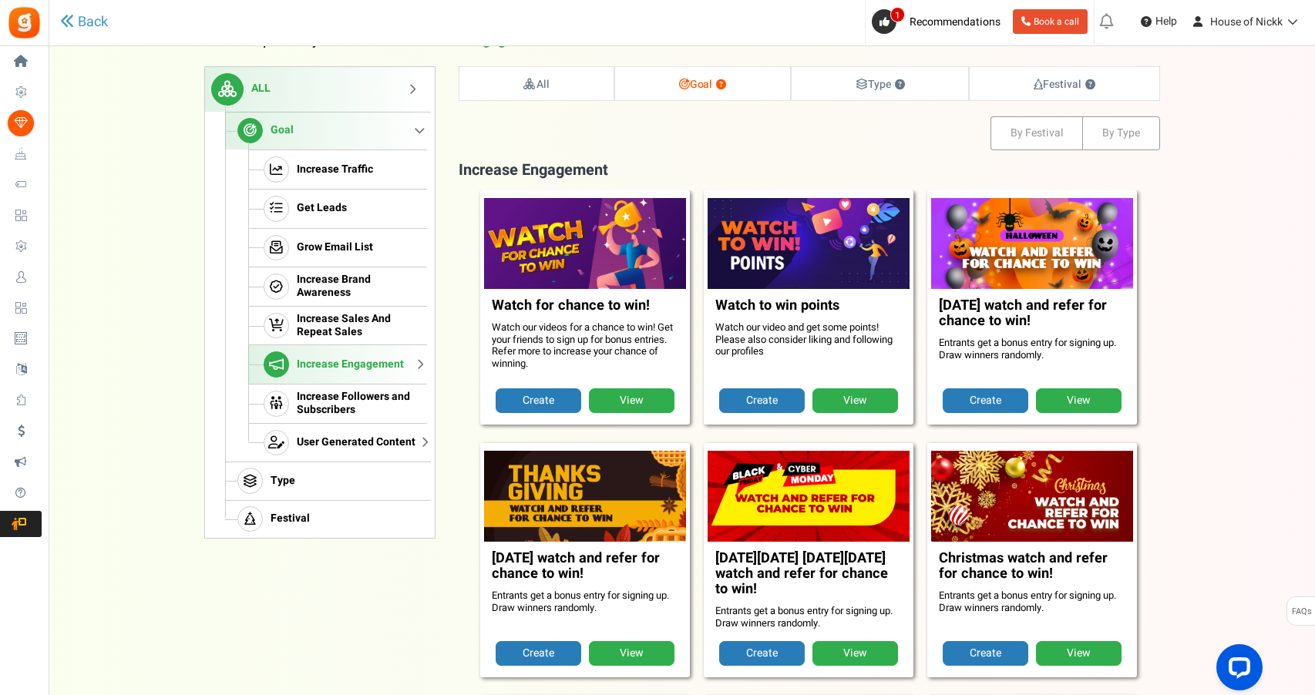
click at [393, 445] on span "User Generated Content" at bounding box center [356, 442] width 119 height 13
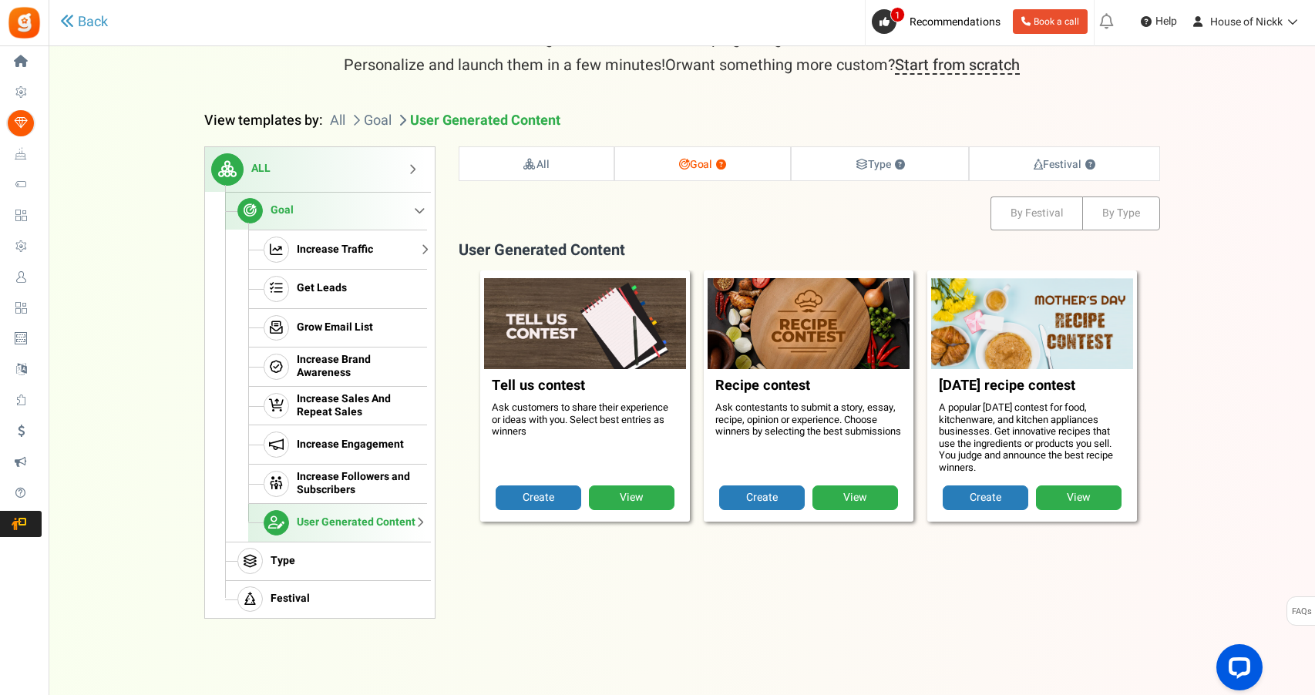
click at [317, 250] on span "Increase Traffic" at bounding box center [335, 250] width 76 height 13
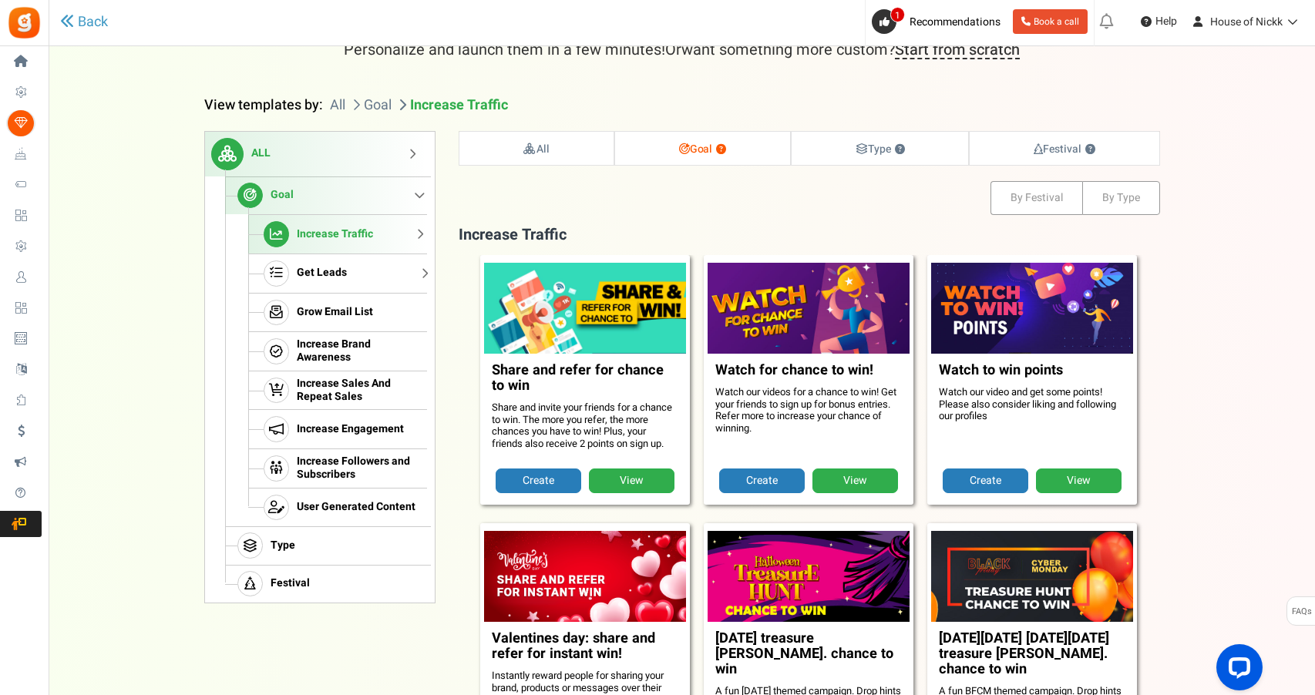
click at [324, 275] on link "Get Leads" at bounding box center [337, 273] width 179 height 39
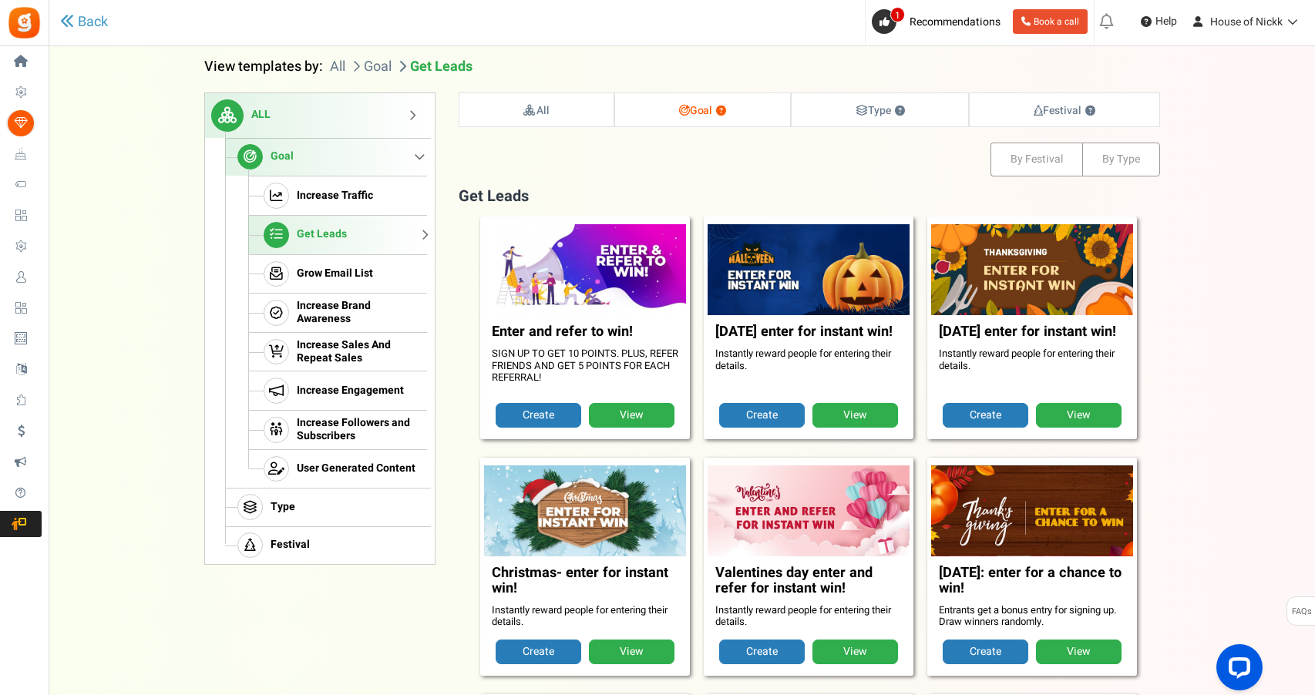
scroll to position [156, 0]
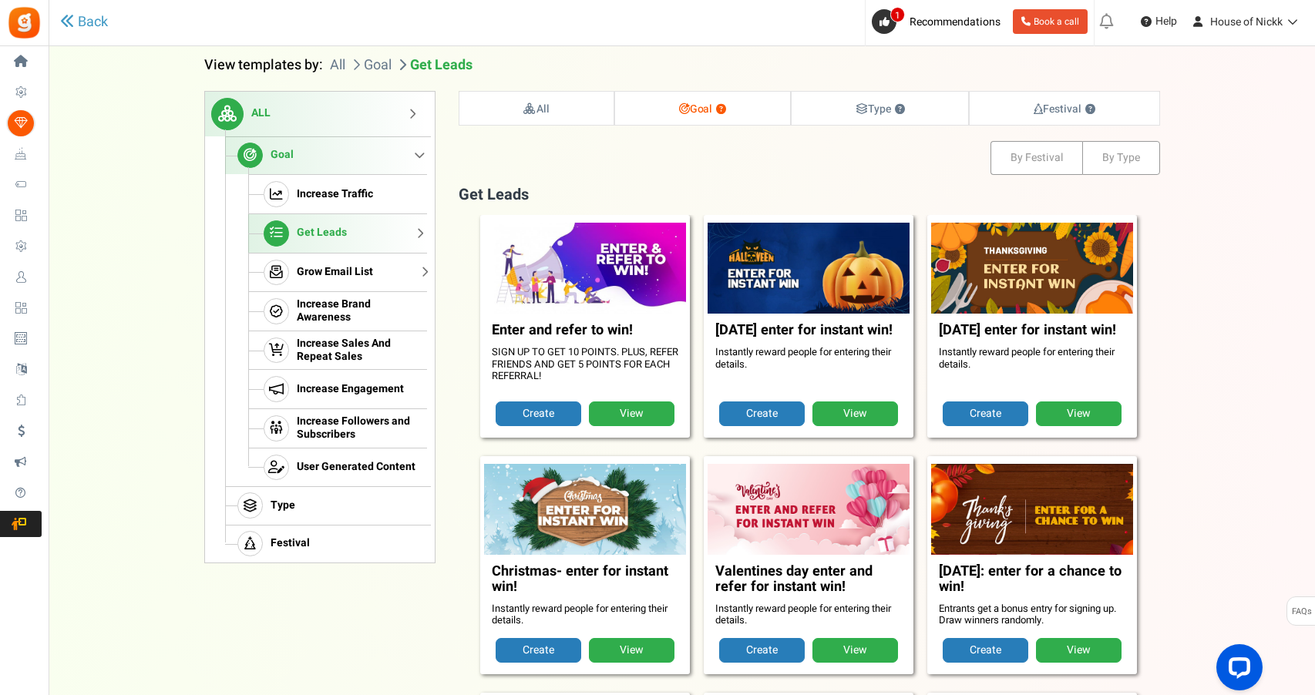
click at [355, 275] on span "Grow Email List" at bounding box center [335, 272] width 76 height 13
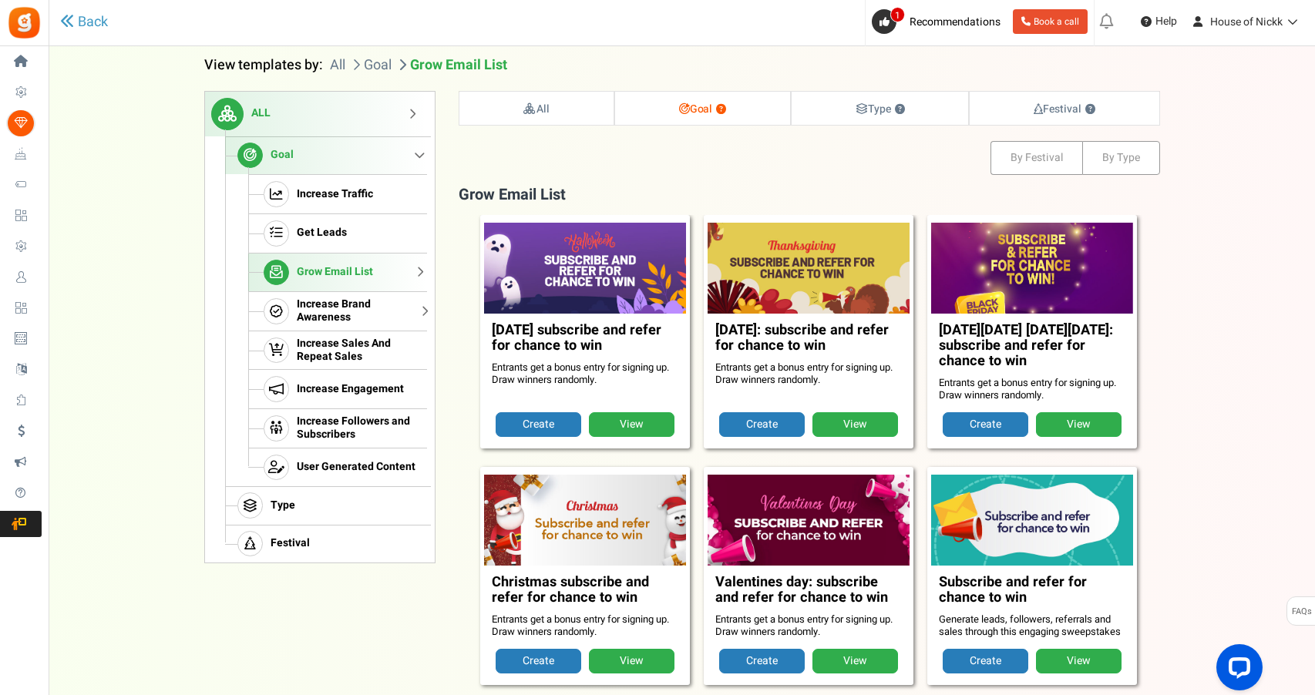
click at [366, 298] on span "Increase Brand Awareness" at bounding box center [360, 311] width 126 height 26
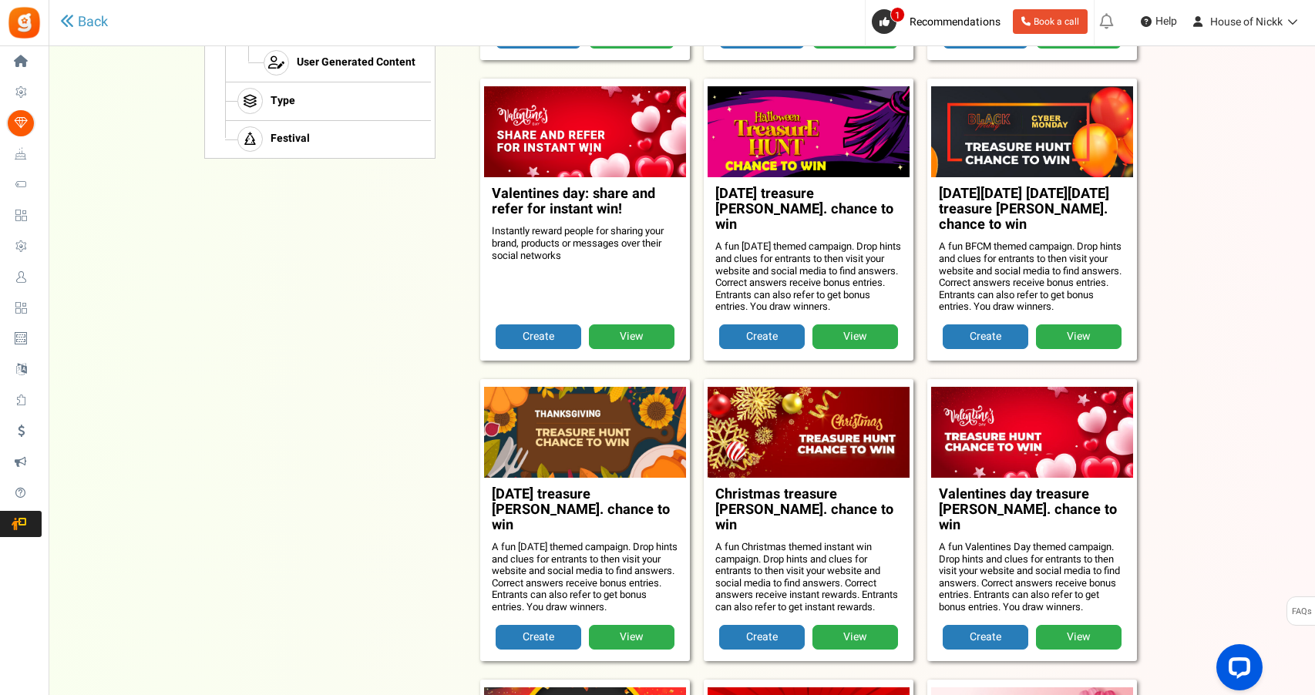
scroll to position [558, 0]
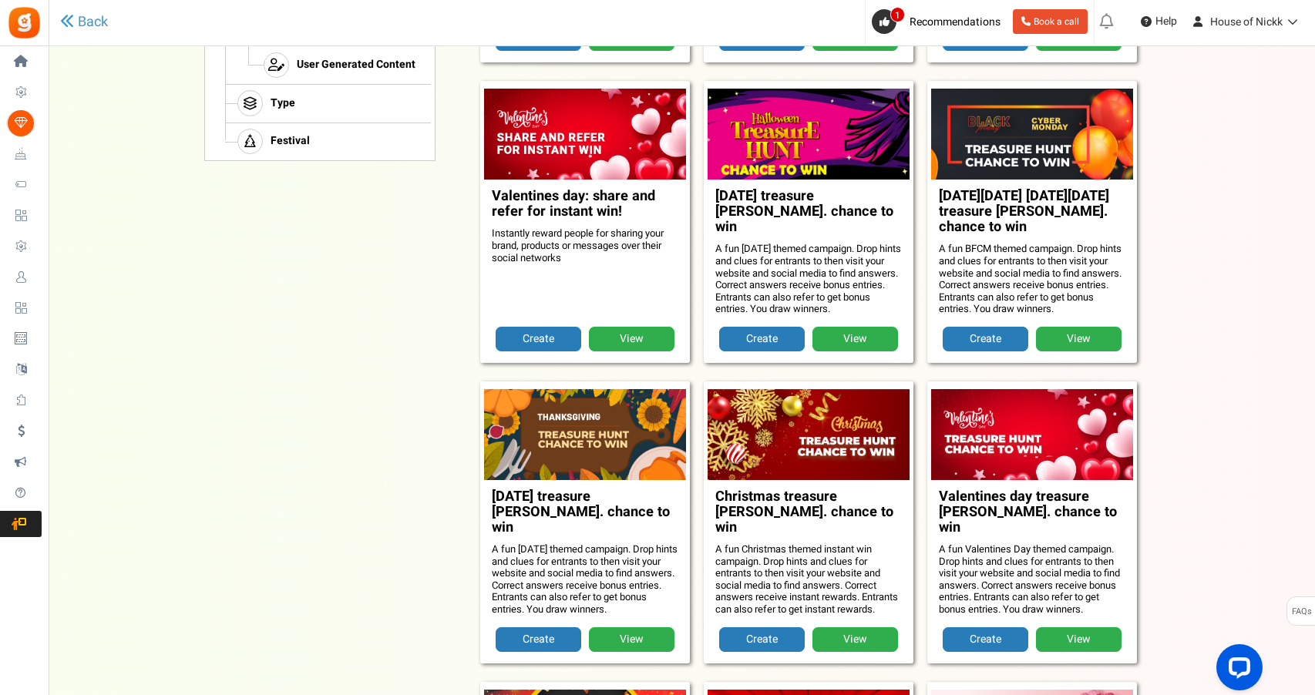
click at [839, 327] on link "View" at bounding box center [855, 339] width 86 height 25
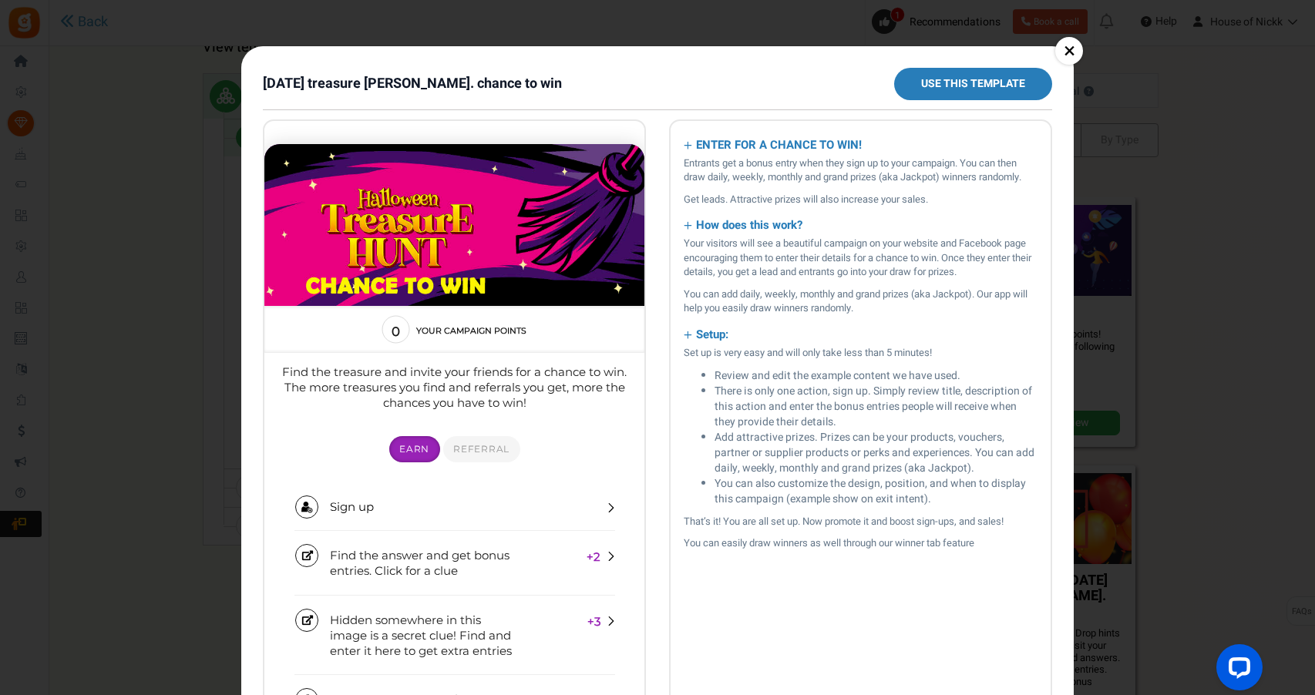
scroll to position [0, 0]
click at [1070, 56] on link "×" at bounding box center [1069, 51] width 28 height 28
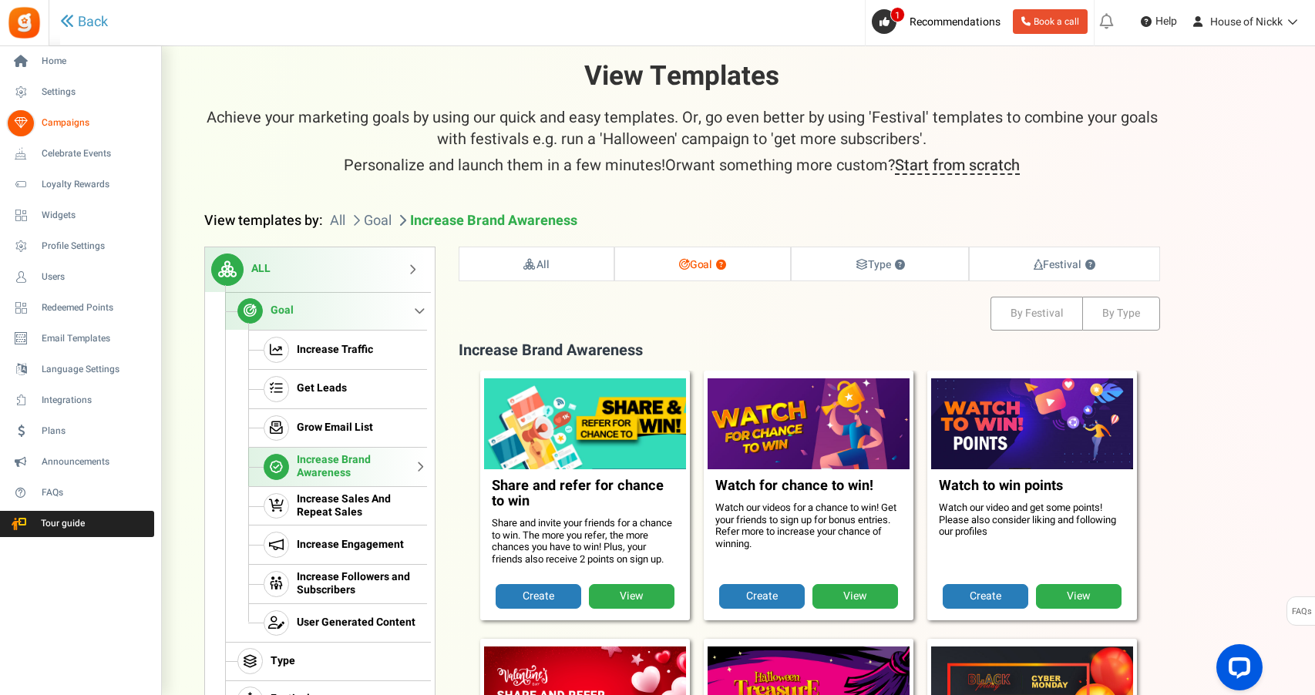
click at [29, 130] on icon at bounding box center [21, 123] width 26 height 26
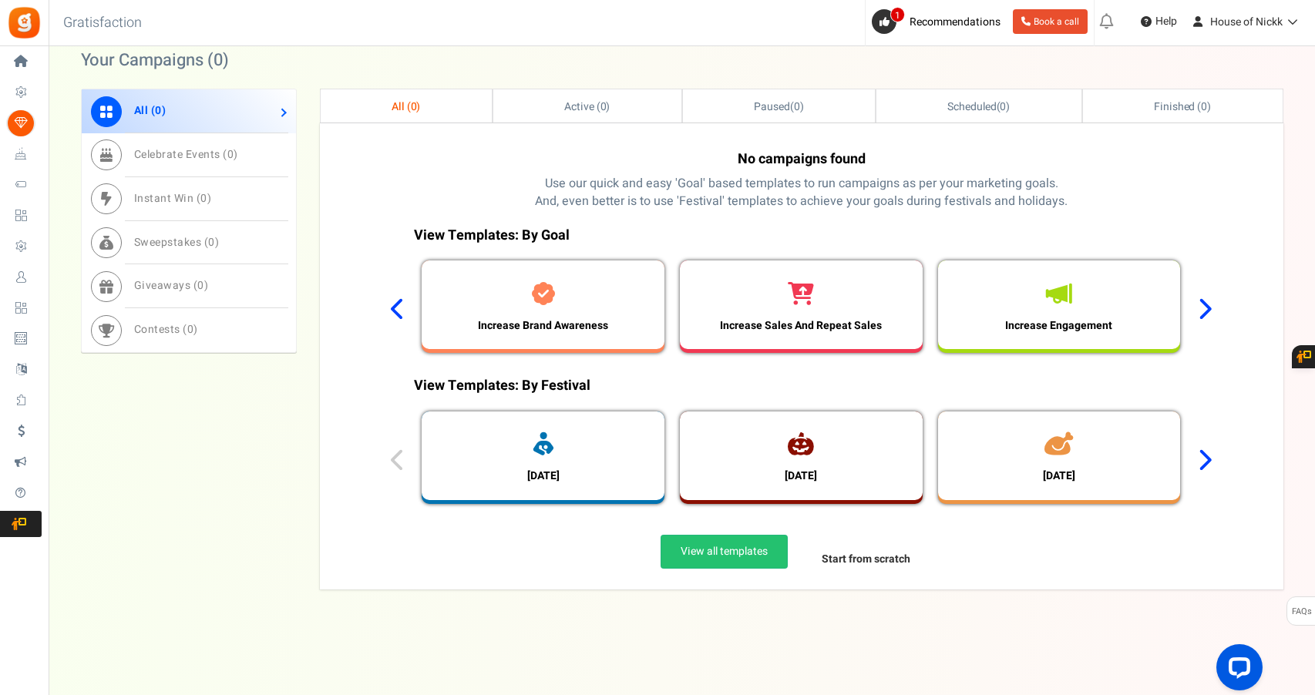
scroll to position [716, 0]
click at [900, 550] on link "Start from scratch" at bounding box center [866, 560] width 129 height 34
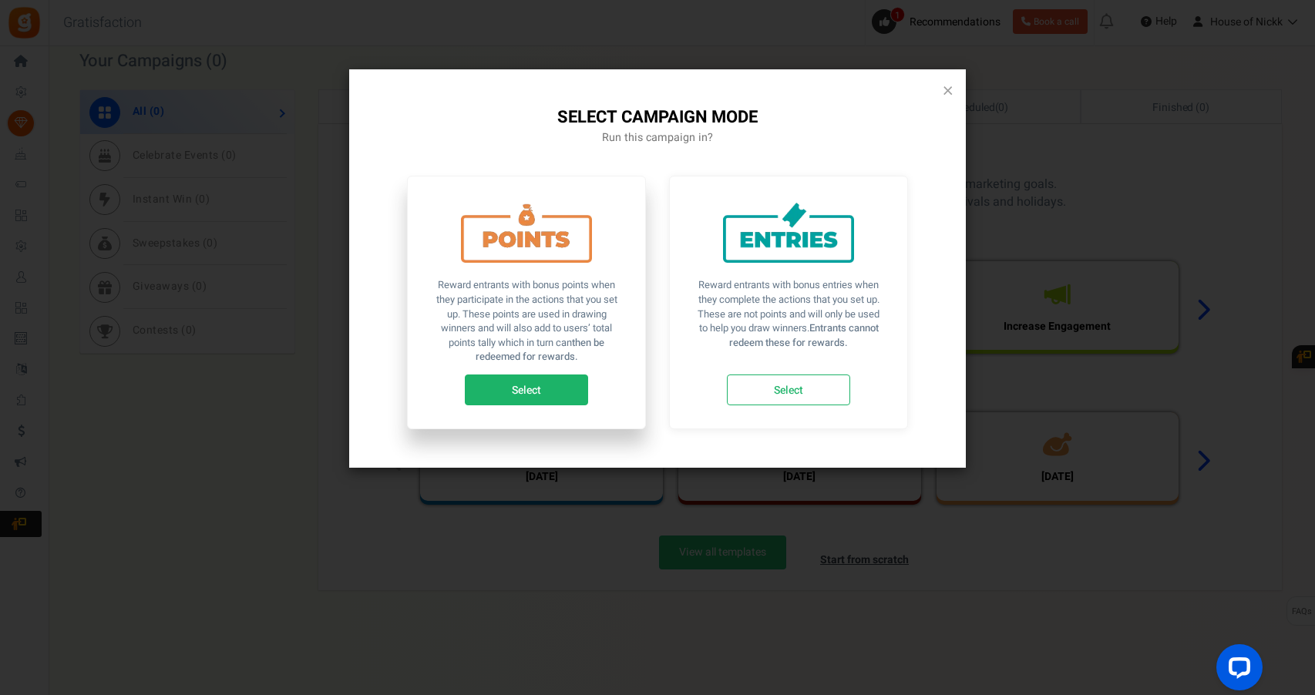
click at [556, 387] on link "Select" at bounding box center [526, 390] width 123 height 31
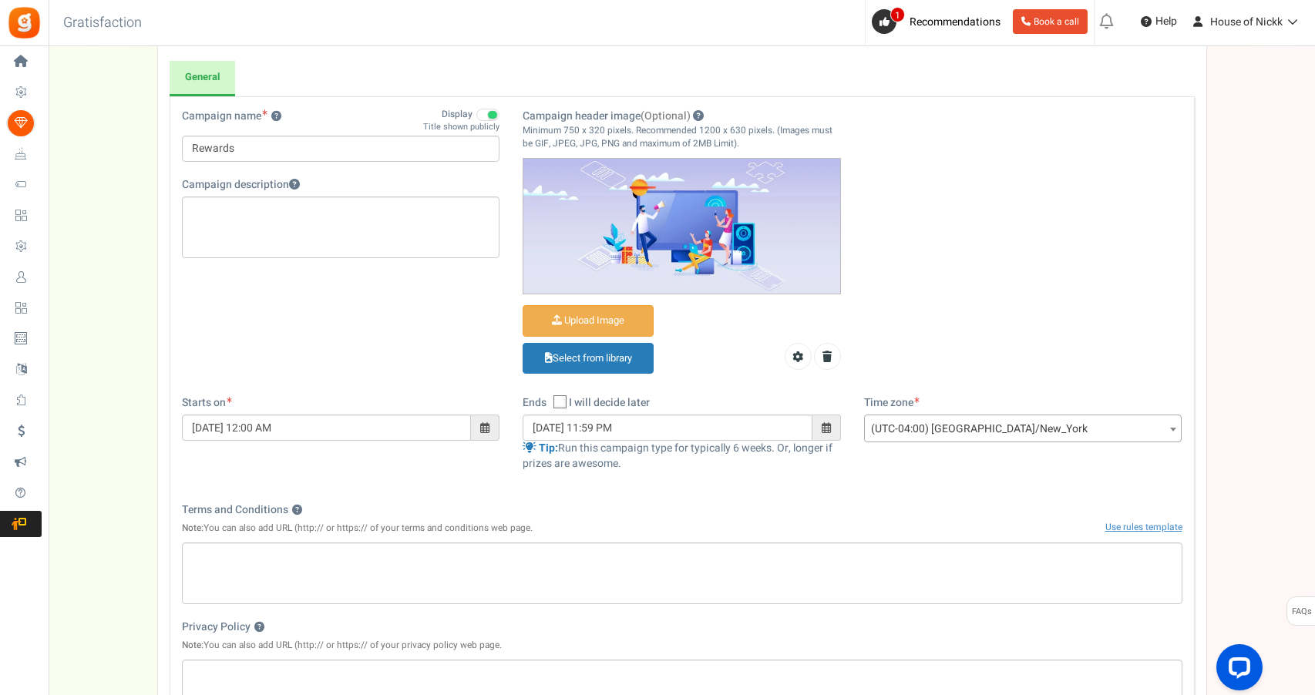
scroll to position [139, 0]
click at [566, 401] on icon at bounding box center [561, 401] width 10 height 10
click at [548, 401] on input "I will decide later" at bounding box center [543, 402] width 10 height 10
checkbox input "true"
click at [491, 422] on span at bounding box center [485, 426] width 29 height 26
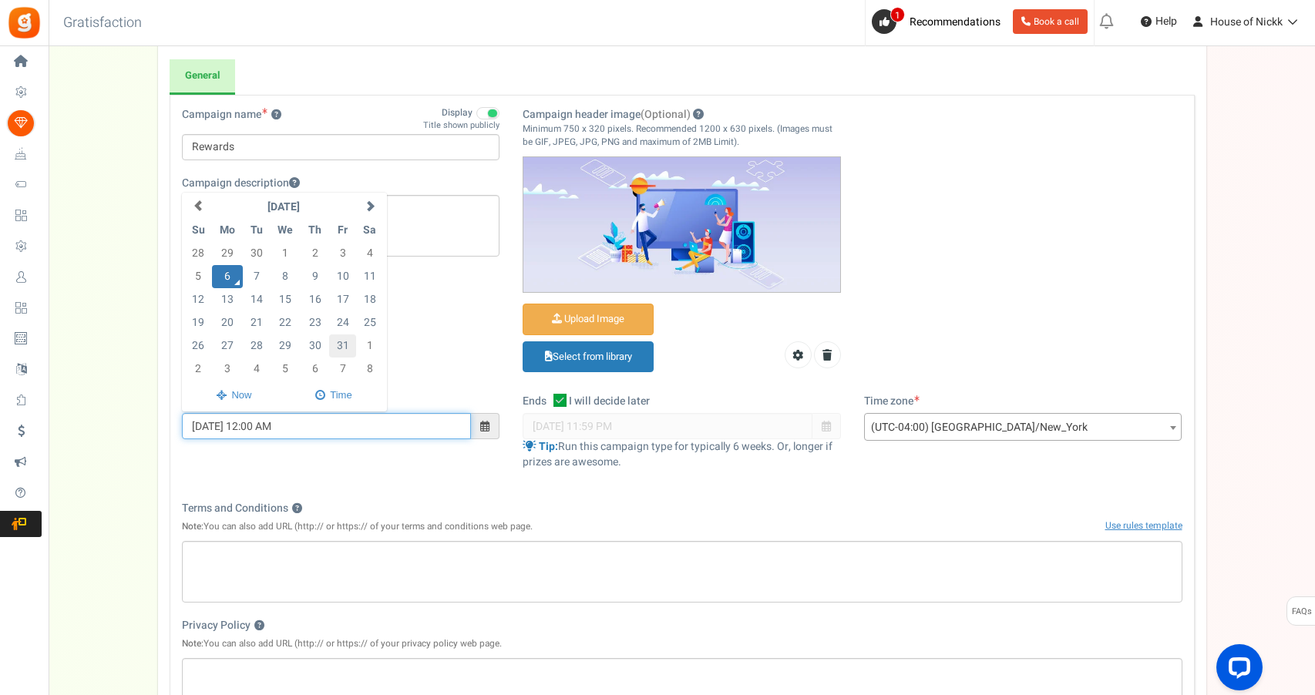
click at [346, 345] on td "31" at bounding box center [342, 345] width 27 height 23
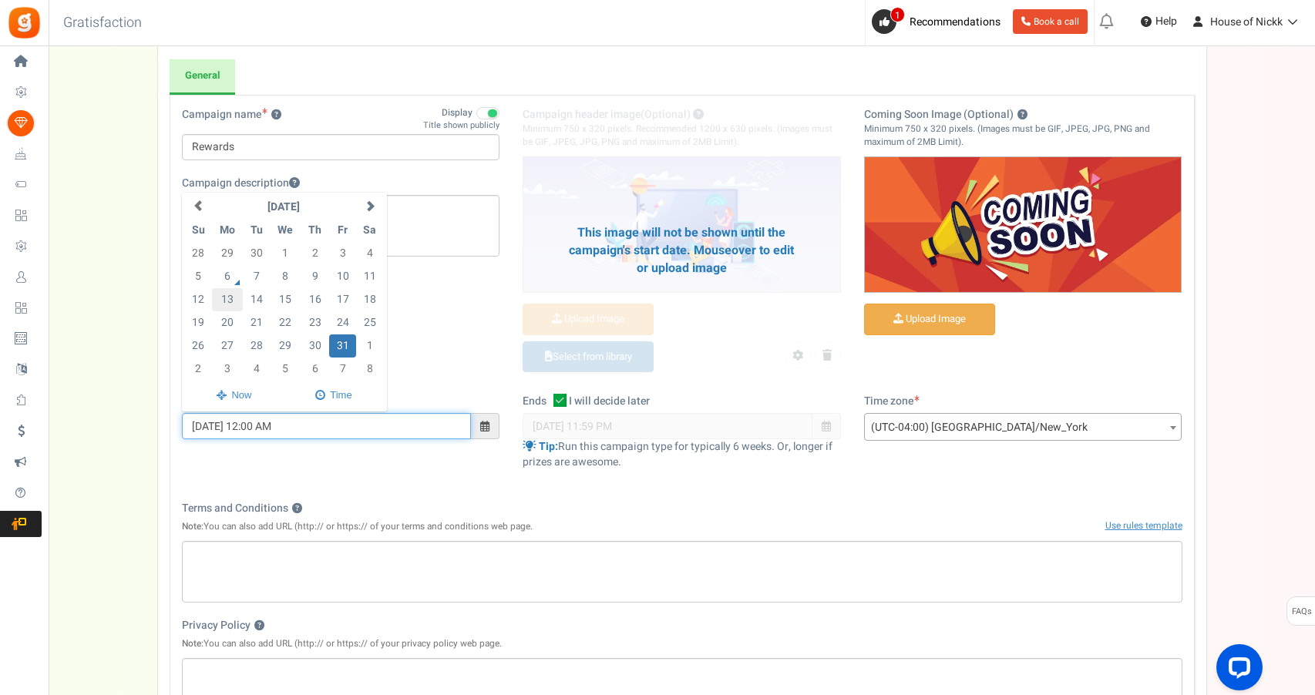
click at [226, 301] on td "13" at bounding box center [228, 299] width 32 height 23
type input "[DATE] 12:00 AM"
click at [381, 457] on div "Starts on [DATE] 12:00 AM [DATE] Su Mo Tu We Th Fr Sa 28 29 30 1 2 3 4 5 6 7 8 …" at bounding box center [682, 440] width 1024 height 92
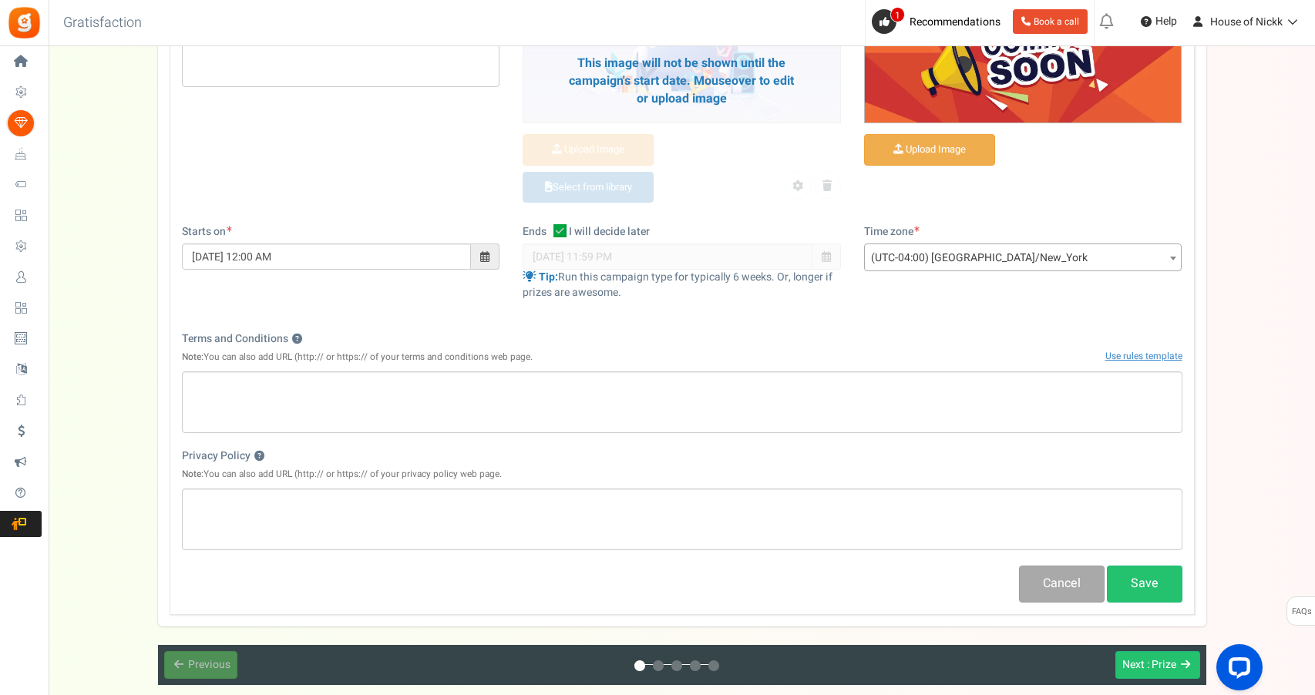
scroll to position [321, 0]
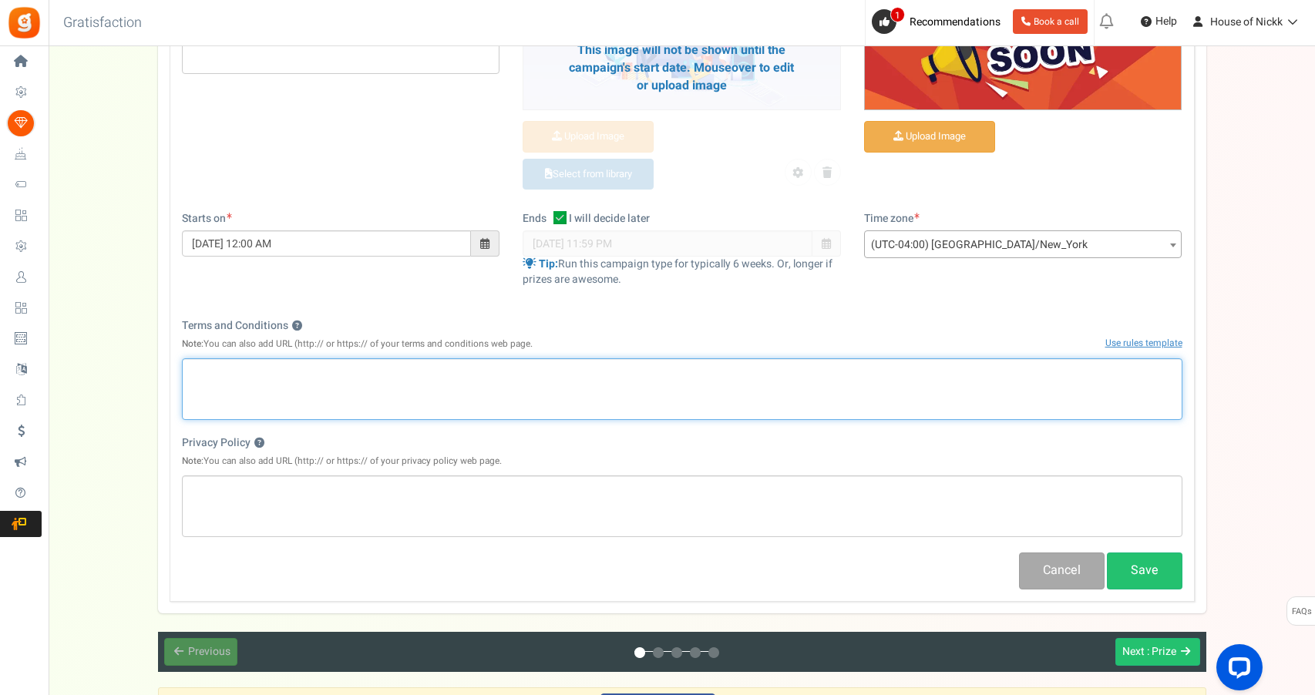
click at [264, 368] on p "Editor, competition_terms" at bounding box center [682, 371] width 980 height 15
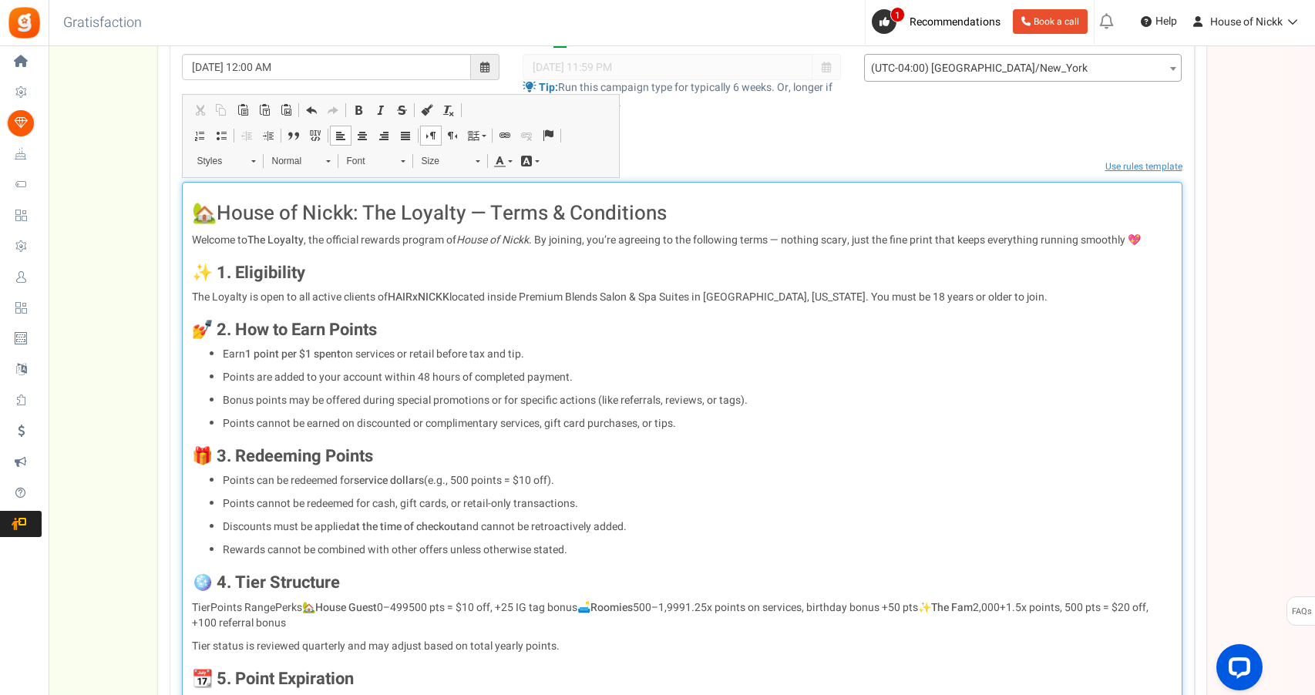
scroll to position [496, 0]
click at [214, 205] on h2 "🏡 House of Nickk: The Loyalty — Terms & Conditions" at bounding box center [682, 216] width 980 height 22
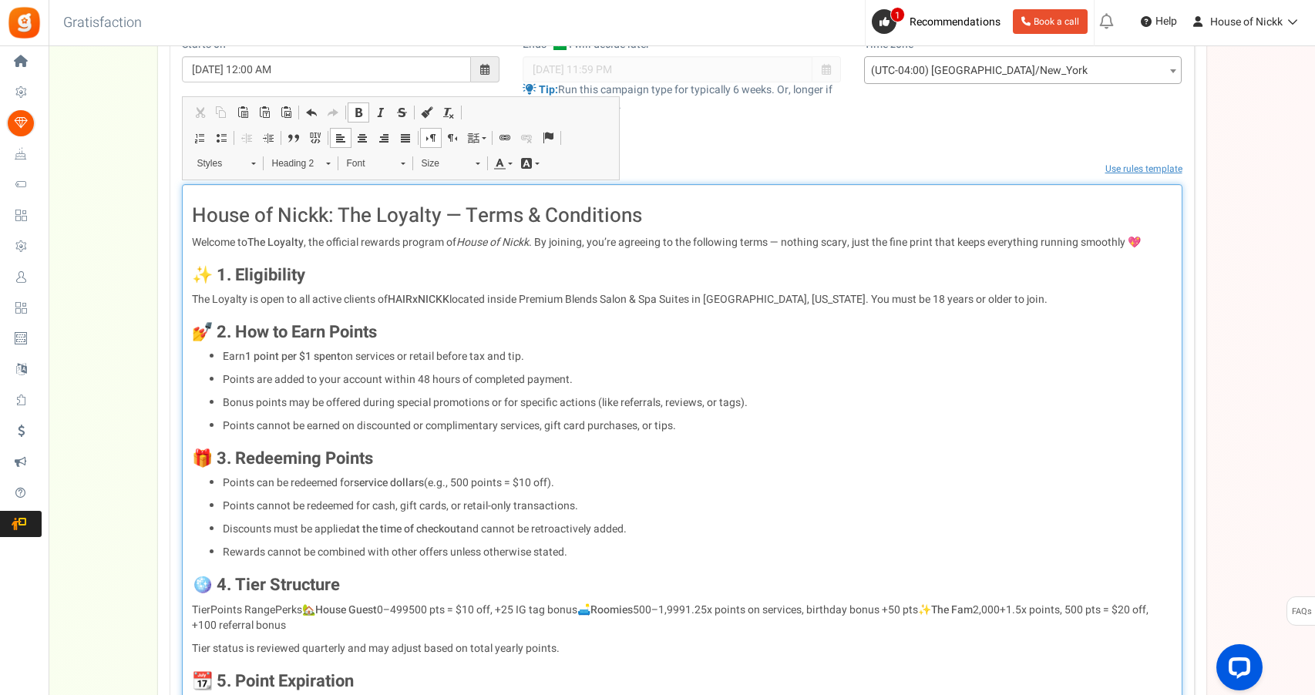
click at [211, 269] on h3 "✨ 1. Eligibility" at bounding box center [682, 275] width 980 height 18
click at [211, 328] on h3 "💅 2. How to Earn Points" at bounding box center [682, 332] width 980 height 18
click at [215, 325] on h3 "💅 2. How to Earn Points" at bounding box center [682, 332] width 980 height 18
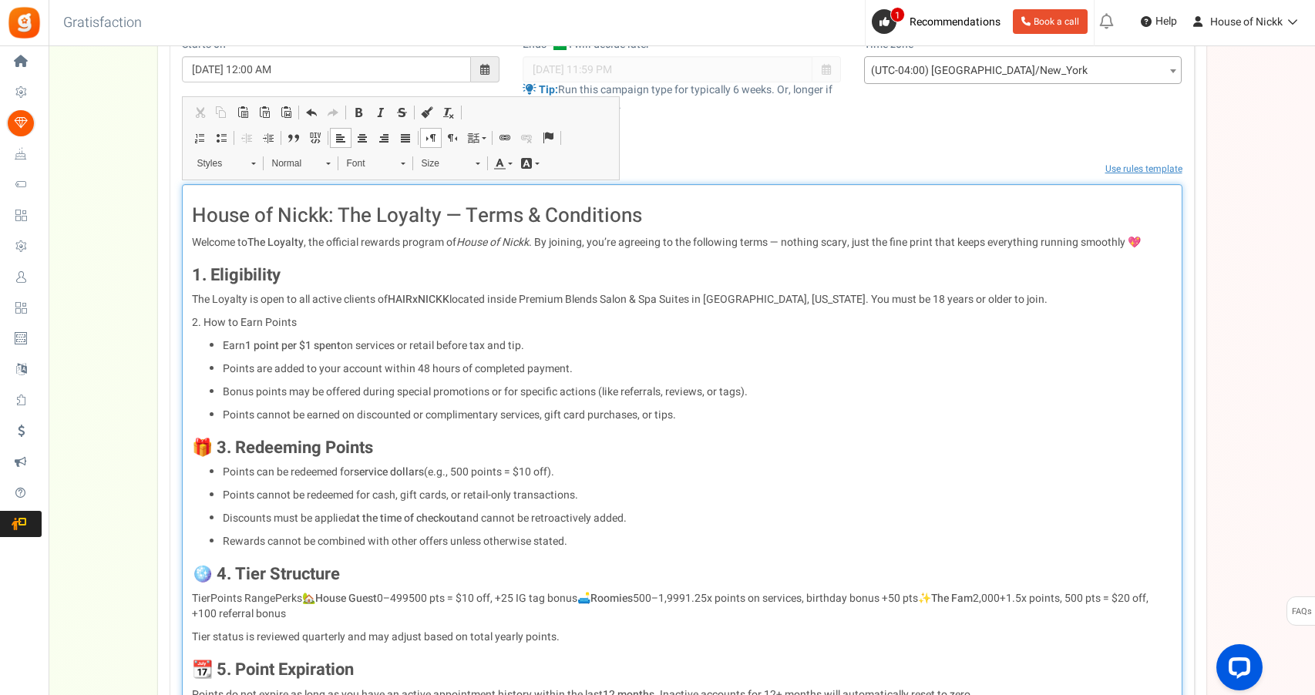
click at [315, 112] on span at bounding box center [311, 112] width 12 height 12
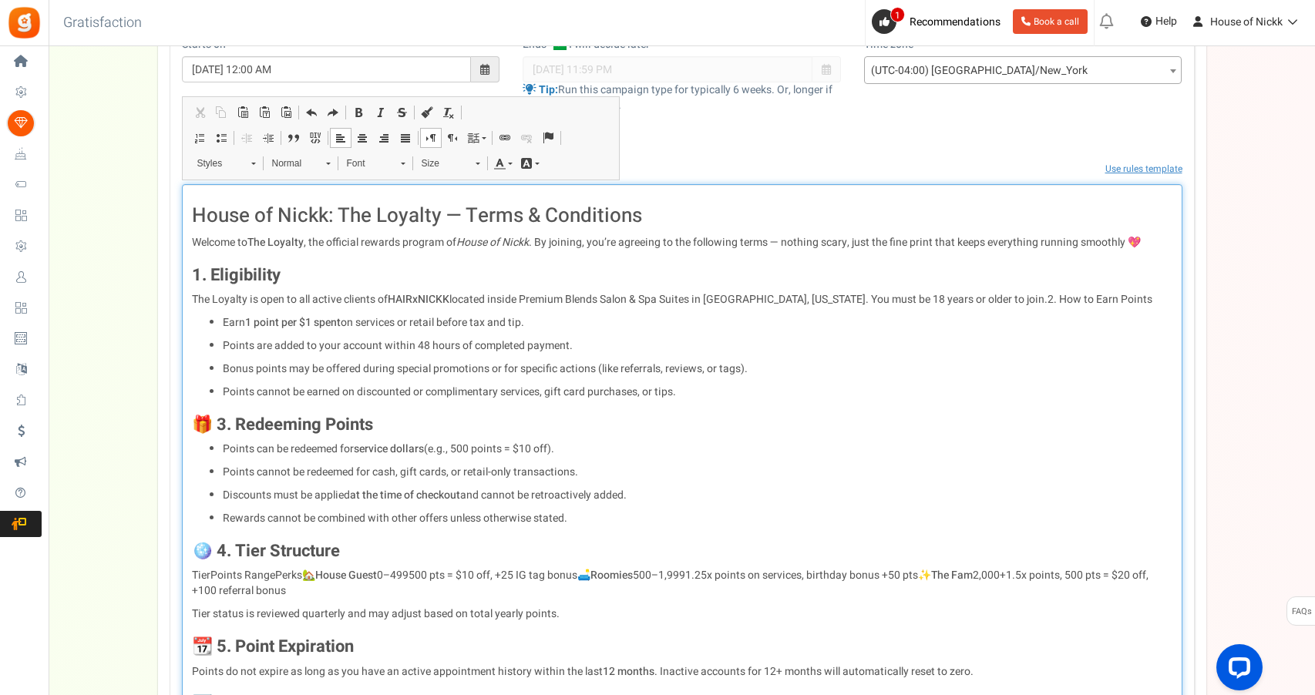
click at [315, 112] on span at bounding box center [311, 112] width 12 height 12
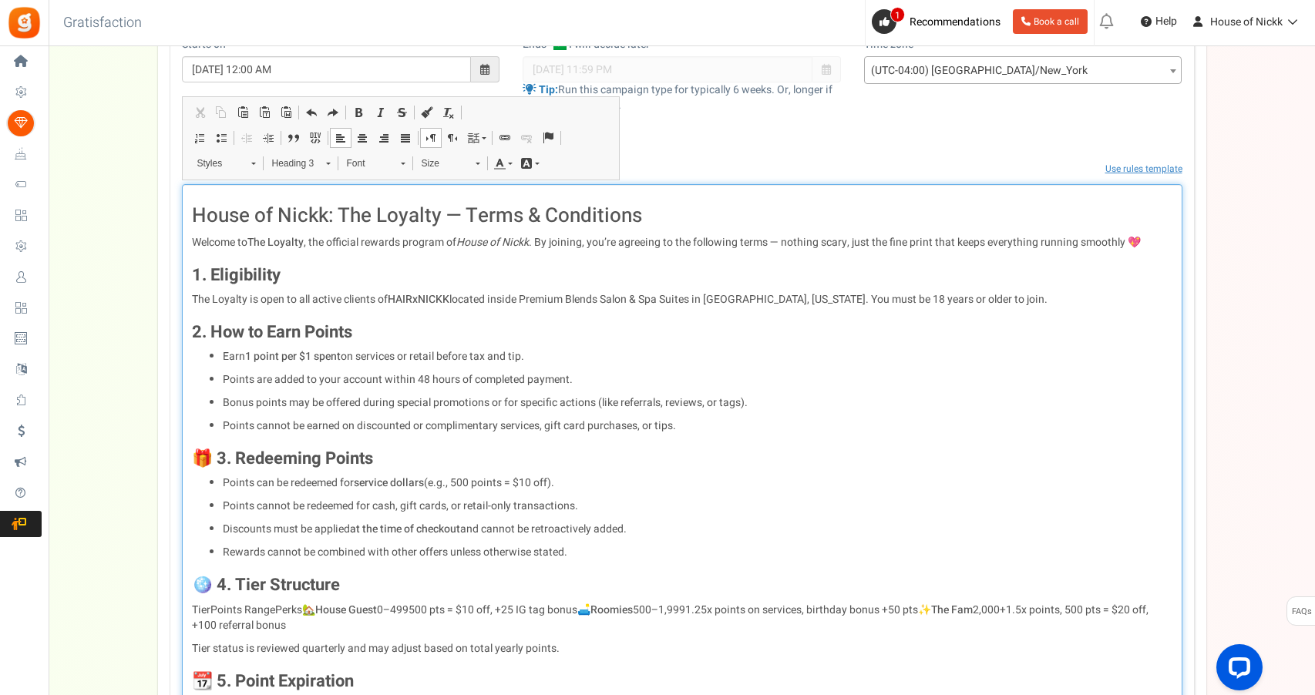
click at [213, 449] on h3 "🎁 3. Redeeming Points" at bounding box center [682, 458] width 980 height 18
click at [213, 588] on h3 "🪩 4. Tier Structure" at bounding box center [682, 585] width 980 height 18
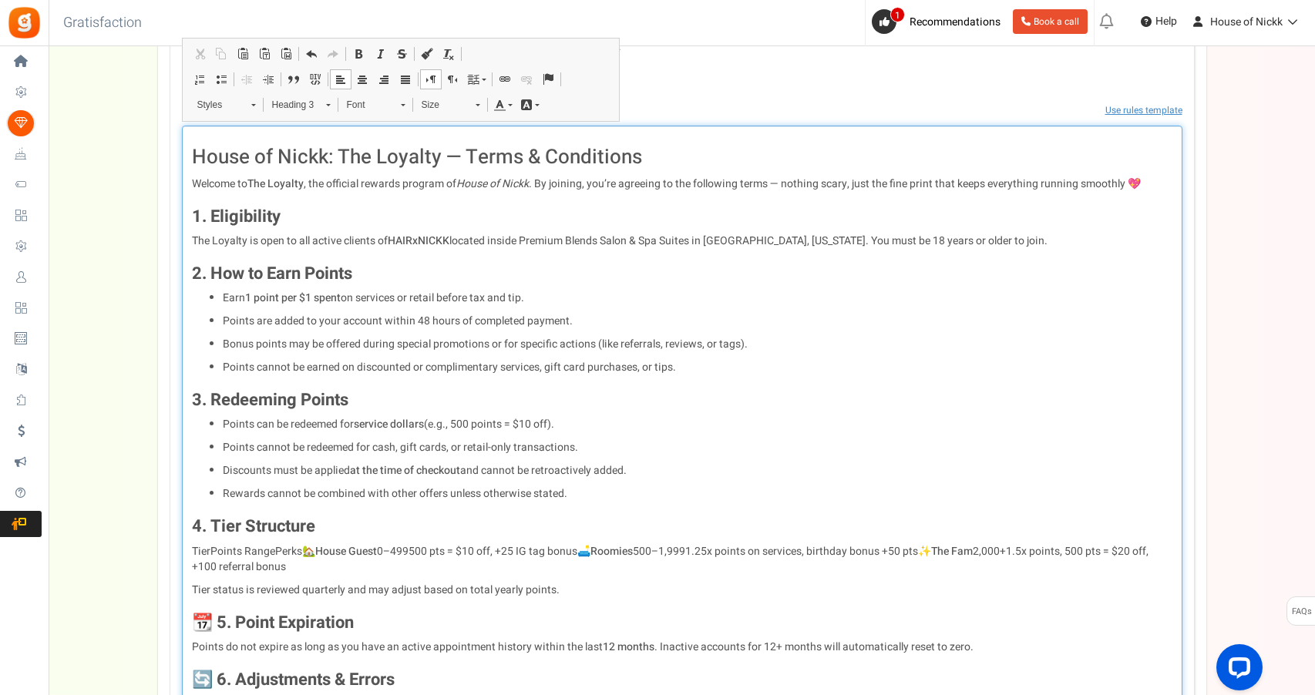
scroll to position [572, 0]
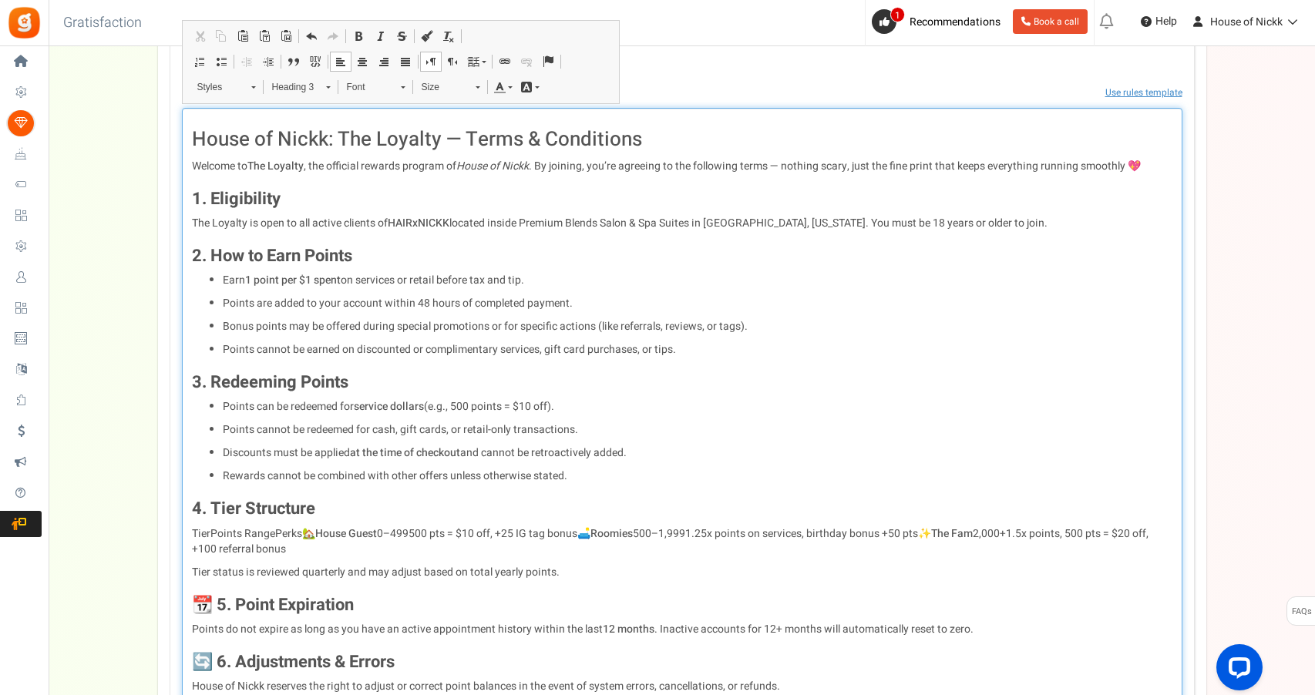
click at [217, 603] on h3 "📆 5. Point Expiration" at bounding box center [682, 605] width 980 height 18
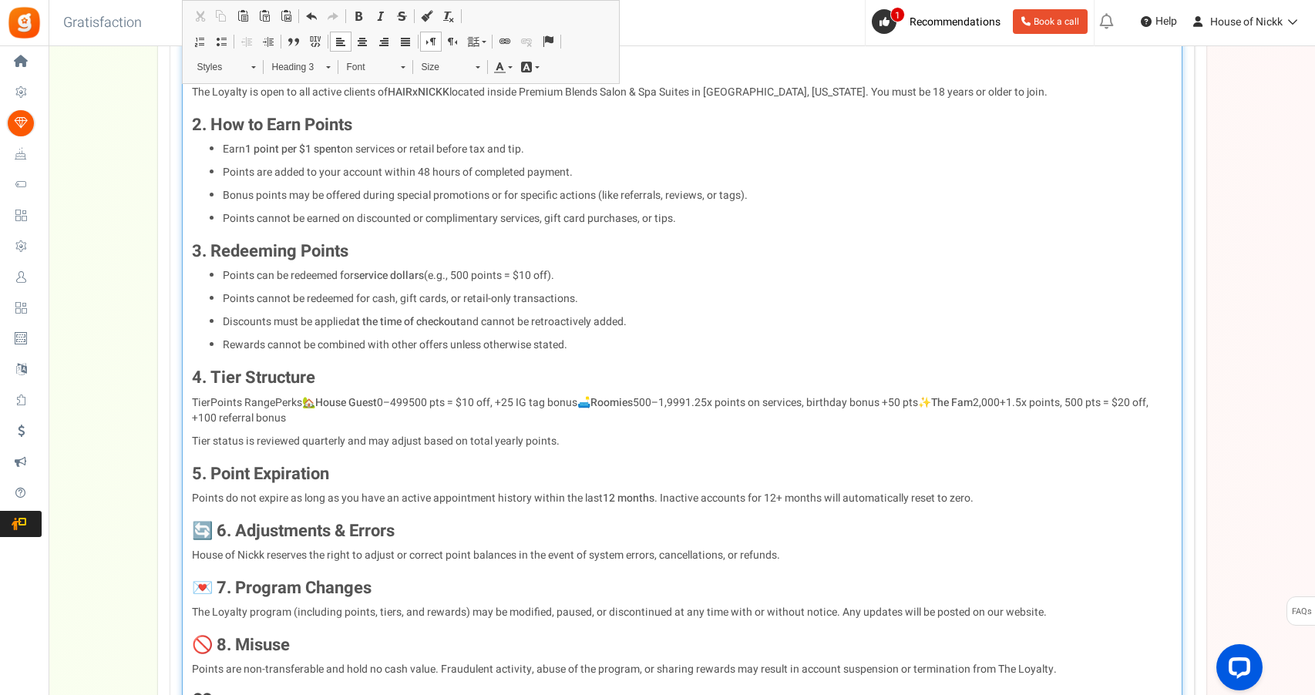
scroll to position [704, 0]
click at [215, 520] on h3 "🔄 6. Adjustments & Errors" at bounding box center [682, 529] width 980 height 18
click at [216, 577] on h3 "💌 7. Program Changes" at bounding box center [682, 586] width 980 height 18
click at [210, 639] on h3 "🚫 8. Misuse" at bounding box center [682, 643] width 980 height 18
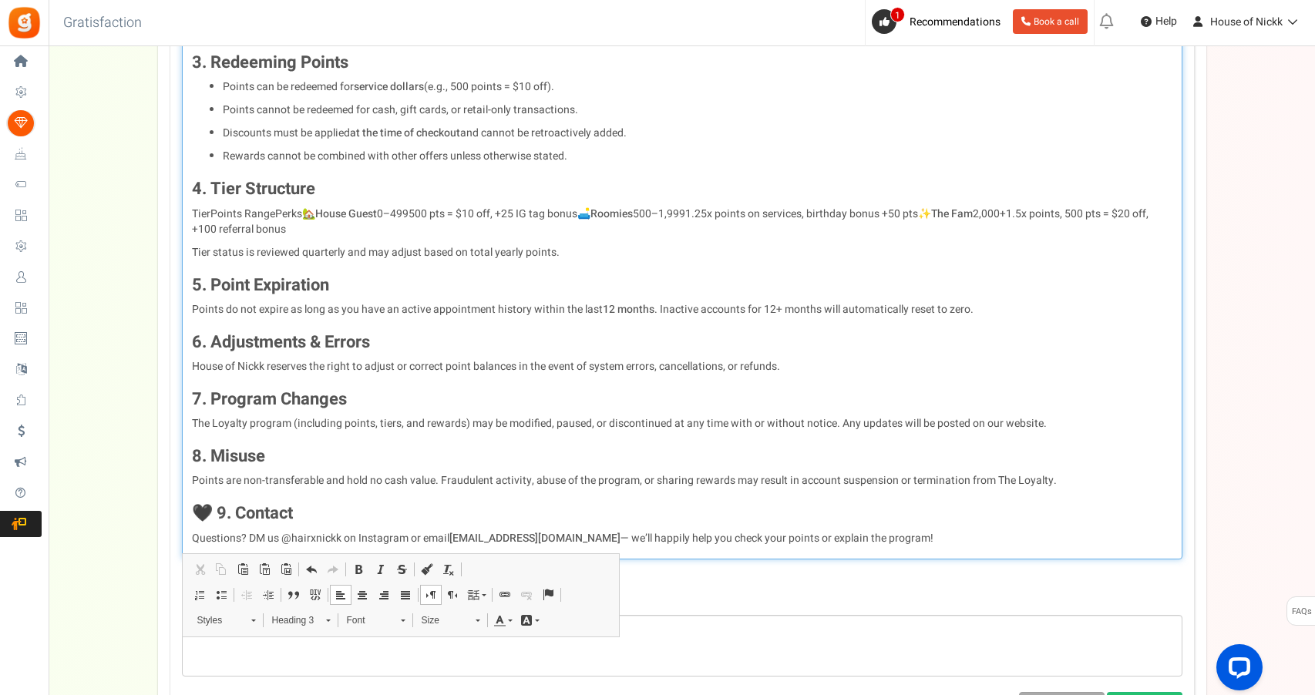
scroll to position [903, 0]
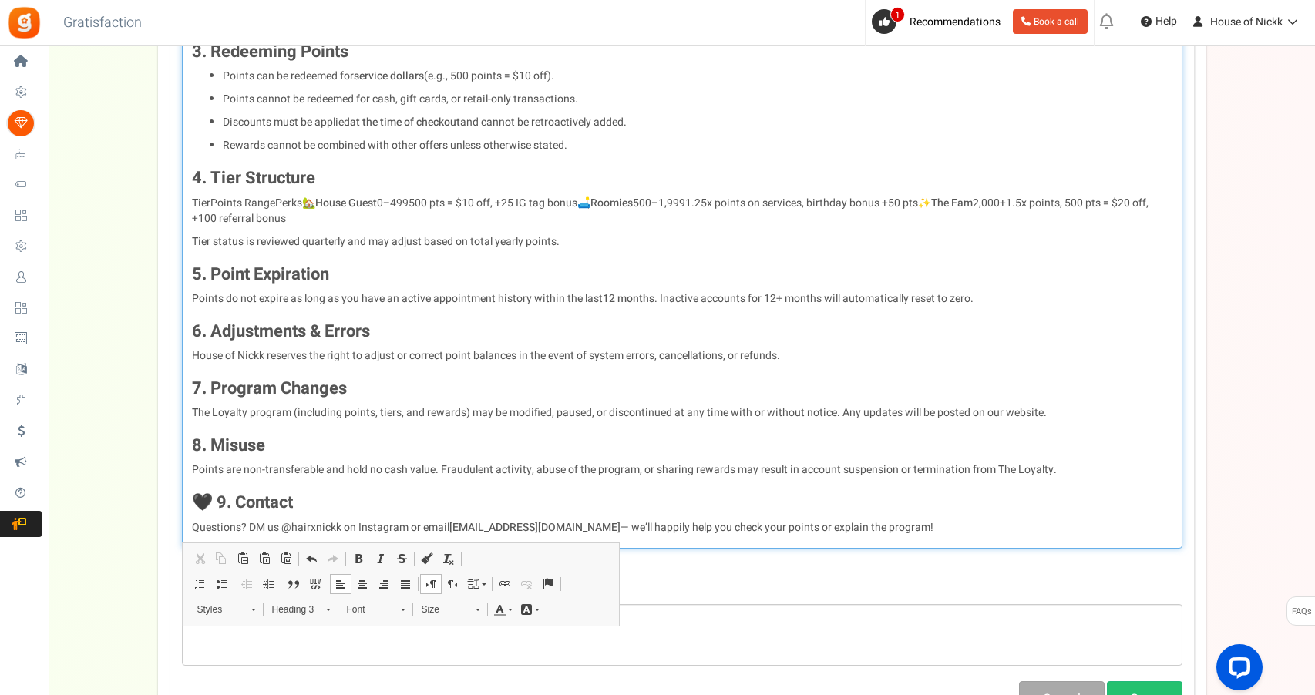
click at [213, 496] on h3 "🖤 9. Contact" at bounding box center [682, 502] width 980 height 18
click at [194, 524] on p "Questions? DM us @hairxnickk on Instagram or email [EMAIL_ADDRESS][DOMAIN_NAME]…" at bounding box center [682, 527] width 980 height 15
click at [227, 586] on span at bounding box center [221, 584] width 12 height 12
drag, startPoint x: 326, startPoint y: 520, endPoint x: 369, endPoint y: 515, distance: 43.5
click at [369, 520] on li "Questions? DM us @hairxnickk on Instagram or email [EMAIL_ADDRESS][DOMAIN_NAME]…" at bounding box center [698, 527] width 950 height 15
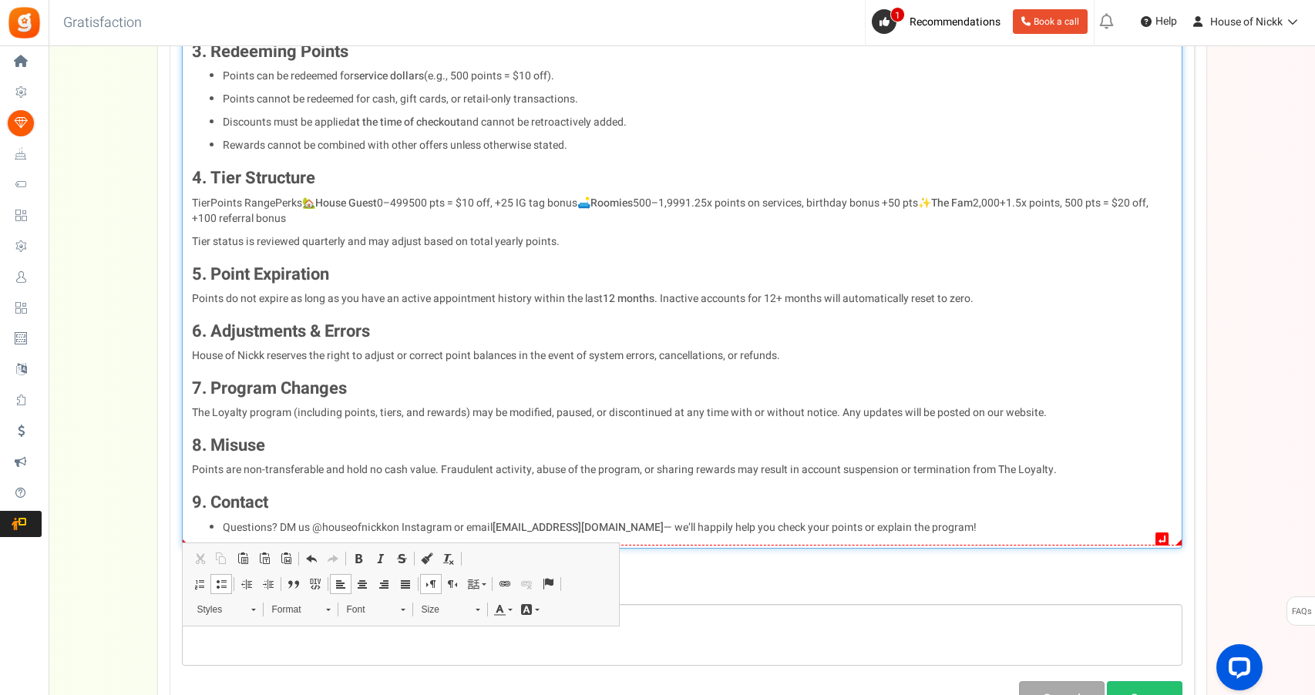
click at [504, 523] on strong "[EMAIL_ADDRESS][DOMAIN_NAME]" at bounding box center [577, 527] width 171 height 16
click at [470, 476] on div "House of Nickk: The Loyalty — Terms & Conditions Welcome to The Loyalty , the o…" at bounding box center [682, 162] width 1000 height 771
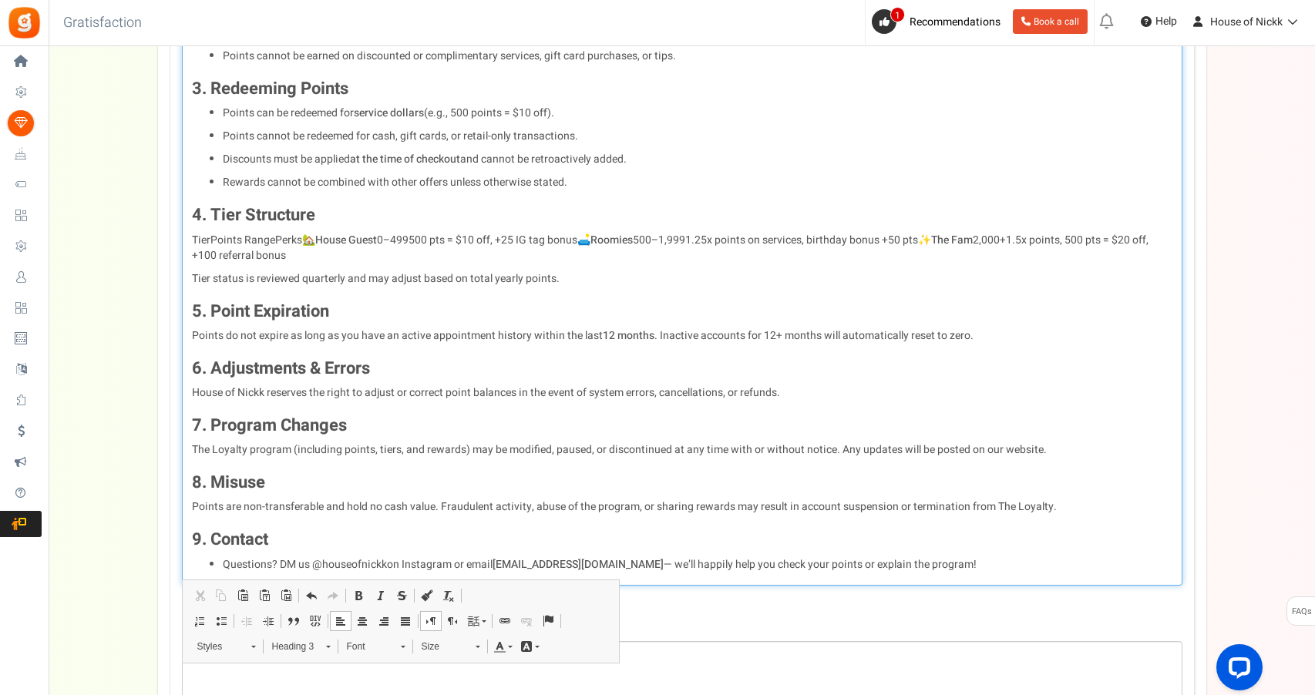
scroll to position [861, 0]
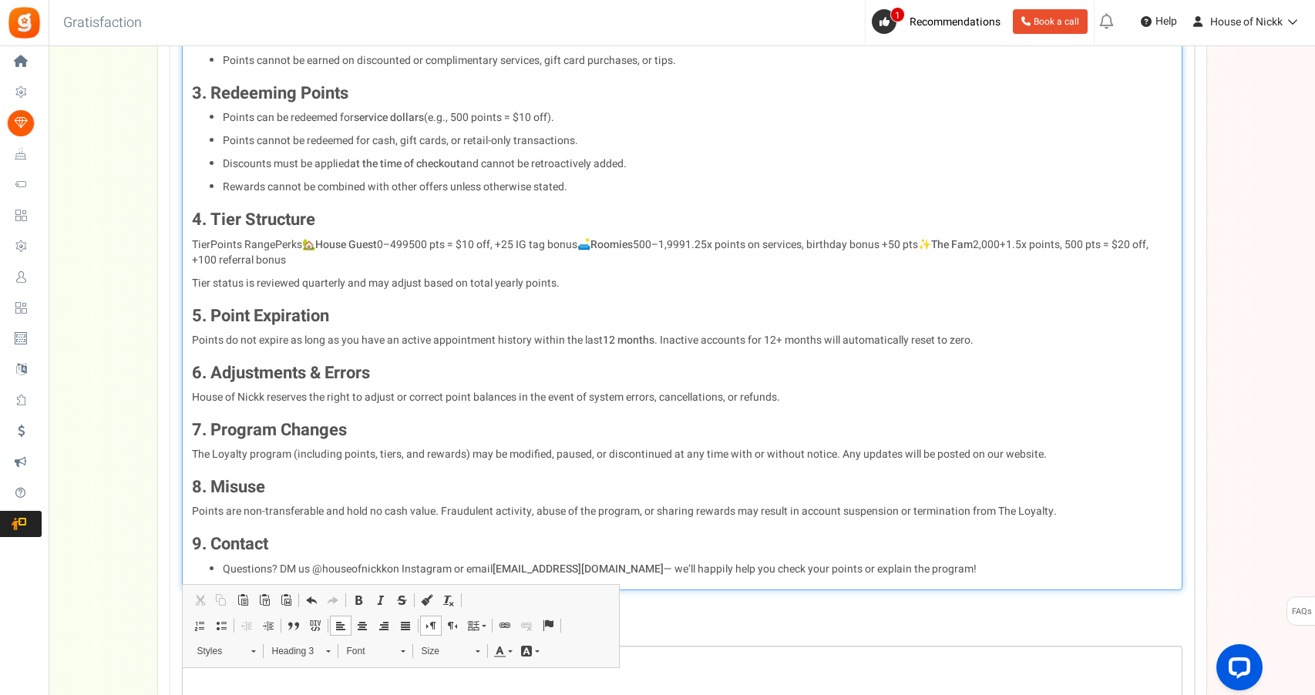
click at [194, 506] on p "Points are non-transferable and hold no cash value. Fraudulent activity, abuse …" at bounding box center [682, 511] width 980 height 15
click at [224, 629] on span at bounding box center [221, 626] width 12 height 12
click at [193, 449] on p "The Loyalty program (including points, tiers, and rewards) may be modified, pau…" at bounding box center [682, 454] width 980 height 15
click at [228, 631] on link "Insert/Remove Bulleted List" at bounding box center [221, 626] width 22 height 20
click at [192, 390] on p "House of Nickk reserves the right to adjust or correct point balances in the ev…" at bounding box center [682, 397] width 980 height 15
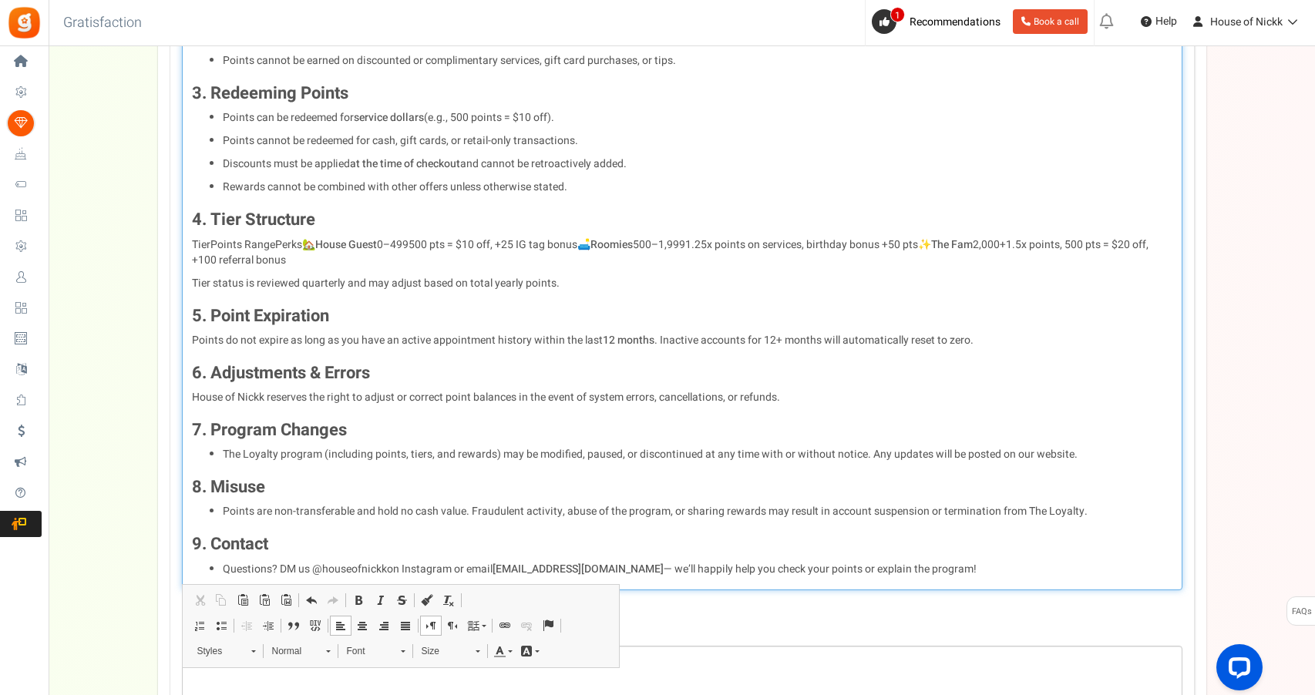
click at [225, 623] on span at bounding box center [221, 626] width 12 height 12
click at [198, 334] on p "Points do not expire as long as you have an active appointment history within t…" at bounding box center [682, 340] width 980 height 15
click at [192, 336] on p "Points do not expire as long as you have an active appointment history within t…" at bounding box center [682, 340] width 980 height 15
click at [227, 622] on link "Insert/Remove Bulleted List" at bounding box center [221, 626] width 22 height 20
click at [190, 242] on div "House of Nickk: The Loyalty — Terms & Conditions Welcome to The Loyalty , the o…" at bounding box center [682, 204] width 1000 height 771
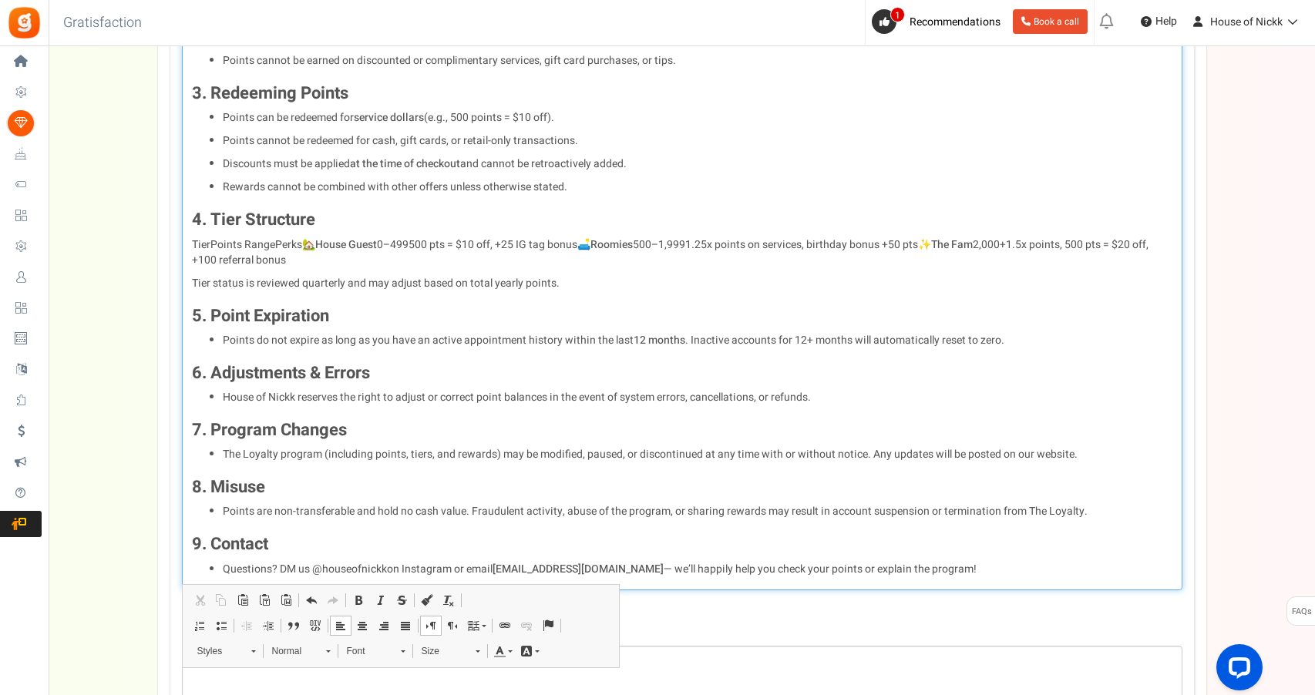
click at [219, 628] on span at bounding box center [221, 626] width 12 height 12
click at [334, 237] on li "TierPoints RangePerks🏡 House Guest 0–499500 pts = $10 off, +25 IG tag bonus🛋️ R…" at bounding box center [698, 252] width 950 height 31
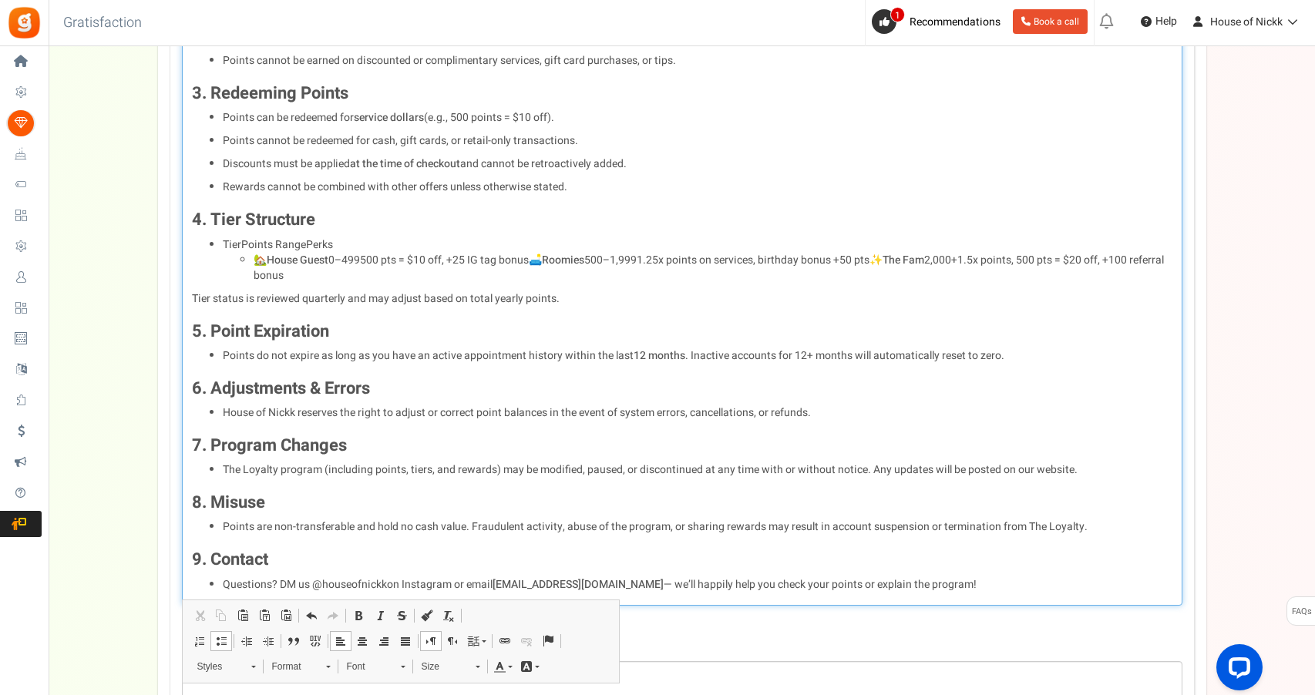
click at [535, 253] on li "🏡 House Guest 0–499500 pts = $10 off, +25 IG tag bonus🛋️ Roomies 500–1,9991.25x…" at bounding box center [713, 268] width 919 height 31
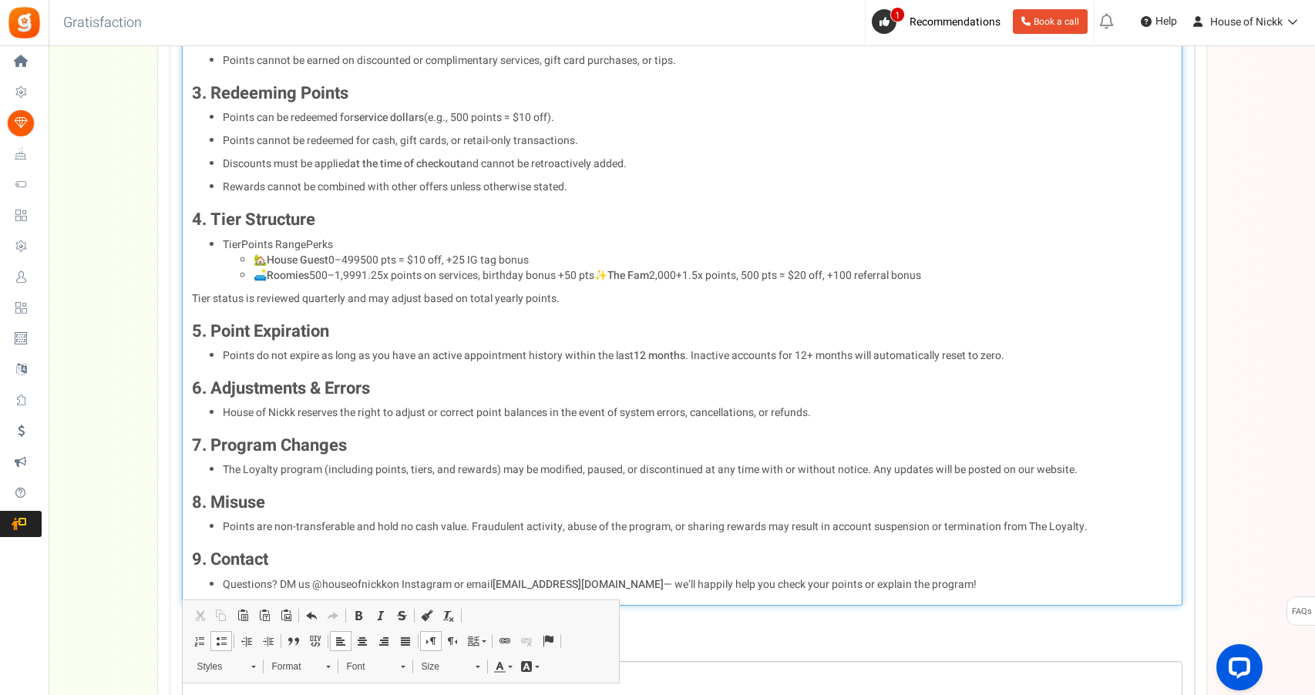
click at [600, 268] on li "🛋️ Roomies 500–1,9991.25x points on services, birthday bonus +50 pts✨ The Fam 2…" at bounding box center [713, 275] width 919 height 15
click at [599, 268] on li "🛋️ Roomies 500–1,9991.25x points on services, birthday bonus +50 pts✨ The Fam 2…" at bounding box center [713, 275] width 919 height 15
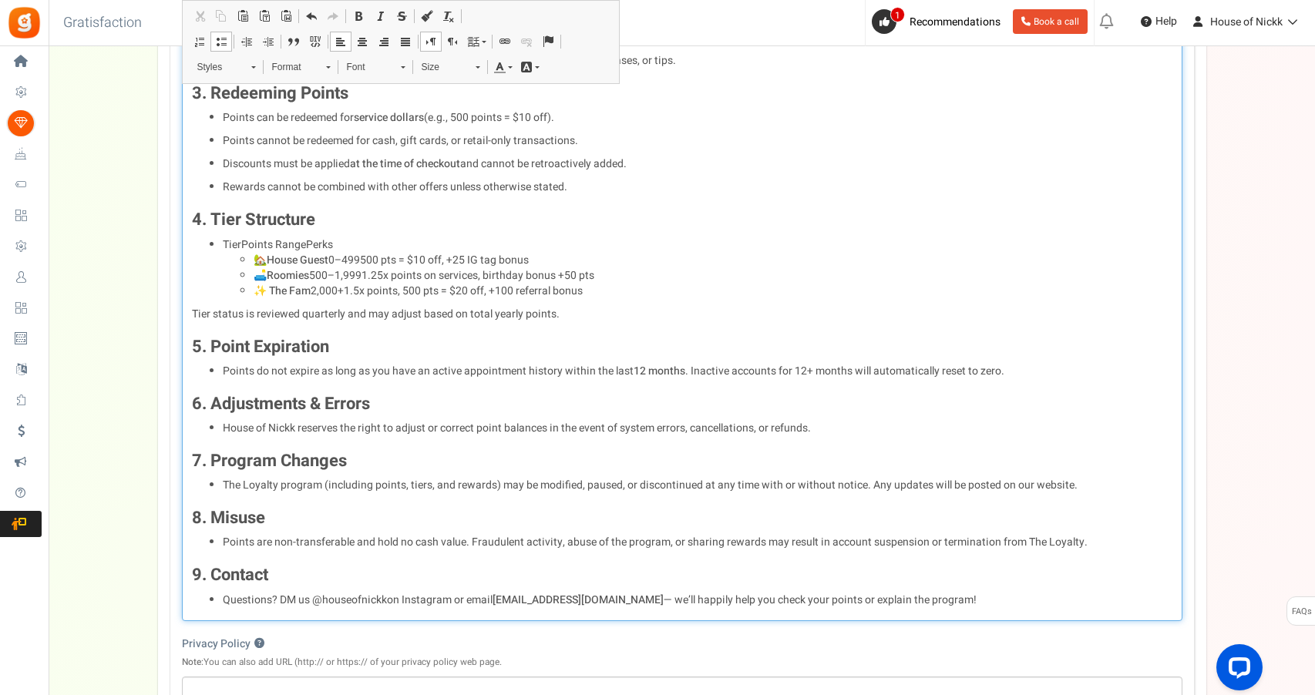
click at [341, 285] on li "✨ The Fam 2,000+1.5x points, 500 pts = $20 off, +100 referral bonus" at bounding box center [713, 291] width 919 height 15
click at [333, 268] on li "🛋️ Roomies 500–1,9991.25x points on services, birthday bonus +50 pts" at bounding box center [713, 275] width 919 height 15
click at [340, 253] on li "🏡 House Guest 0–499500 pts = $10 off, +25 IG tag bonus" at bounding box center [713, 260] width 919 height 15
click at [366, 253] on li "🏡 House Guest 0 –499500 pts = $10 off, +25 IG tag bonus" at bounding box center [713, 260] width 919 height 15
click at [365, 271] on li "🛋️ Roomies 500 –1,9991.25x points on services, birthday bonus +50 pts" at bounding box center [713, 275] width 919 height 15
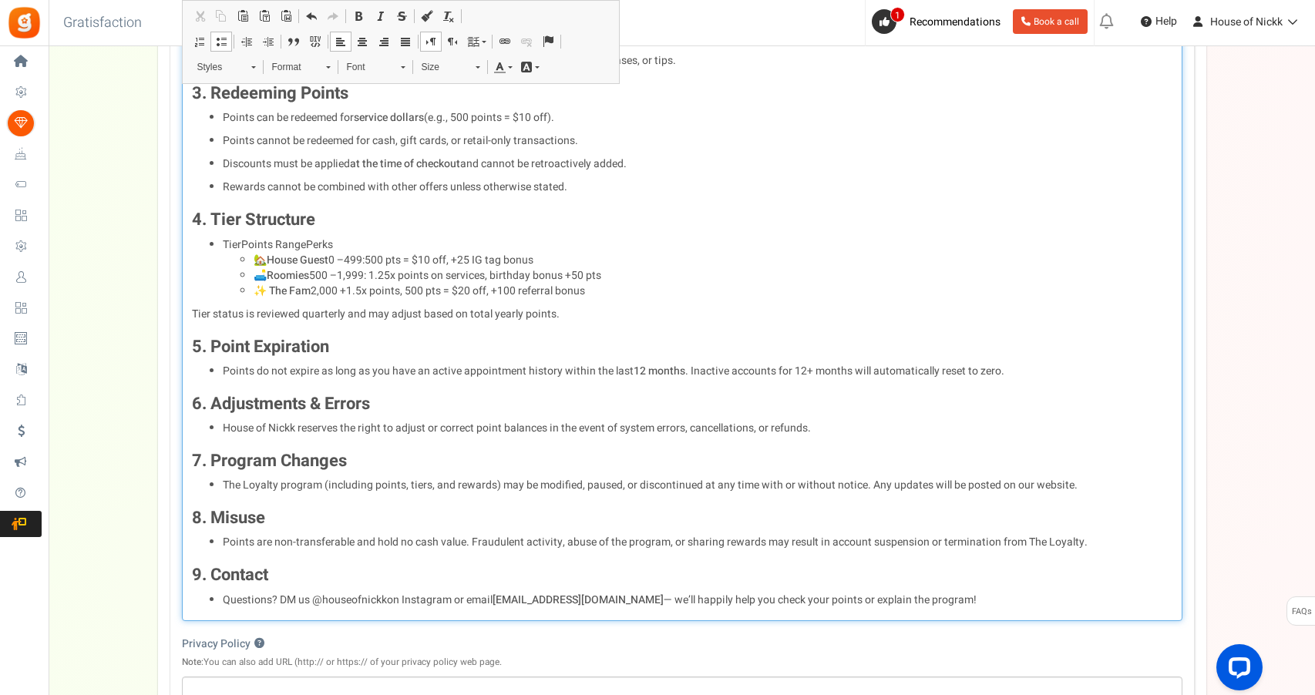
click at [339, 284] on li "✨ The Fam 2,000 +1.5x points, 500 pts = $20 off, +100 referral bonus" at bounding box center [713, 291] width 919 height 15
click at [314, 287] on li "✨ The Fam 2,000 +: 1.5x points, 500 pts = $20 off, +100 referral bonus" at bounding box center [713, 291] width 919 height 15
click at [314, 286] on li "✨ The Fam 2,000 +: 1.5x points, 500 pts = $20 off, +100 referral bonus" at bounding box center [713, 291] width 919 height 15
click at [315, 268] on li "🛋️ Roomies 500 –1,999: 1.25x points on services, birthday bonus +50 pts" at bounding box center [713, 275] width 919 height 15
click at [328, 252] on strong "House Guest" at bounding box center [298, 260] width 62 height 16
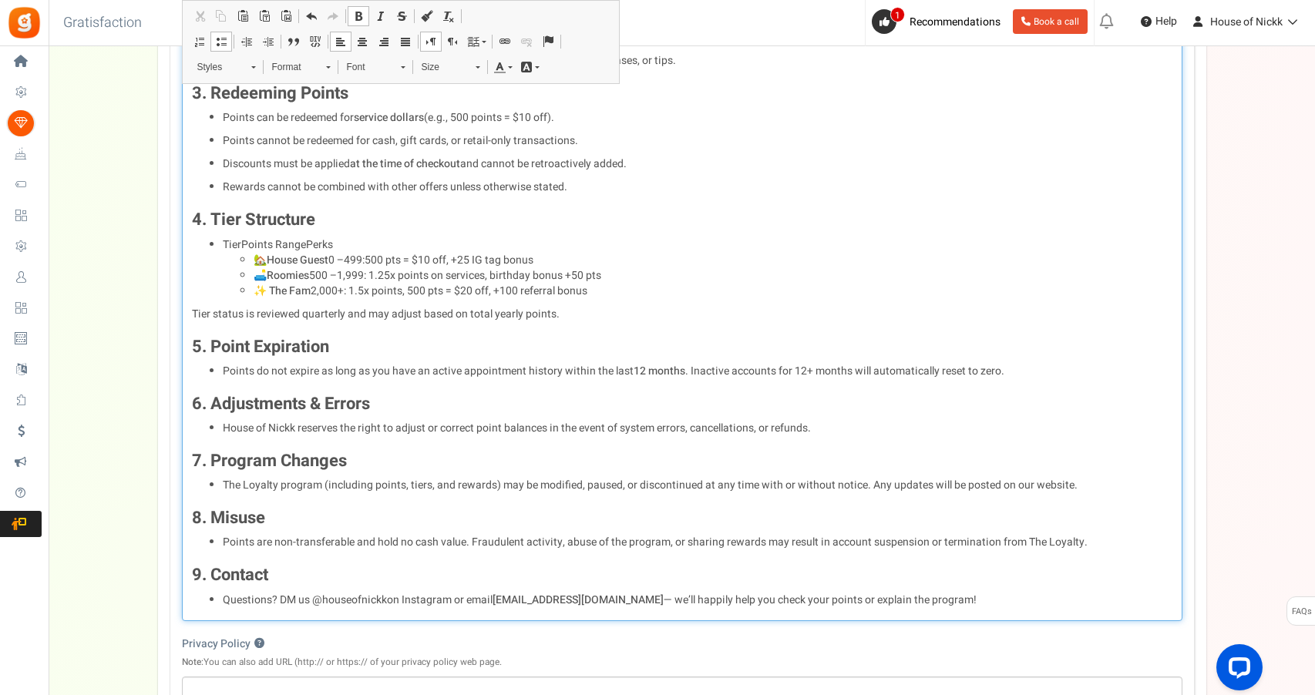
click at [467, 253] on li "🏡 House Guest 0 –499: 500 pts = $10 off, +25 IG tag bonus" at bounding box center [713, 260] width 919 height 15
drag, startPoint x: 458, startPoint y: 254, endPoint x: 569, endPoint y: 259, distance: 111.1
click at [569, 259] on li "🏡 House Guest 0 –499: 500 pts = $10 off, +25 IG tag bonus" at bounding box center [713, 260] width 919 height 15
drag, startPoint x: 561, startPoint y: 261, endPoint x: 460, endPoint y: 254, distance: 101.3
click at [460, 254] on li "🏡 House Guest 0 –499: 500 pts = $10 off +25 IG tag bonus" at bounding box center [713, 260] width 919 height 15
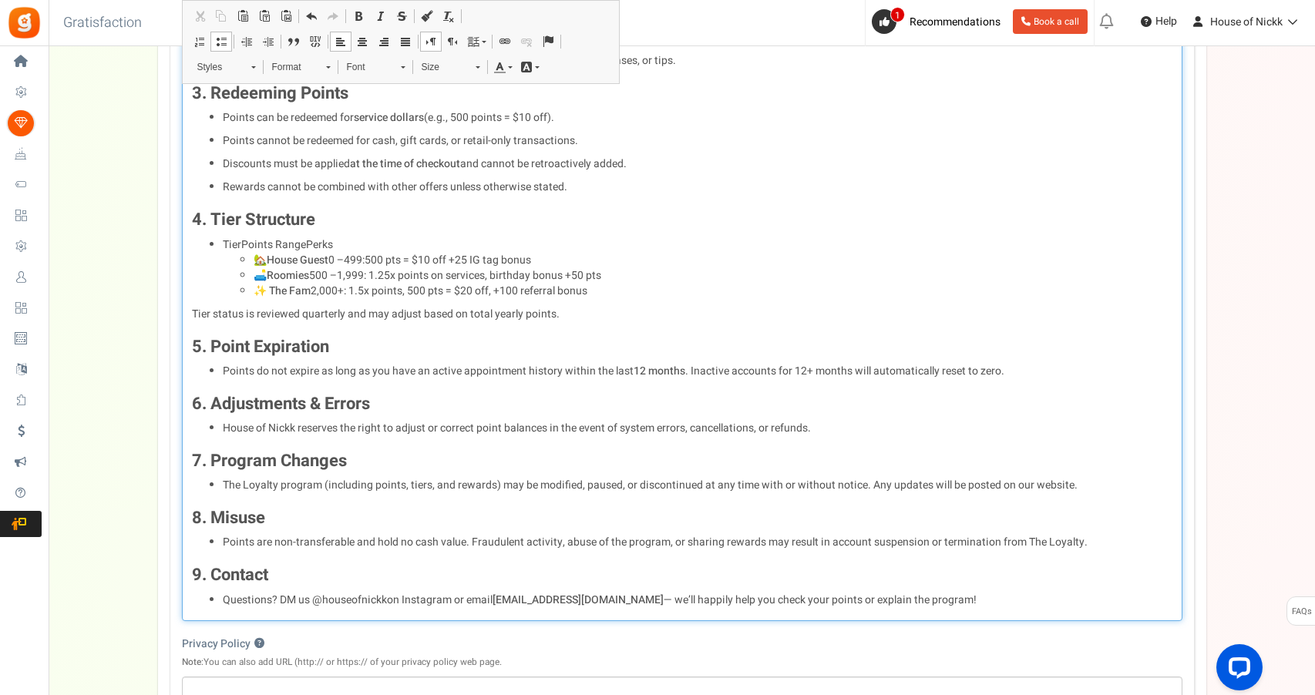
click at [480, 253] on li "🏡 House Guest 0 –499: 500 pts = $10 off +25 IG tag bonus" at bounding box center [713, 260] width 919 height 15
click at [535, 253] on li "🏡 House Guest 0 –499: 500 pts = $10 off +25 IG tag bonus" at bounding box center [713, 260] width 919 height 15
click at [670, 268] on li "🛋️ Roomies 500 –1,999: 1.25x points on services, birthday bonus +50 pts" at bounding box center [713, 275] width 919 height 15
click at [478, 253] on li "🏡 House Guest 0 –499: 500 pts = $10 off" at bounding box center [713, 260] width 919 height 15
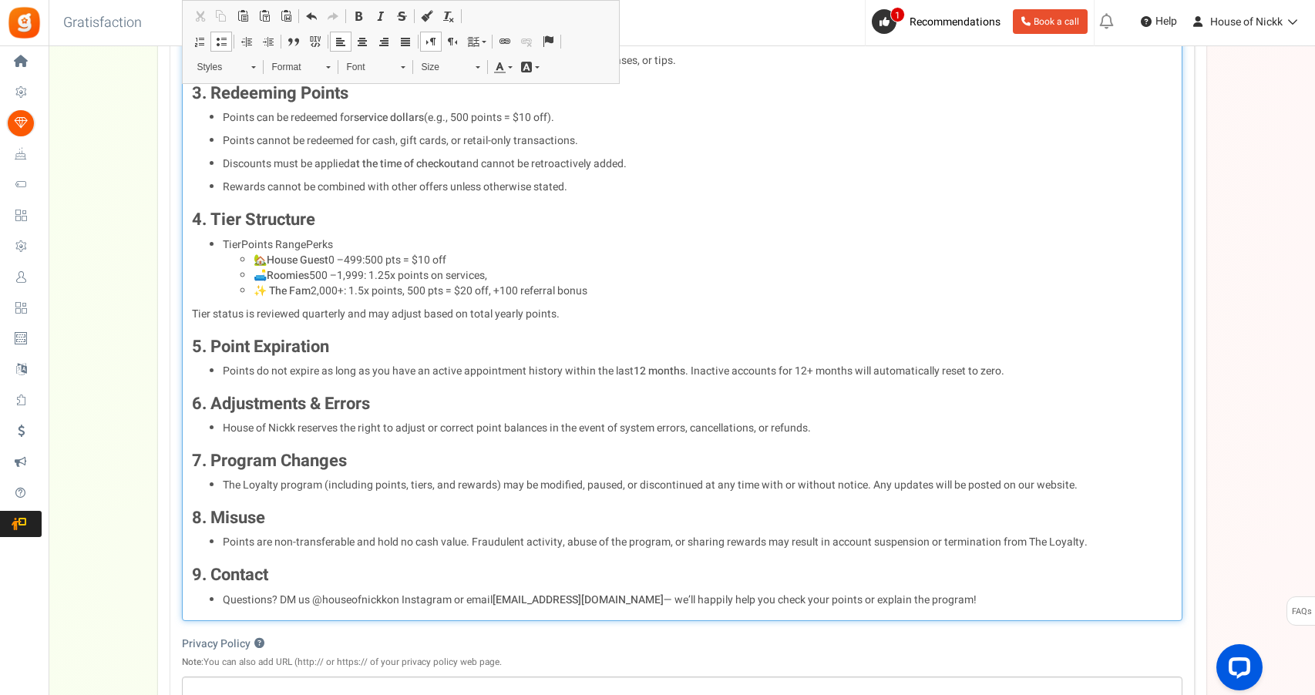
click at [413, 254] on li "🏡 House Guest 0 –499: 500 pts = $10 off" at bounding box center [713, 260] width 919 height 15
click at [398, 255] on li "🏡 House Guest 0 –499: 500 pts = $10 off" at bounding box center [713, 260] width 919 height 15
click at [368, 270] on li "🛋️ Roomies 500 –1,999: 1.25x points on services," at bounding box center [713, 275] width 919 height 15
click at [341, 284] on li "✨ The Fam 2,000 +: 1.5x points, 500 pts = $20 off, +100 referral bonus" at bounding box center [713, 291] width 919 height 15
click at [345, 284] on li "✨ The Fam 2,000 +: 1.5x points, 500 pts = $20 off, +100 referral bonus" at bounding box center [713, 291] width 919 height 15
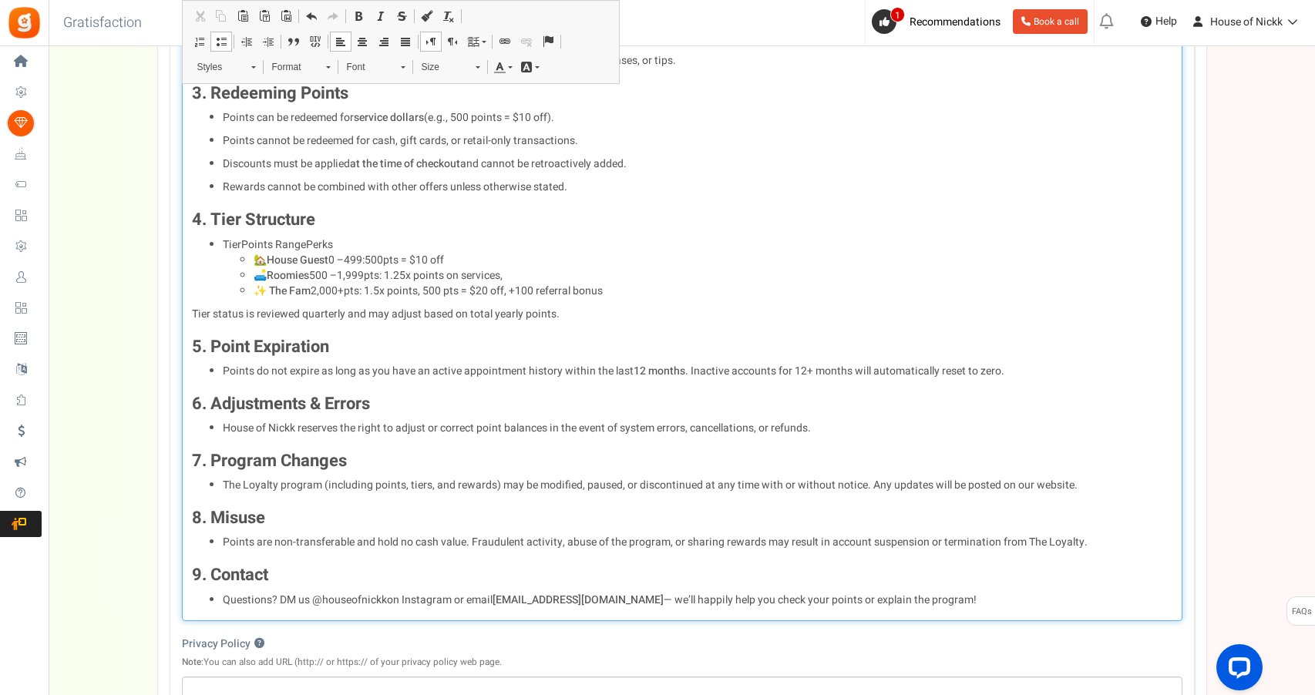
click at [407, 253] on li "🏡 House Guest 0 –499: 500 pts = $10 off" at bounding box center [713, 260] width 919 height 15
click at [524, 268] on li "🛋️ Roomies 500 –1,999pts: 1.25x points on services," at bounding box center [713, 275] width 919 height 15
click at [492, 253] on li "🏡 House Guest 0 –499: 500 pts: 1 point per $1 - 500pts = $10 off" at bounding box center [713, 260] width 919 height 15
click at [490, 253] on li "🏡 House Guest 0 –499: 500 pts: 1 point per $1 - 500pts = $10 off" at bounding box center [713, 260] width 919 height 15
click at [550, 274] on li "🛋️ Roomies 500 –1,999pts: 1.25x points on services, 500p" at bounding box center [713, 275] width 919 height 15
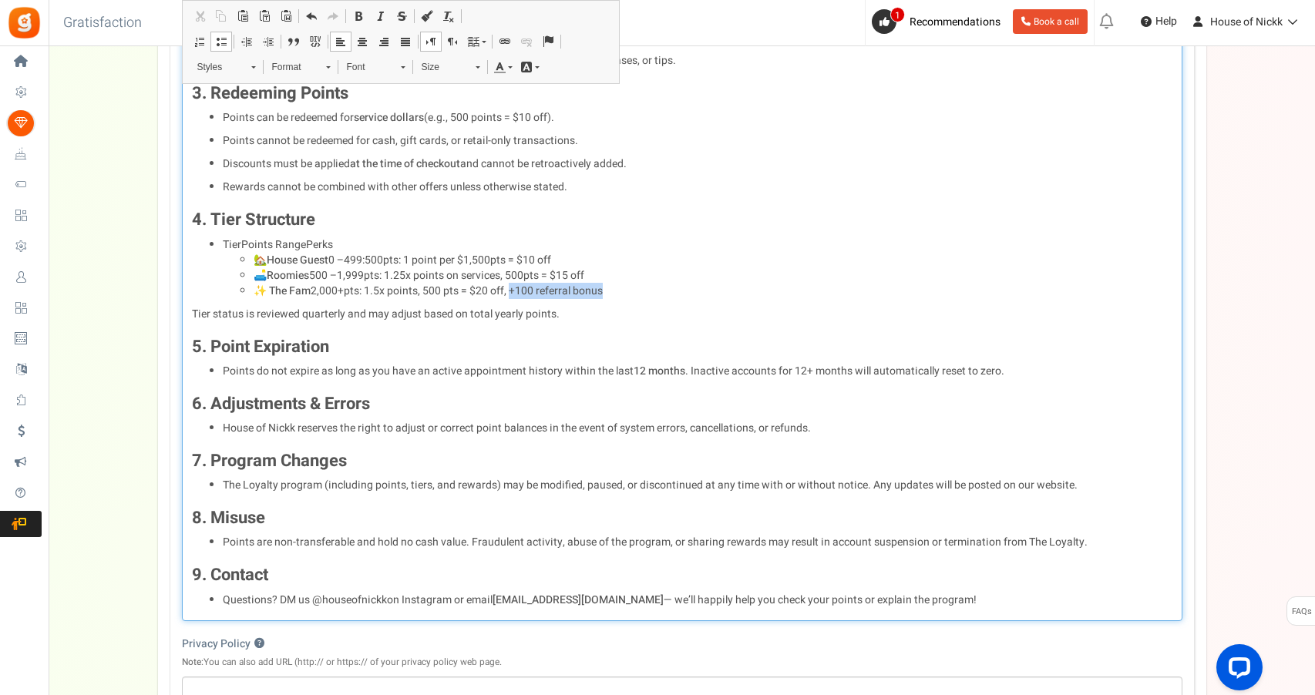
drag, startPoint x: 610, startPoint y: 287, endPoint x: 513, endPoint y: 287, distance: 97.1
click at [513, 287] on li "✨ The Fam 2,000 +pts: 1.5x points, 500 pts = $20 off, +100 referral bonus" at bounding box center [713, 291] width 919 height 15
click at [613, 284] on li "✨ The Fam 2,000 +pts: 1.5x points, 500 pts = $20 off, +100 referral bonus" at bounding box center [713, 291] width 919 height 15
click at [418, 284] on li "✨ The Fam 2,000 +pts: 1.5x points, 500 pts = $20 off" at bounding box center [713, 291] width 919 height 15
click at [506, 268] on li "🛋️ Roomies 500 –1,999pts: 1.25x points on services, 500pts = $15 off" at bounding box center [713, 275] width 919 height 15
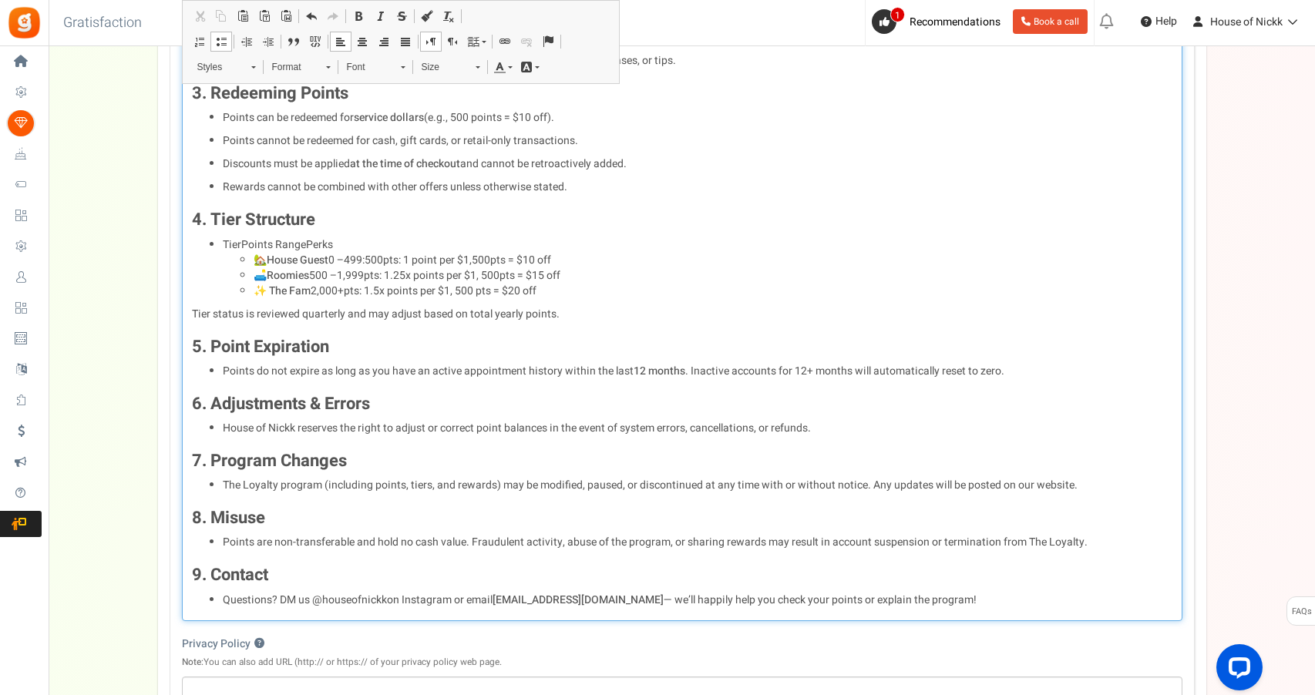
click at [624, 288] on li "✨ The Fam 2,000 +pts: 1.5x points per $1, 500 pts = $20 off" at bounding box center [713, 291] width 919 height 15
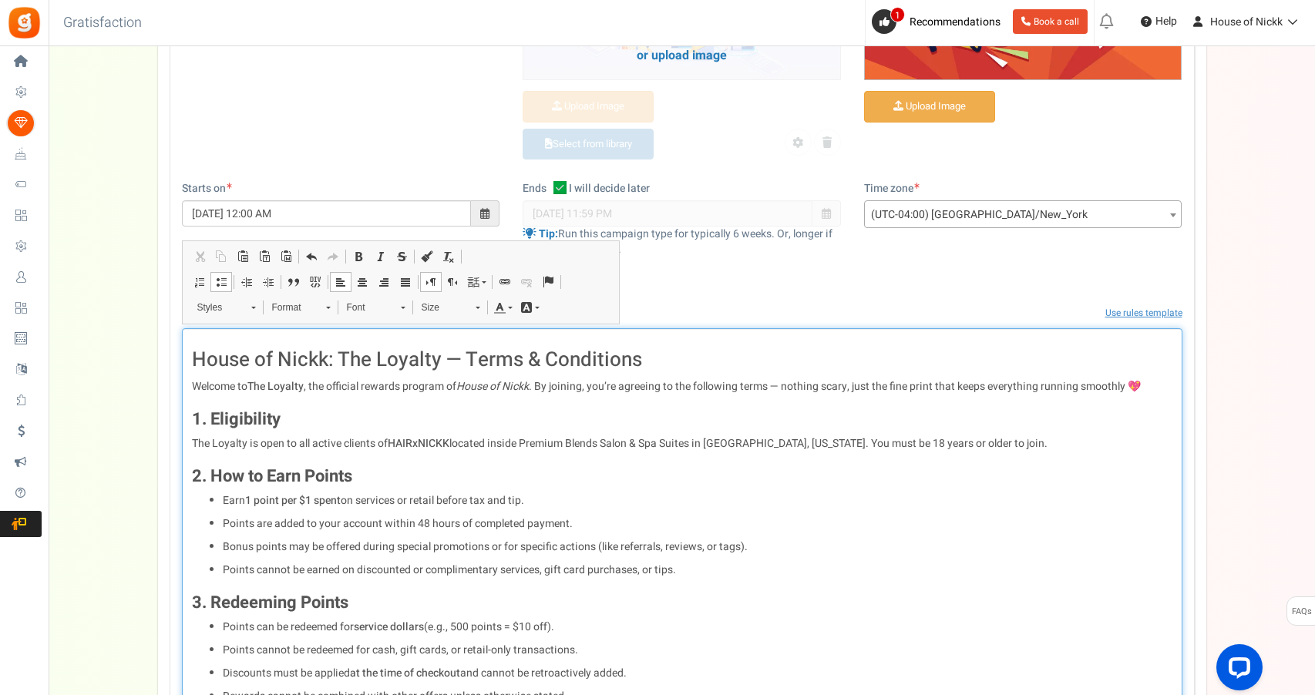
scroll to position [337, 0]
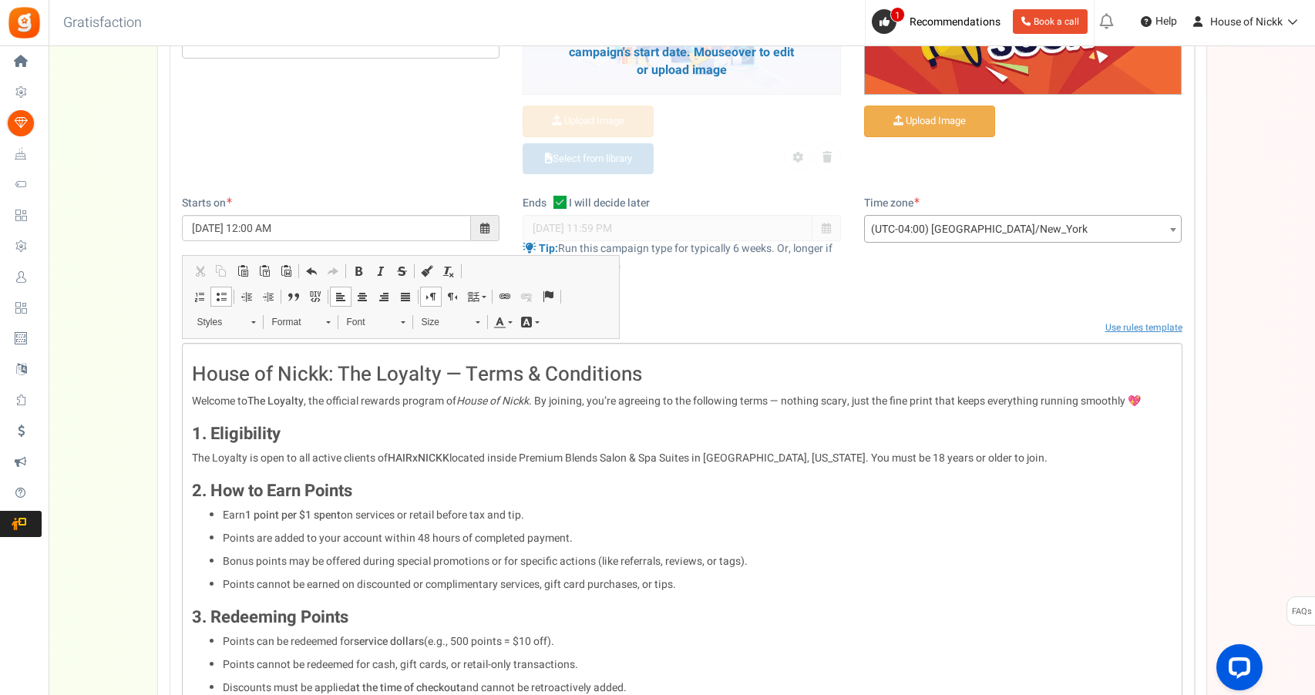
click at [444, 176] on div "Campaign name ? Display Title shown publicly Rewards This will be shown to the …" at bounding box center [682, 52] width 1024 height 287
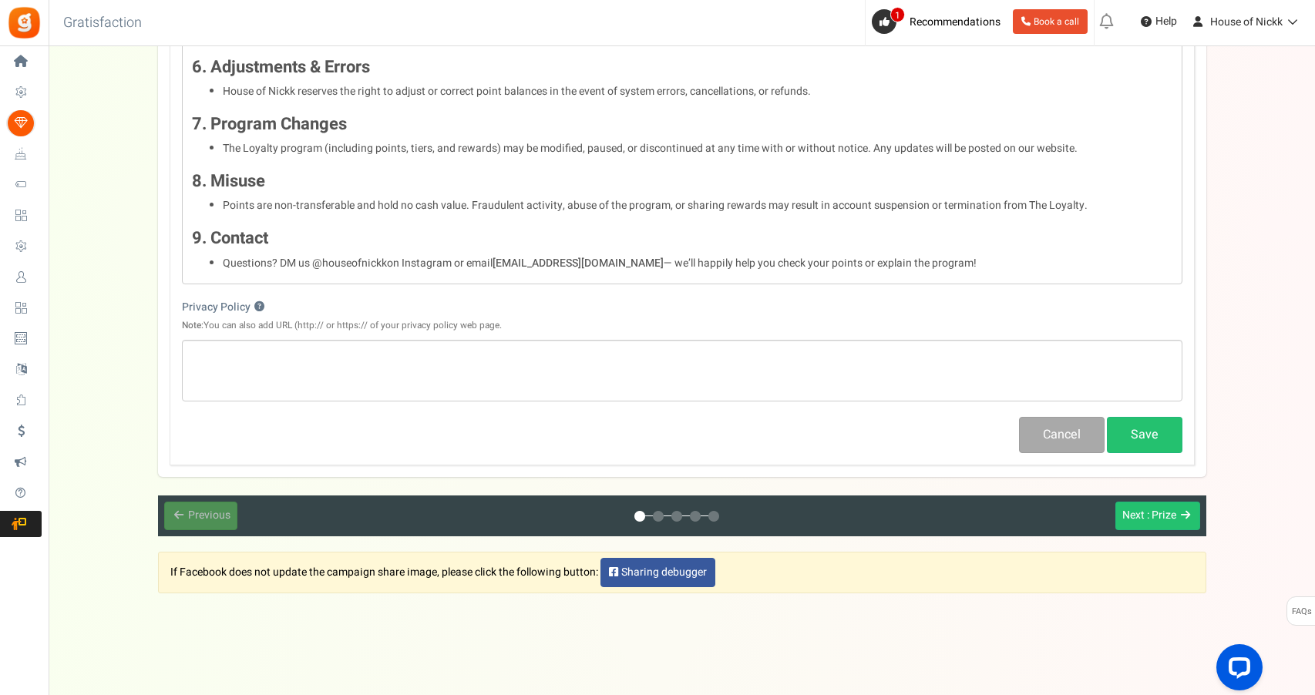
scroll to position [1197, 0]
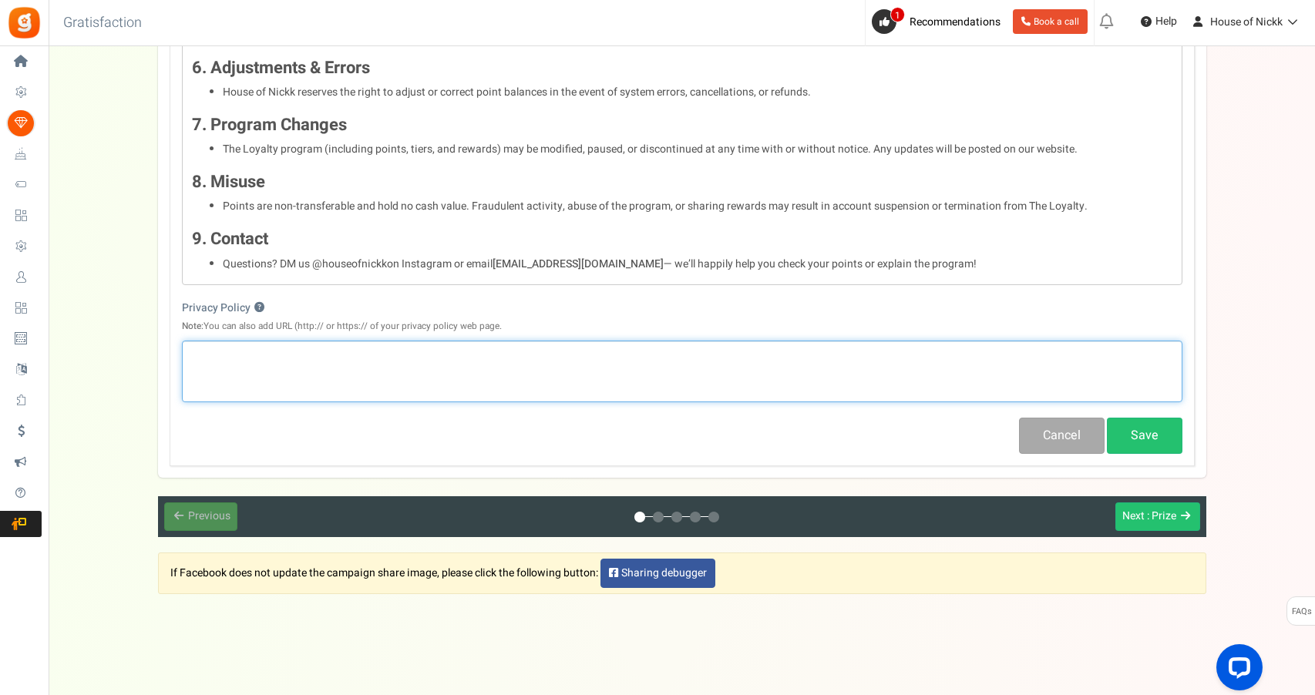
click at [654, 357] on div "Editor, competition_privacy" at bounding box center [682, 372] width 1000 height 62
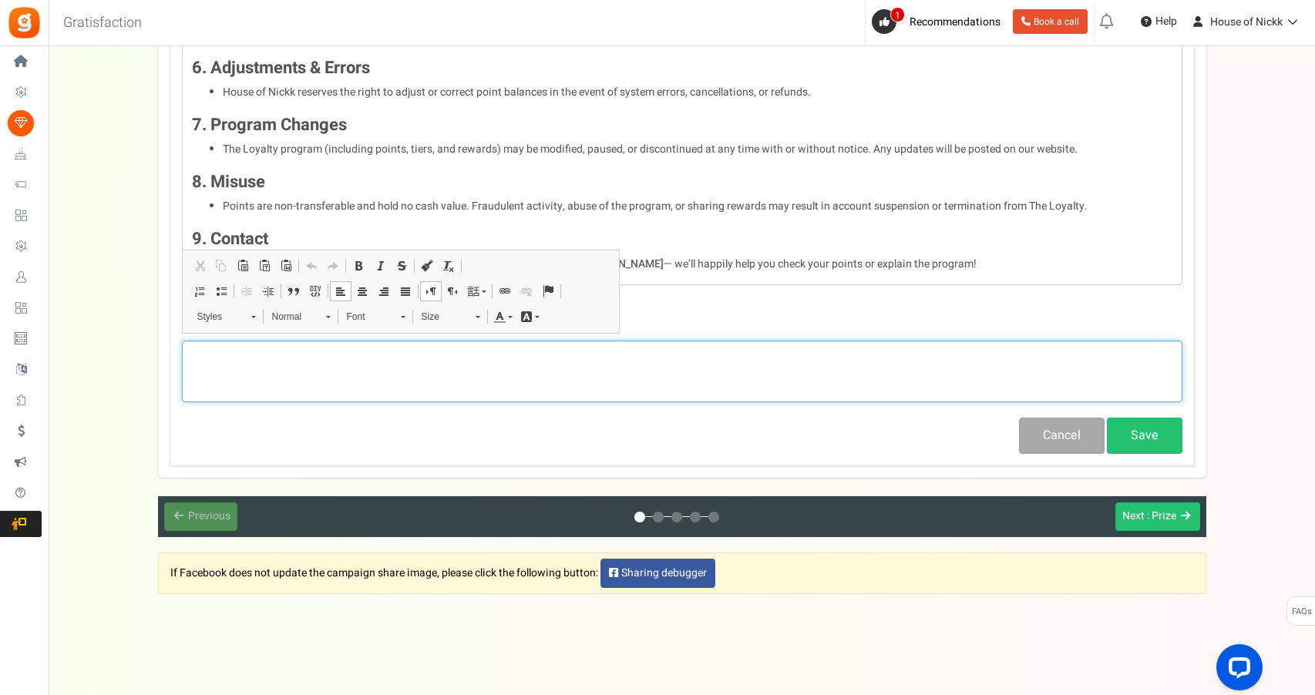
scroll to position [1908, 0]
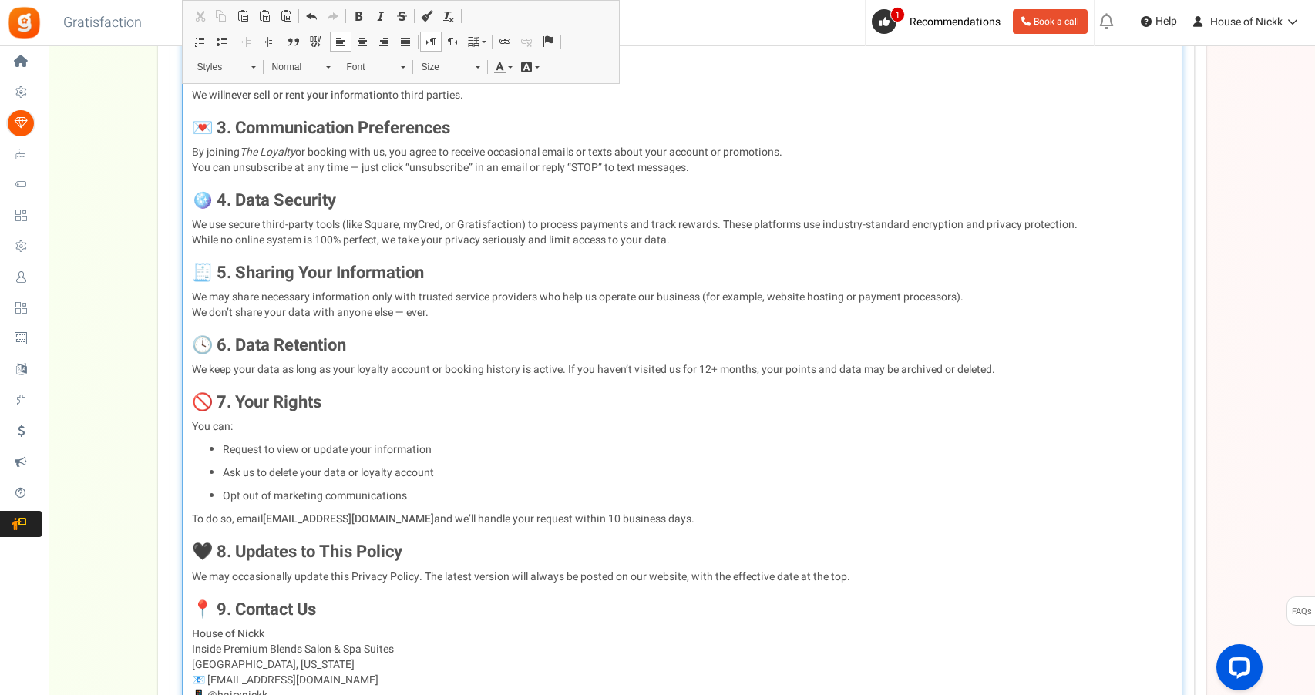
click at [213, 600] on h3 "📍 9. Contact Us" at bounding box center [682, 609] width 980 height 18
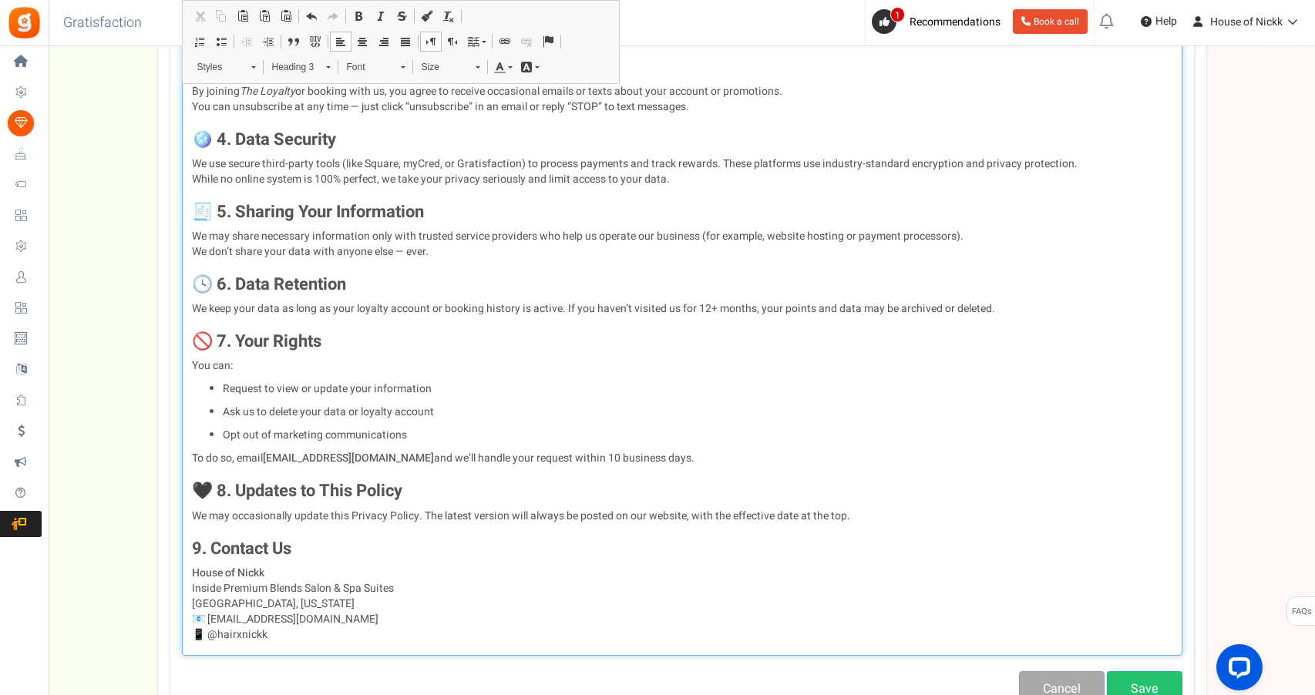
scroll to position [1969, 0]
click at [226, 610] on p "House of Nickk Inside Premium Blends Salon & Spa Suites [GEOGRAPHIC_DATA], [US_…" at bounding box center [682, 603] width 980 height 77
click at [213, 481] on h3 "🖤 8. Updates to This Policy" at bounding box center [682, 490] width 980 height 18
click at [215, 331] on h3 "🚫 7. Your Rights" at bounding box center [682, 340] width 980 height 18
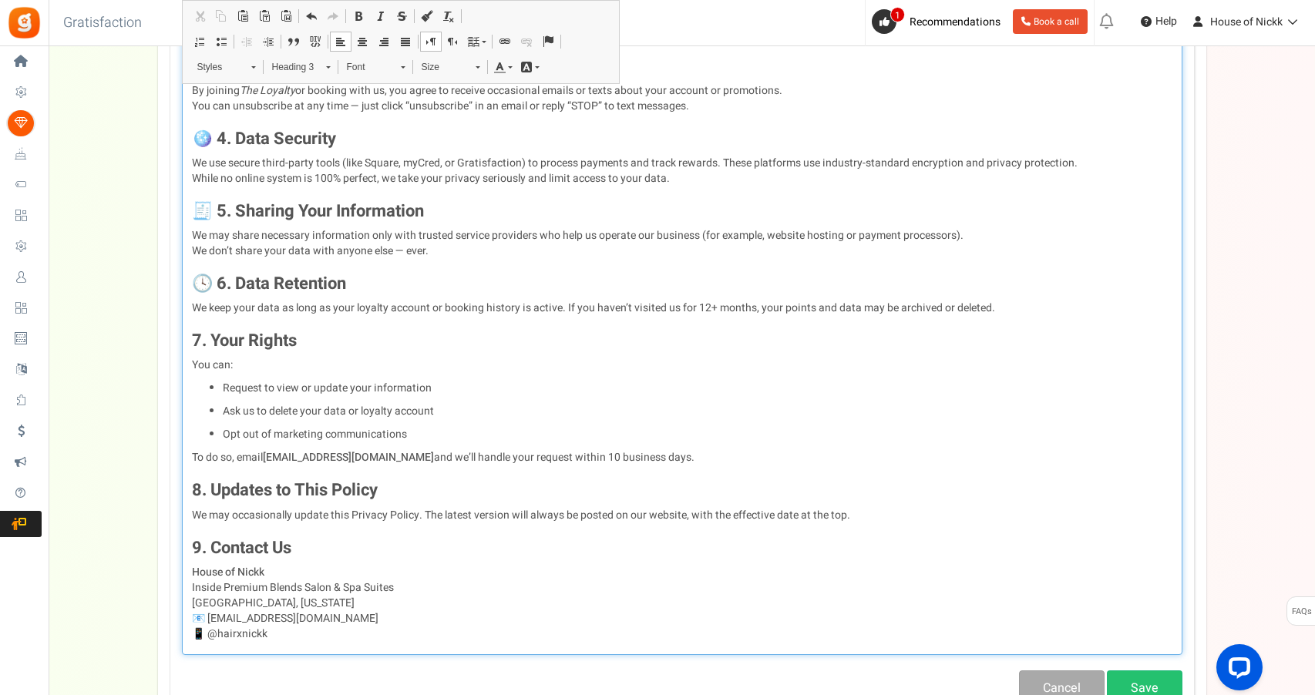
click at [216, 281] on h3 "🕓 6. Data Retention" at bounding box center [682, 283] width 980 height 18
click at [213, 202] on h3 "🧾 5. Sharing Your Information" at bounding box center [682, 211] width 980 height 18
click at [216, 131] on h3 "🪩 4. Data Security" at bounding box center [682, 138] width 980 height 18
click at [212, 609] on p "House of Nickk Inside Premium Blends Salon & Spa Suites [GEOGRAPHIC_DATA], [US_…" at bounding box center [682, 603] width 980 height 77
click at [219, 623] on p "House of Nickk Inside Premium Blends Salon & Spa Suites [GEOGRAPHIC_DATA], [US_…" at bounding box center [682, 603] width 980 height 77
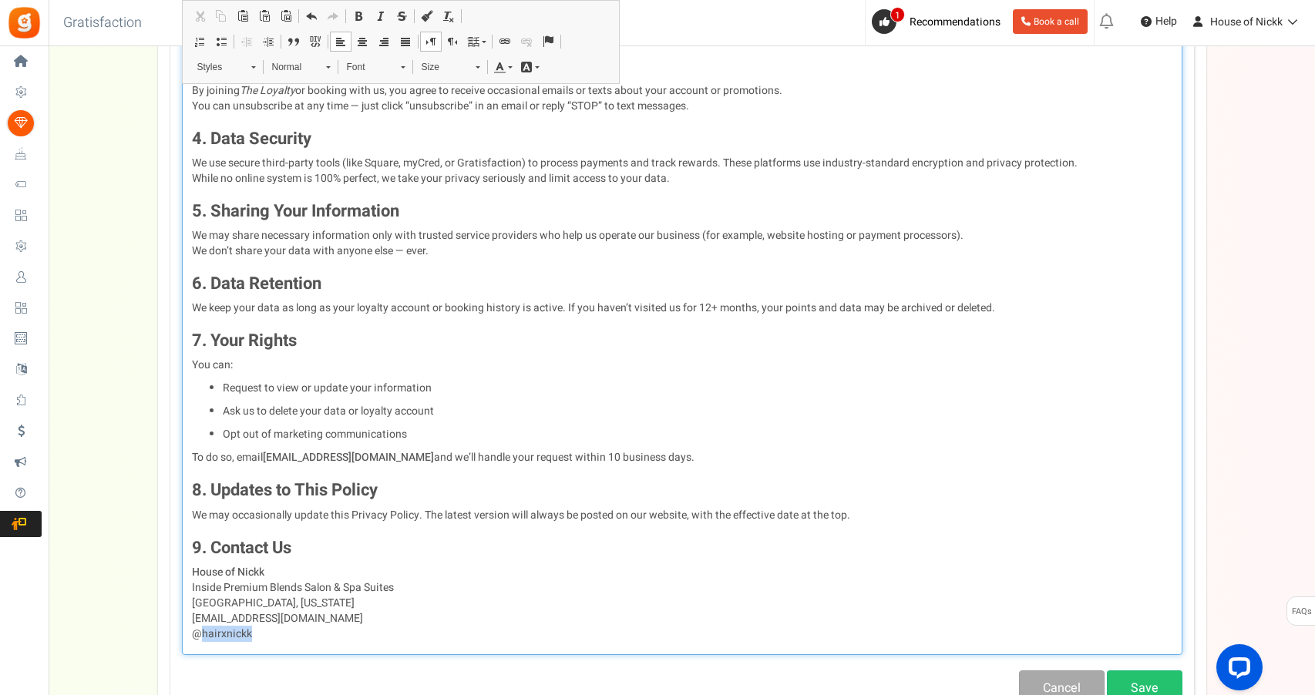
click at [219, 623] on p "House of Nickk Inside Premium Blends Salon & Spa Suites [GEOGRAPHIC_DATA], [US_…" at bounding box center [682, 603] width 980 height 77
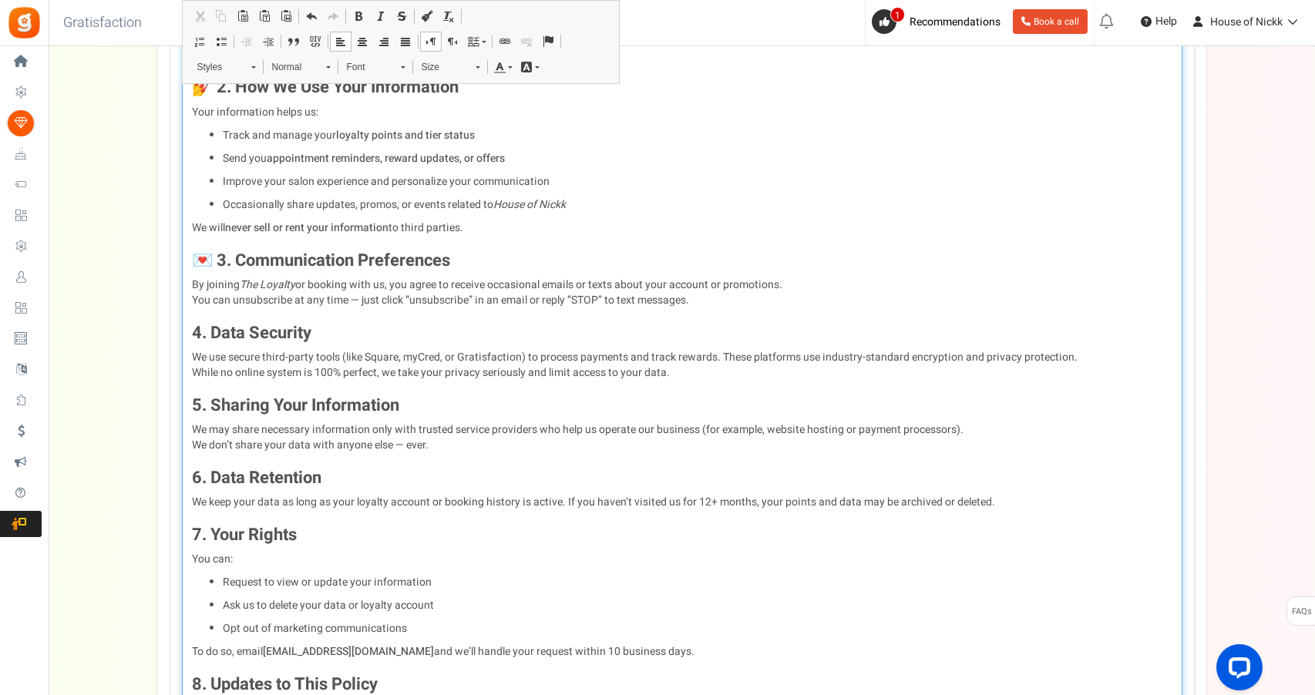
scroll to position [1771, 0]
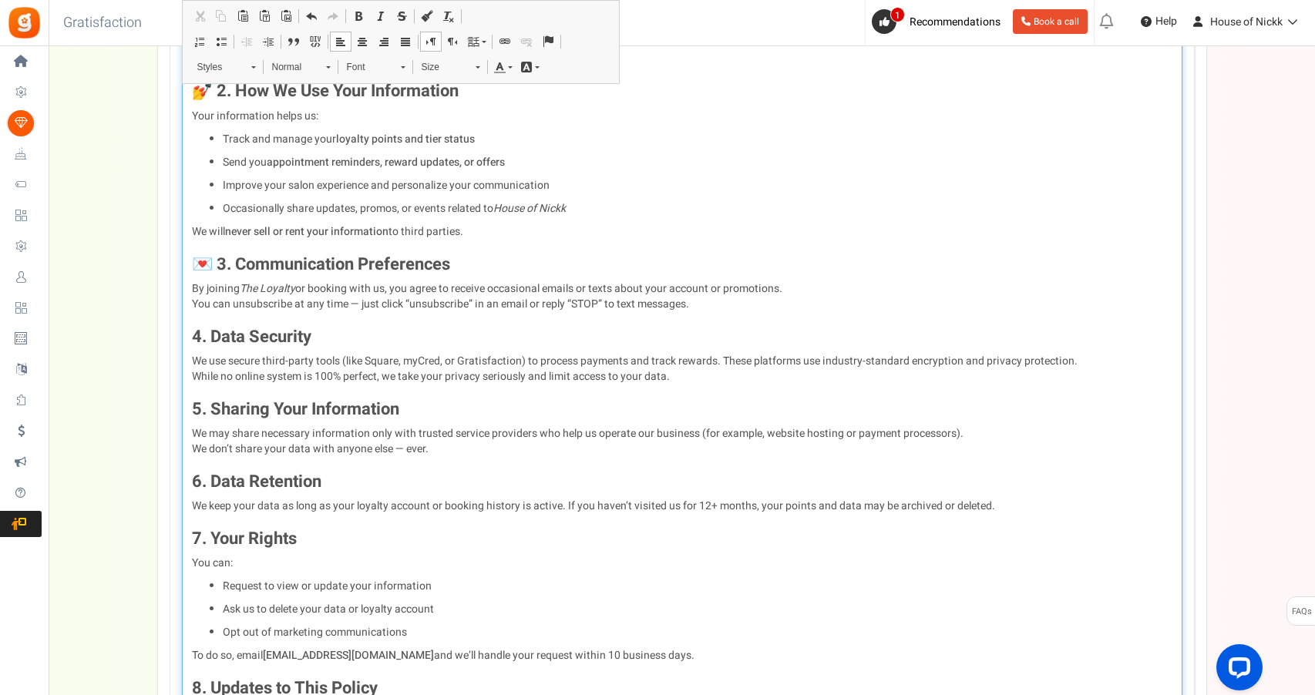
click at [211, 255] on h3 "💌 3. Communication Preferences" at bounding box center [682, 264] width 980 height 18
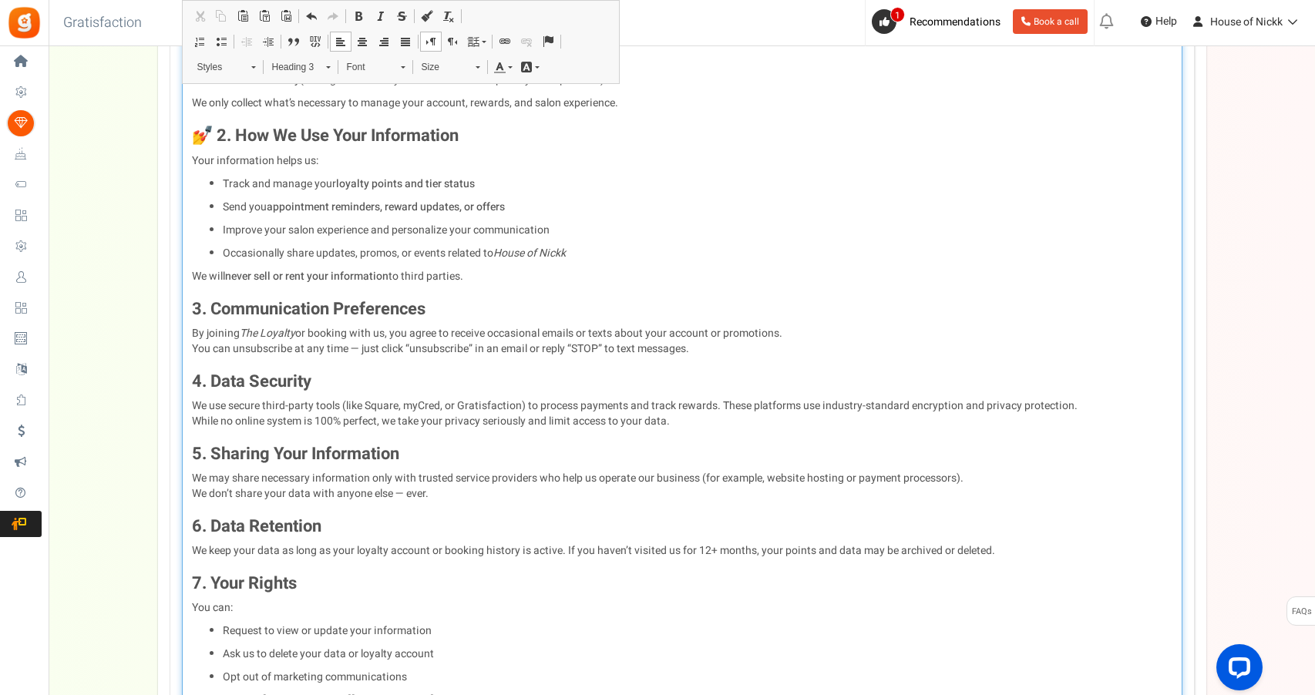
scroll to position [1725, 0]
click at [215, 134] on h3 "💅 2. How We Use Your Information" at bounding box center [682, 137] width 980 height 18
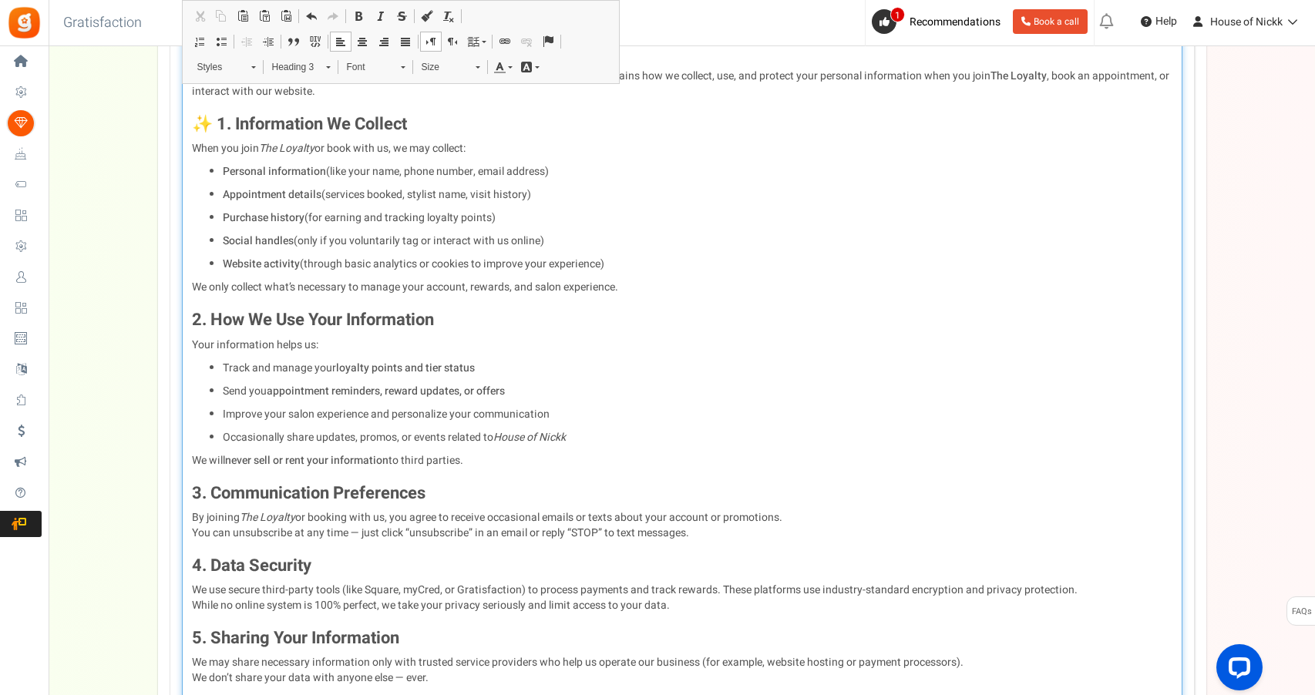
scroll to position [1525, 0]
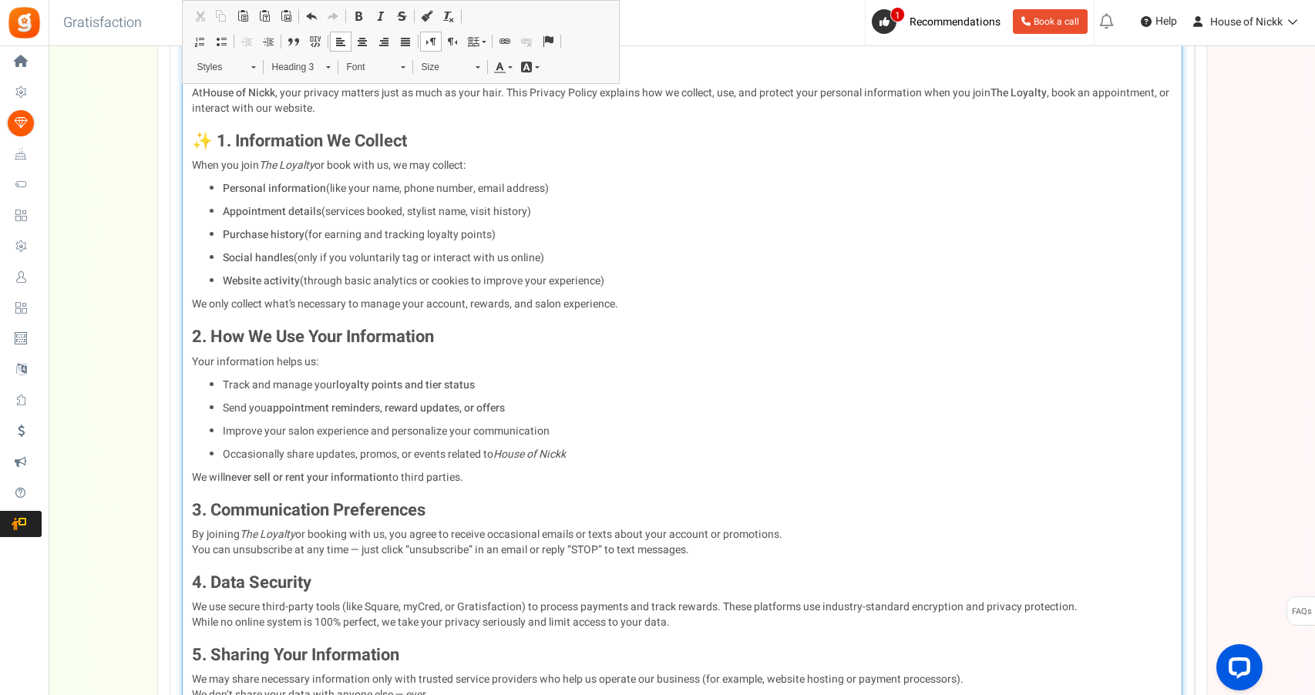
click at [208, 132] on h3 "✨ 1. Information We Collect" at bounding box center [682, 141] width 980 height 18
click at [213, 132] on h3 "✨ 1. Information We Collect" at bounding box center [682, 141] width 980 height 18
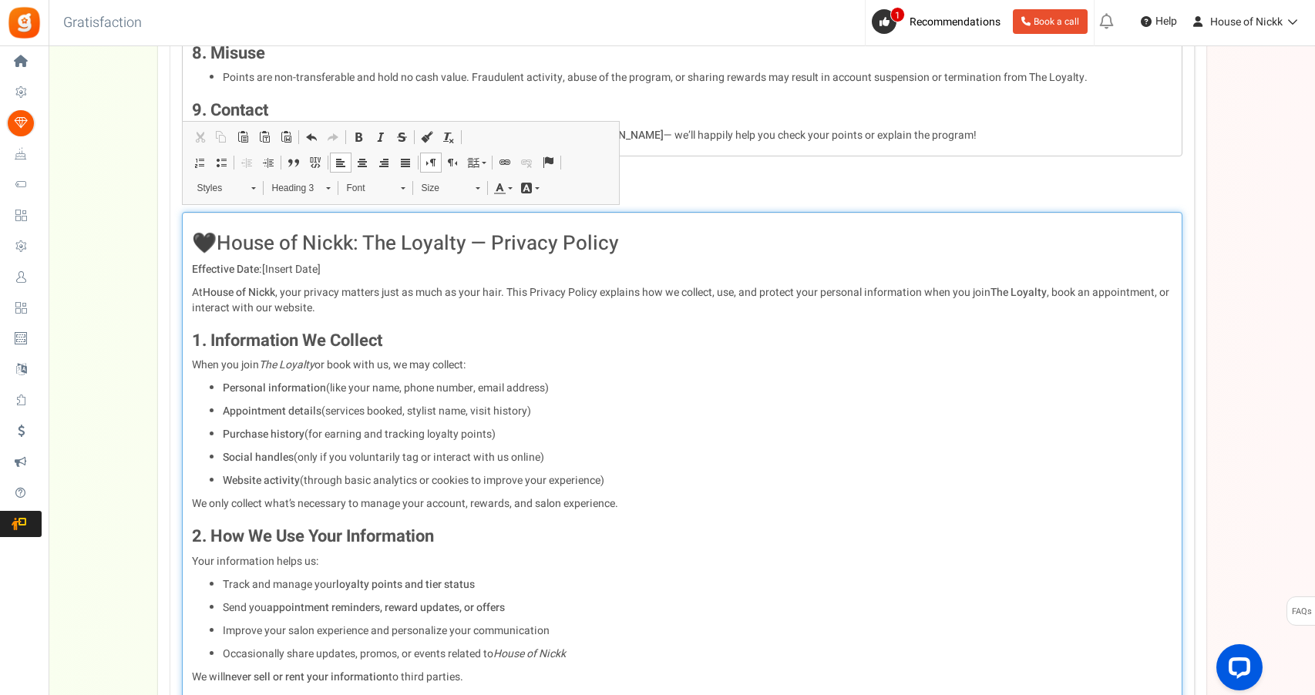
scroll to position [1285, 0]
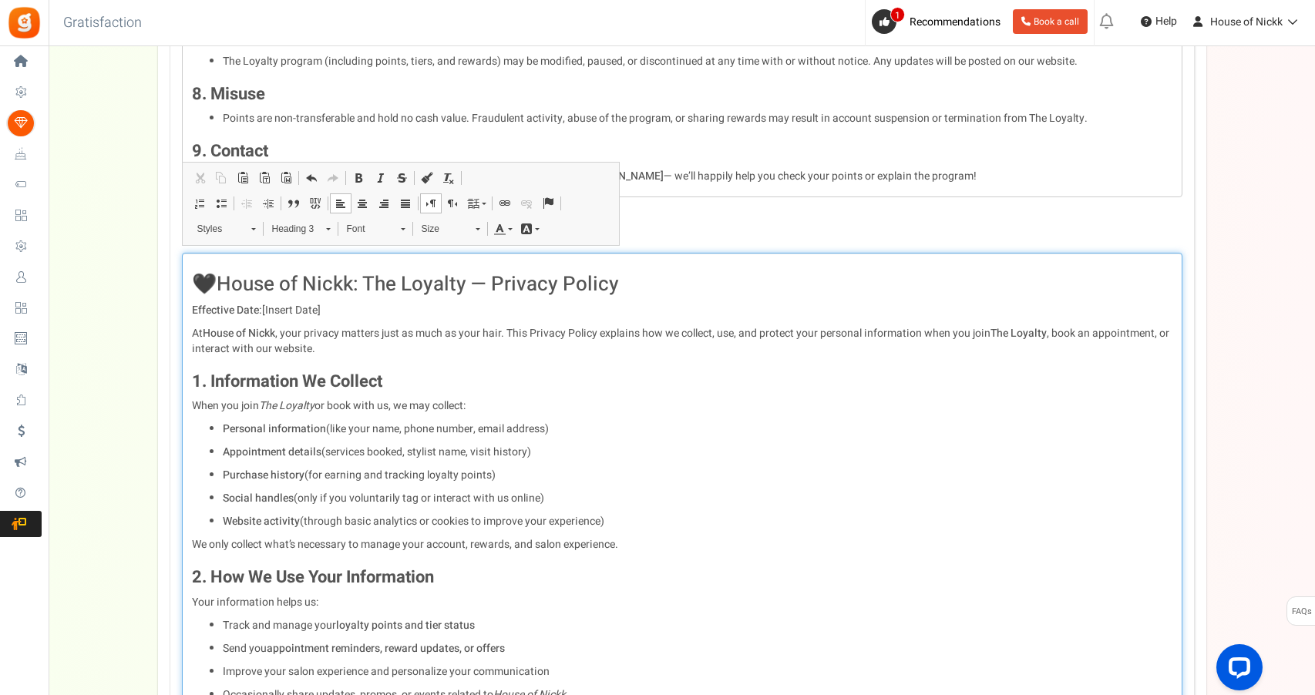
click at [213, 274] on h2 "🖤 House of Nickk: The Loyalty — Privacy Policy" at bounding box center [682, 285] width 980 height 22
click at [217, 274] on strong "House of Nickk: The Loyalty — Privacy Policy" at bounding box center [418, 284] width 402 height 29
drag, startPoint x: 322, startPoint y: 301, endPoint x: 266, endPoint y: 304, distance: 56.4
click at [266, 304] on p "Effective Date: [Insert Date]" at bounding box center [682, 310] width 980 height 15
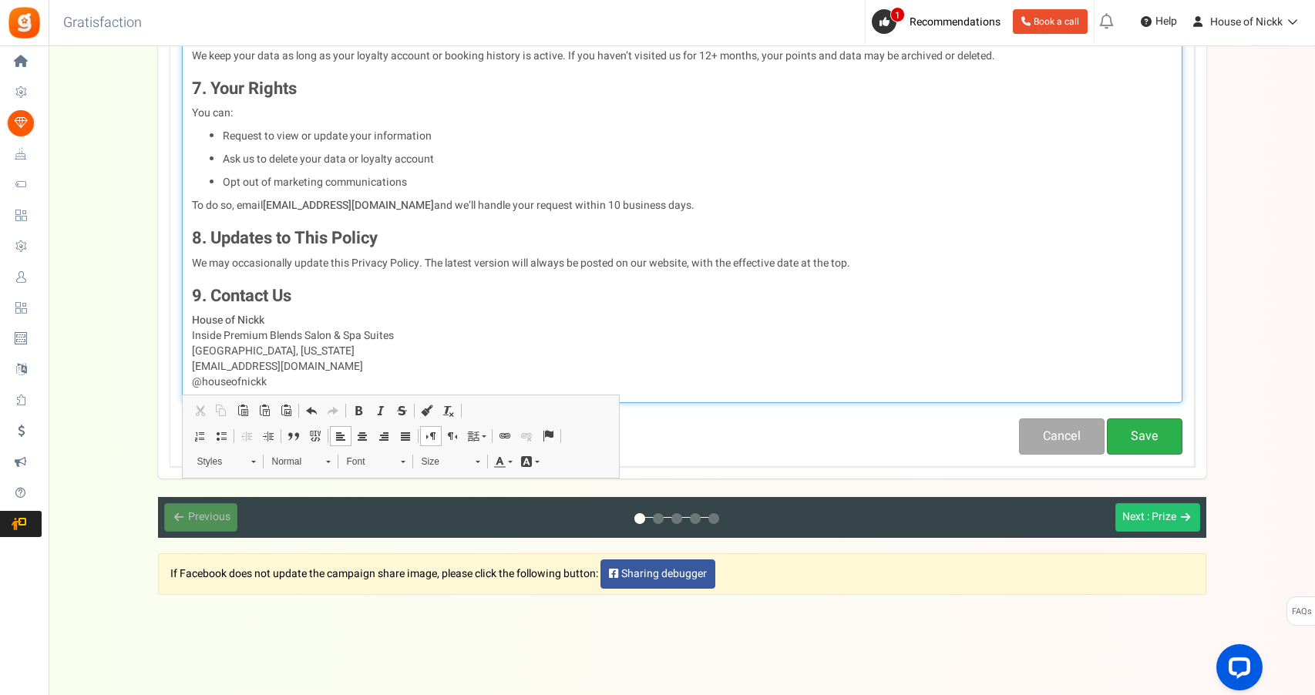
scroll to position [2220, 0]
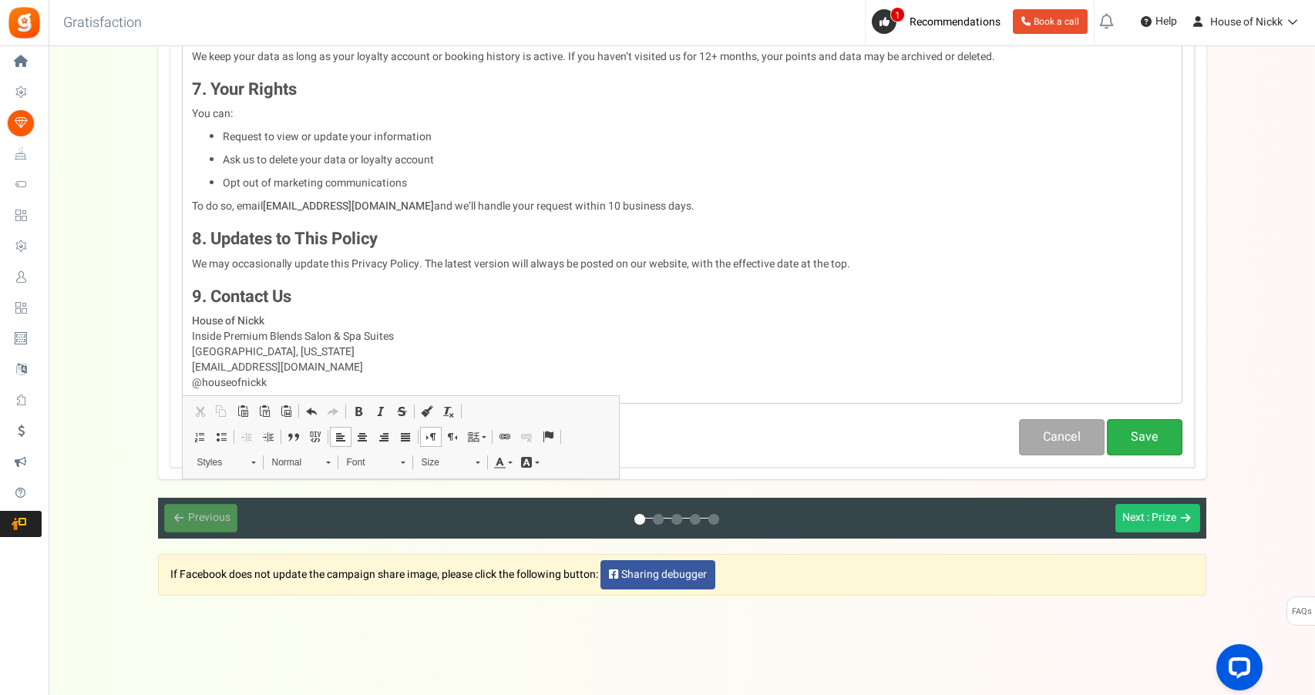
click at [1151, 419] on button "Save" at bounding box center [1145, 437] width 76 height 36
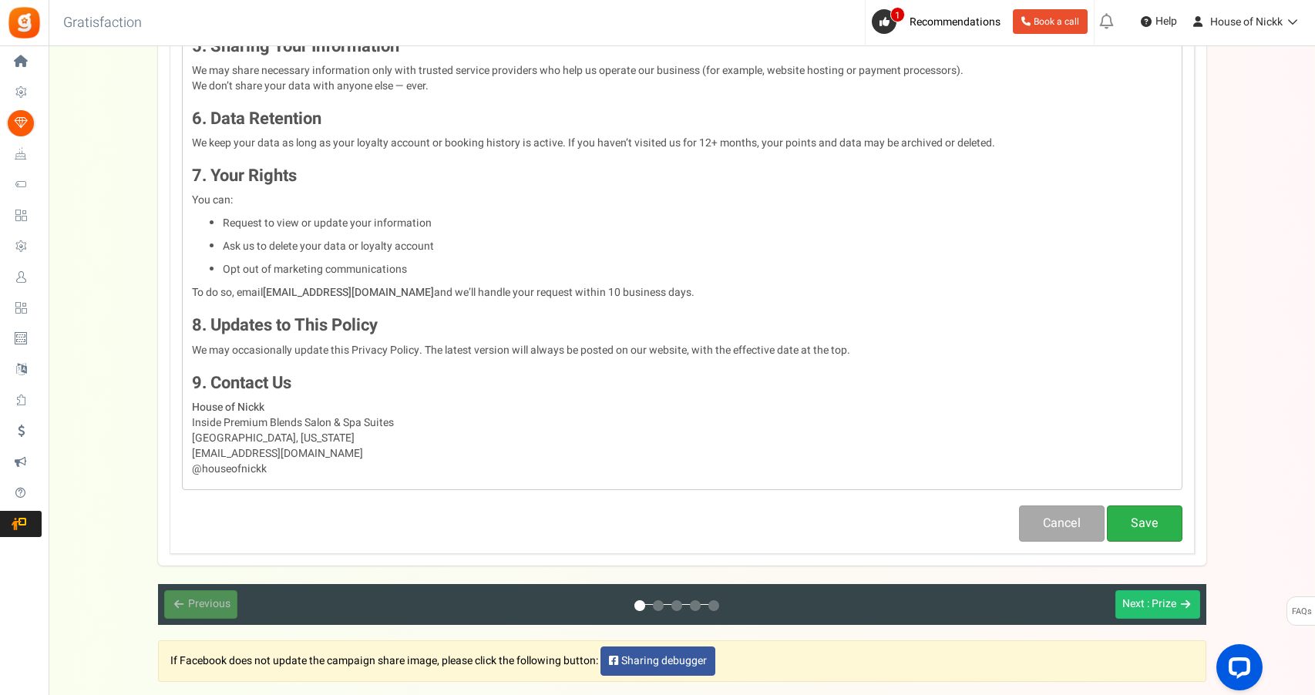
scroll to position [2140, 0]
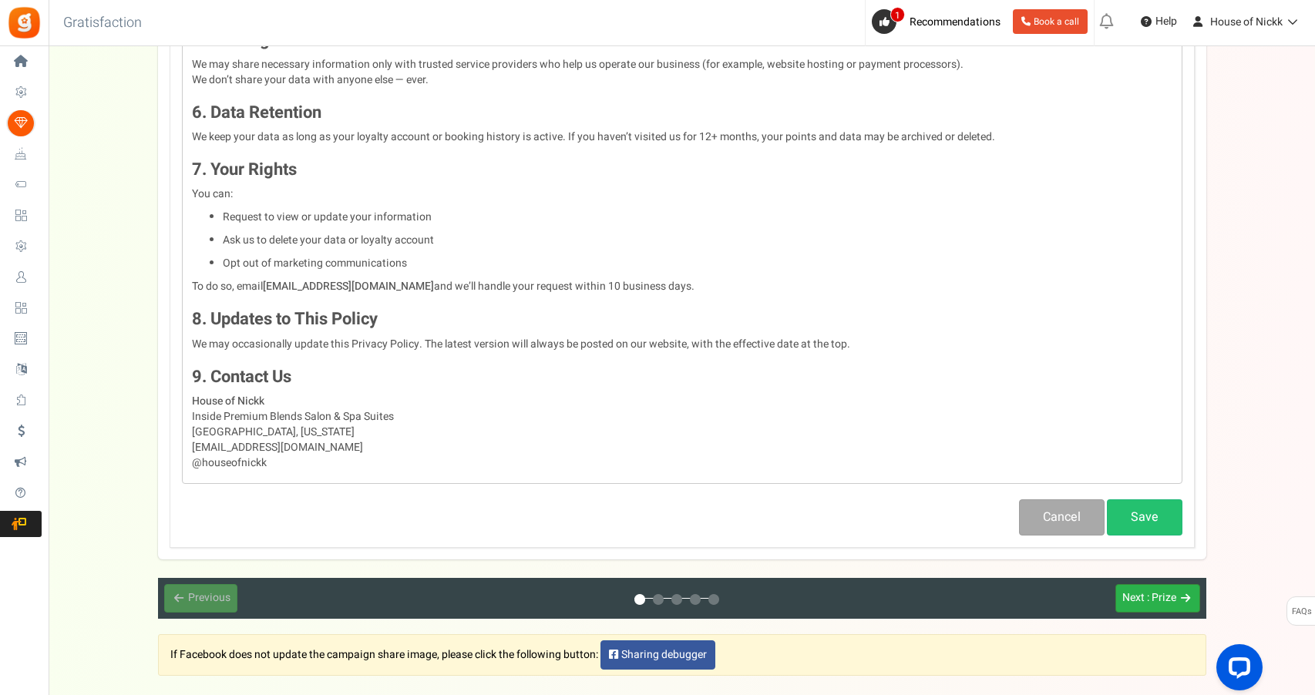
click at [1160, 591] on span ": Prize" at bounding box center [1161, 598] width 29 height 16
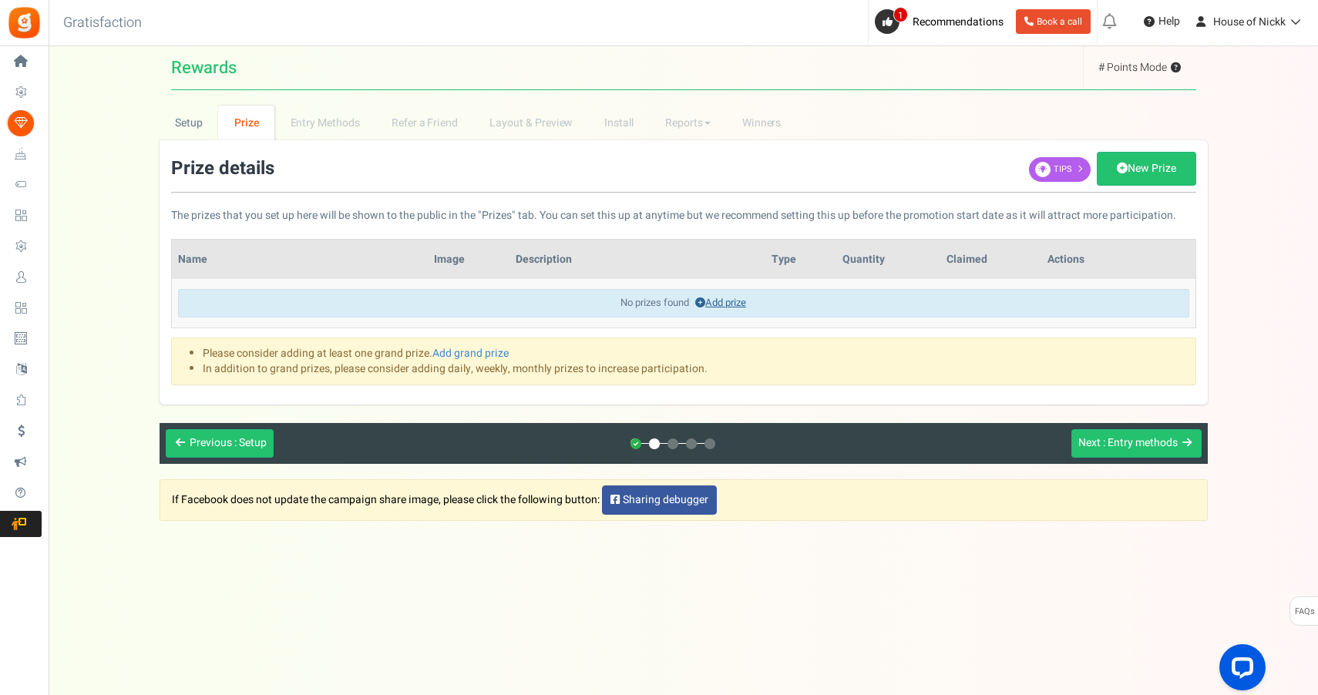
click at [737, 304] on link "Add prize" at bounding box center [720, 302] width 51 height 15
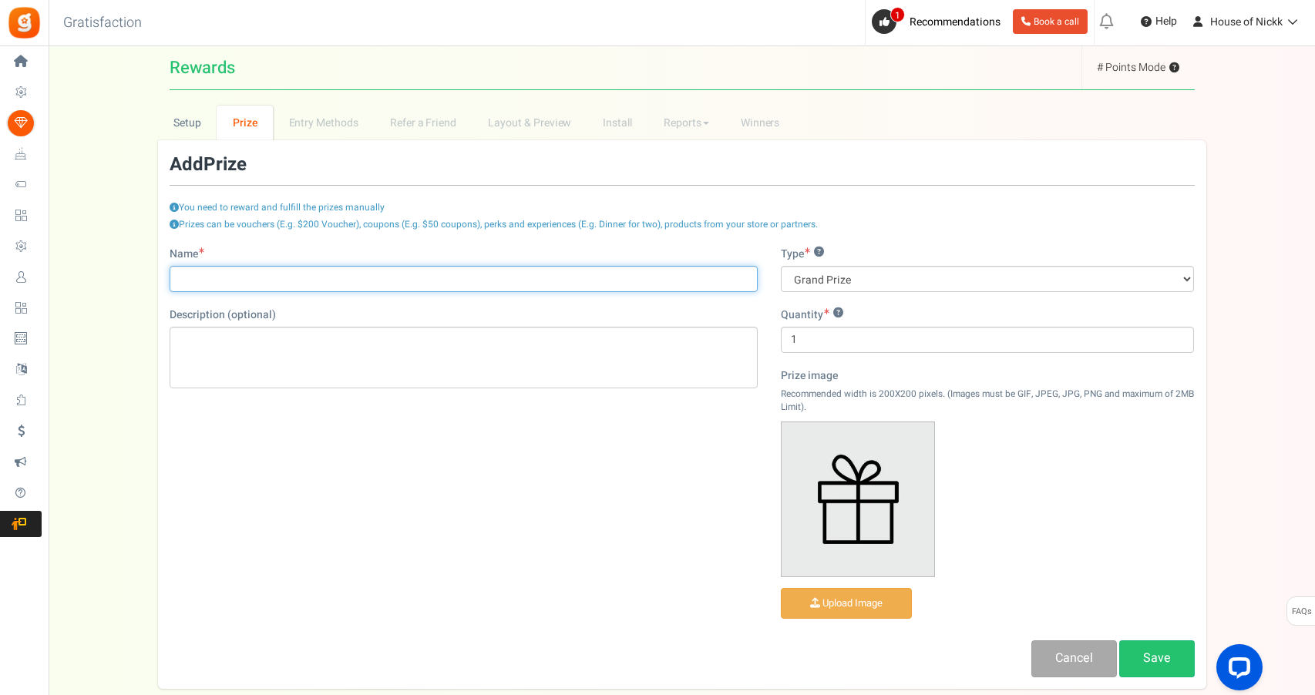
click at [676, 289] on input "Name" at bounding box center [464, 279] width 588 height 26
type input "Service Dollars"
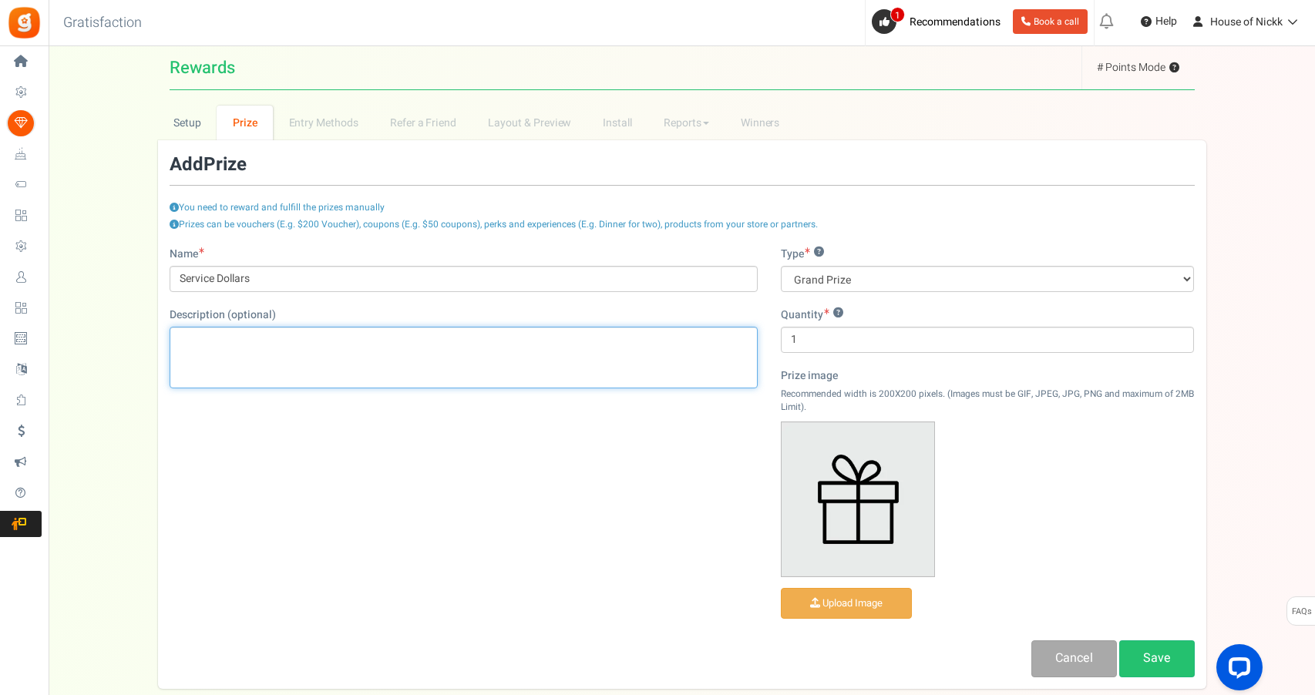
click at [378, 350] on div "Editor, prize_description" at bounding box center [464, 358] width 588 height 62
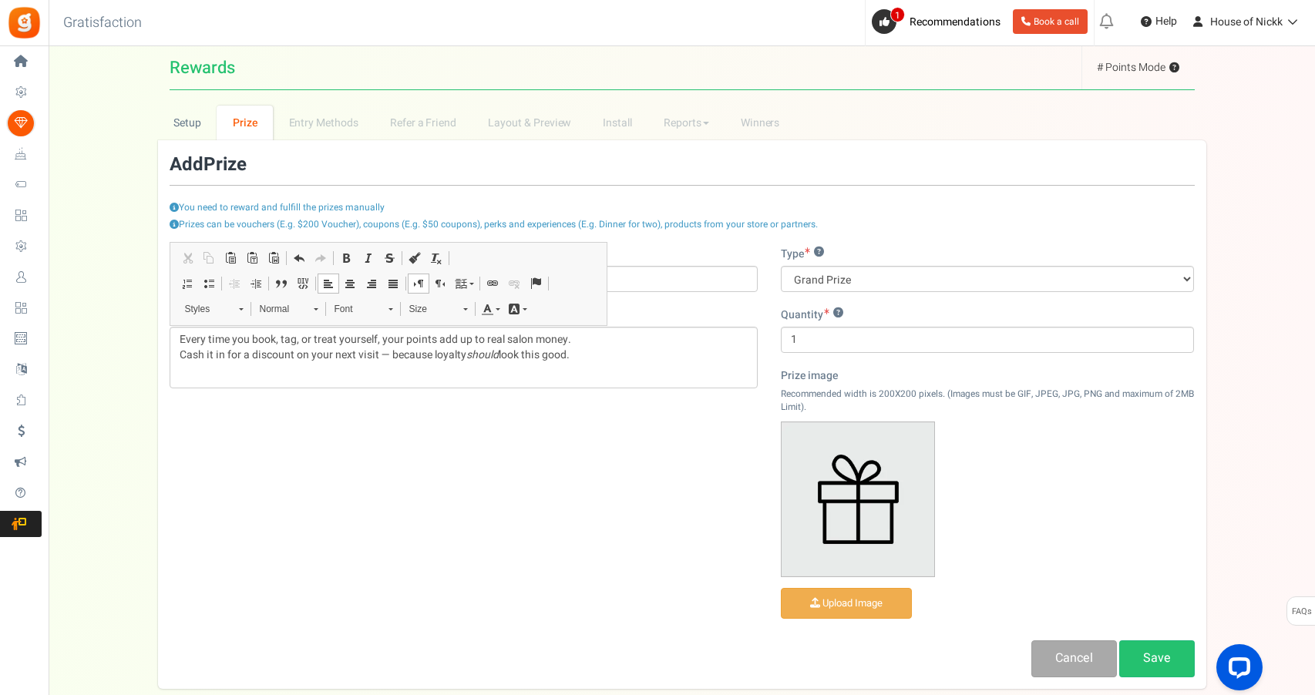
click at [382, 433] on div "Name Service Dollars Description (optional) Every time you book, tag, or treat …" at bounding box center [682, 462] width 1048 height 431
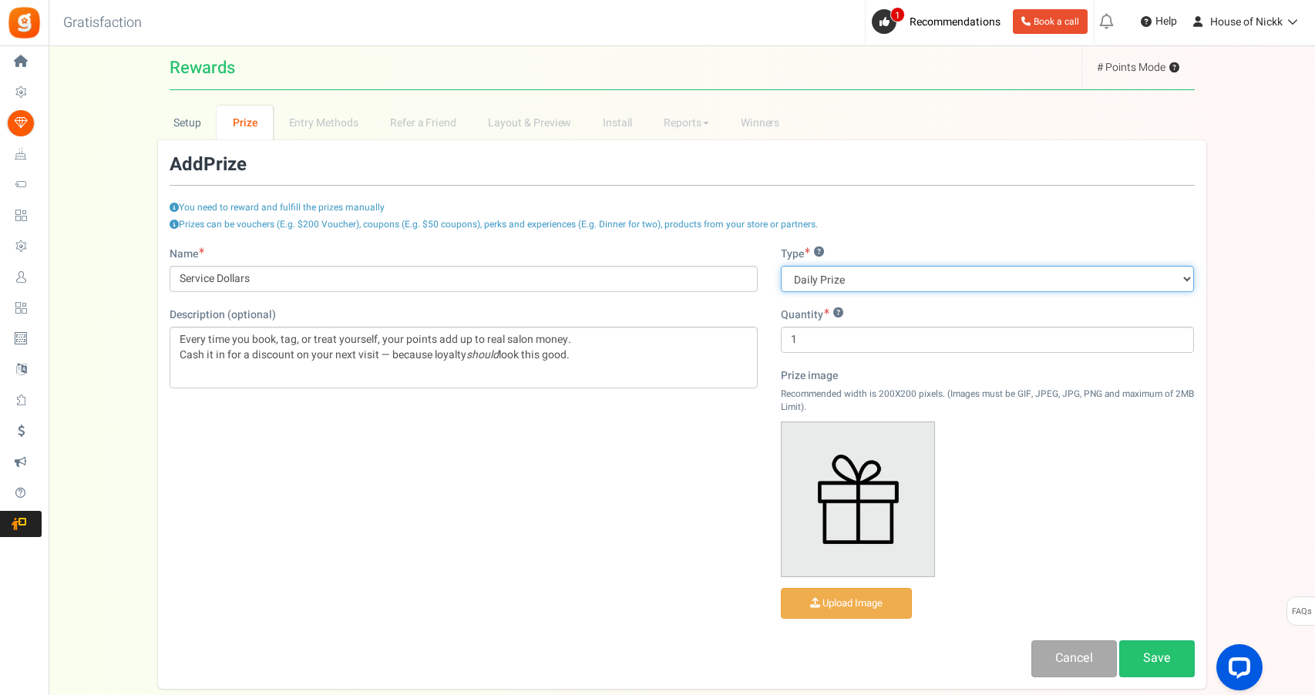
select select "grand"
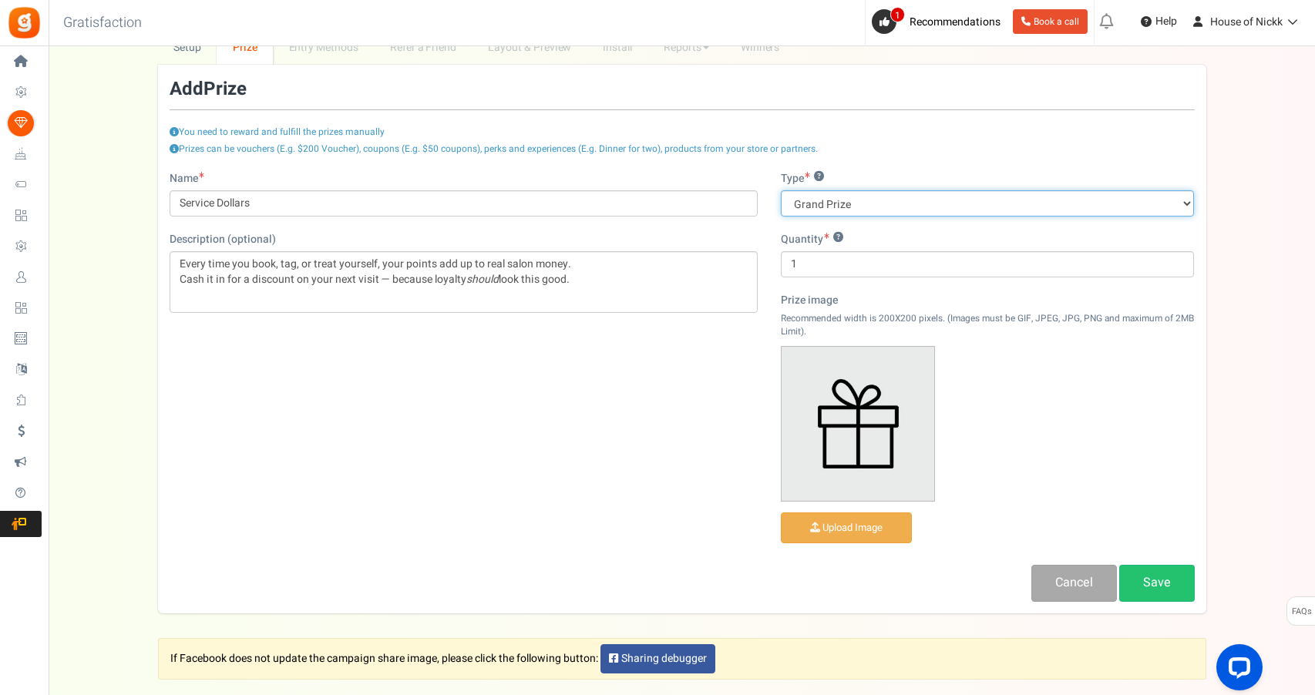
scroll to position [78, 0]
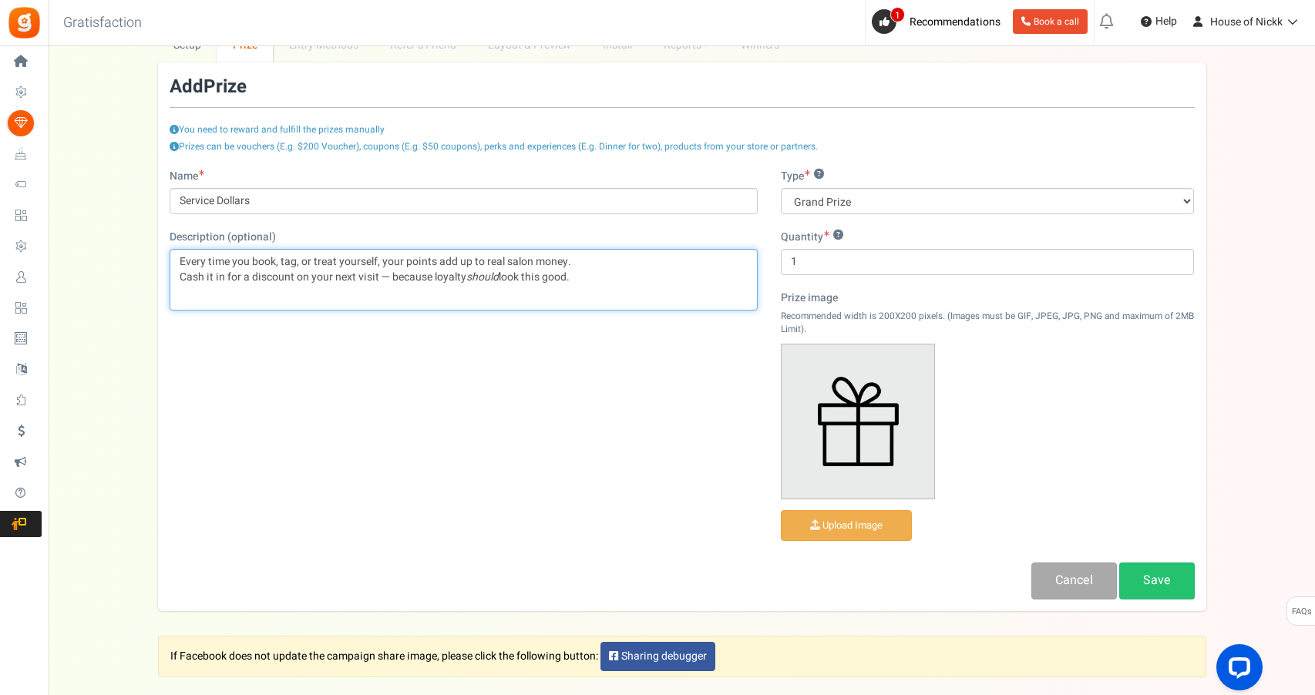
click at [575, 274] on p "Every time you book, tag, or treat yourself, your points add up to real salon m…" at bounding box center [464, 269] width 568 height 31
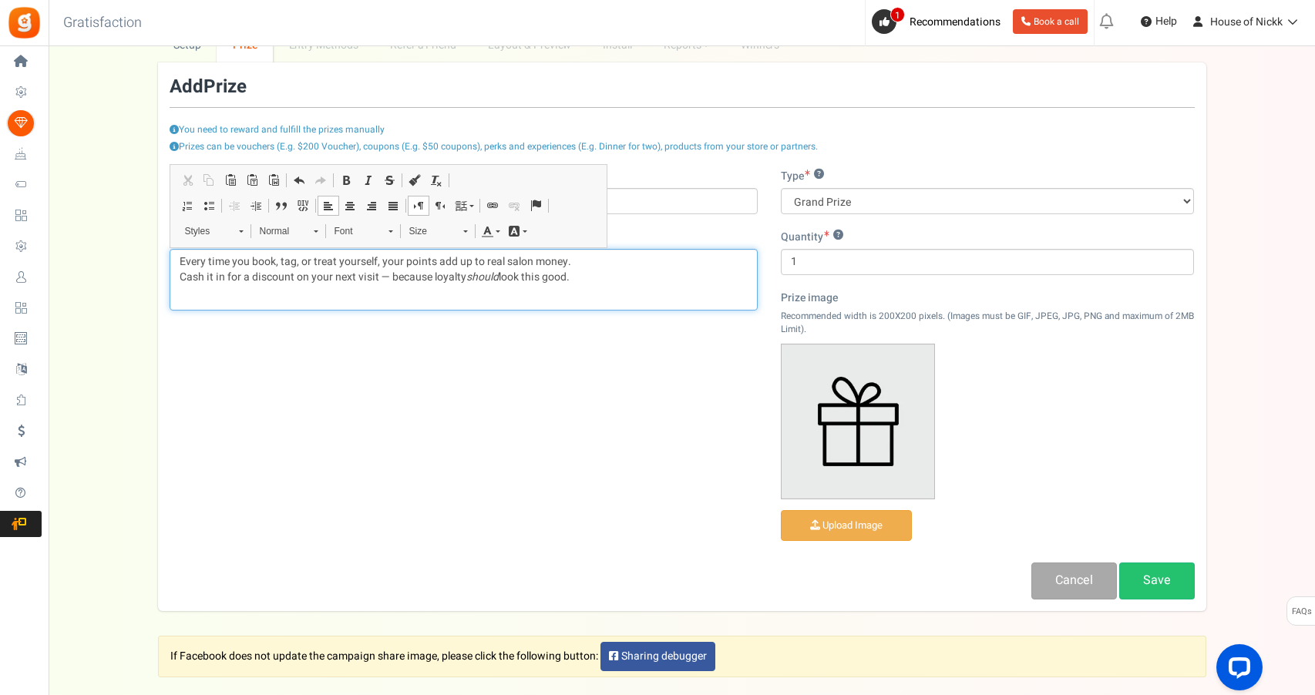
click at [575, 274] on p "Every time you book, tag, or treat yourself, your points add up to real salon m…" at bounding box center [464, 269] width 568 height 31
click at [594, 268] on p "Every time you book, tag, or treat yourself, your points add up to real salon m…" at bounding box center [464, 269] width 568 height 31
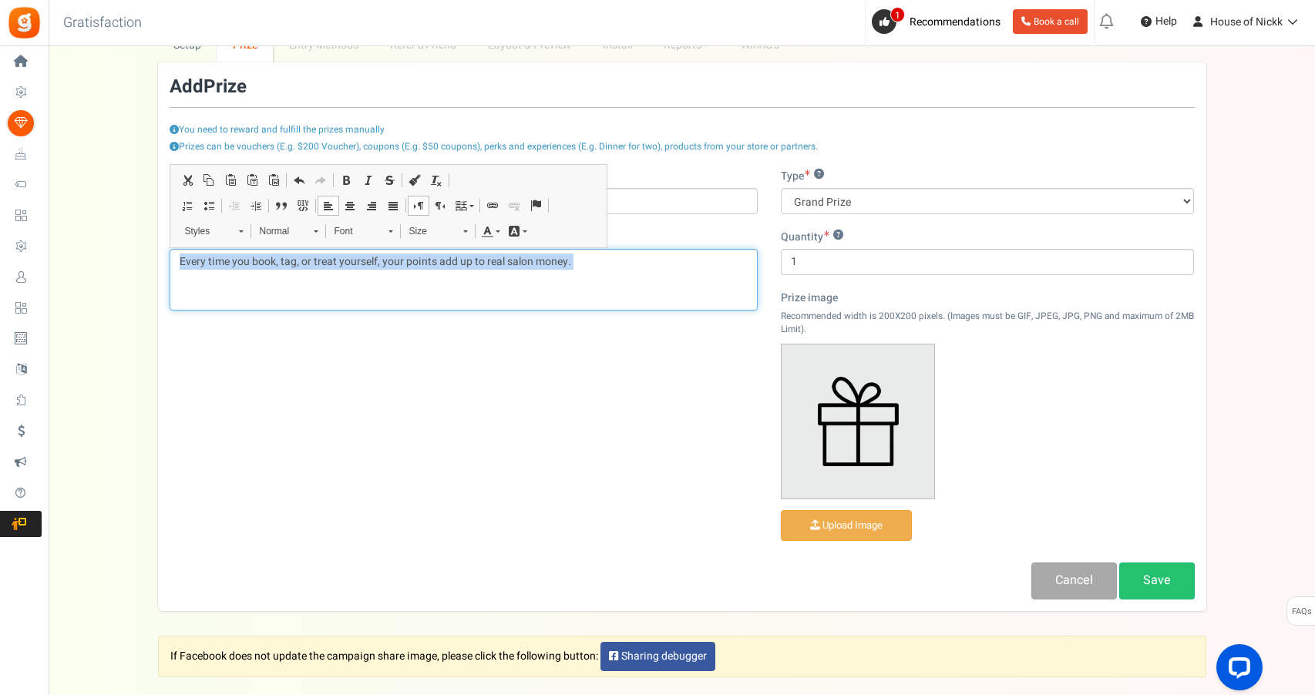
click at [594, 268] on p "Every time you book, tag, or treat yourself, your points add up to real salon m…" at bounding box center [464, 269] width 568 height 31
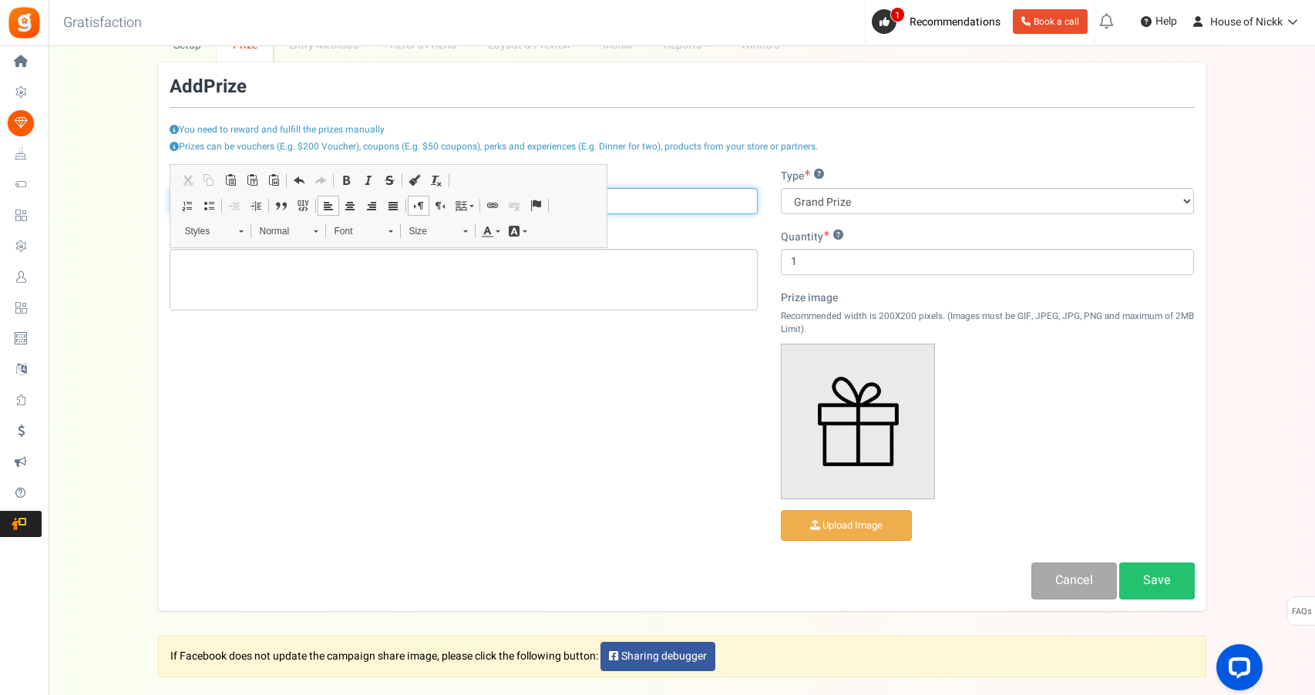
click at [711, 198] on input "Service Dollars" at bounding box center [464, 201] width 588 height 26
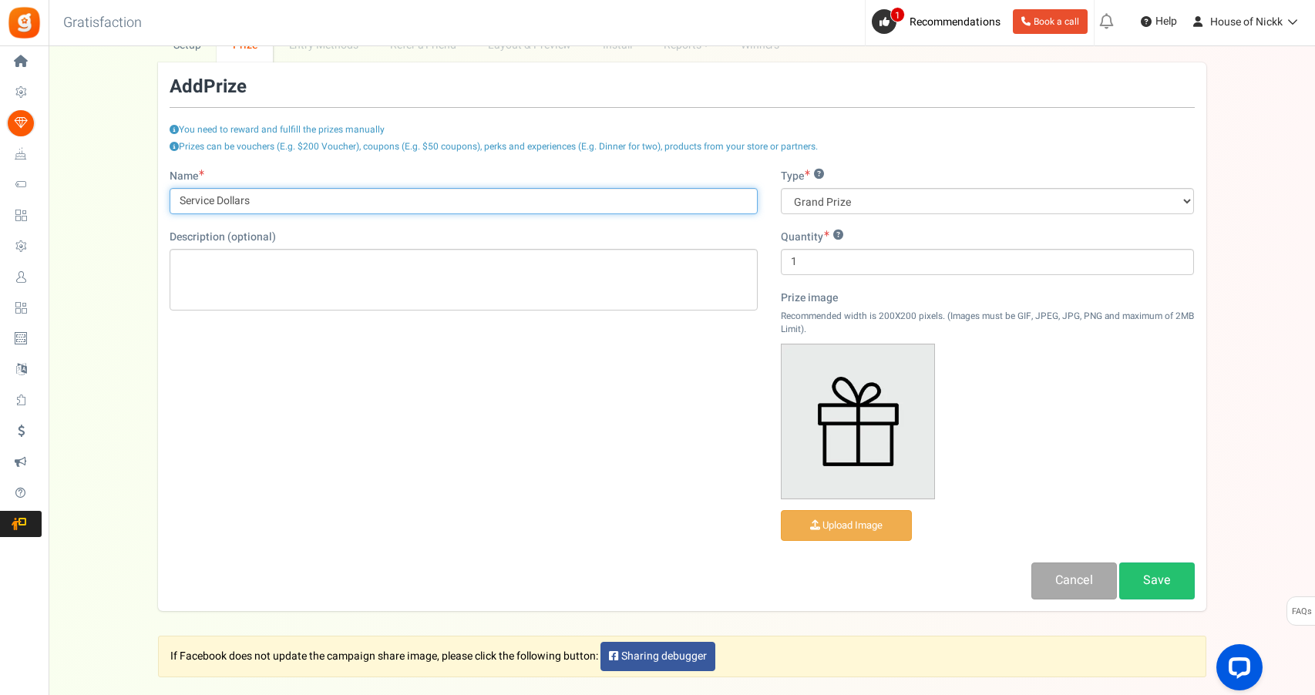
click at [711, 198] on input "Service Dollars" at bounding box center [464, 201] width 588 height 26
type input "BLANK"
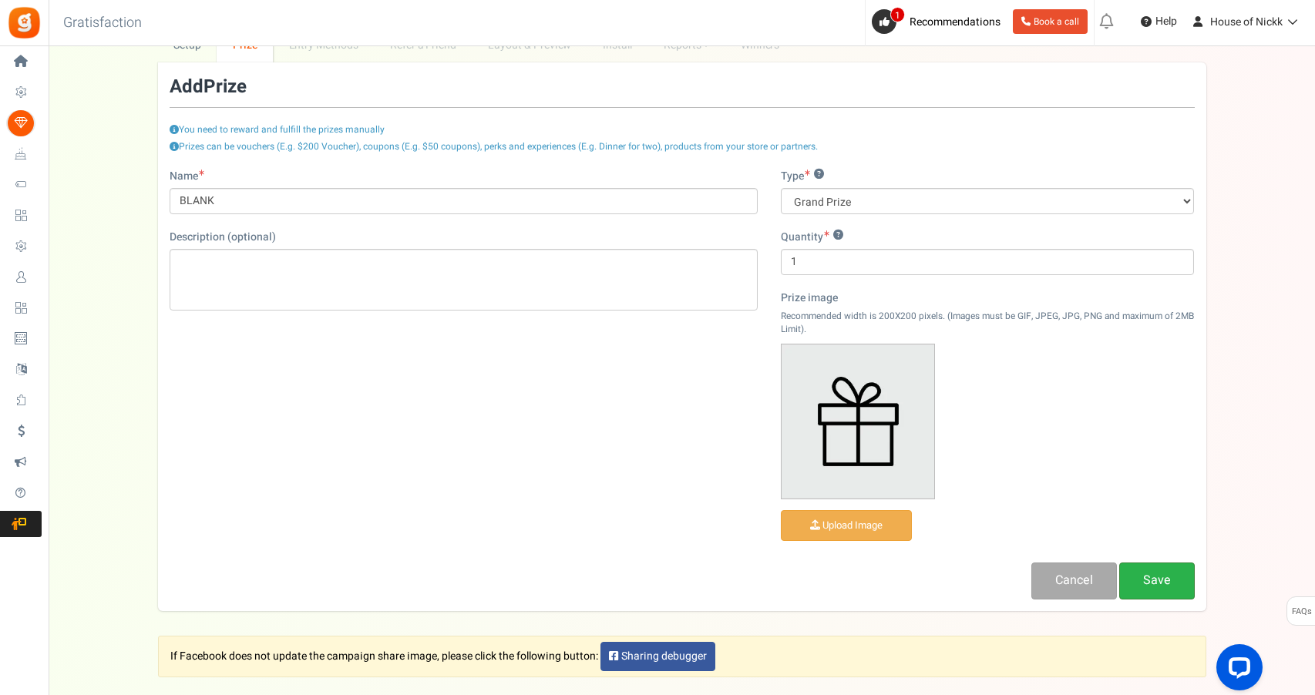
click at [1161, 572] on link "Save" at bounding box center [1157, 581] width 76 height 36
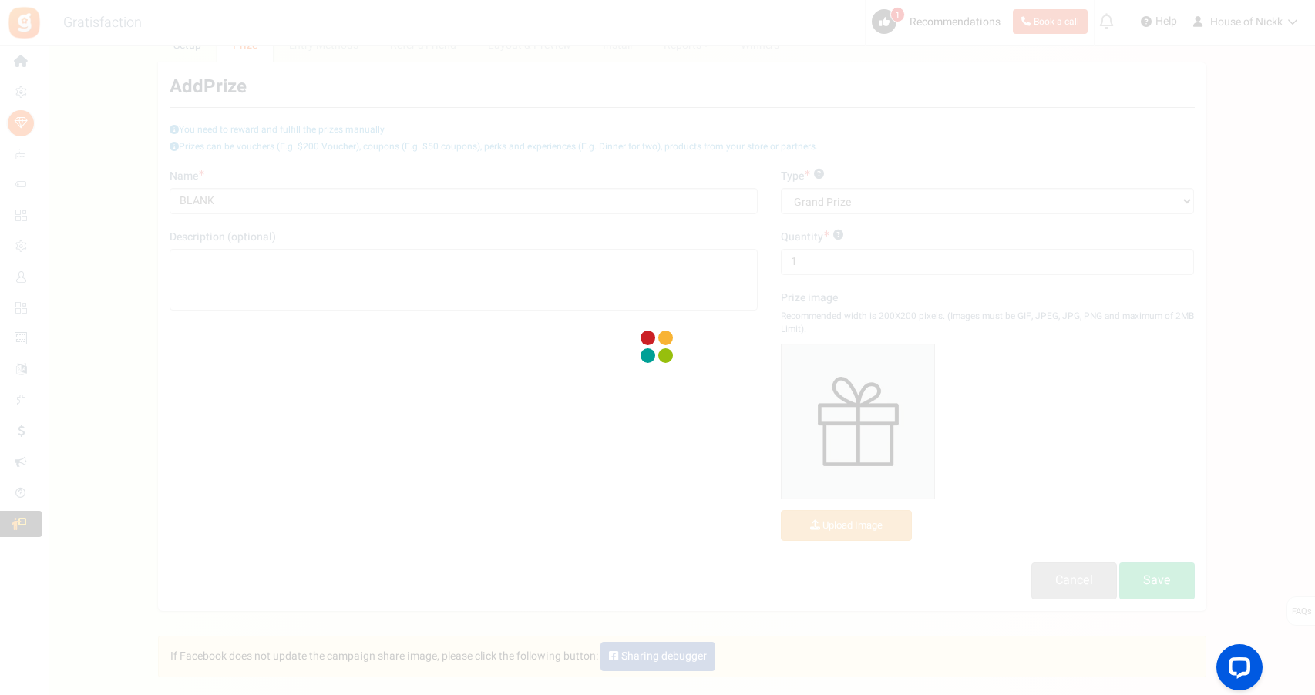
scroll to position [0, 0]
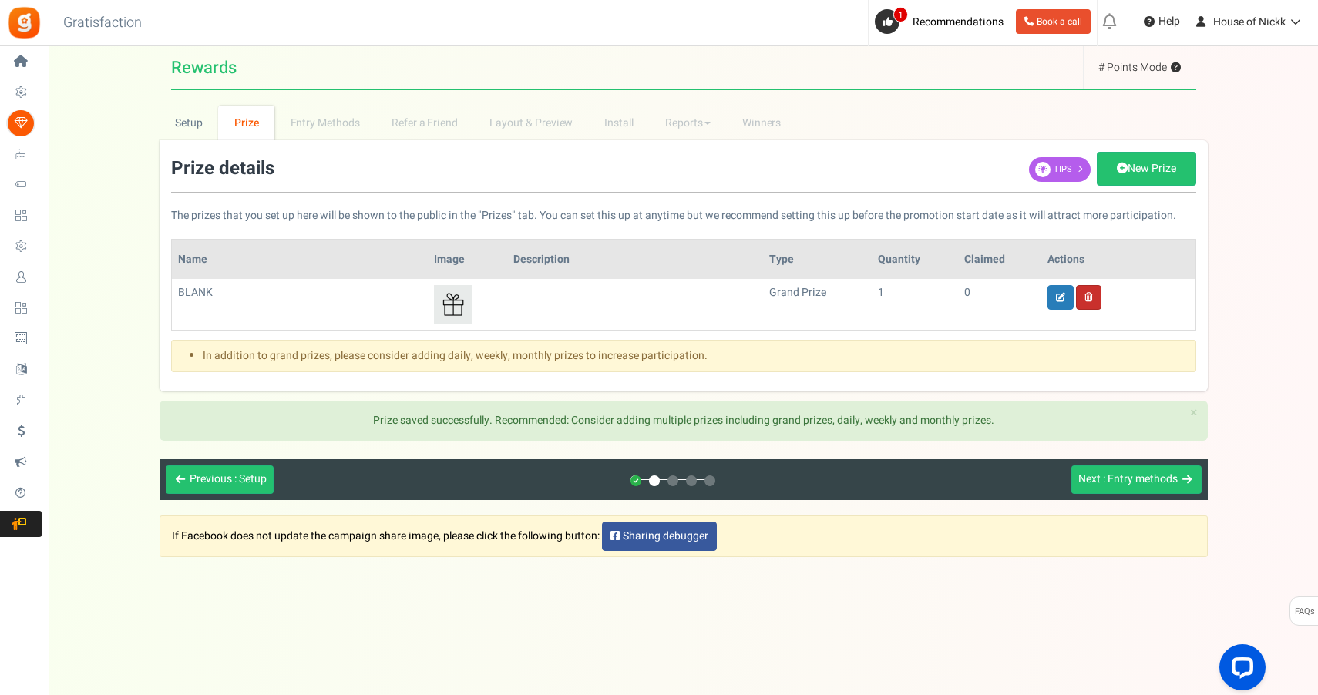
click at [1090, 302] on link at bounding box center [1088, 297] width 25 height 25
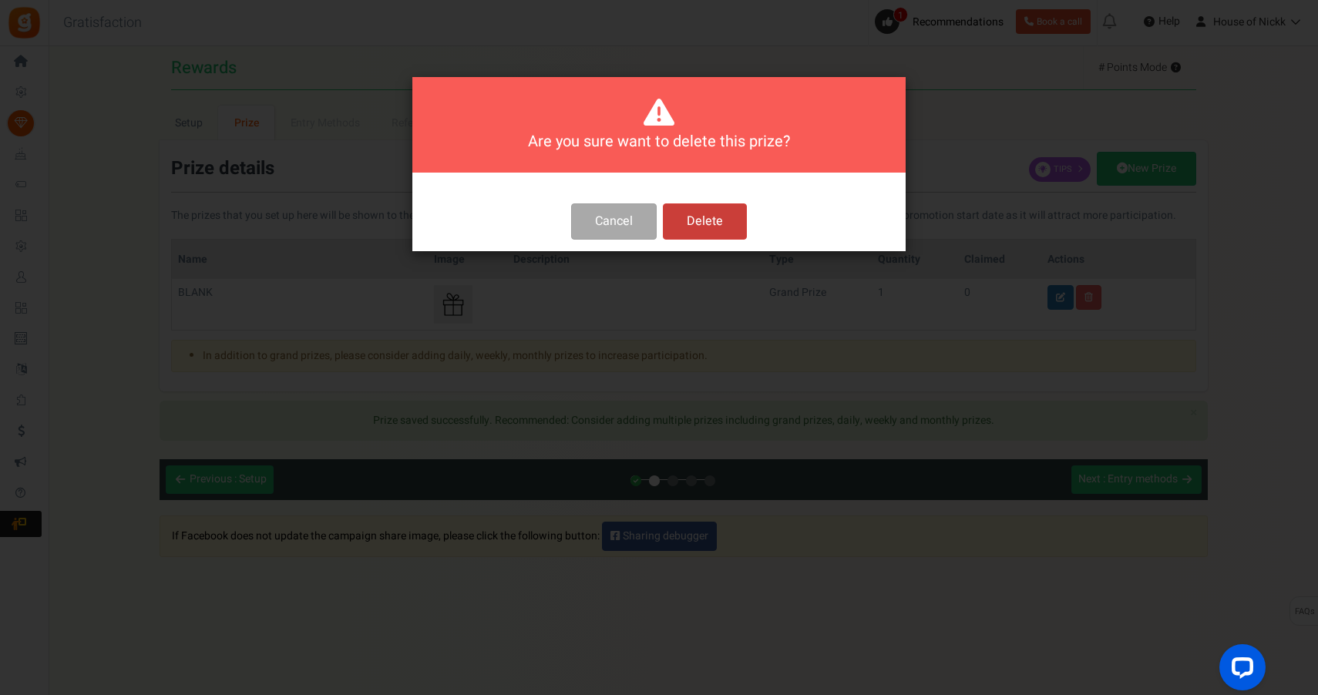
click at [732, 227] on button "Delete" at bounding box center [705, 221] width 84 height 36
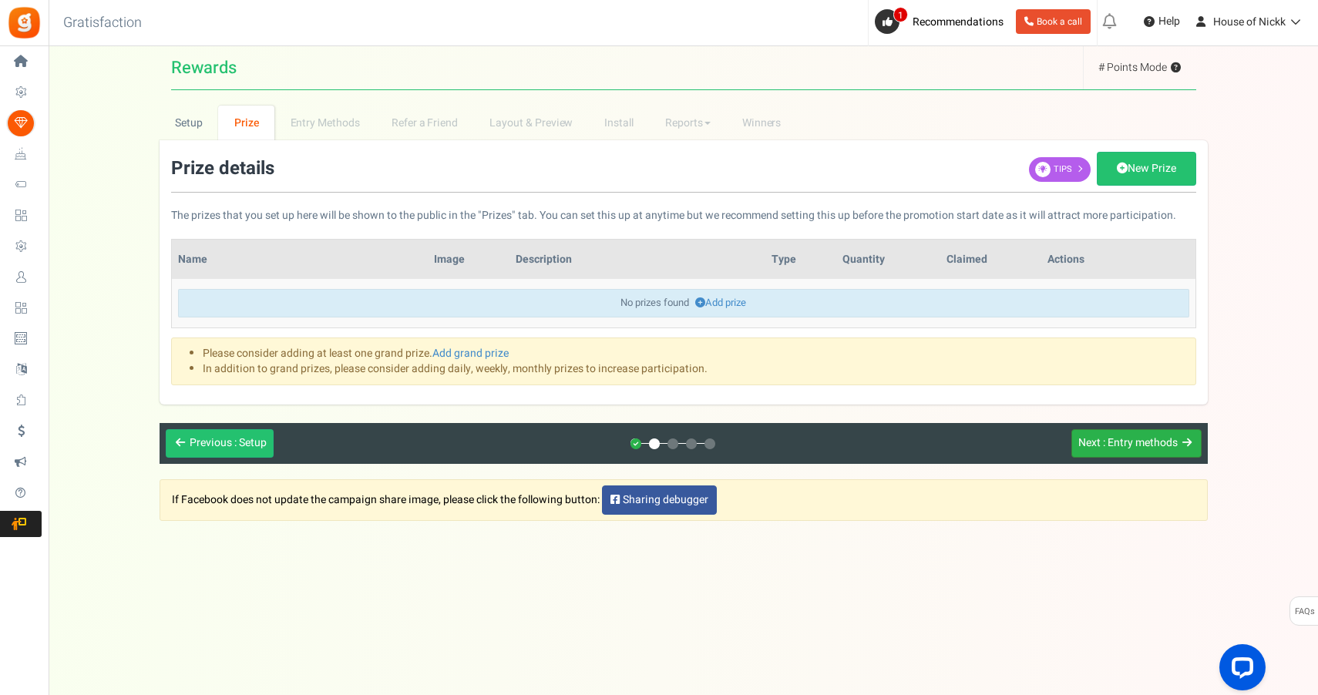
click at [1126, 441] on span ": Entry methods" at bounding box center [1140, 443] width 75 height 16
click at [737, 307] on link "Add prize" at bounding box center [720, 302] width 51 height 15
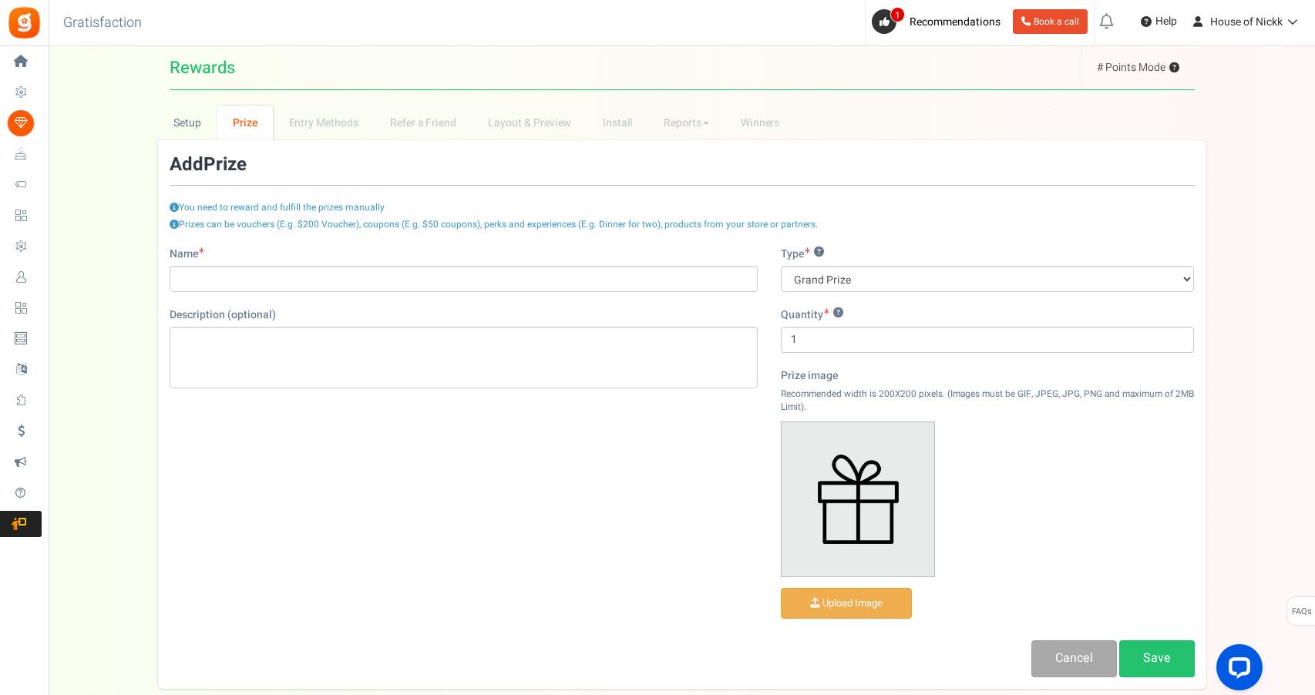
click at [671, 264] on div "Name" at bounding box center [464, 269] width 588 height 45
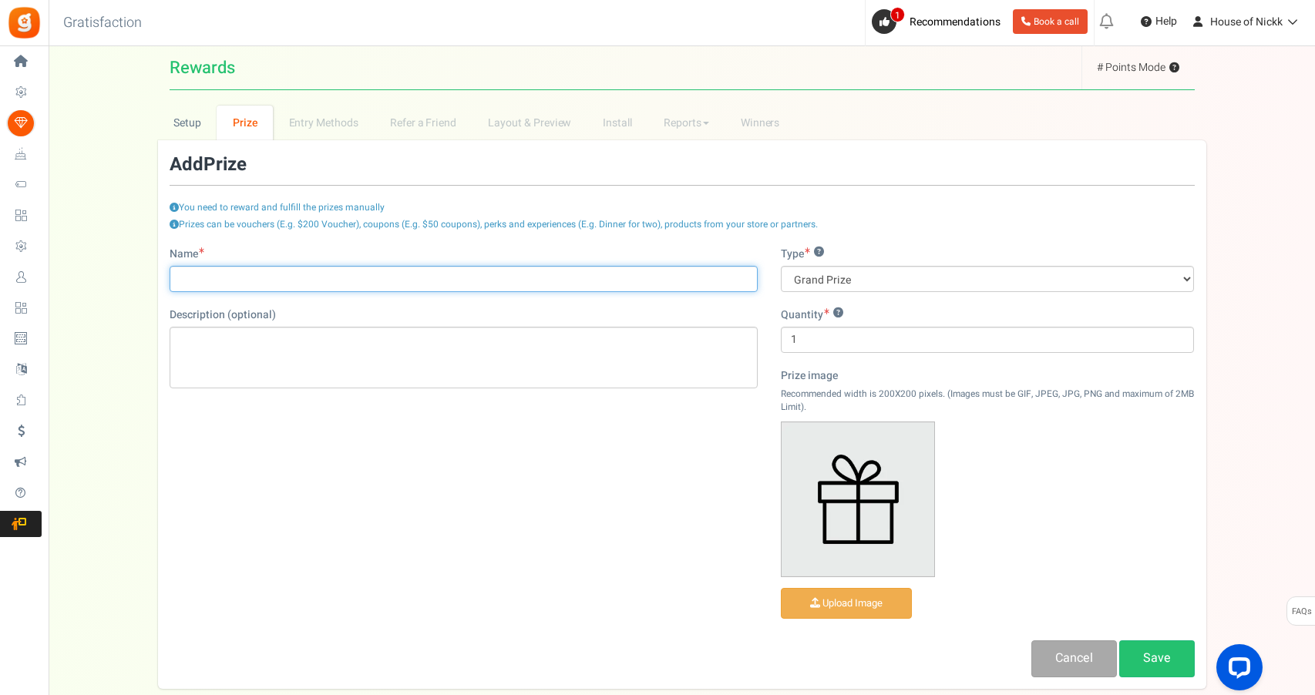
click at [669, 270] on input "Name" at bounding box center [464, 279] width 588 height 26
type input "HOLD"
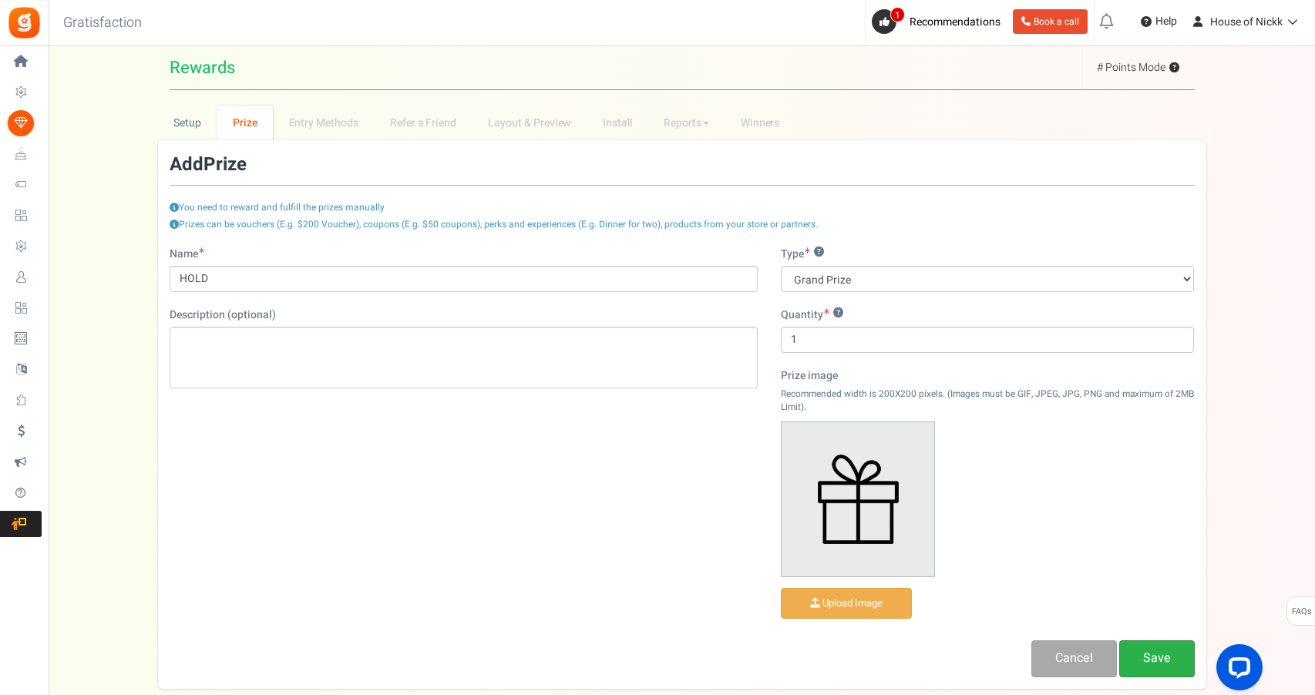
click at [1145, 642] on link "Save" at bounding box center [1157, 658] width 76 height 36
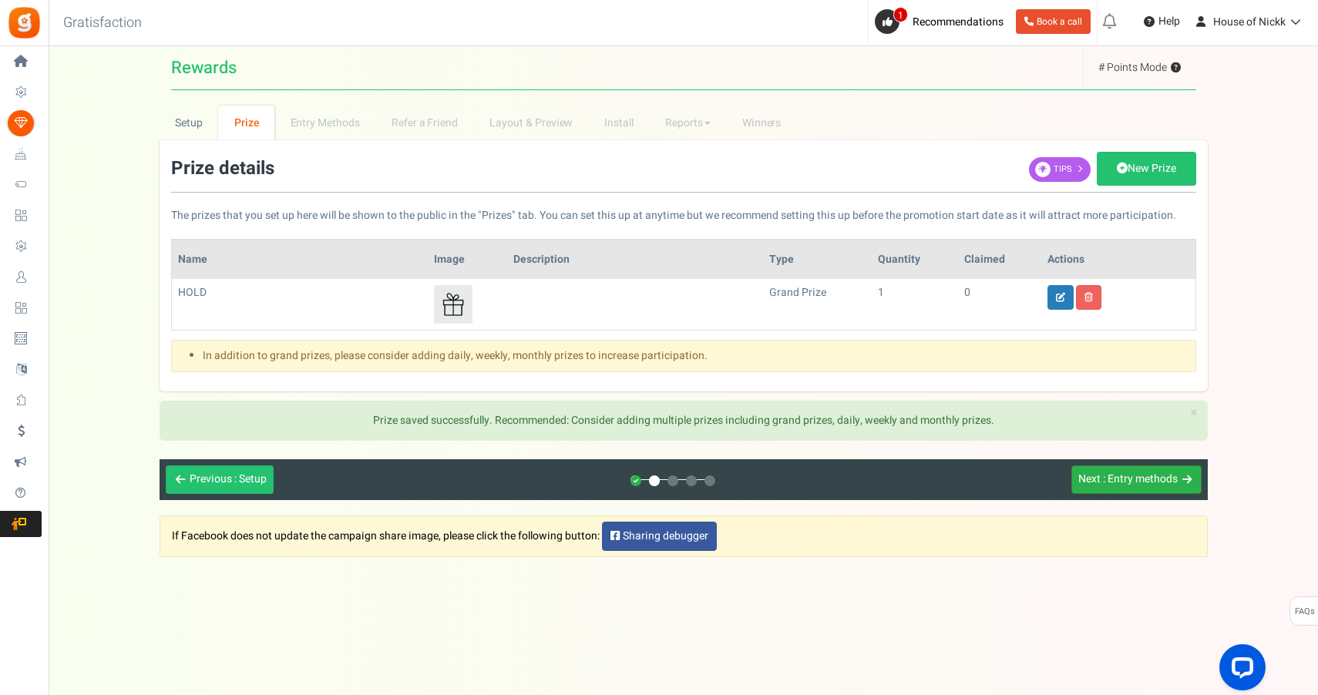
click at [1145, 486] on span ": Entry methods" at bounding box center [1140, 479] width 75 height 16
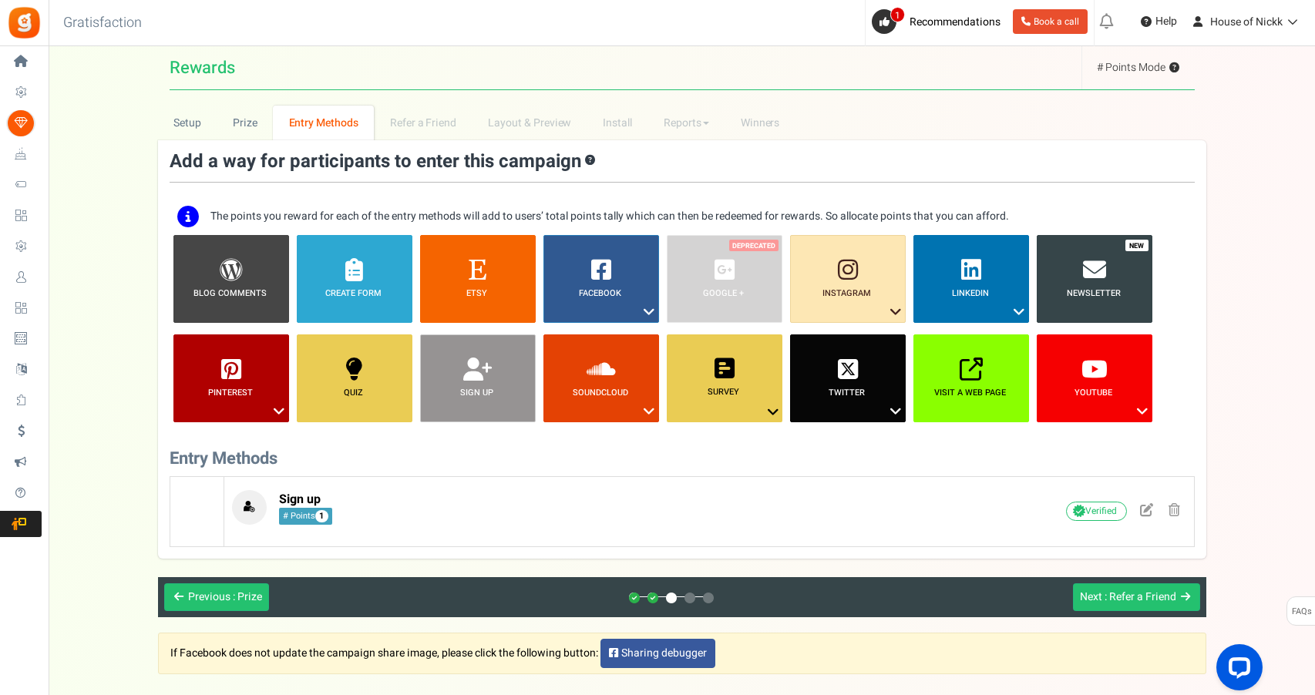
click at [437, 377] on li "Sign up ?" at bounding box center [477, 378] width 123 height 88
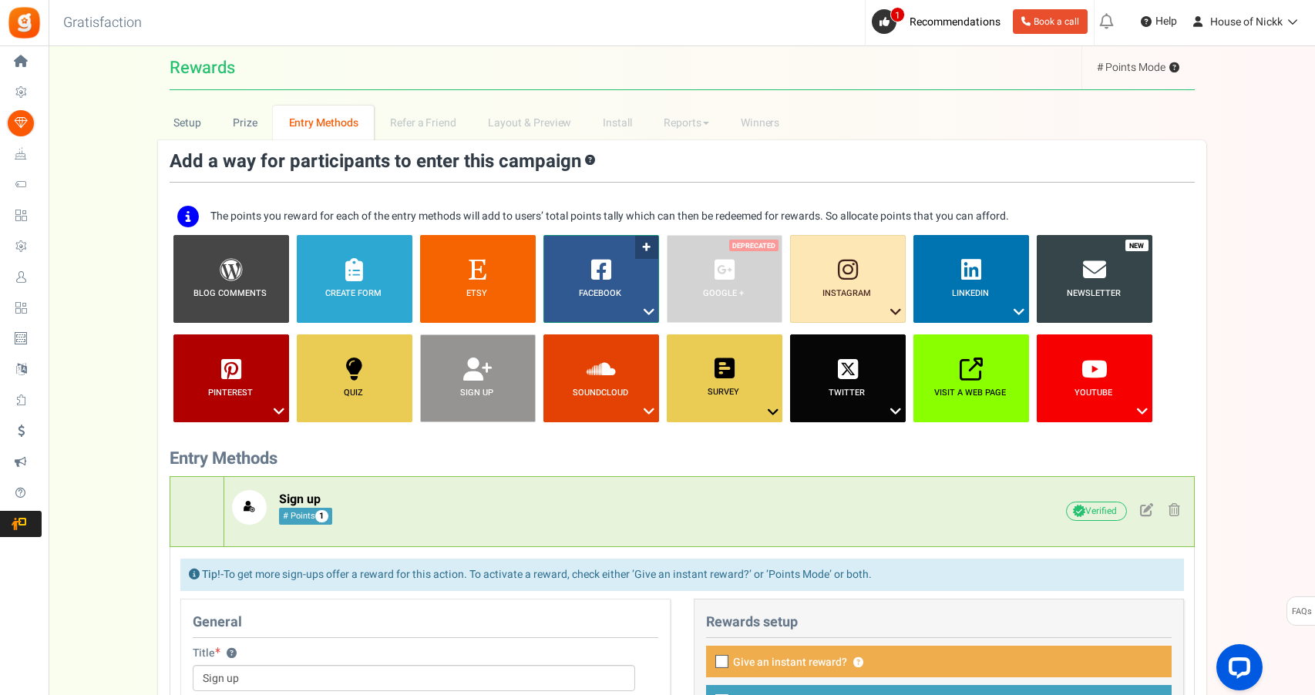
click at [627, 303] on link "Facebook ?" at bounding box center [601, 279] width 116 height 88
click at [640, 253] on link "Facebook ?" at bounding box center [601, 279] width 116 height 88
click at [651, 312] on icon at bounding box center [649, 312] width 18 height 20
click at [617, 361] on link "Share on Facebook" at bounding box center [590, 359] width 100 height 19
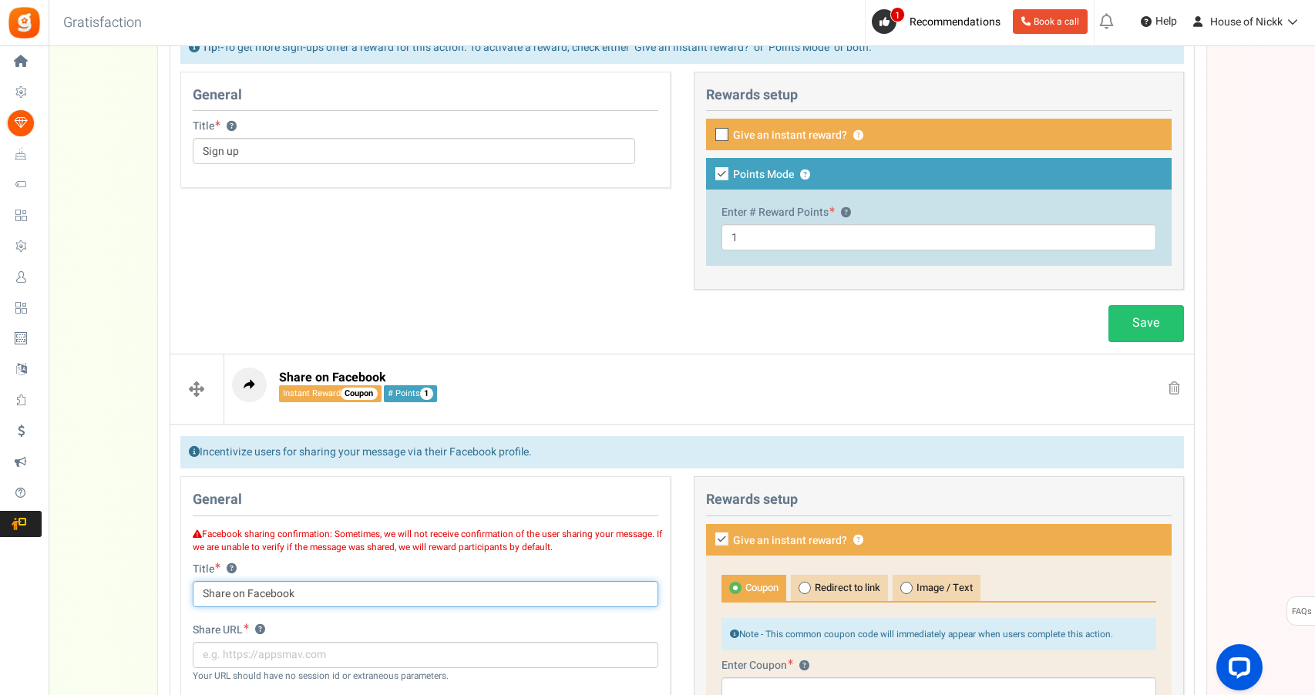
scroll to position [530, 0]
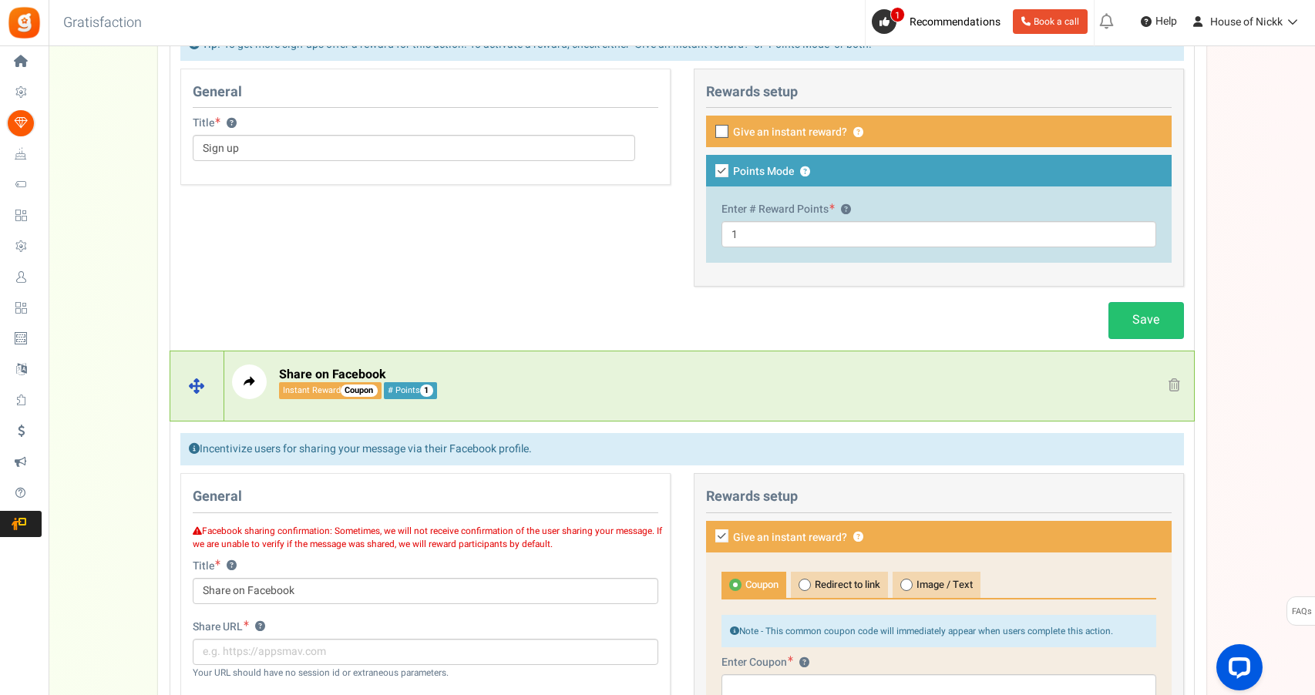
click at [1166, 384] on link at bounding box center [1174, 386] width 24 height 23
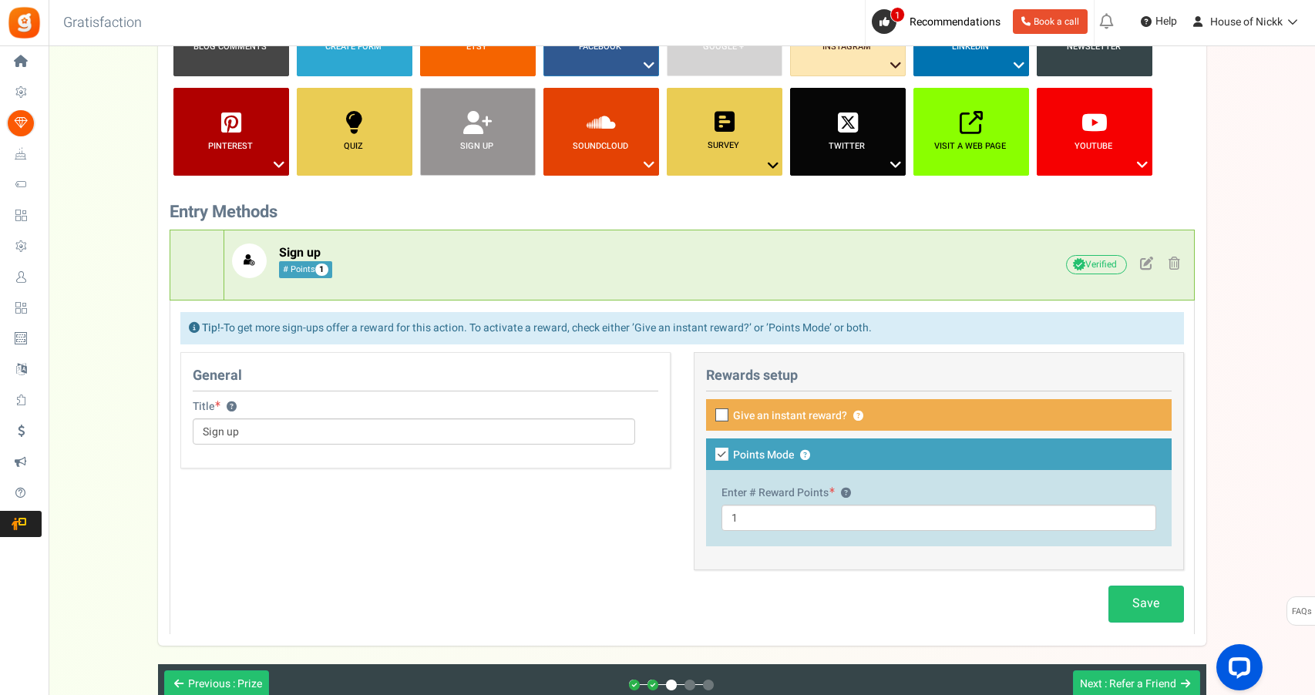
scroll to position [262, 0]
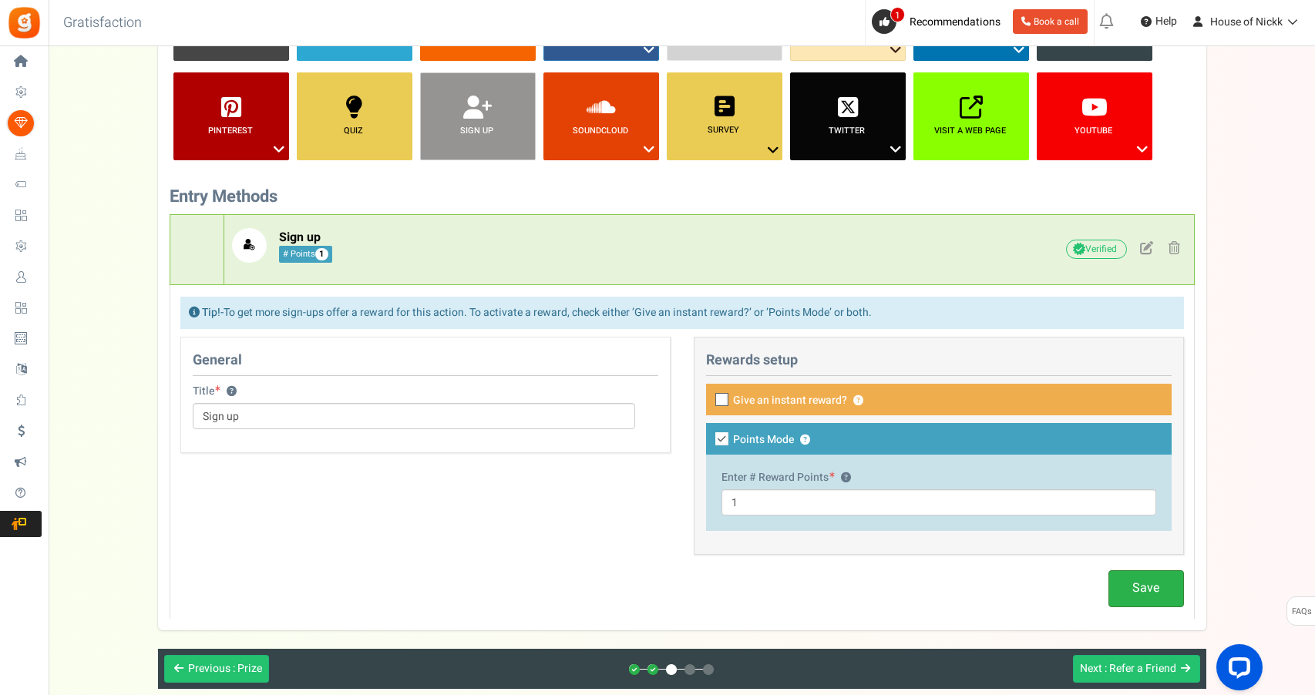
click at [1124, 583] on link "Save" at bounding box center [1146, 588] width 76 height 36
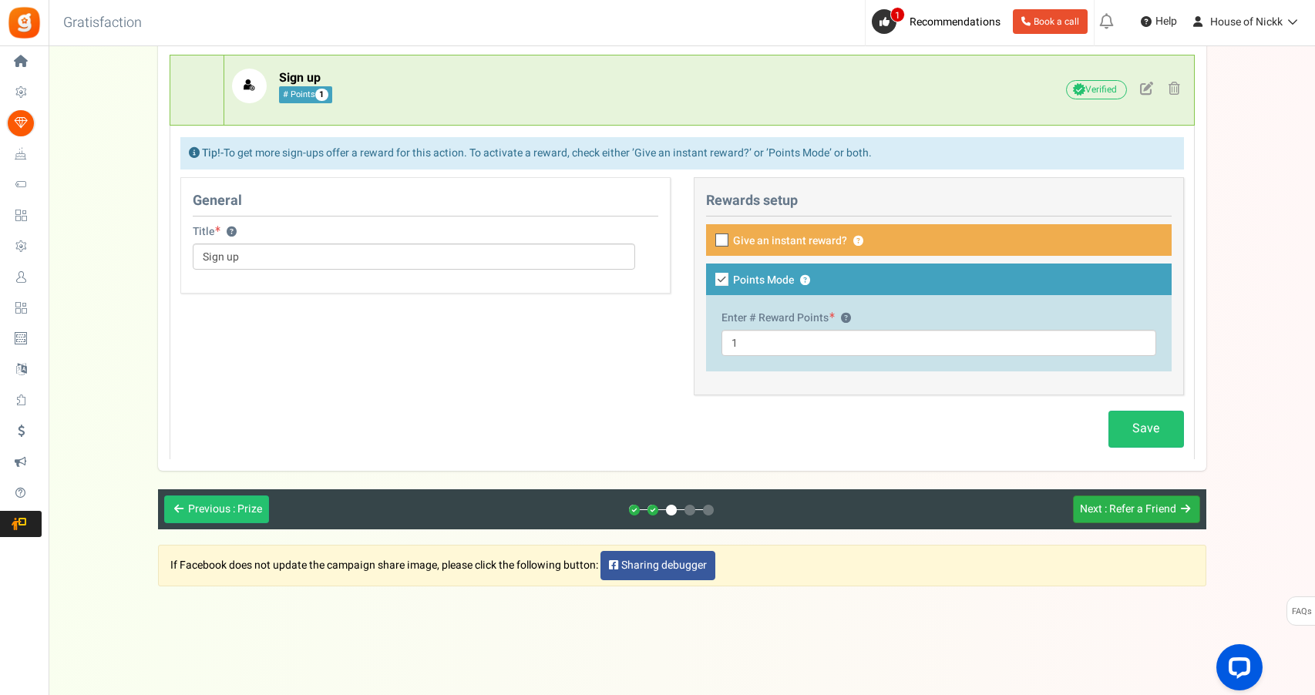
scroll to position [476, 0]
click at [1122, 496] on button "Next : Refer a Friend" at bounding box center [1136, 510] width 127 height 29
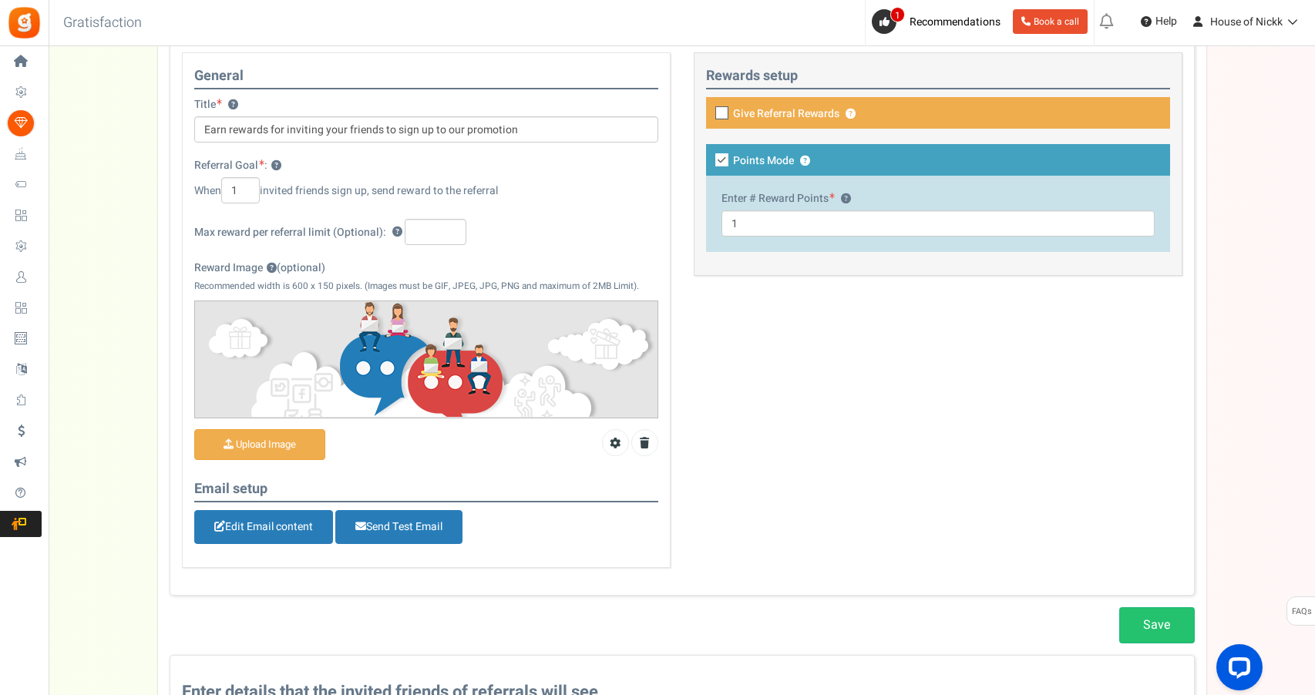
scroll to position [237, 0]
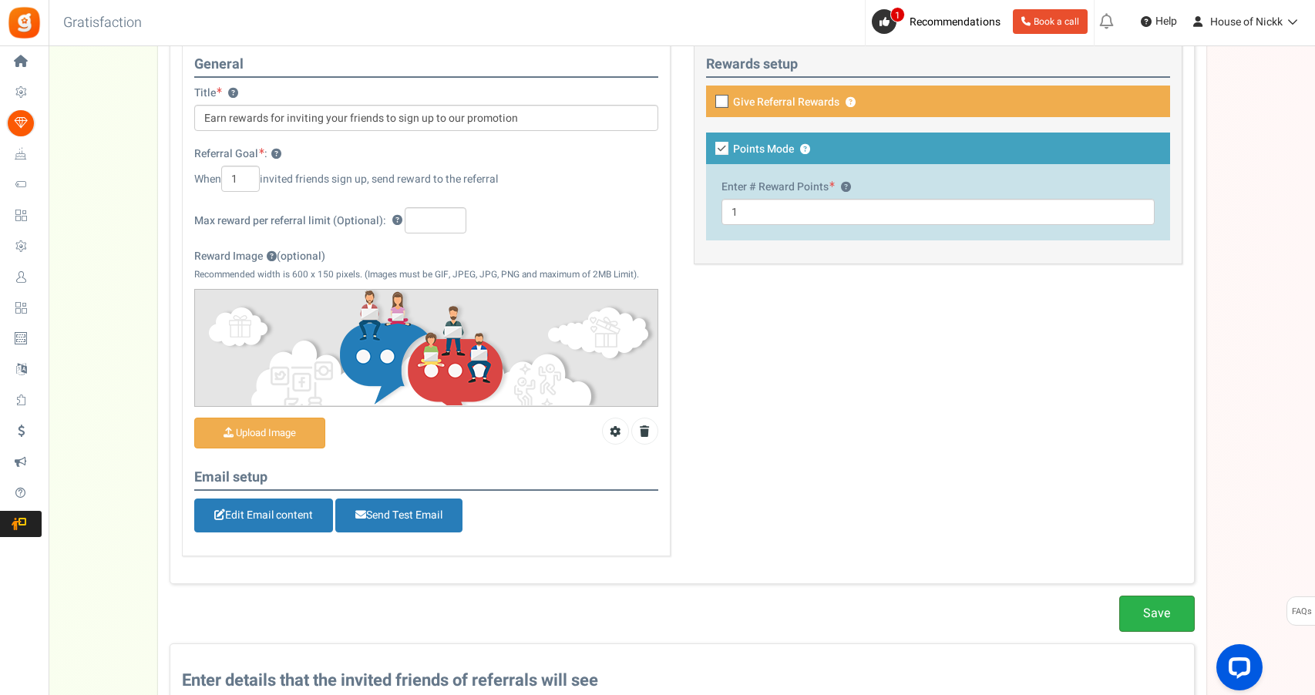
click at [1126, 607] on link "Save" at bounding box center [1157, 614] width 76 height 36
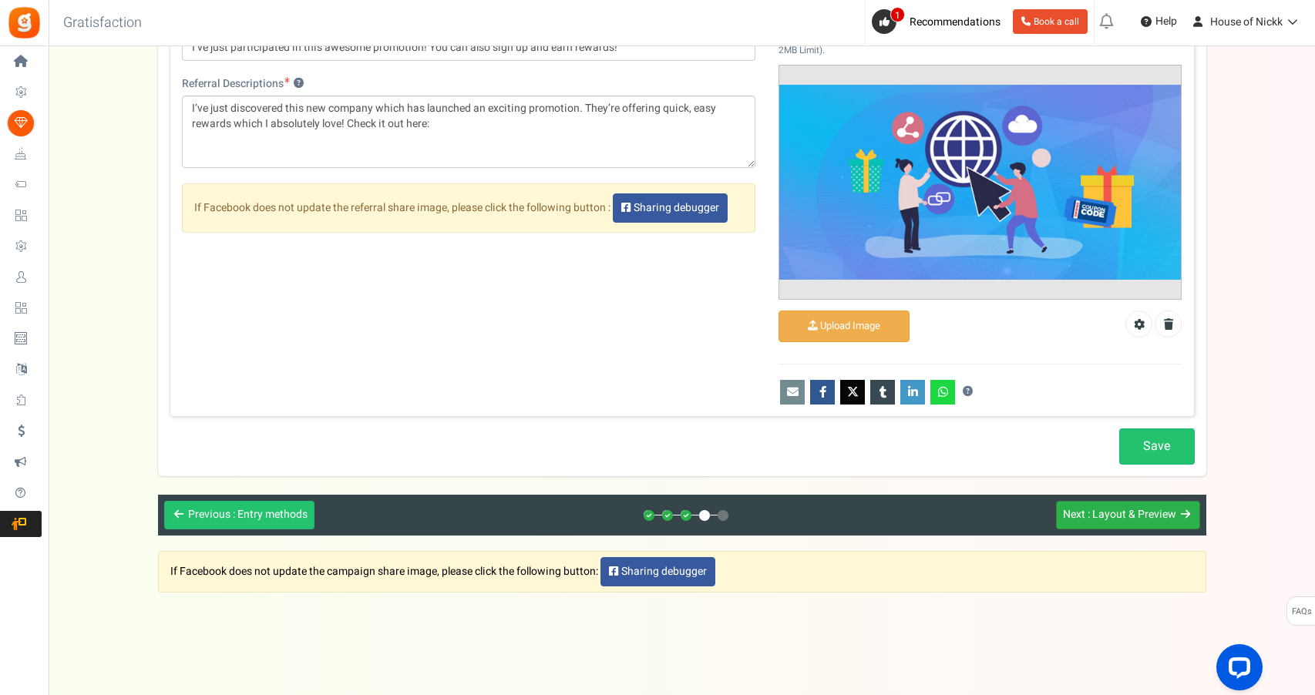
scroll to position [956, 0]
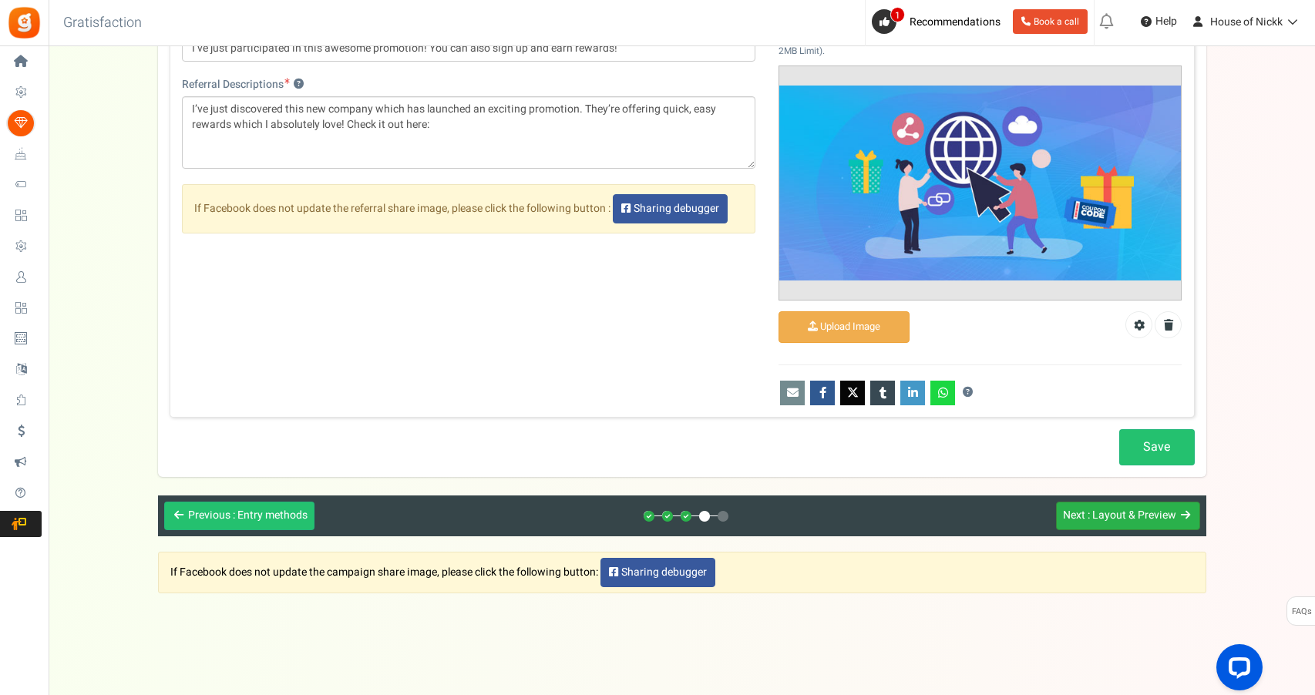
click at [1158, 507] on span ": Layout & Preview" at bounding box center [1131, 515] width 89 height 16
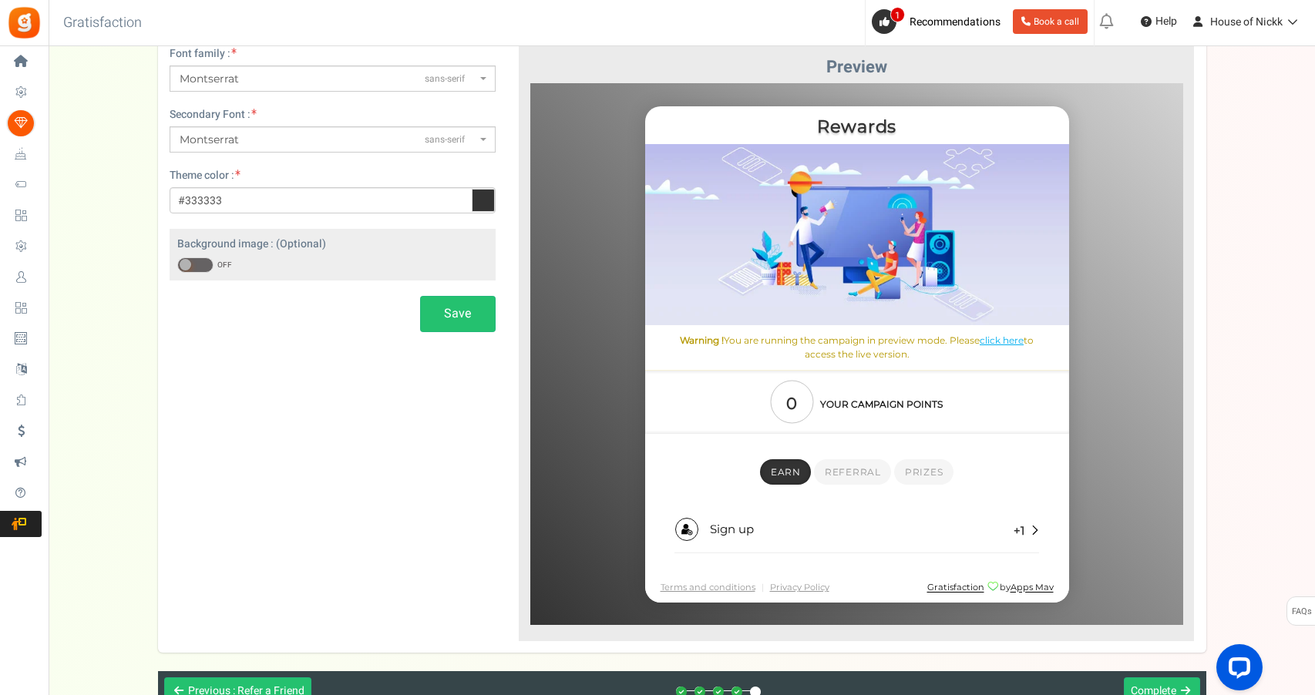
scroll to position [150, 0]
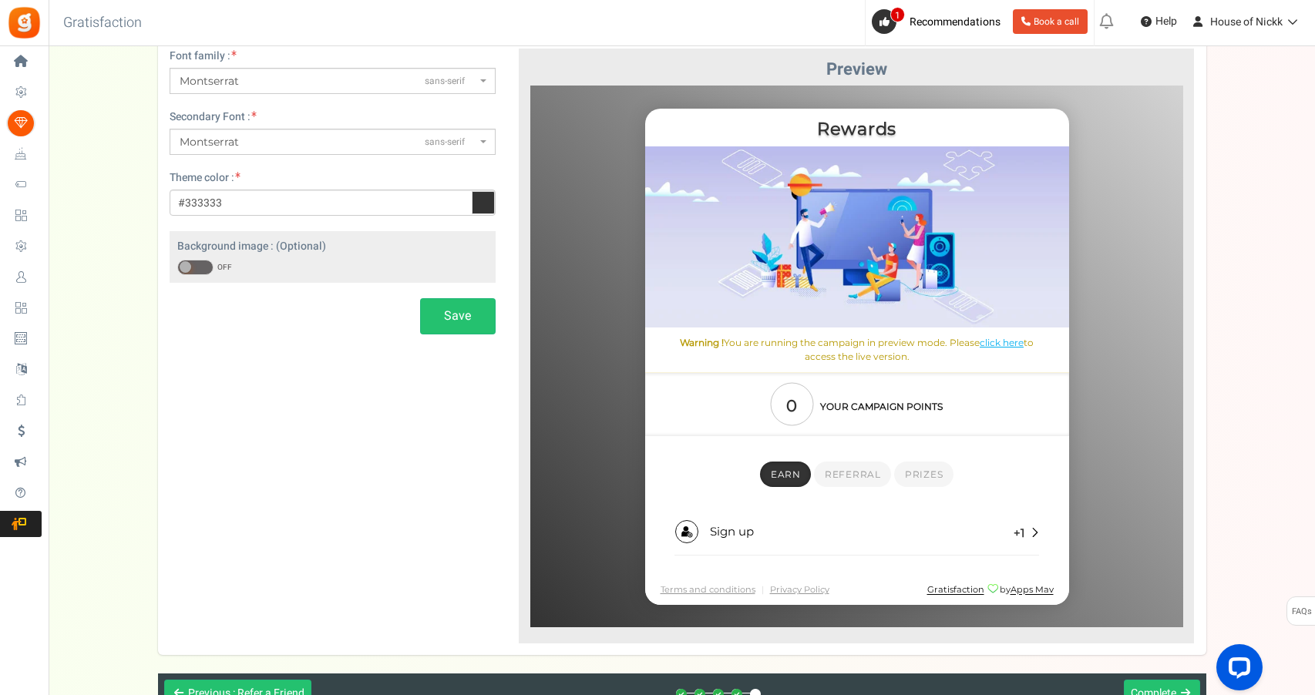
click at [485, 203] on icon at bounding box center [483, 202] width 23 height 23
click at [485, 203] on input "#333333" at bounding box center [333, 203] width 326 height 26
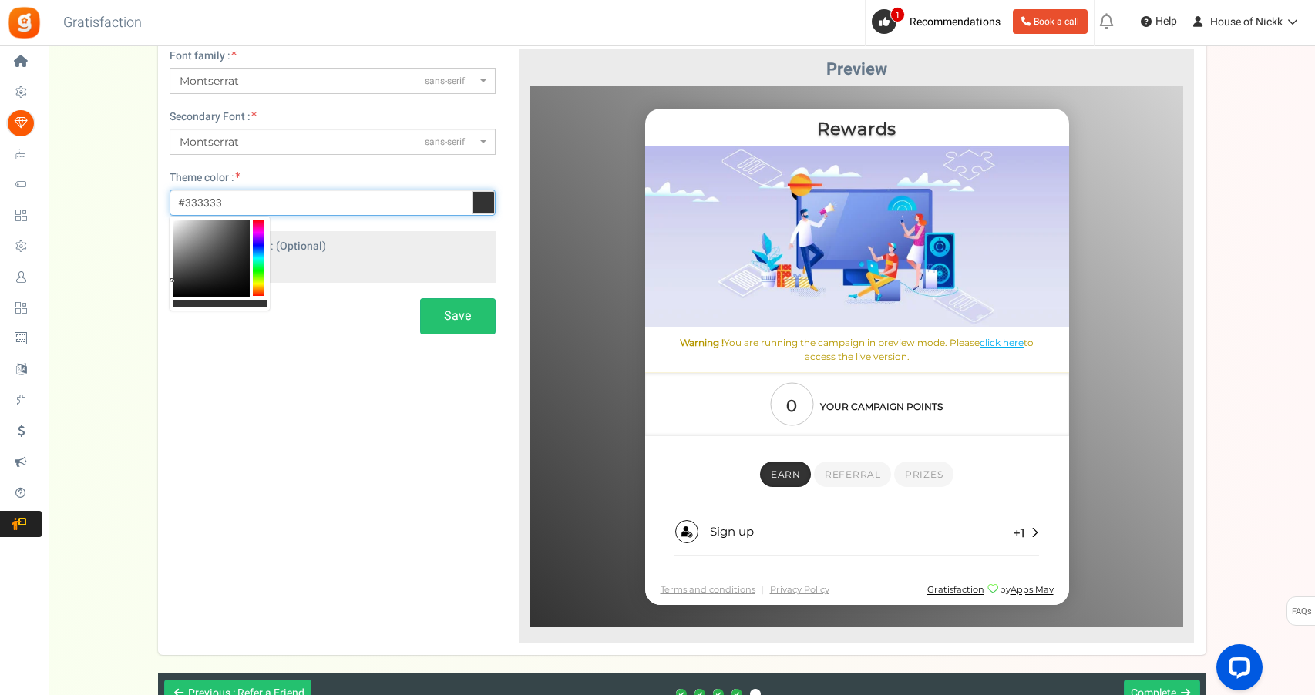
click at [259, 231] on div at bounding box center [259, 258] width 12 height 77
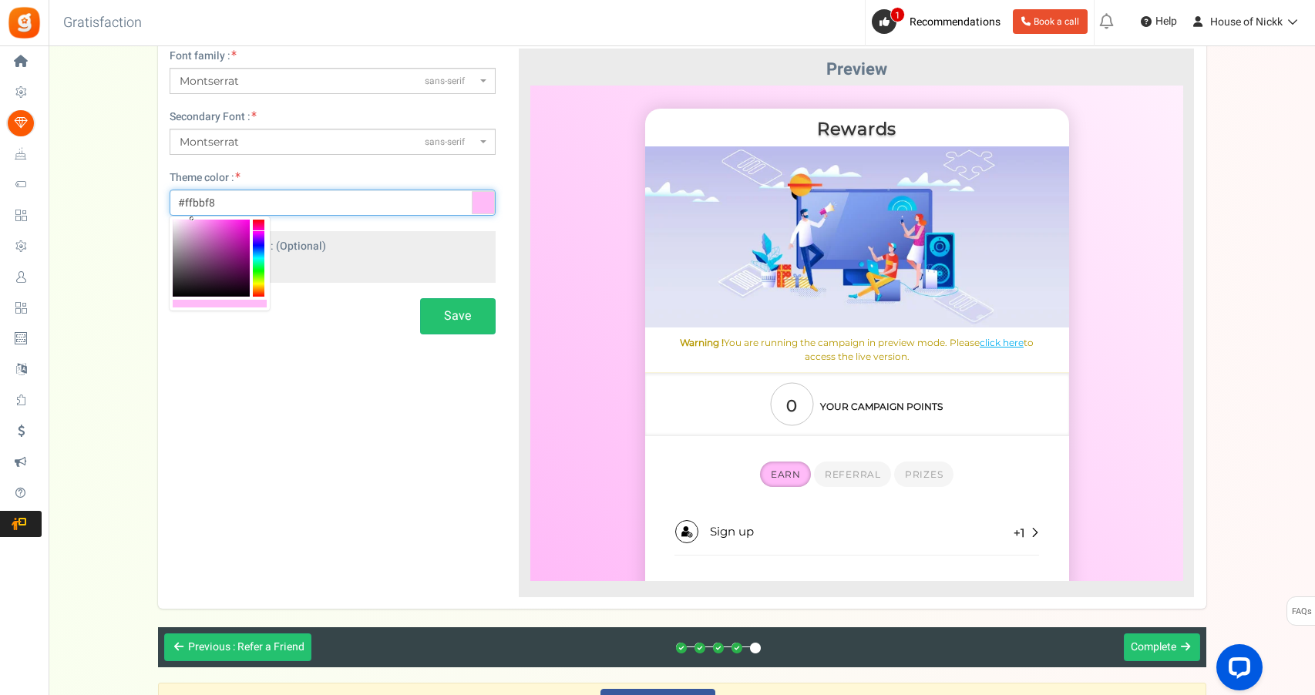
type input "#ffbef8"
drag, startPoint x: 221, startPoint y: 231, endPoint x: 192, endPoint y: 213, distance: 34.2
click at [192, 214] on body "Install now Back to Home Back to program setup Home Settings Campaigns Purchase…" at bounding box center [657, 341] width 1315 height 982
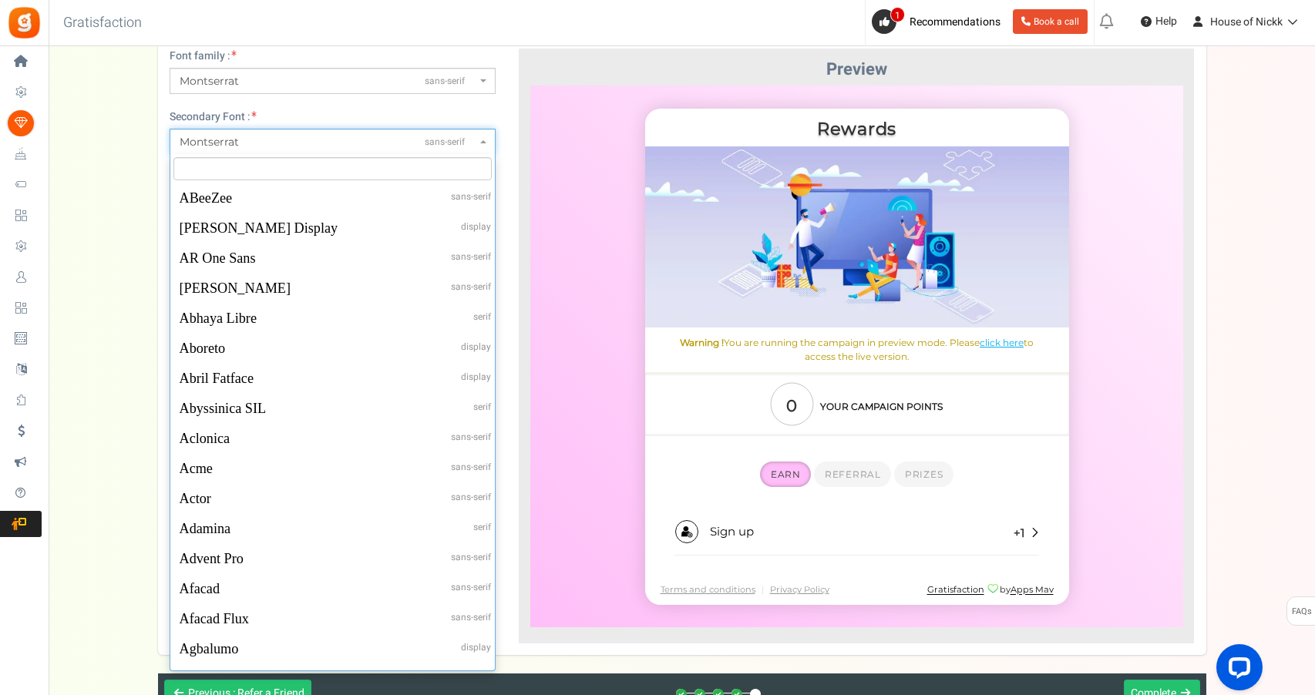
click at [401, 143] on span "Montserrat sans-serif" at bounding box center [328, 142] width 297 height 16
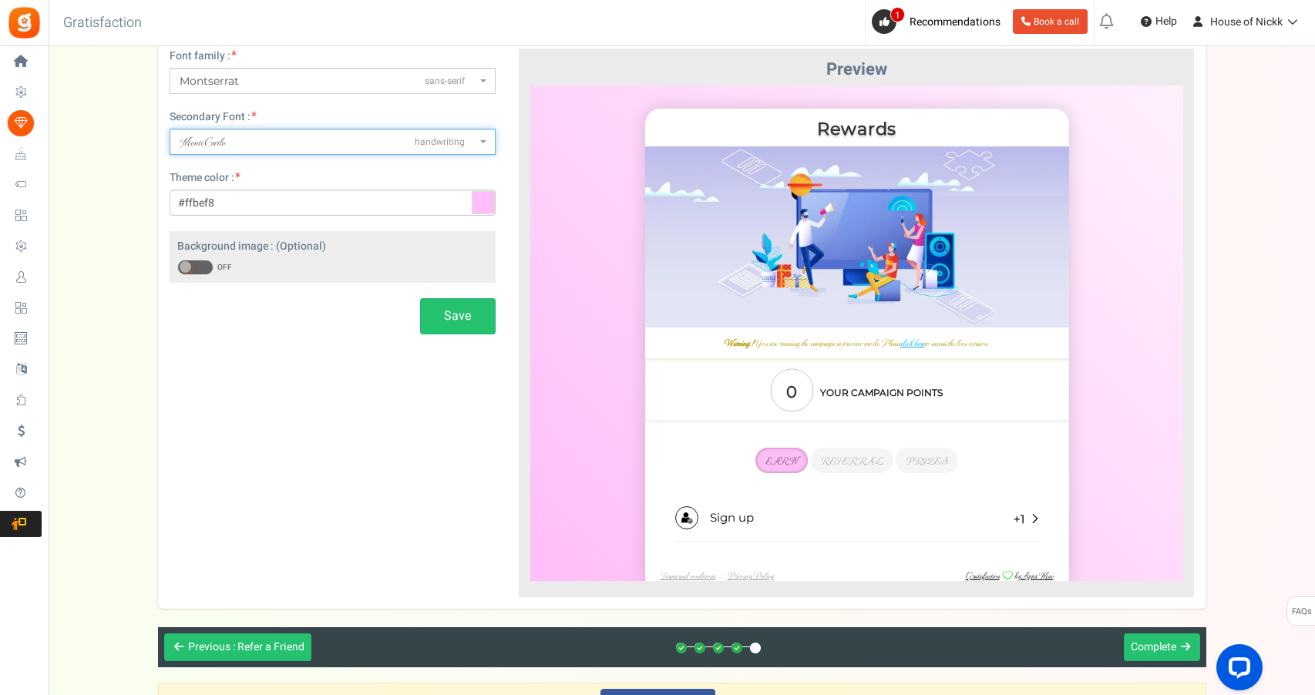
click at [497, 247] on div "Font family : ABeeZeesans-serif [PERSON_NAME] Displaydisplay AR One Sanssans-se…" at bounding box center [332, 192] width 349 height 286
click at [461, 250] on div "Background image : (Optional) ON OFF Upload Image Recommended width is 1024X600…" at bounding box center [333, 256] width 326 height 51
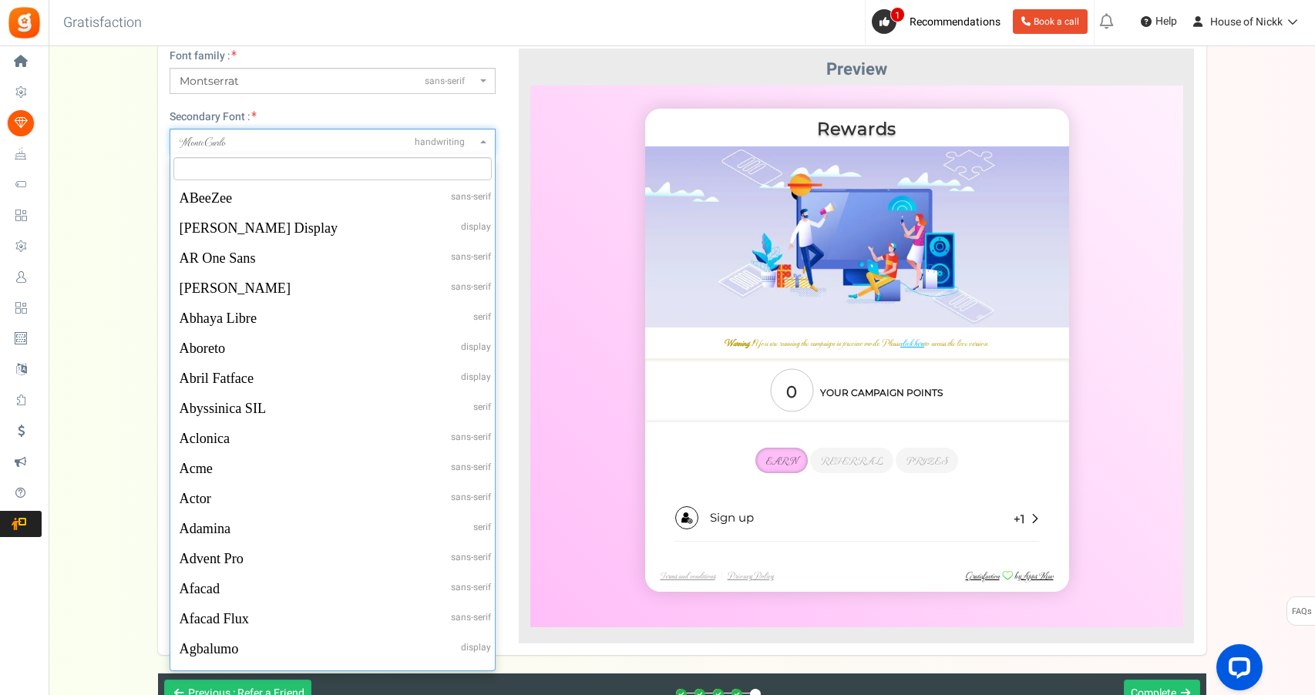
click at [490, 153] on span "MonteCarlo handwriting" at bounding box center [333, 142] width 326 height 26
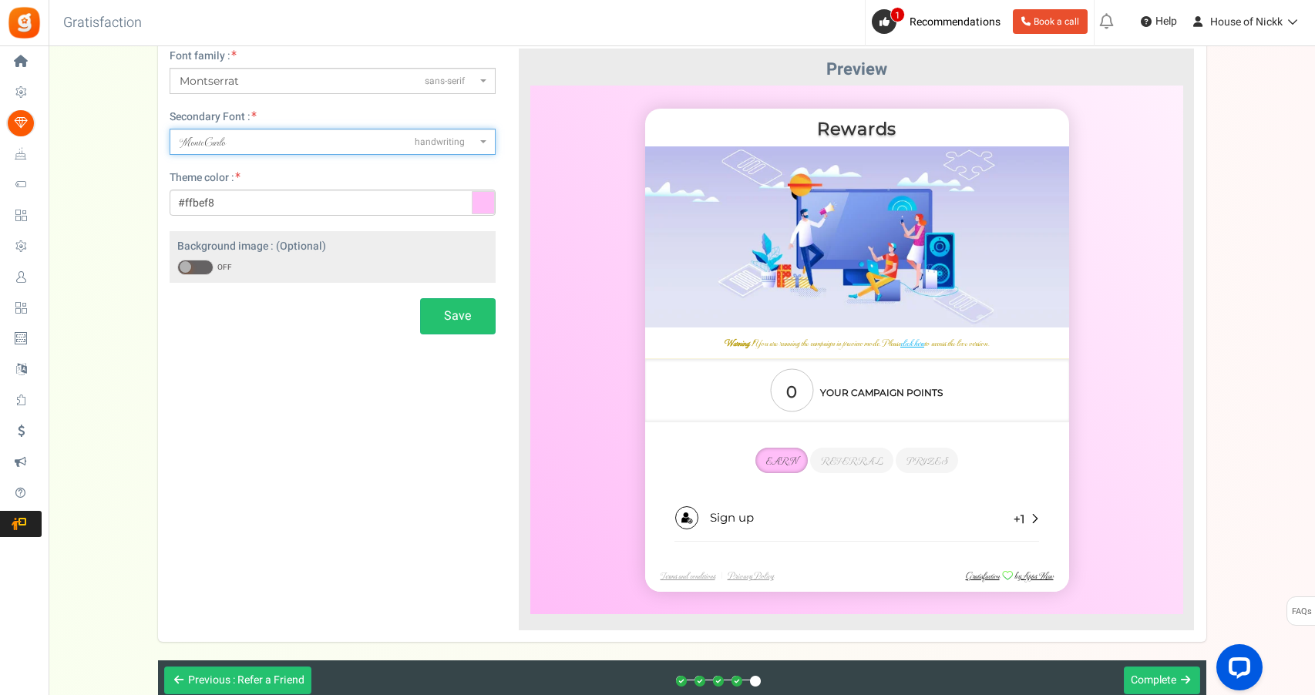
click at [478, 144] on span "MonteCarlo handwriting" at bounding box center [333, 142] width 326 height 26
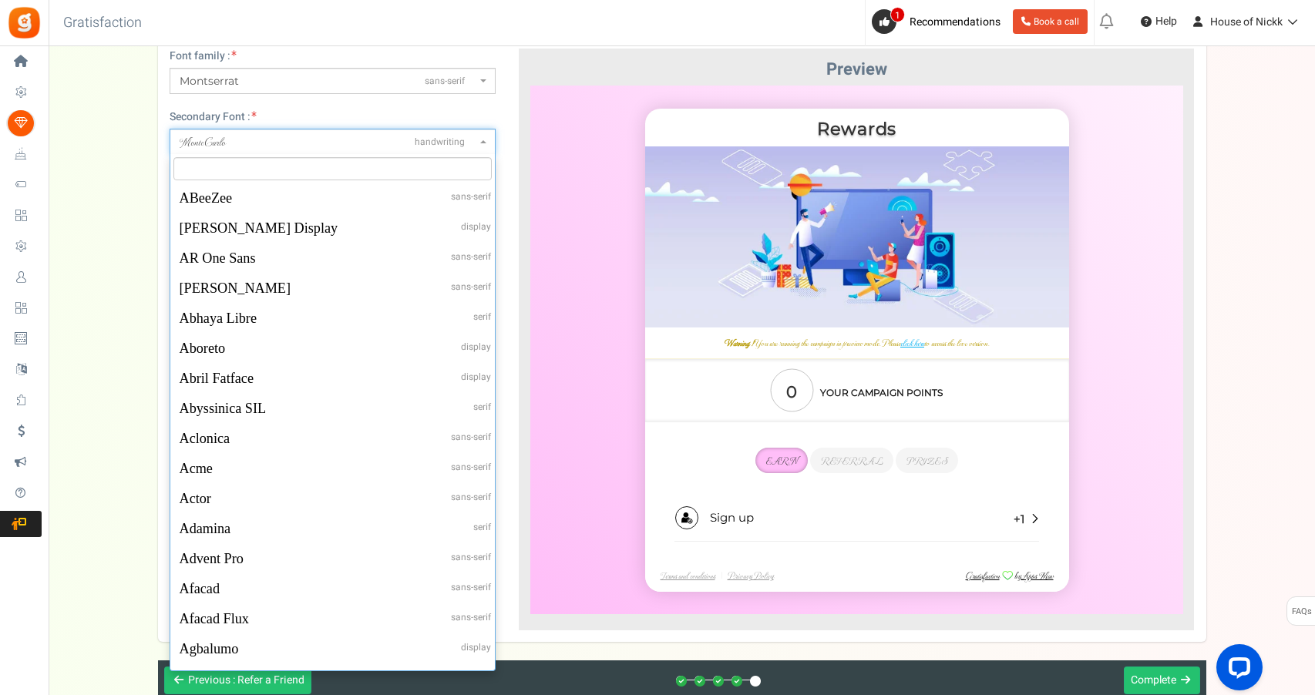
click at [478, 144] on span "MonteCarlo handwriting" at bounding box center [333, 142] width 326 height 26
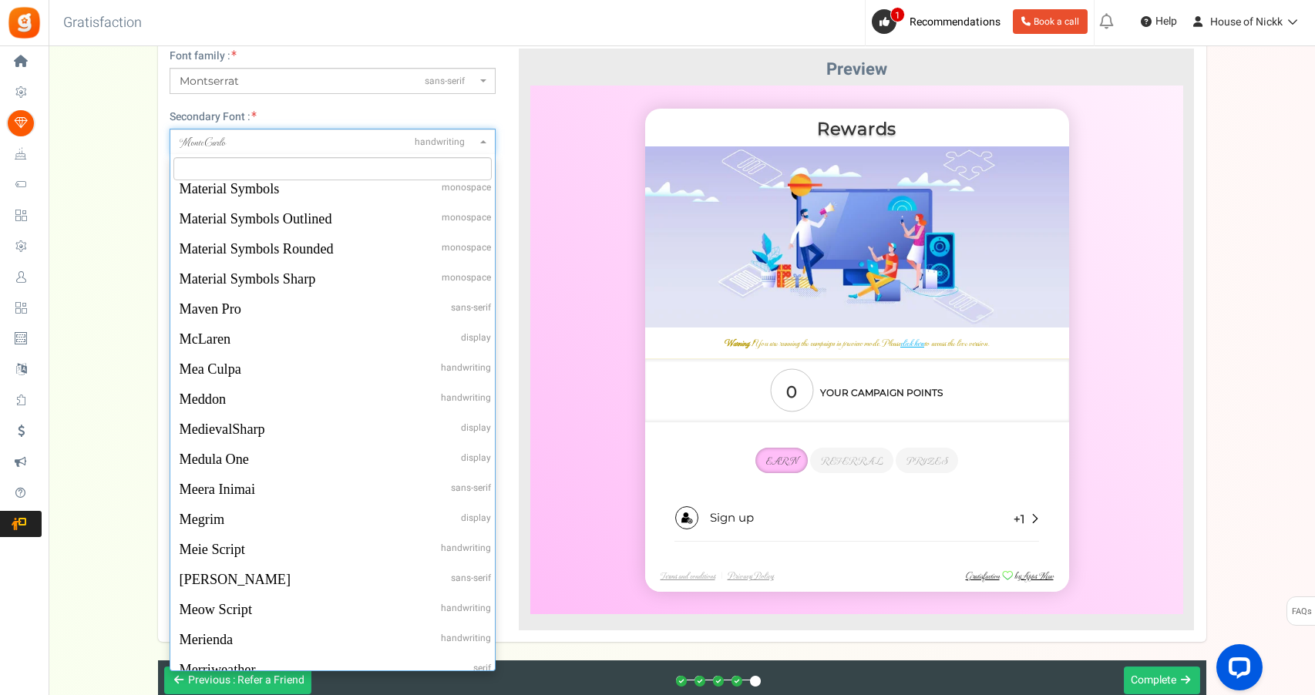
select select "958"
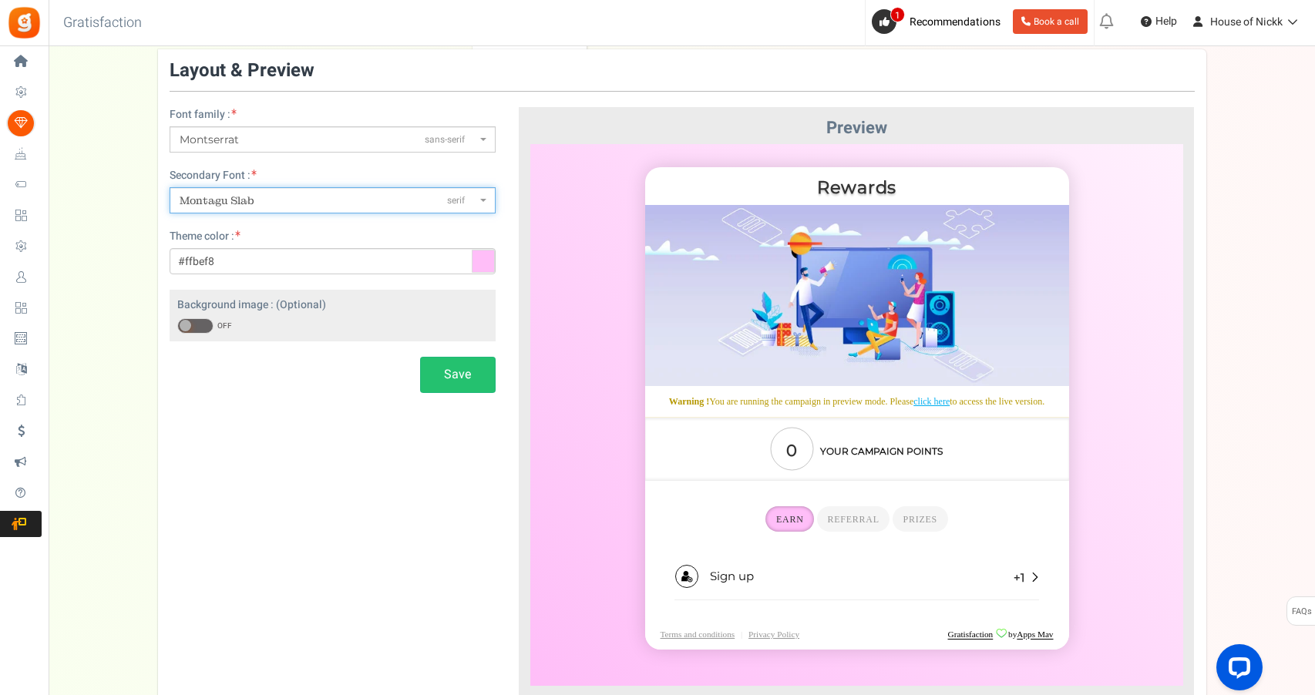
scroll to position [79, 0]
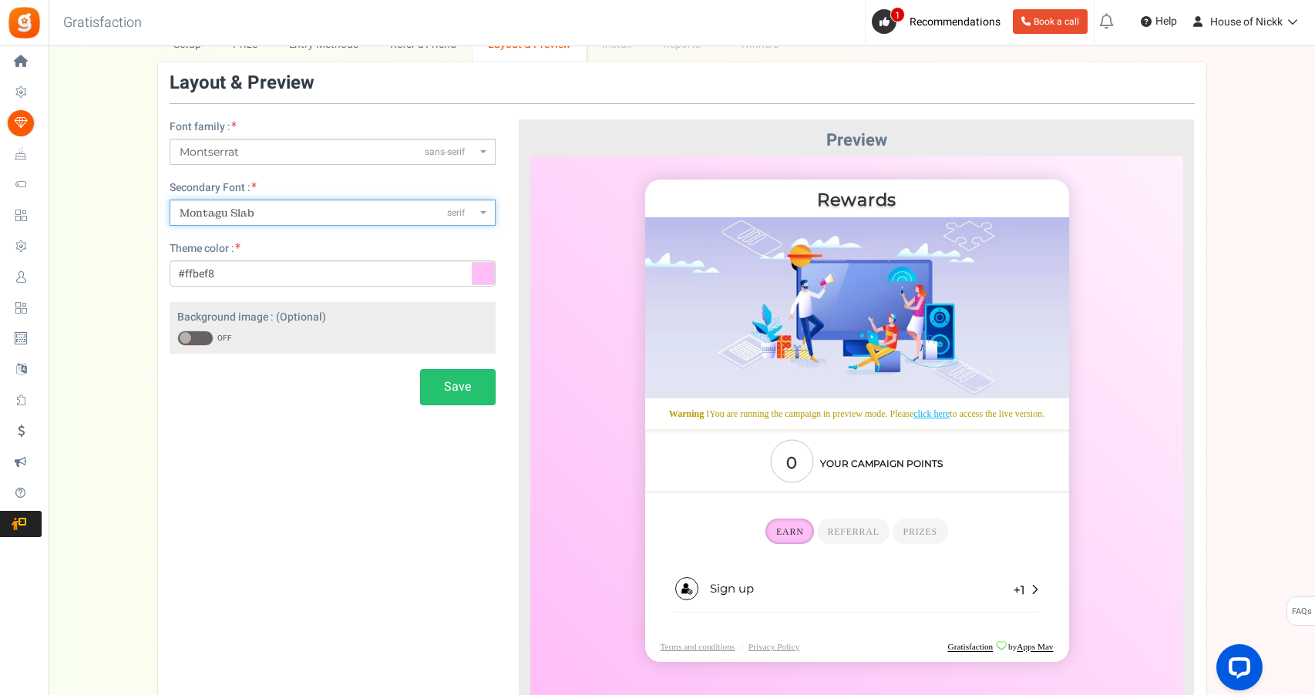
click at [198, 345] on span at bounding box center [195, 338] width 36 height 15
click at [177, 344] on input "ON OFF" at bounding box center [177, 339] width 0 height 10
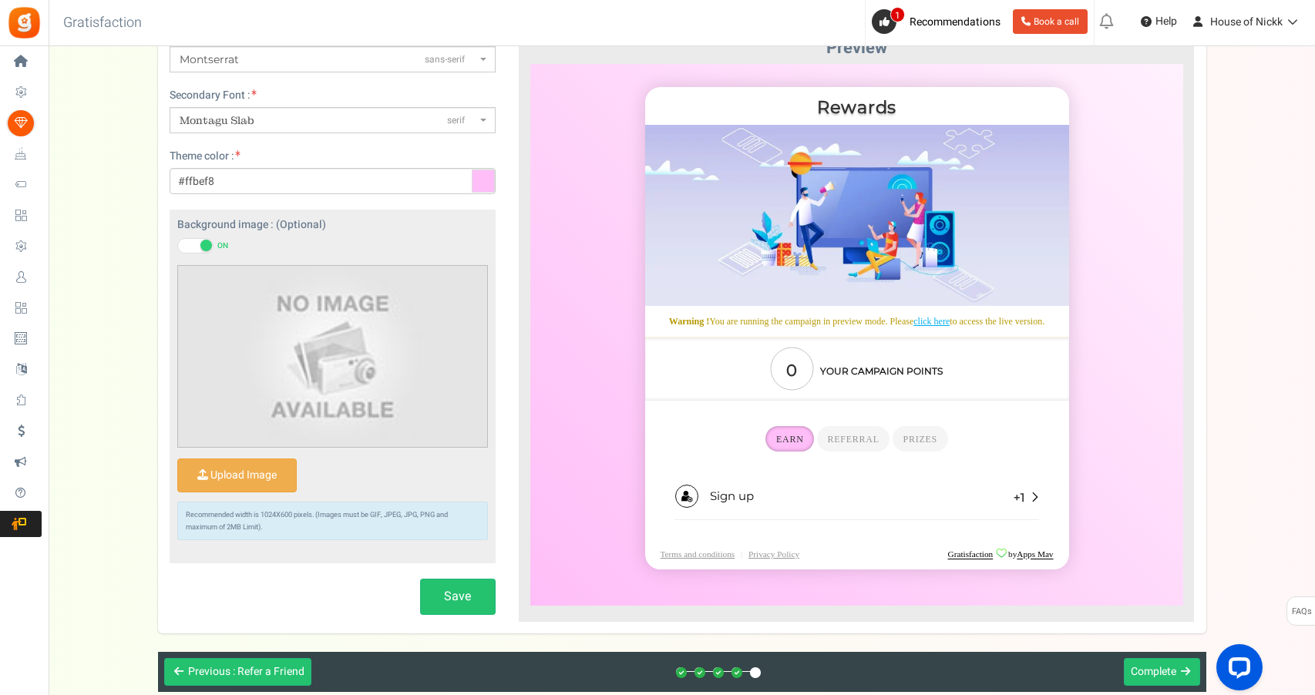
scroll to position [173, 0]
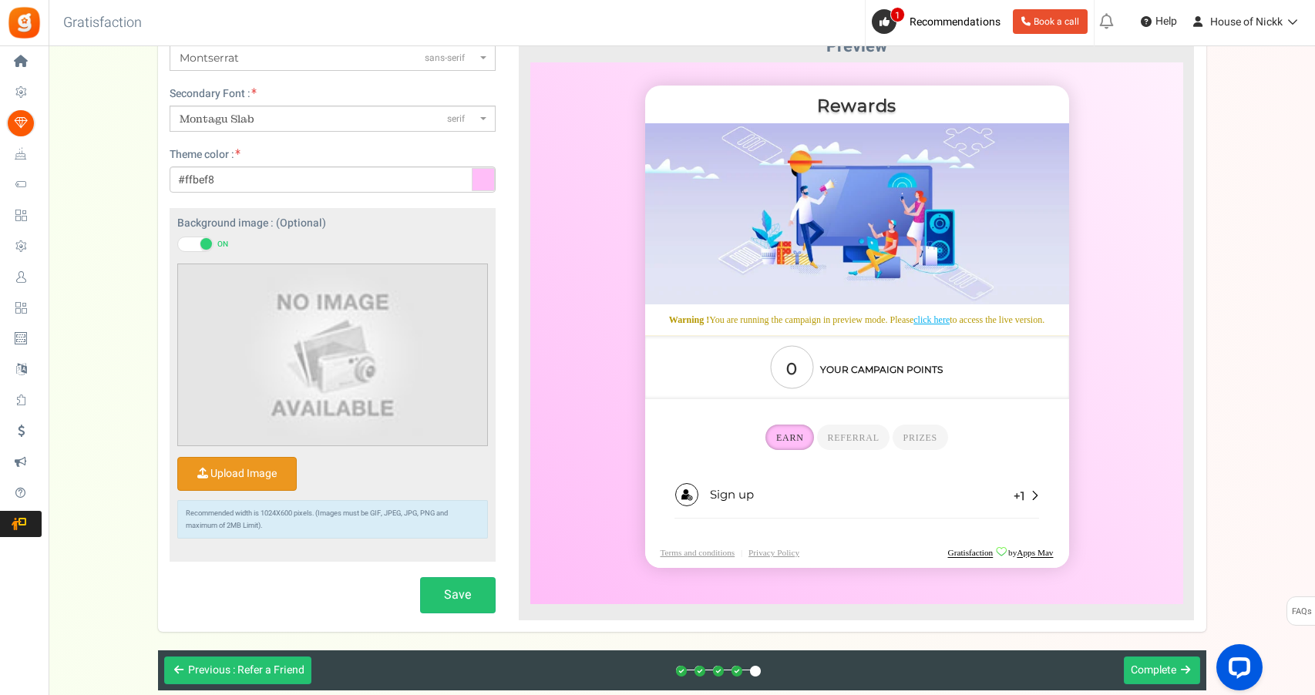
click at [245, 481] on input "Upload Image" at bounding box center [237, 474] width 118 height 32
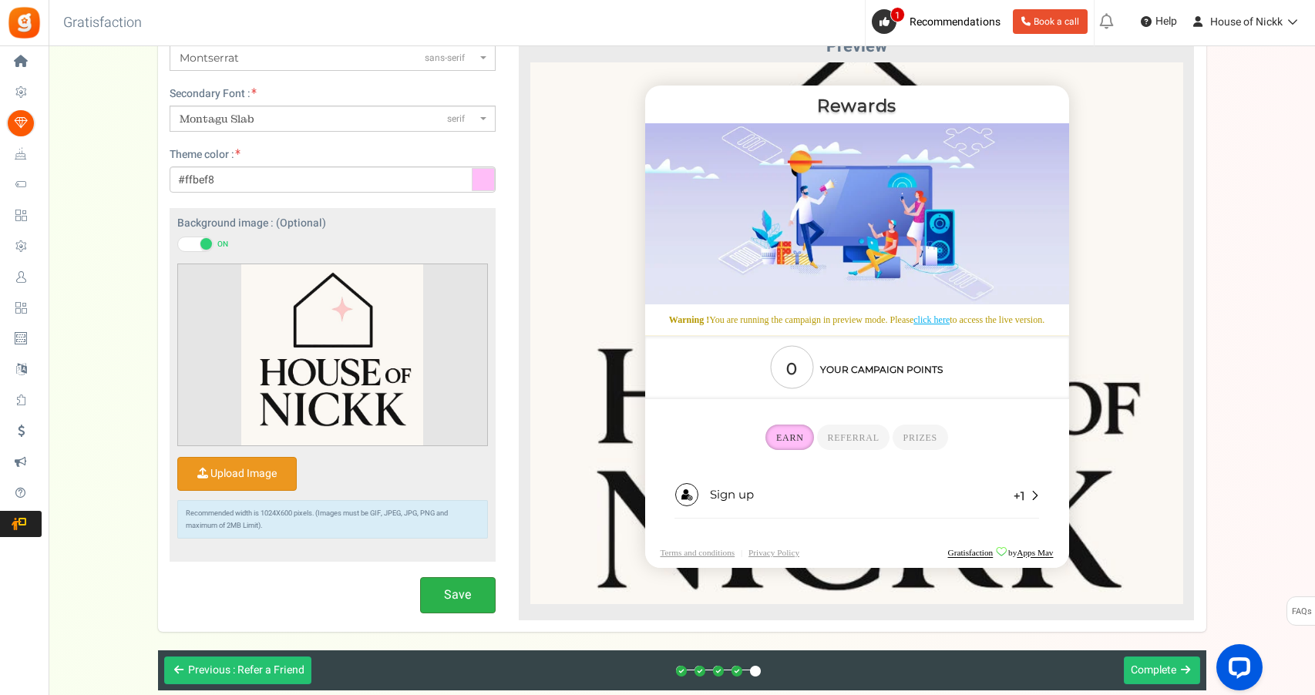
click at [446, 610] on button "Save" at bounding box center [458, 595] width 76 height 36
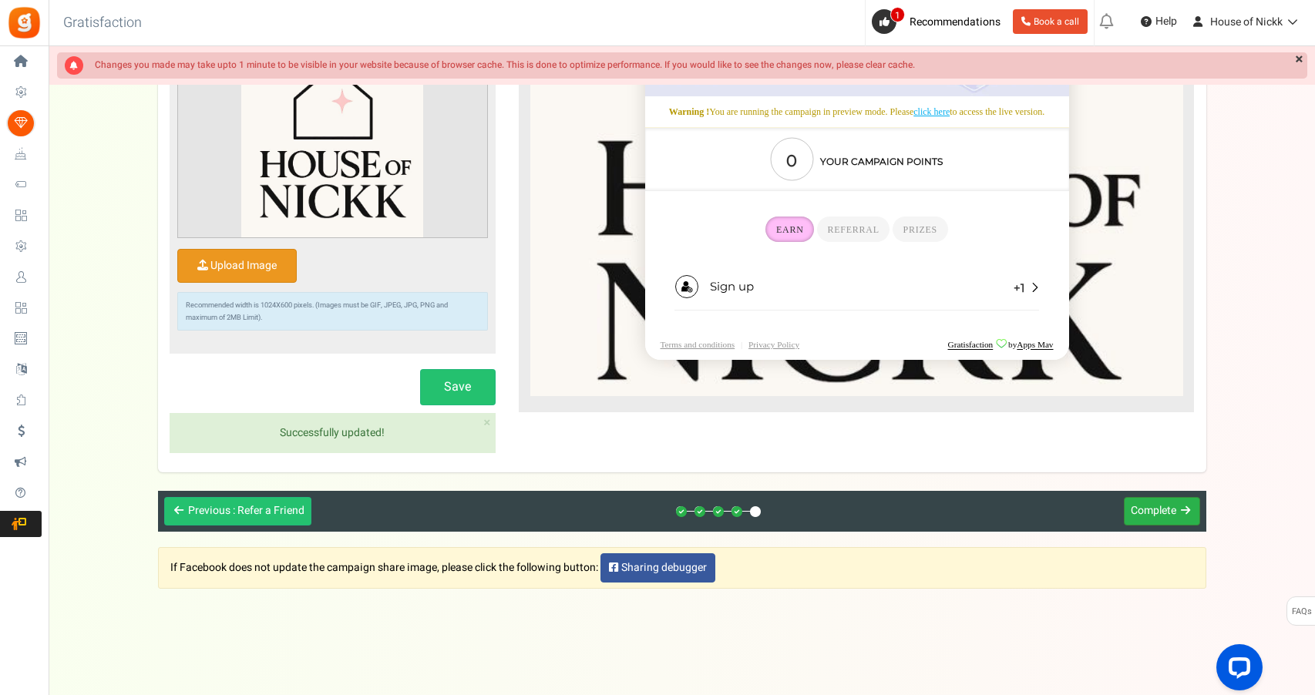
click at [1172, 499] on button "Next Complete" at bounding box center [1162, 511] width 76 height 29
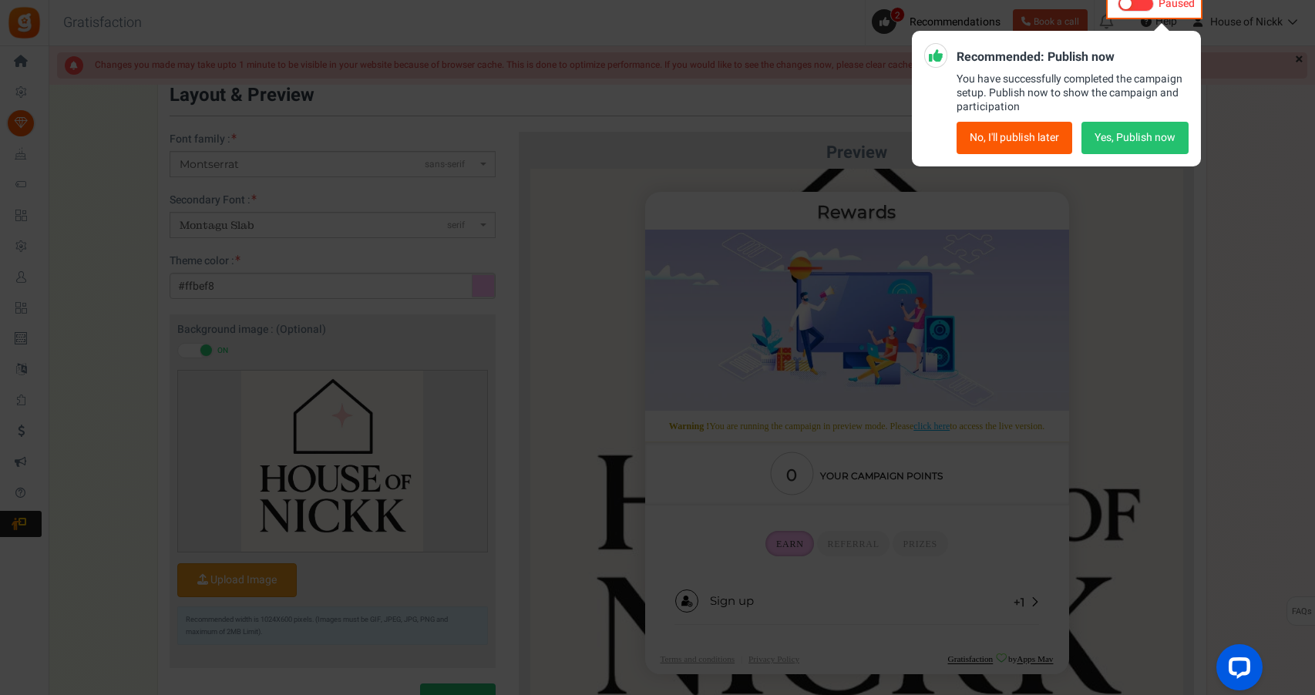
scroll to position [0, 0]
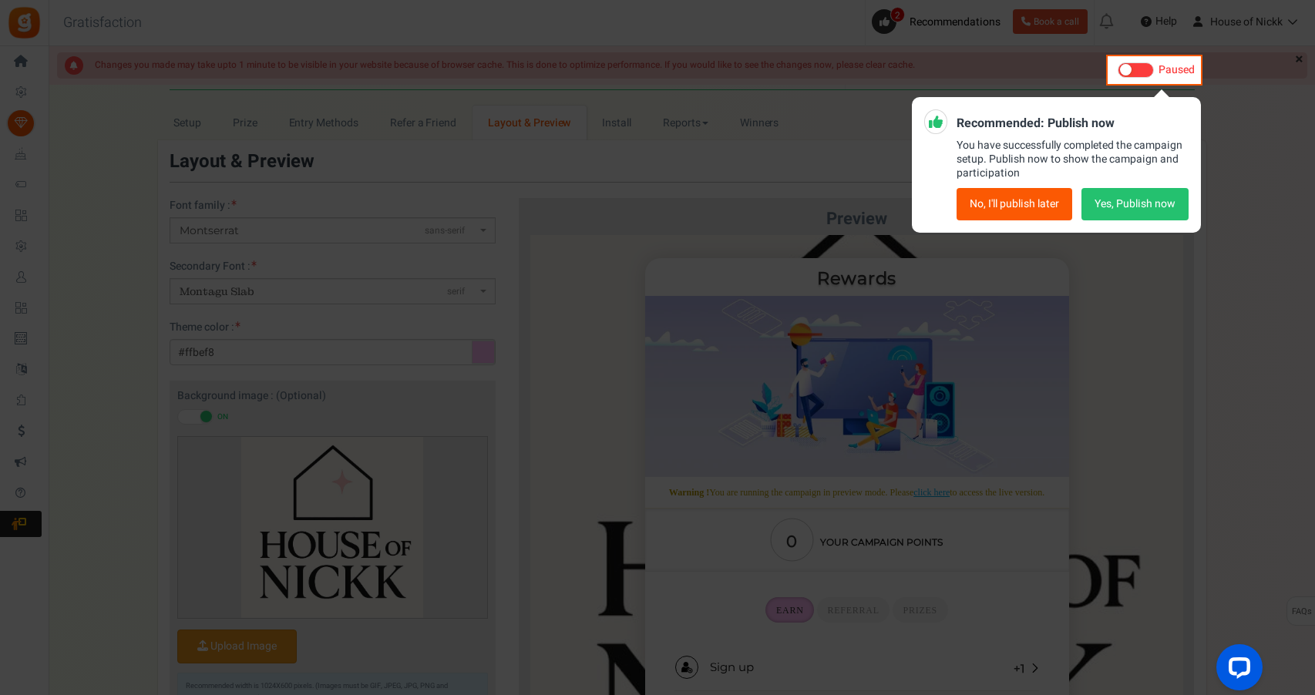
click at [1013, 204] on button "No, I'll publish later" at bounding box center [1014, 204] width 116 height 32
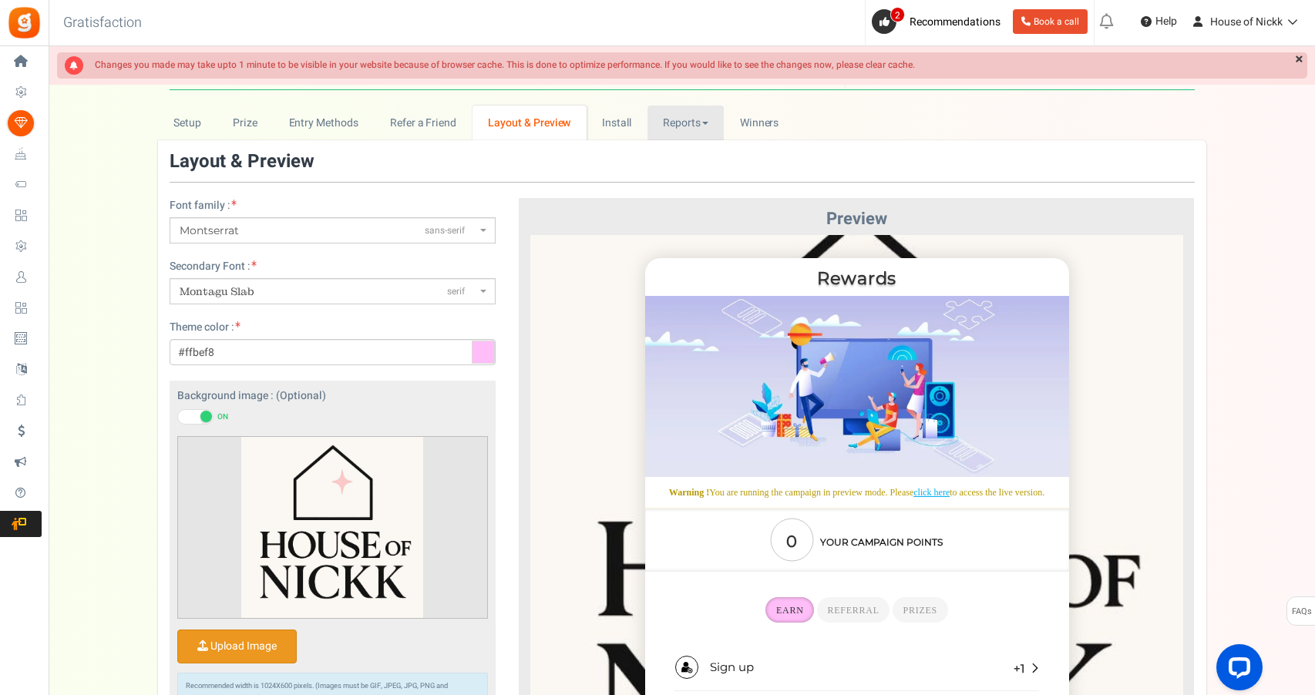
click at [683, 129] on link "Reports" at bounding box center [685, 123] width 77 height 35
click at [635, 122] on link "Install" at bounding box center [617, 123] width 61 height 35
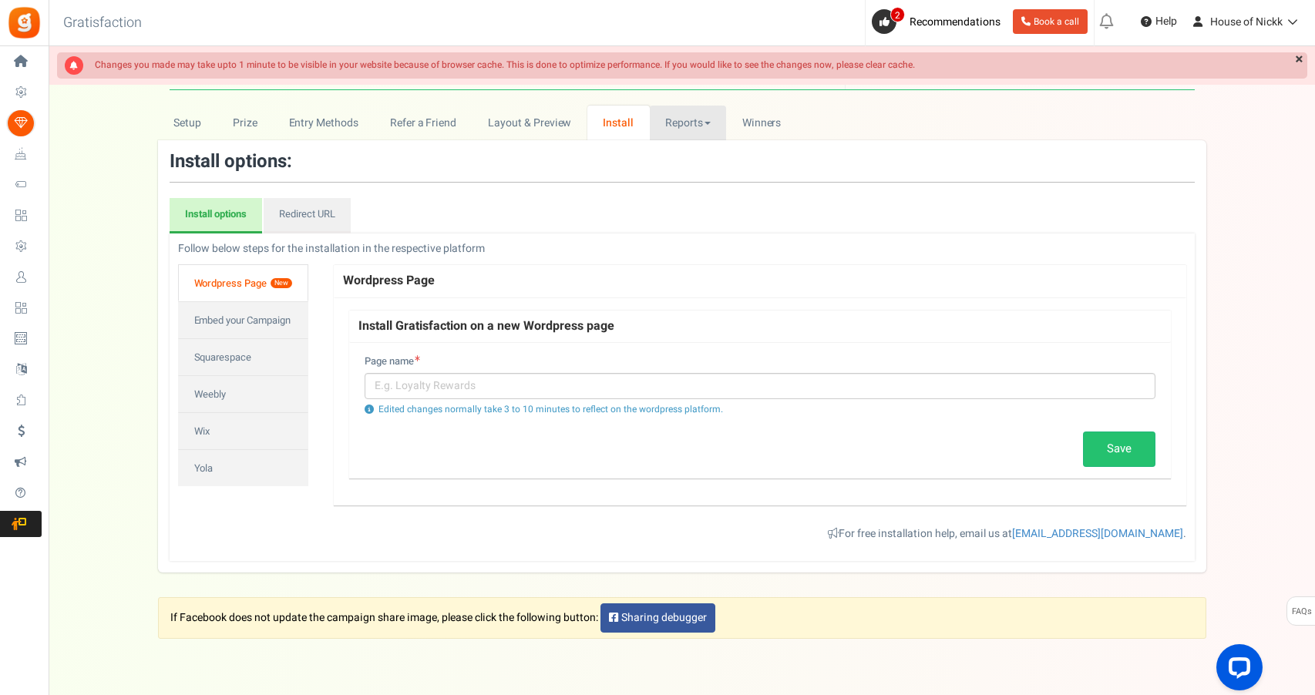
click at [708, 119] on link "Reports" at bounding box center [688, 123] width 77 height 35
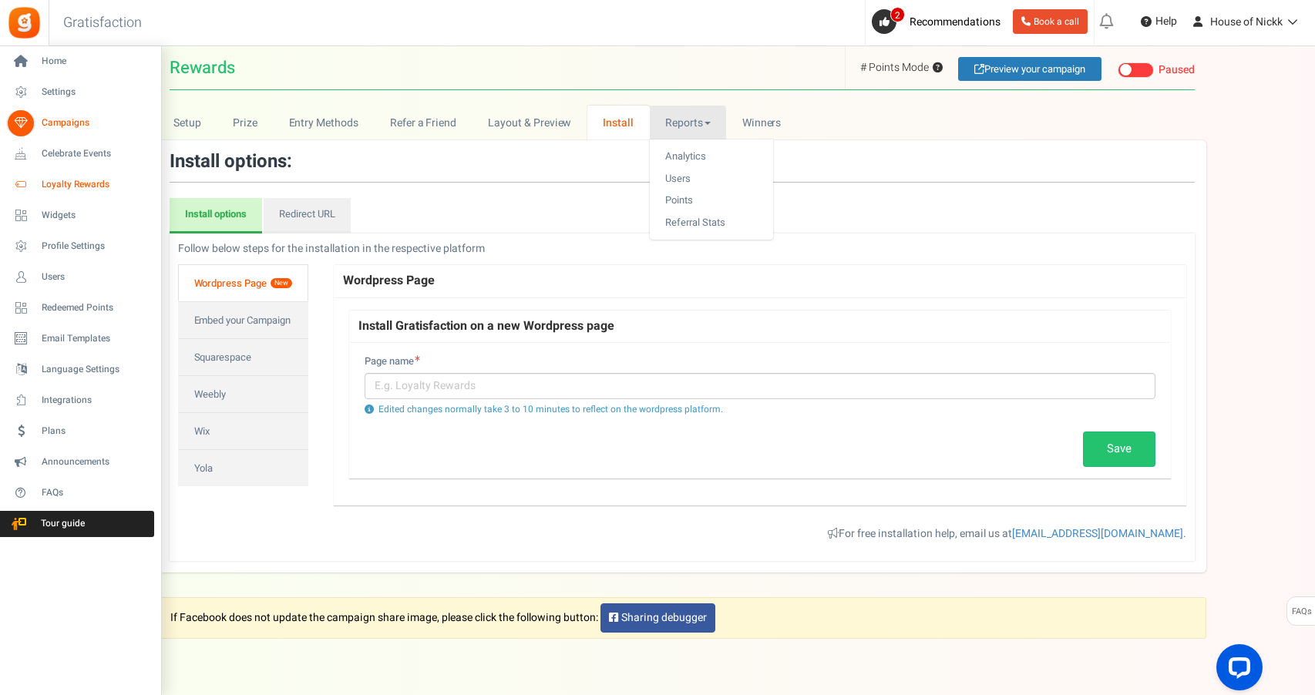
click at [118, 191] on span "Loyalty Rewards" at bounding box center [96, 184] width 108 height 13
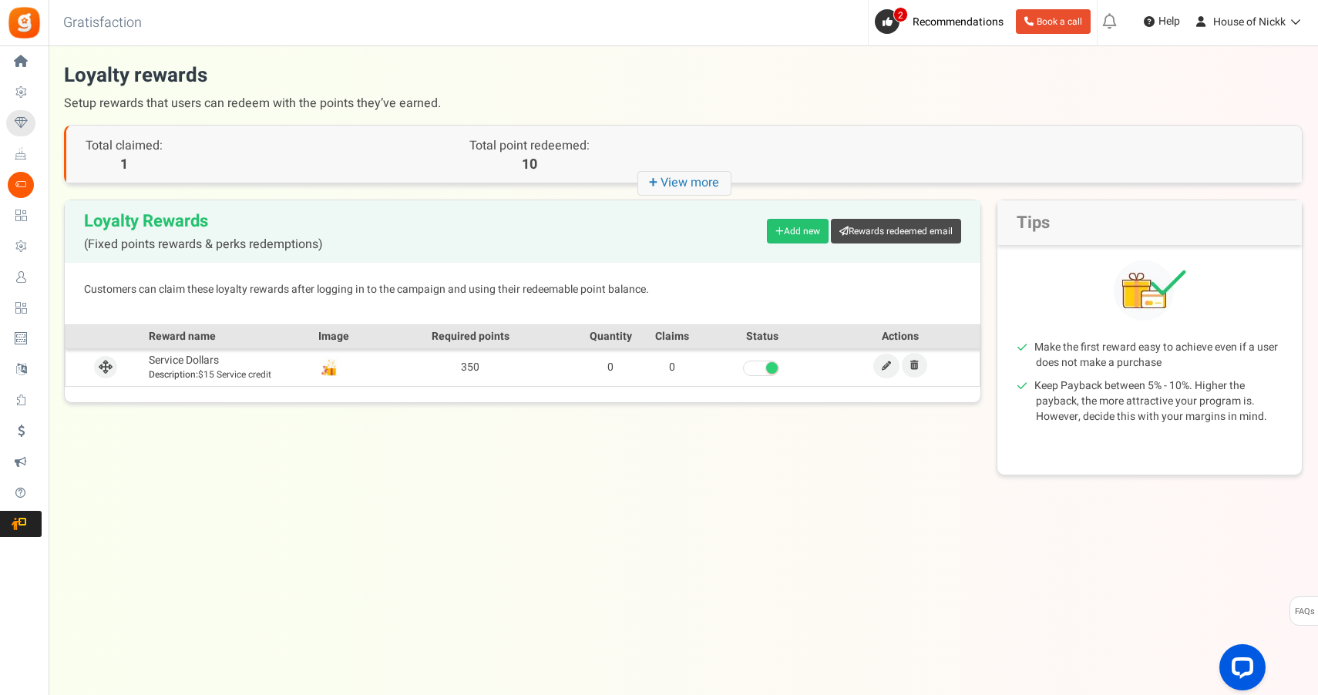
click at [869, 358] on td at bounding box center [901, 367] width 159 height 37
click at [891, 365] on link at bounding box center [886, 366] width 26 height 25
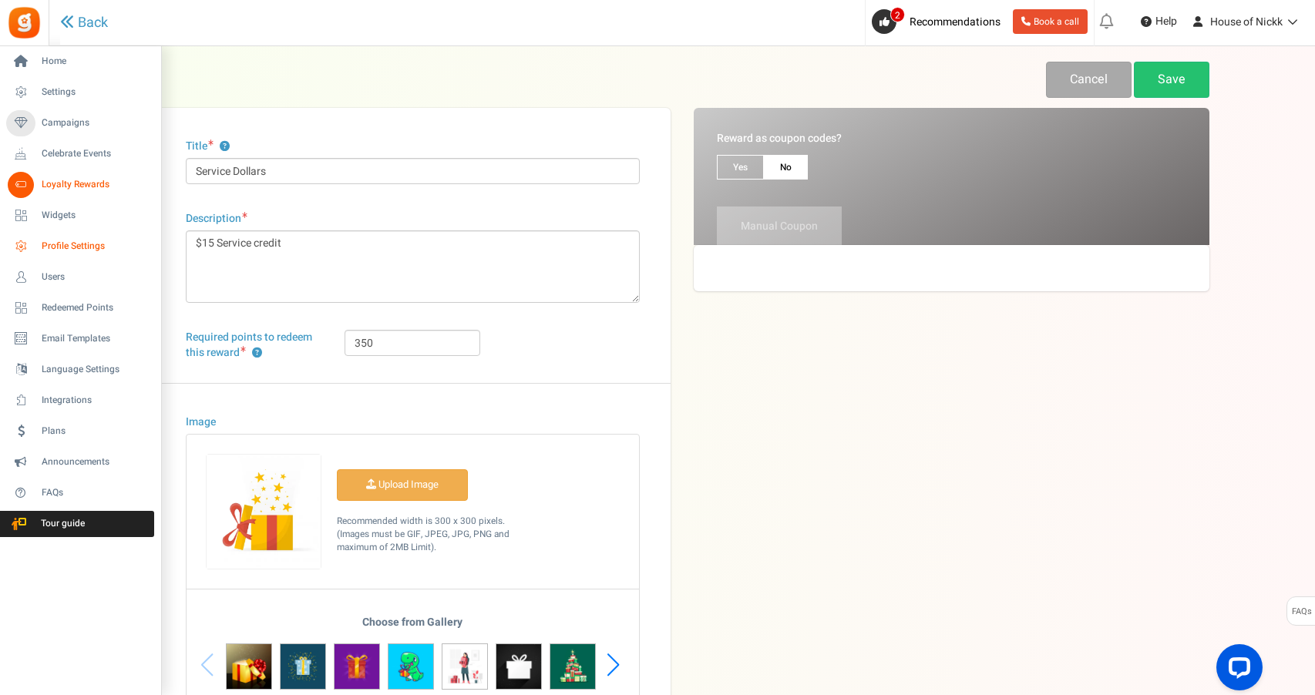
click at [92, 252] on span "Profile Settings" at bounding box center [96, 246] width 108 height 13
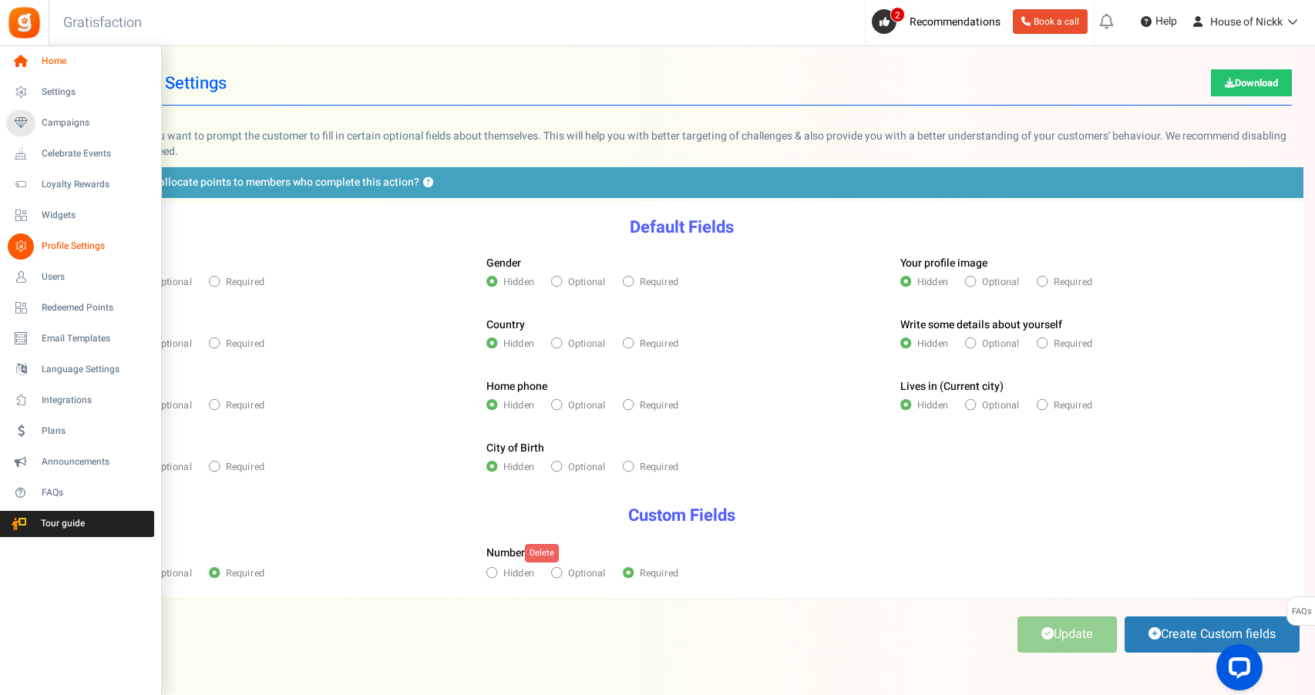
click at [23, 59] on icon at bounding box center [21, 62] width 26 height 26
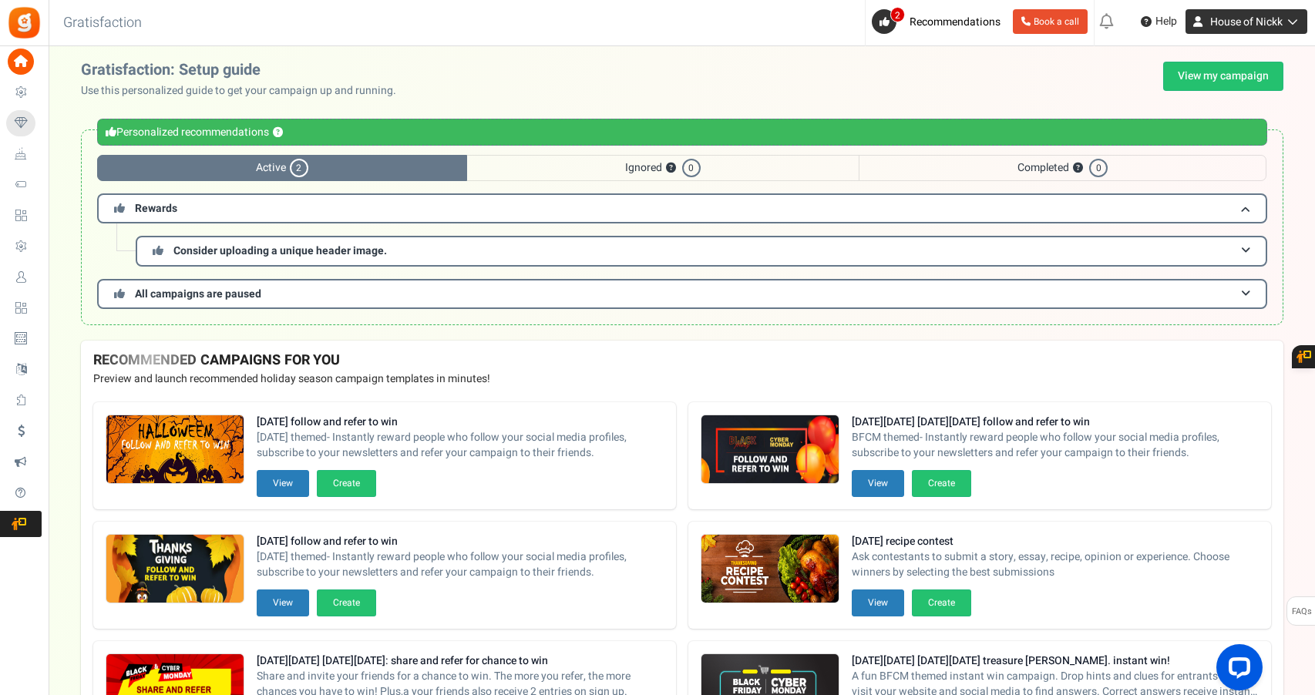
click at [1286, 22] on icon at bounding box center [1289, 21] width 15 height 11
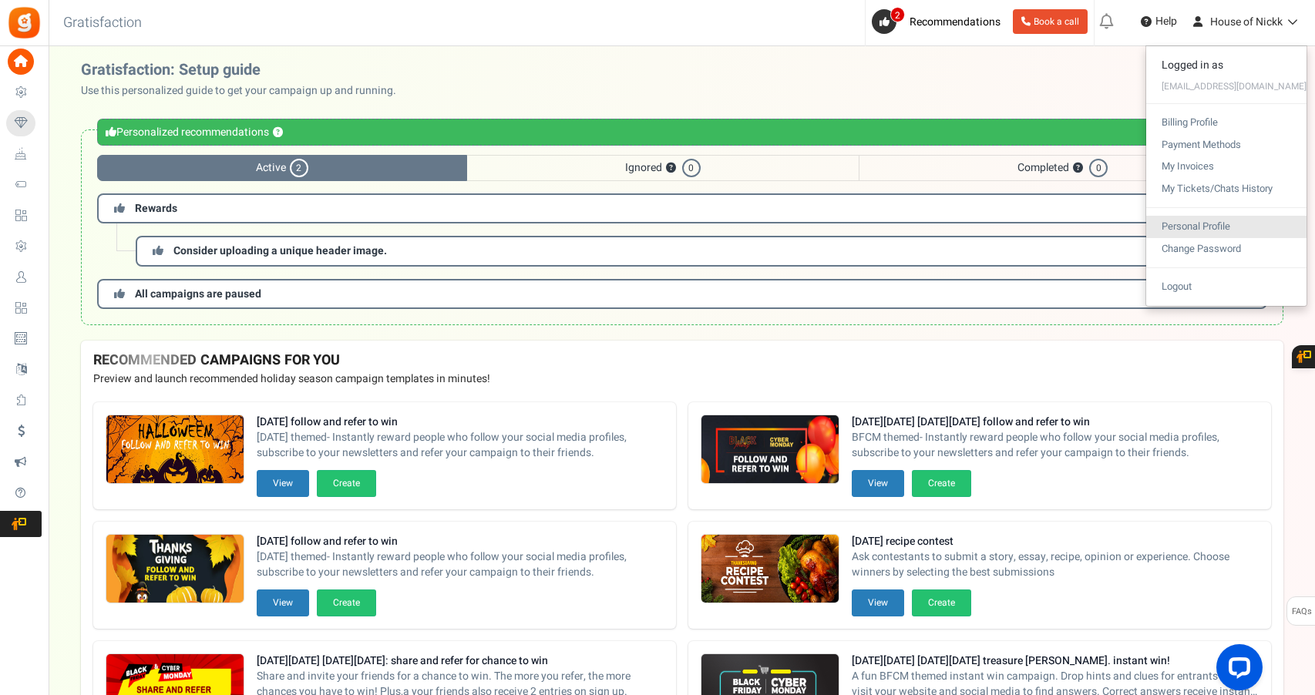
click at [1272, 224] on link "Personal Profile" at bounding box center [1226, 227] width 160 height 22
